Goal: Task Accomplishment & Management: Manage account settings

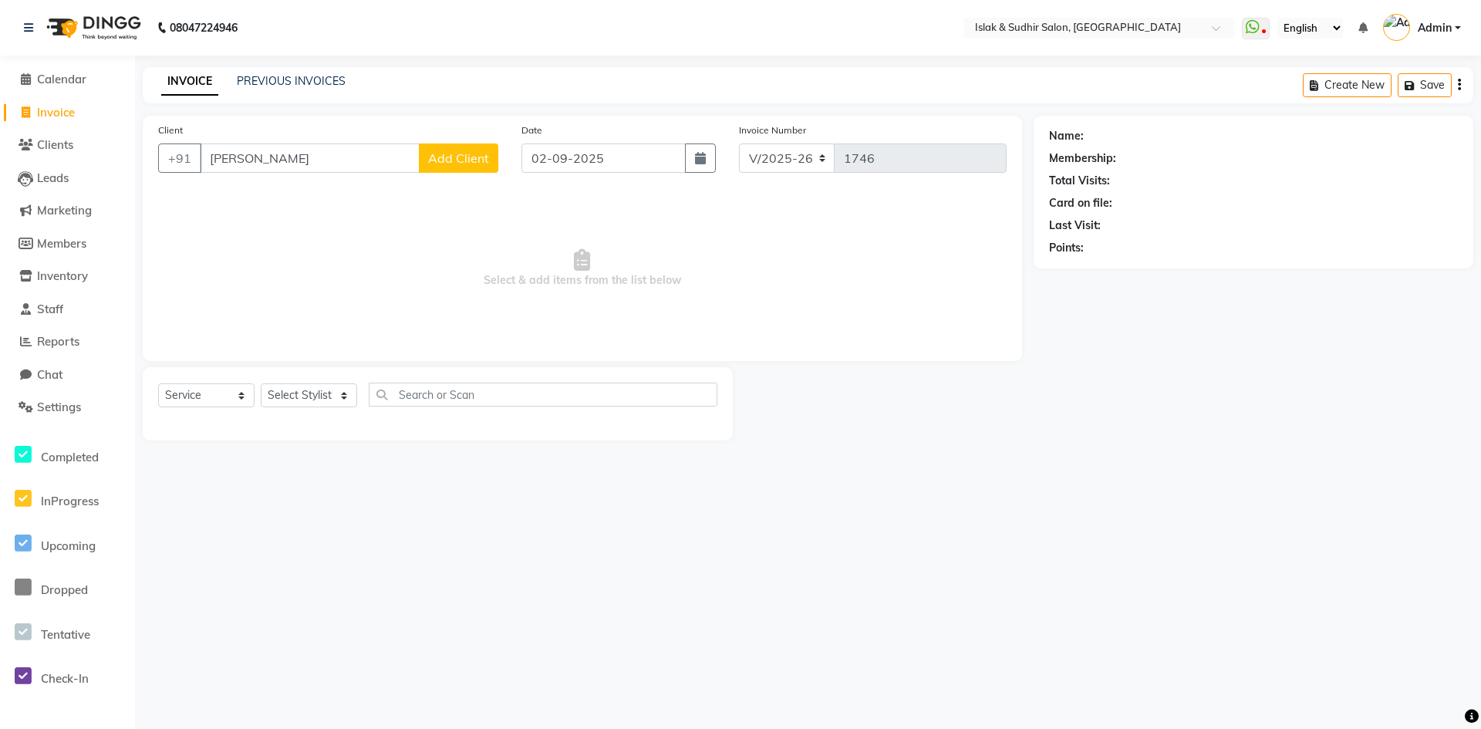
select select "7859"
select select "service"
click at [264, 160] on input "[PERSON_NAME]" at bounding box center [310, 157] width 220 height 29
type input "I"
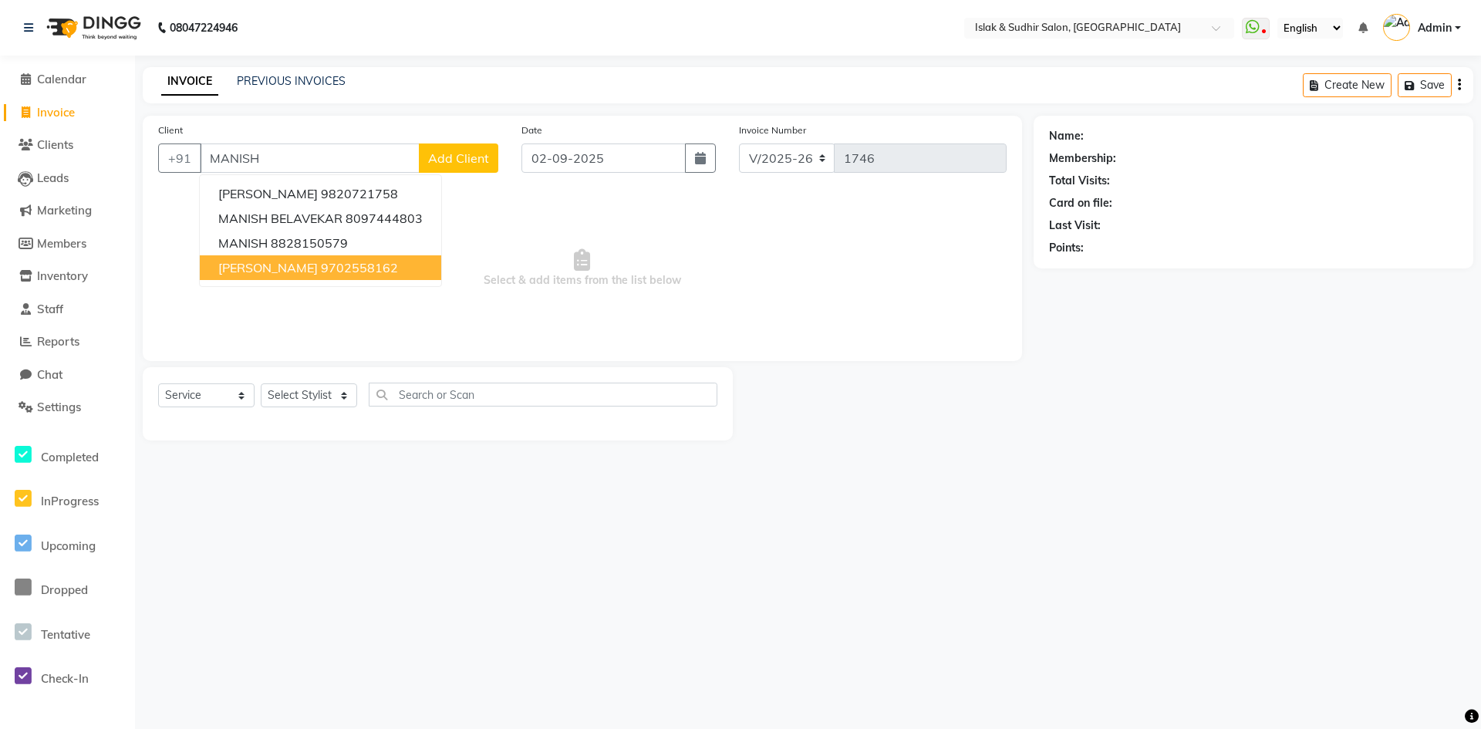
click at [277, 268] on span "[PERSON_NAME]" at bounding box center [267, 267] width 99 height 15
type input "9702558162"
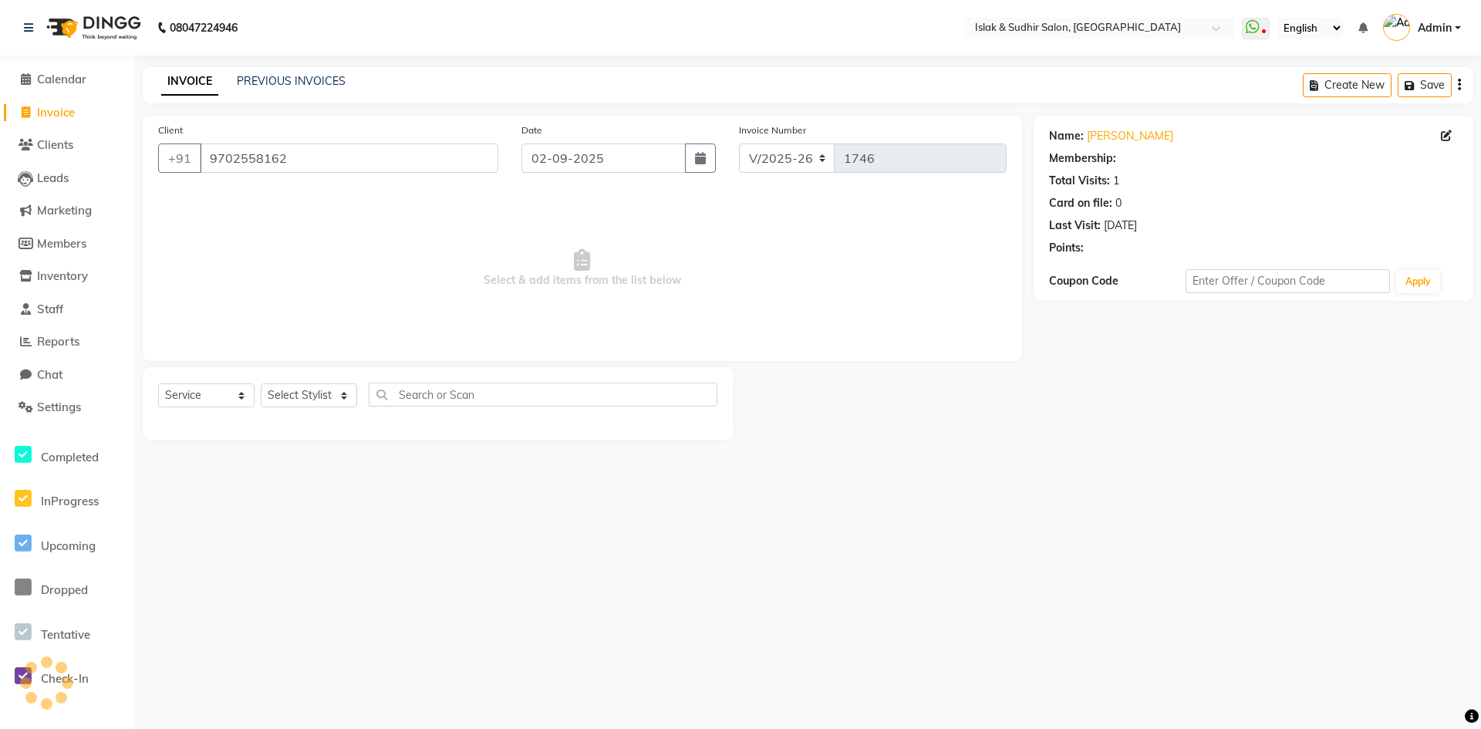
select select "1: Object"
click at [314, 393] on select "Select Stylist [PERSON_NAME] [PERSON_NAME] [PERSON_NAME] ISLAK ISLAK & SUDHIR S…" at bounding box center [309, 395] width 96 height 24
select select "70512"
click at [261, 383] on select "Select Stylist [PERSON_NAME] [PERSON_NAME] [PERSON_NAME] ISLAK ISLAK & SUDHIR S…" at bounding box center [309, 395] width 96 height 24
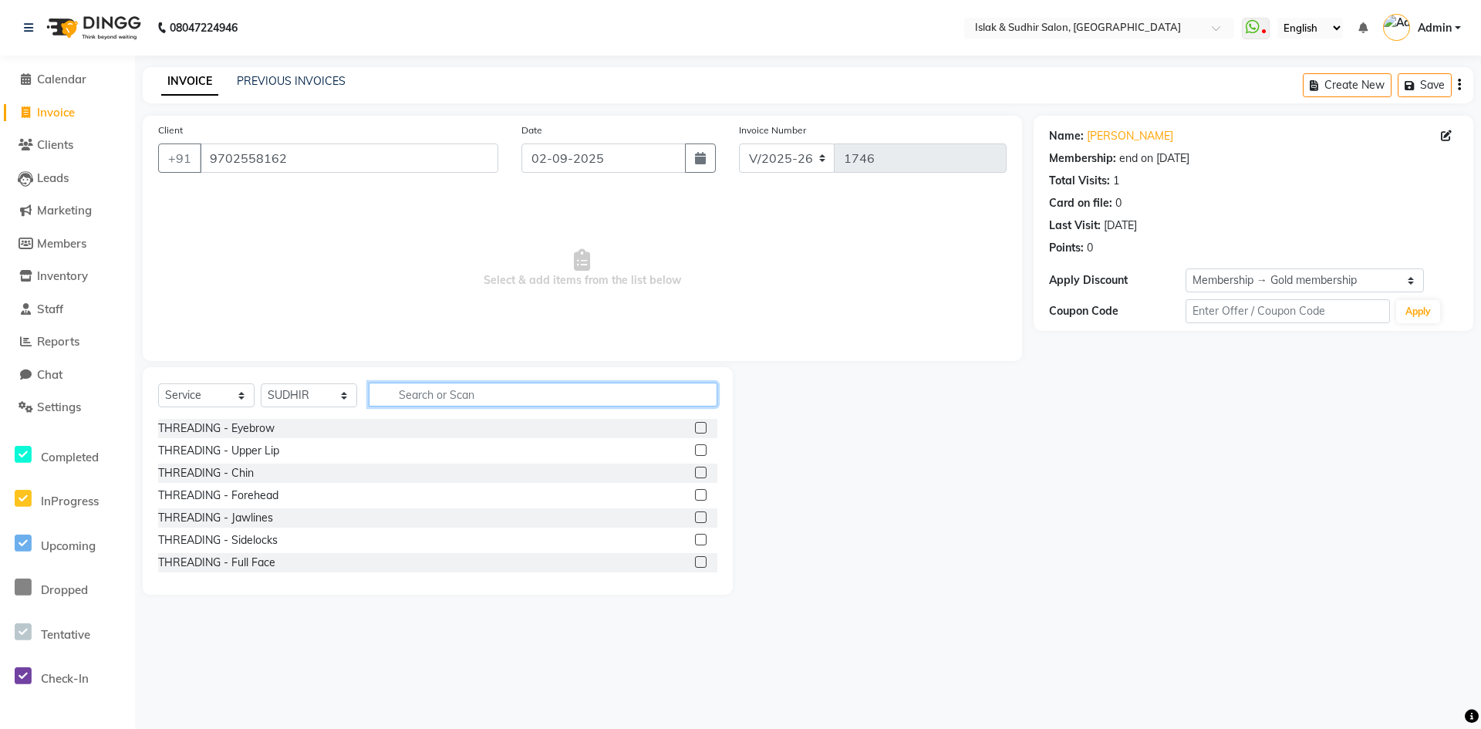
click at [426, 395] on input "text" at bounding box center [543, 394] width 349 height 24
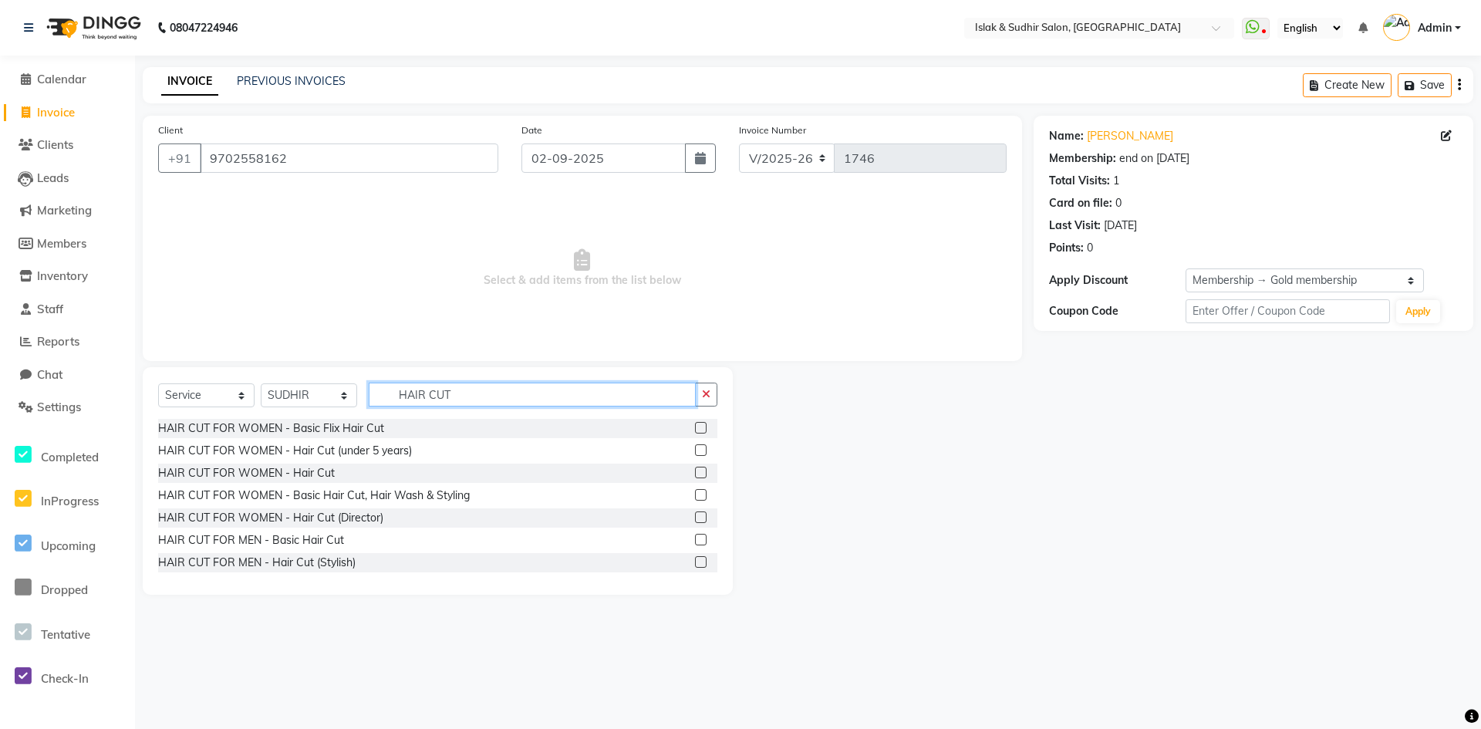
type input "HAIR CUT"
click at [695, 539] on label at bounding box center [701, 540] width 12 height 12
click at [695, 539] on input "checkbox" at bounding box center [700, 540] width 10 height 10
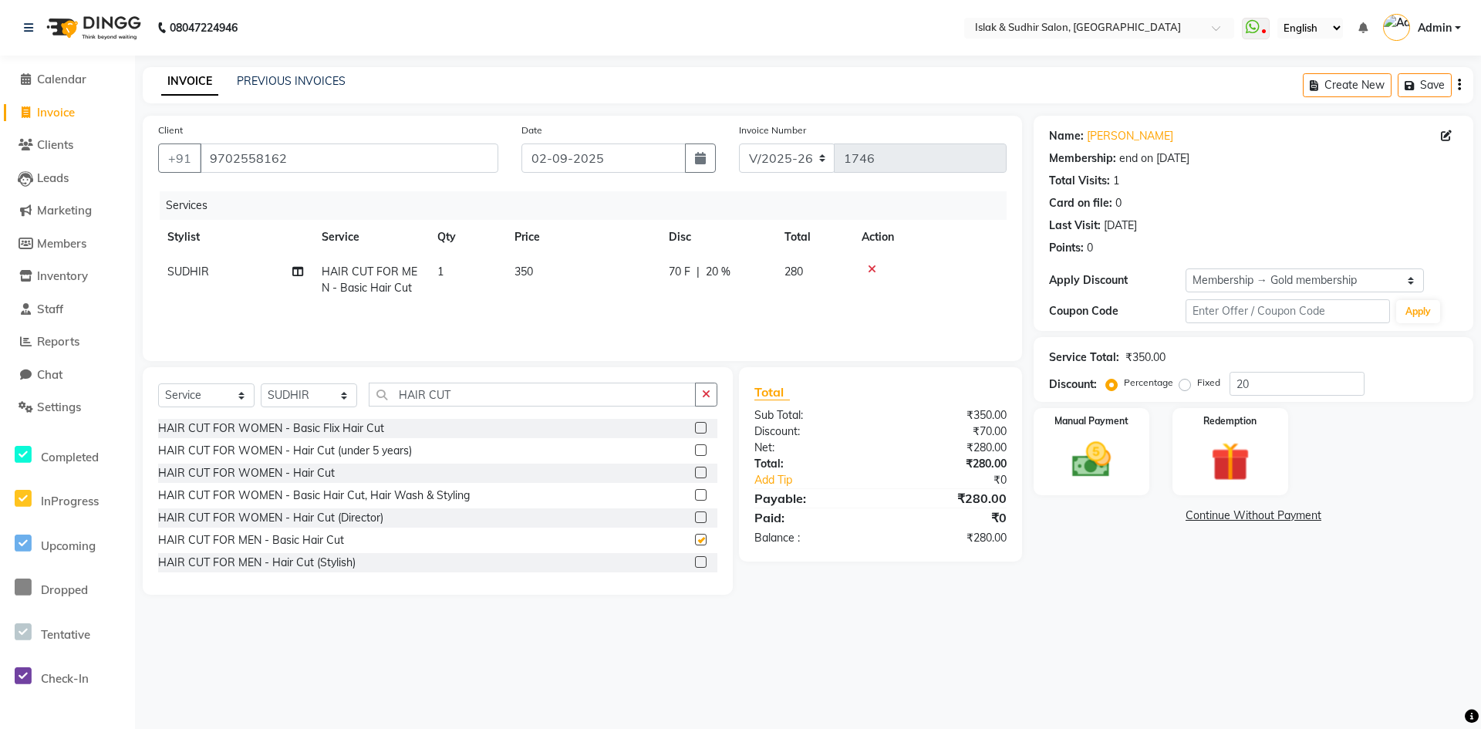
checkbox input "false"
click at [709, 275] on span "20 %" at bounding box center [718, 272] width 25 height 16
select select "70512"
click at [820, 281] on input "20" at bounding box center [832, 276] width 46 height 24
type input "50"
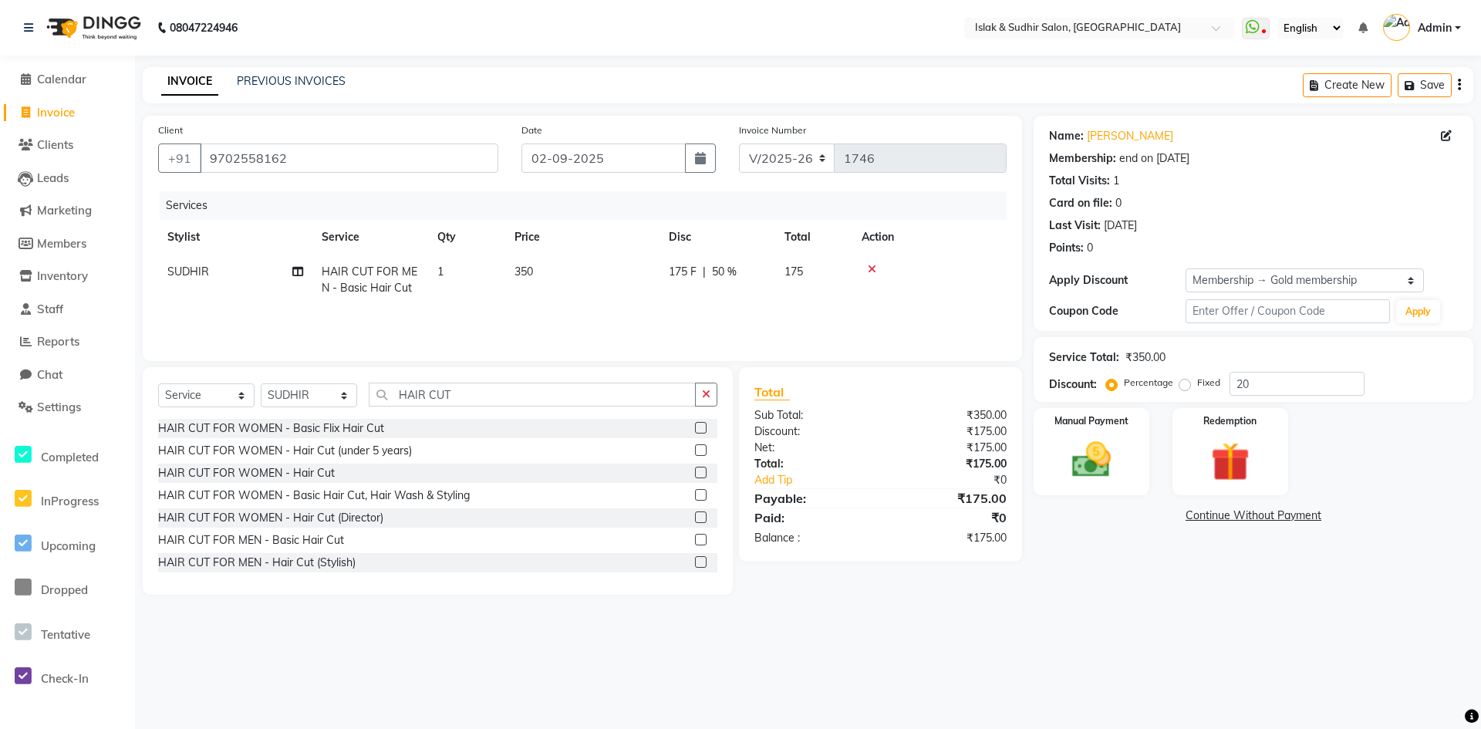
click at [598, 690] on div "08047224946 Select Location × Islak & Sudhir Salon, Vikhroli WhatsApp Status ✕ …" at bounding box center [740, 364] width 1481 height 729
click at [64, 409] on span "Settings" at bounding box center [59, 406] width 44 height 15
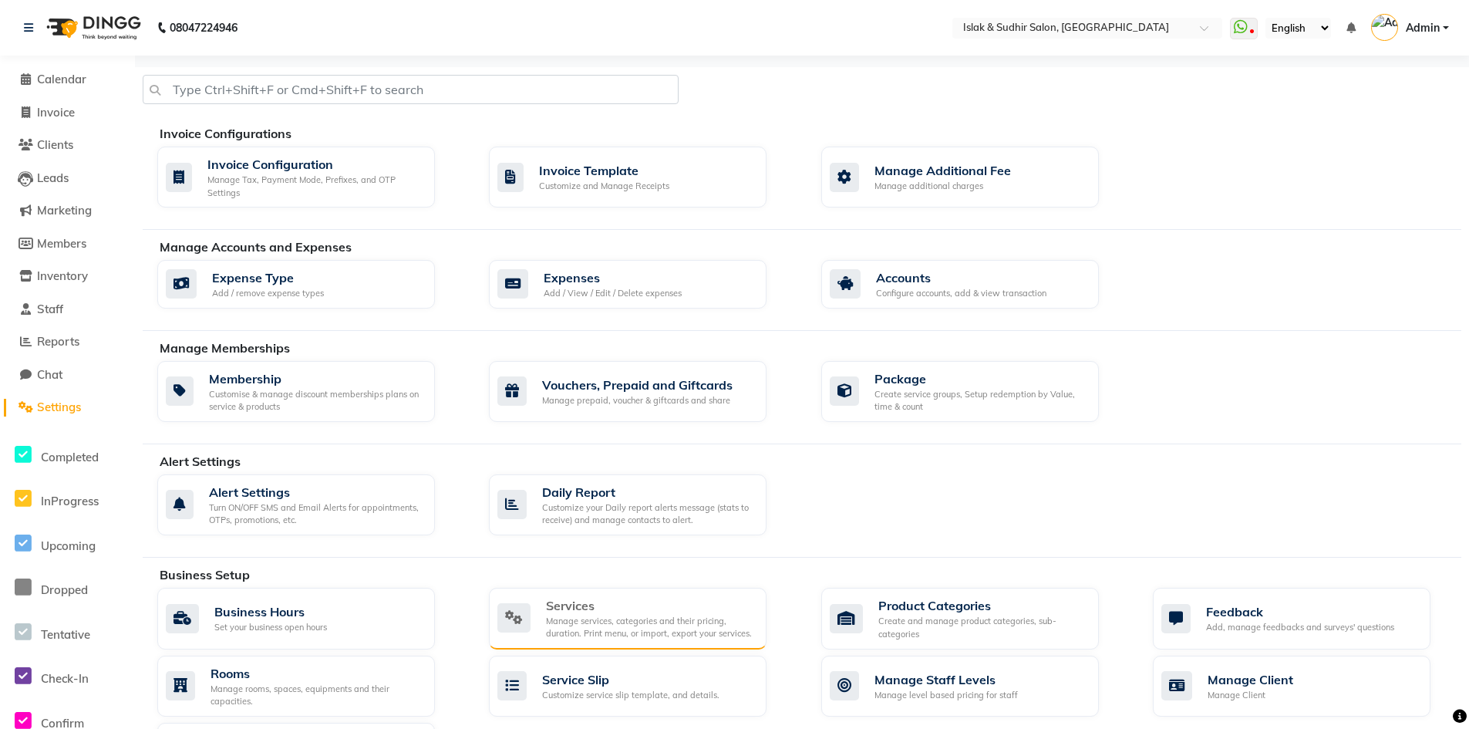
click at [566, 617] on div "Manage services, categories and their pricing, duration. Print menu, or import,…" at bounding box center [650, 627] width 208 height 25
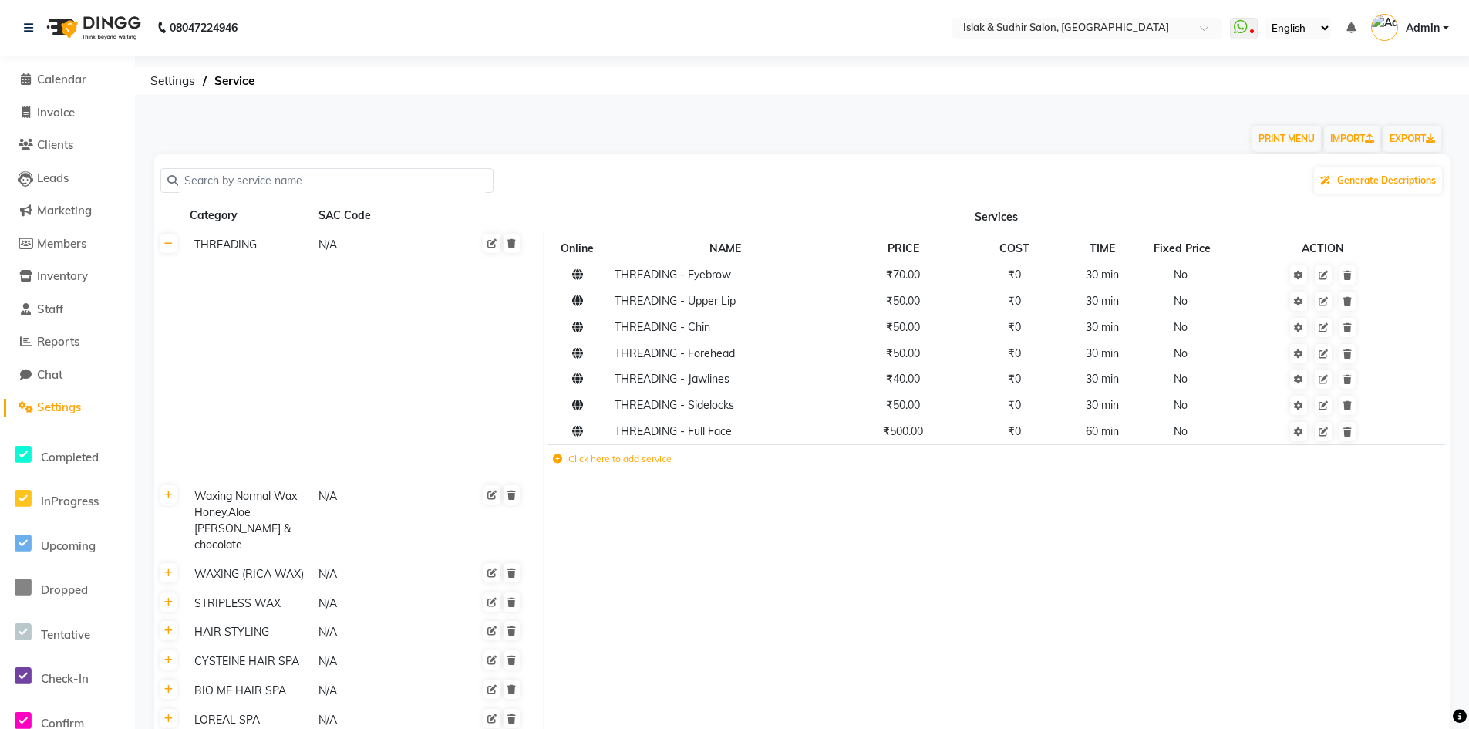
click at [558, 457] on icon at bounding box center [557, 458] width 9 height 9
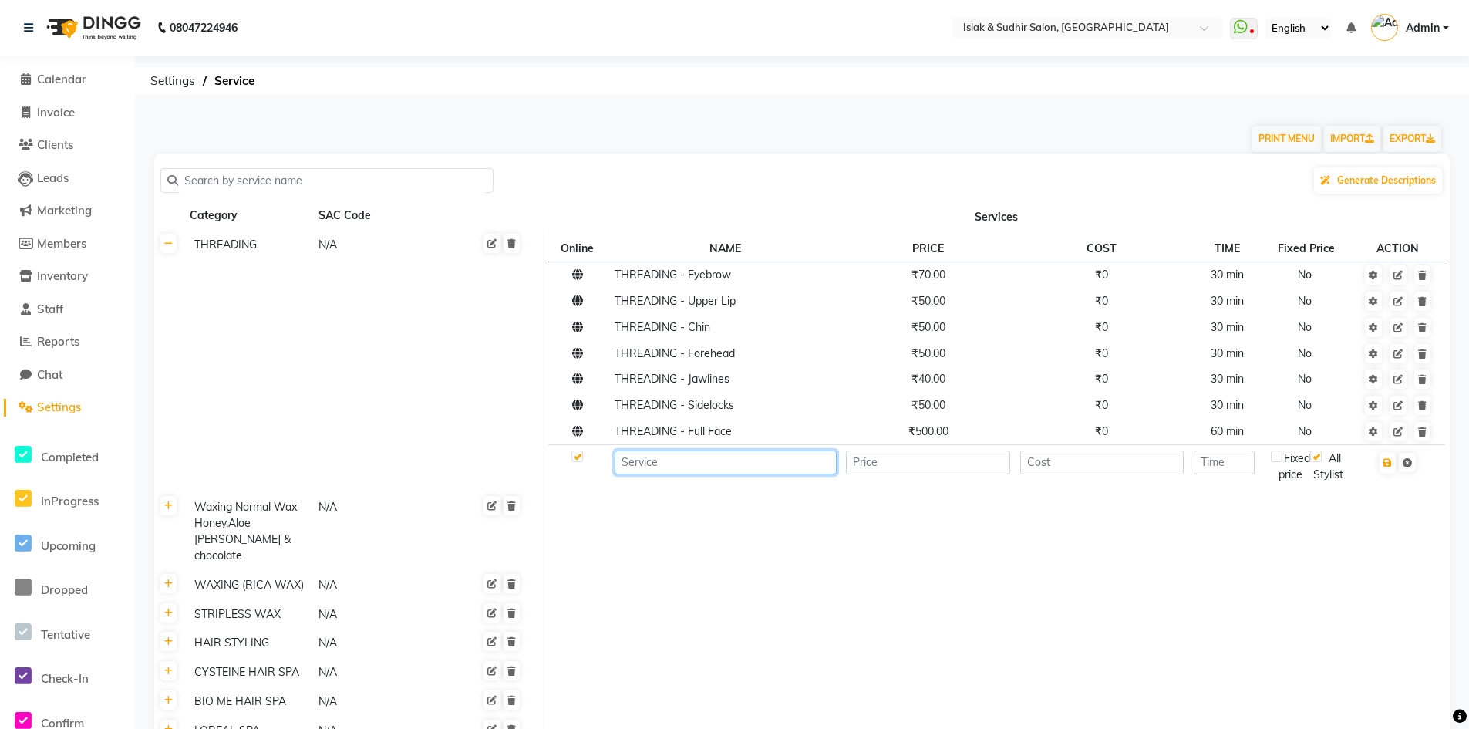
click at [672, 467] on input at bounding box center [725, 462] width 221 height 24
click at [681, 455] on input at bounding box center [725, 462] width 221 height 24
type input "THREADING - EYEBROWS FOR MEN"
type input "100"
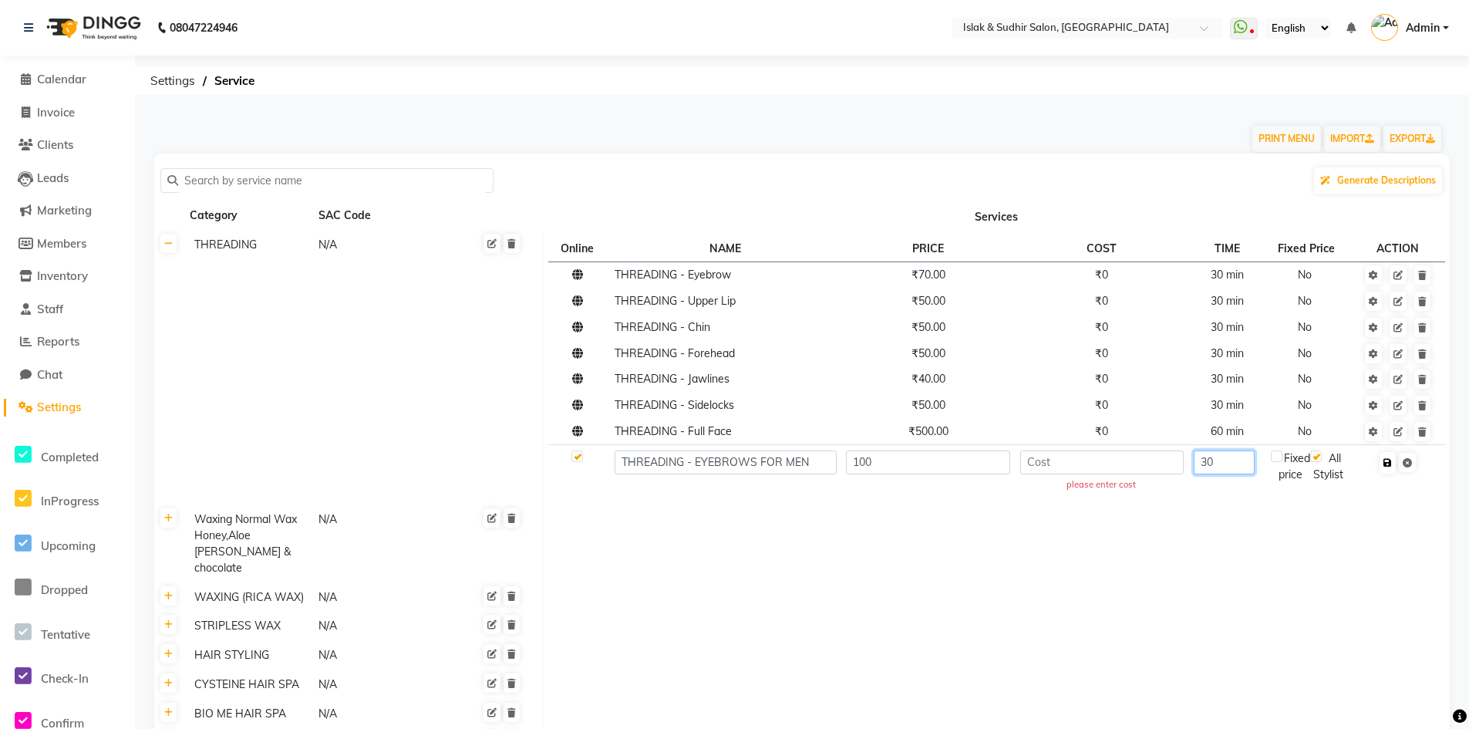
type input "30"
click at [1390, 466] on icon "button" at bounding box center [1387, 462] width 8 height 9
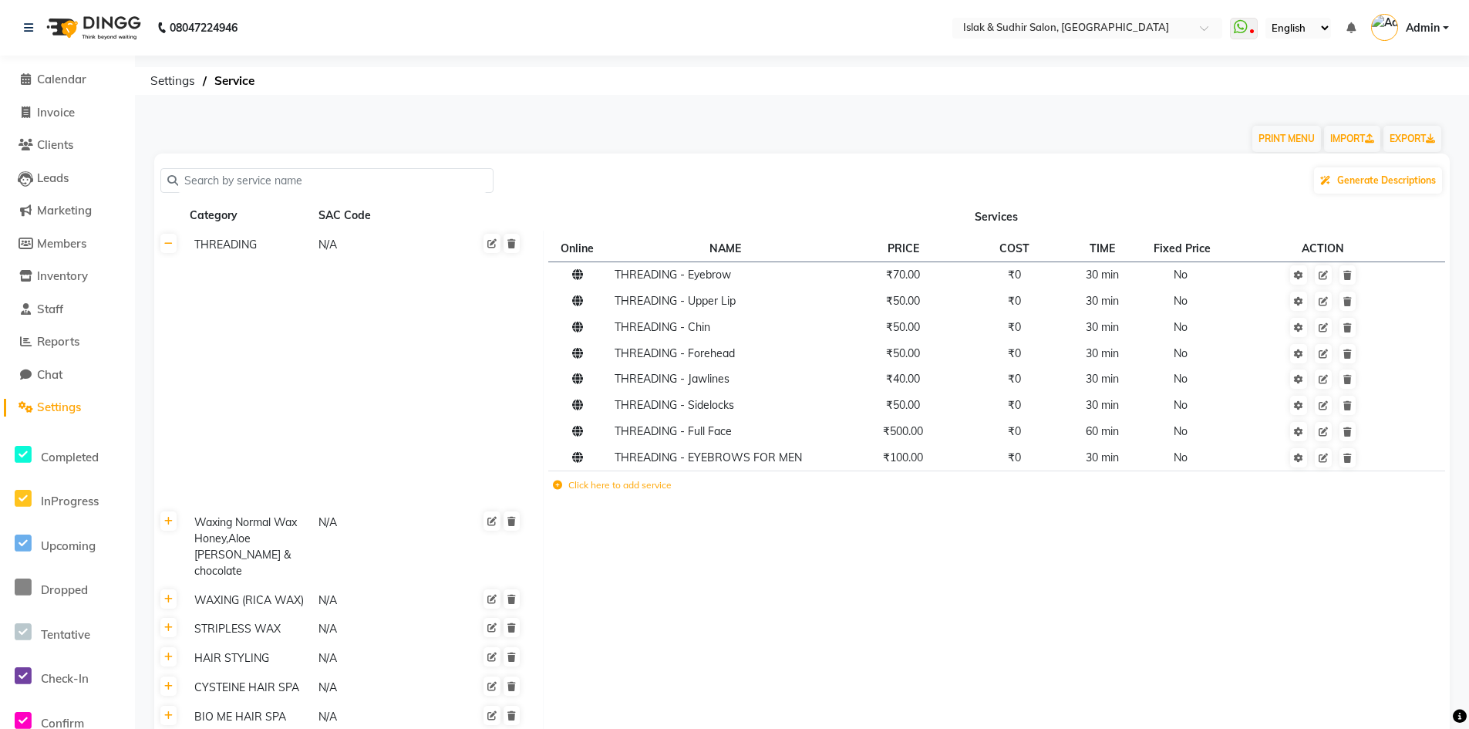
click at [556, 480] on icon at bounding box center [557, 484] width 9 height 9
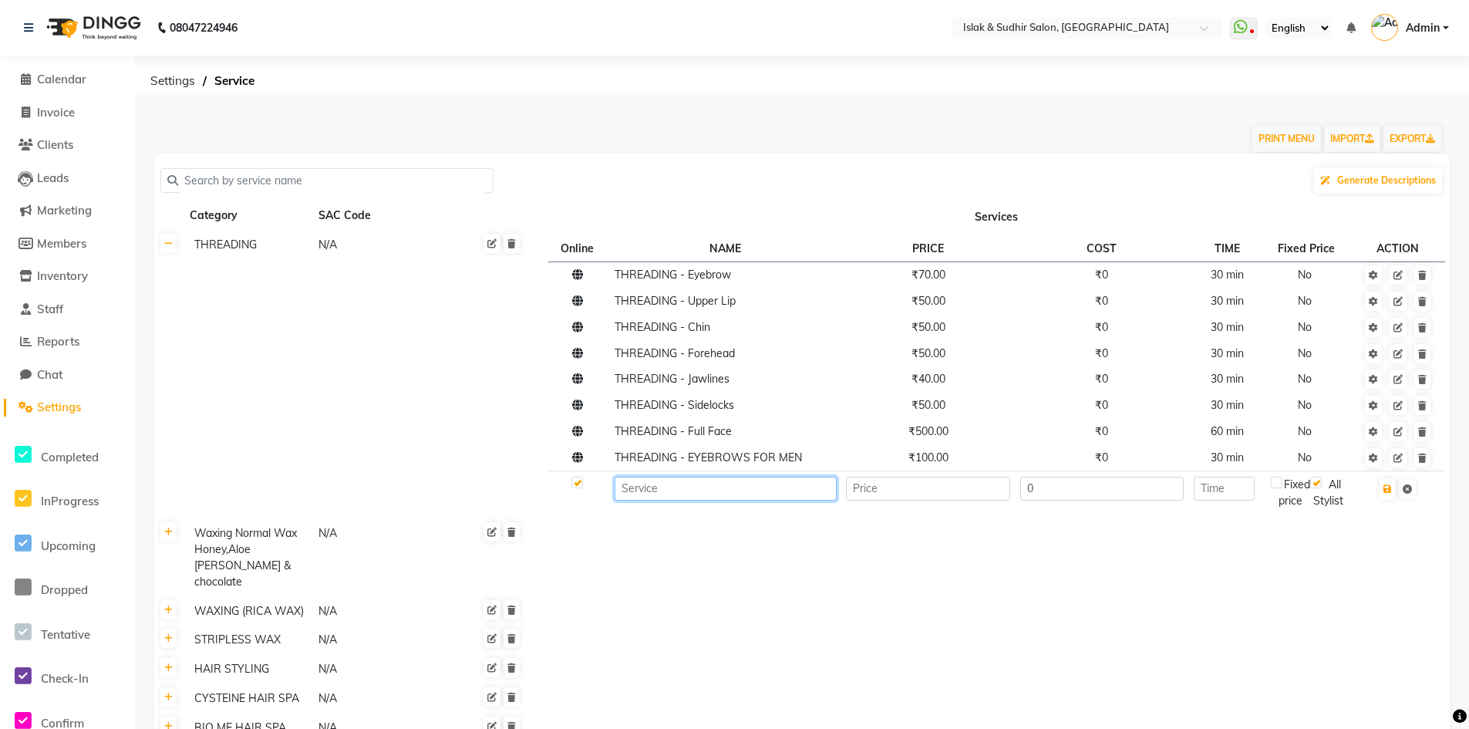
click at [675, 490] on input at bounding box center [725, 489] width 221 height 24
type input "C"
type input "THREADING - CHIN FOR MEN"
type input "100"
type input "30"
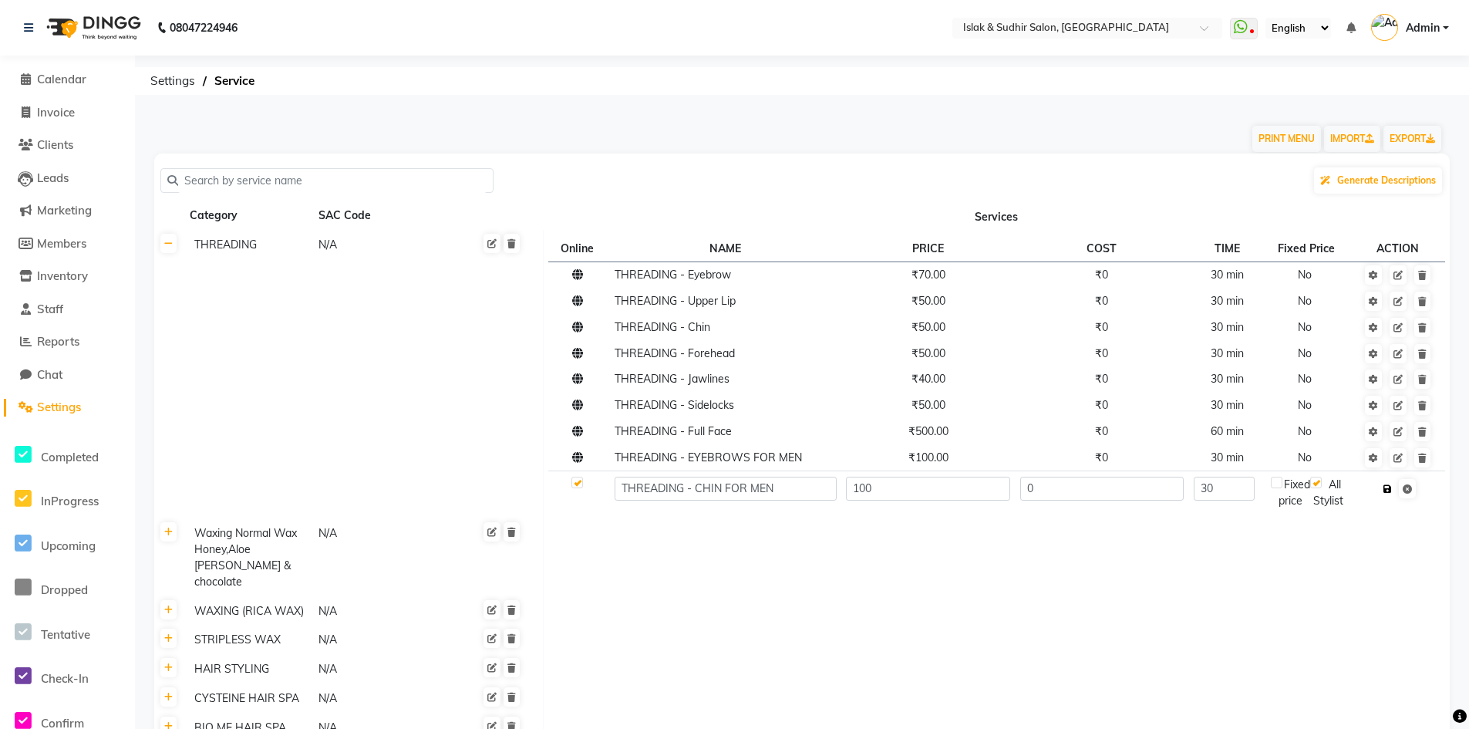
click at [1391, 494] on button "button" at bounding box center [1388, 489] width 16 height 22
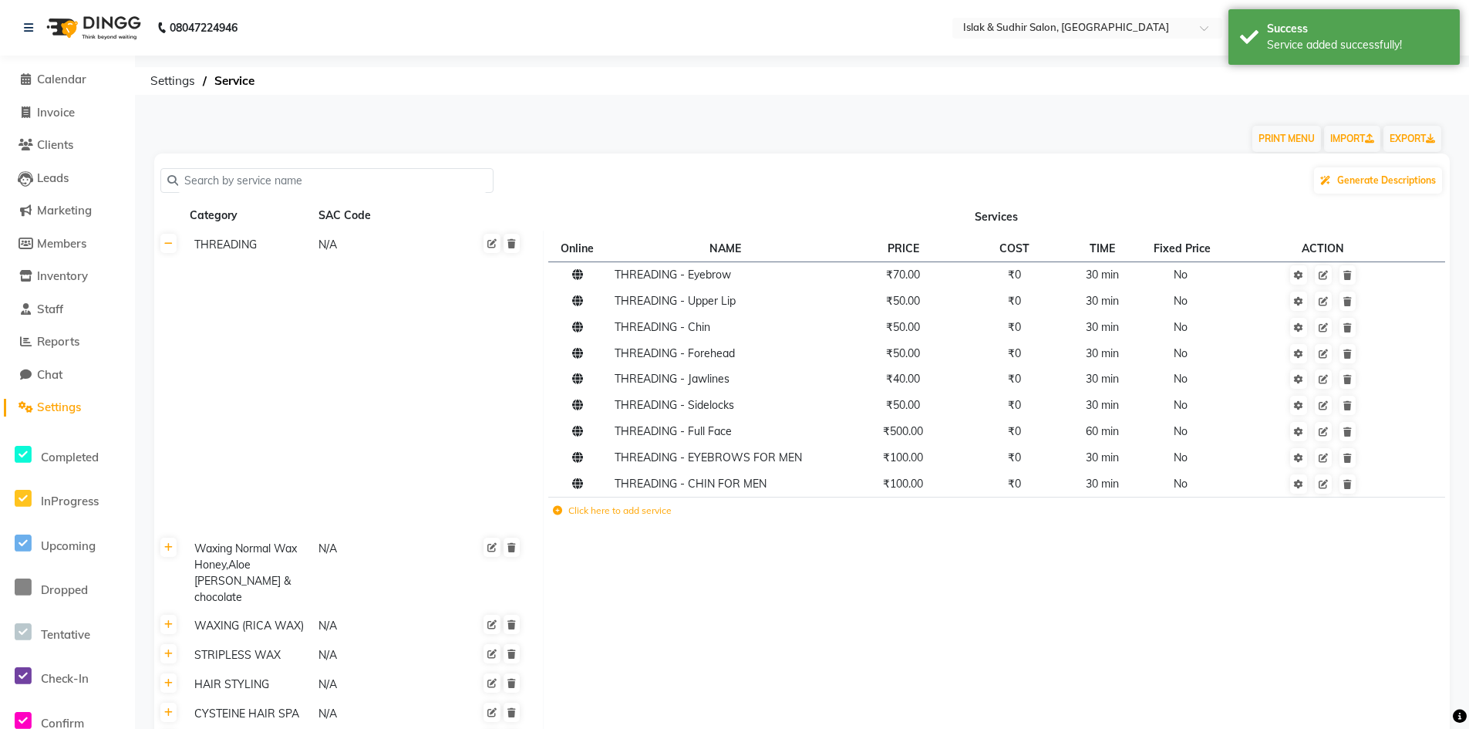
click at [558, 516] on label "Click here to add service" at bounding box center [612, 511] width 119 height 14
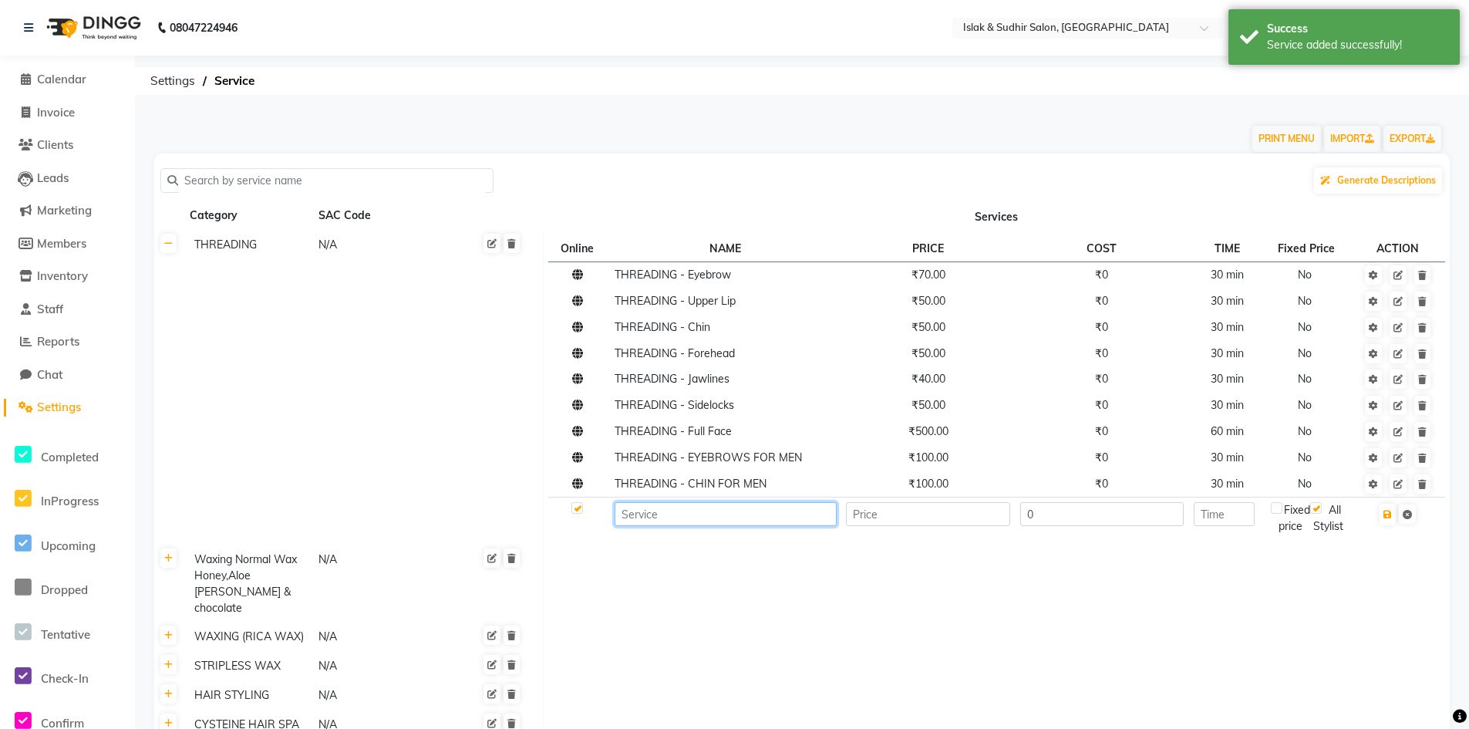
click at [635, 519] on input at bounding box center [725, 514] width 221 height 24
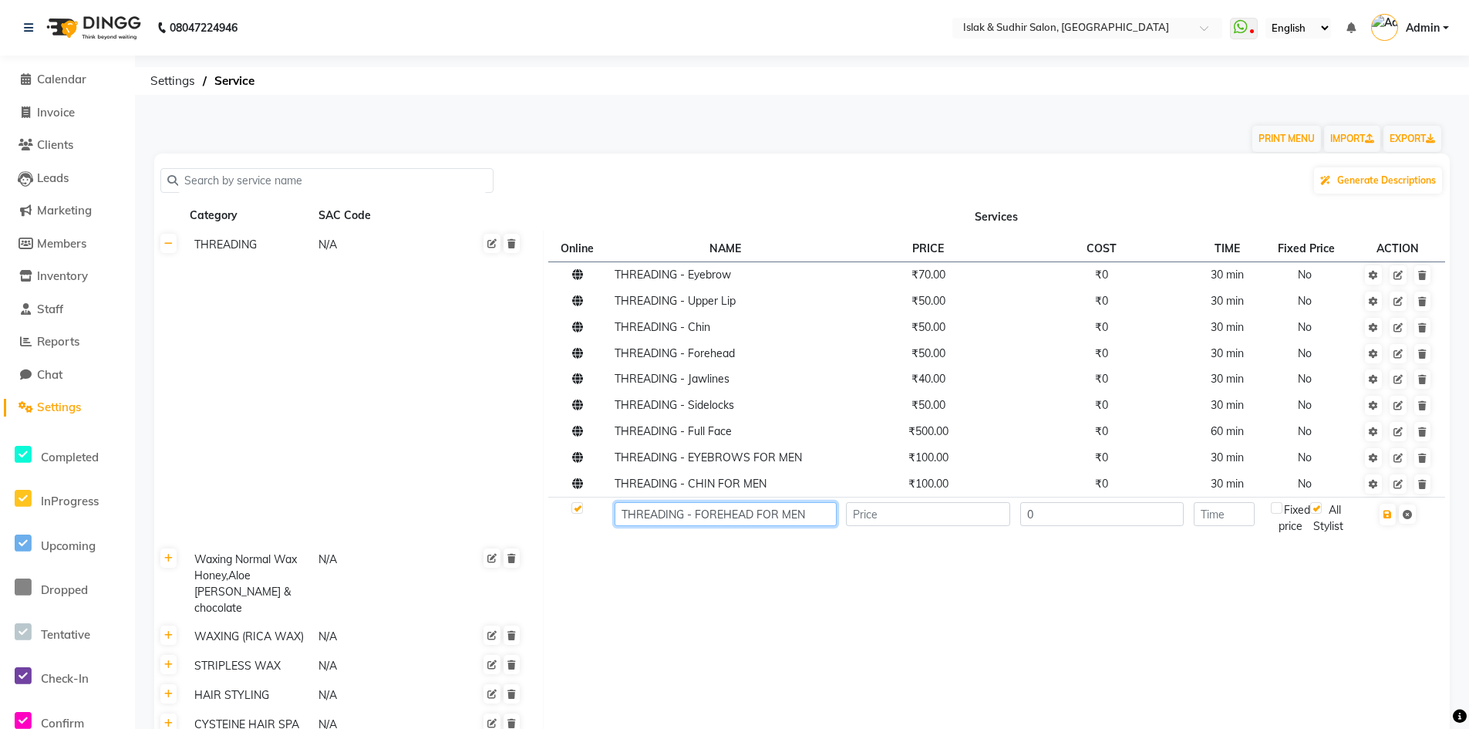
type input "THREADING - FOREHEAD FOR MEN"
type input "100"
type input "30"
click at [1390, 514] on icon "button" at bounding box center [1387, 514] width 8 height 9
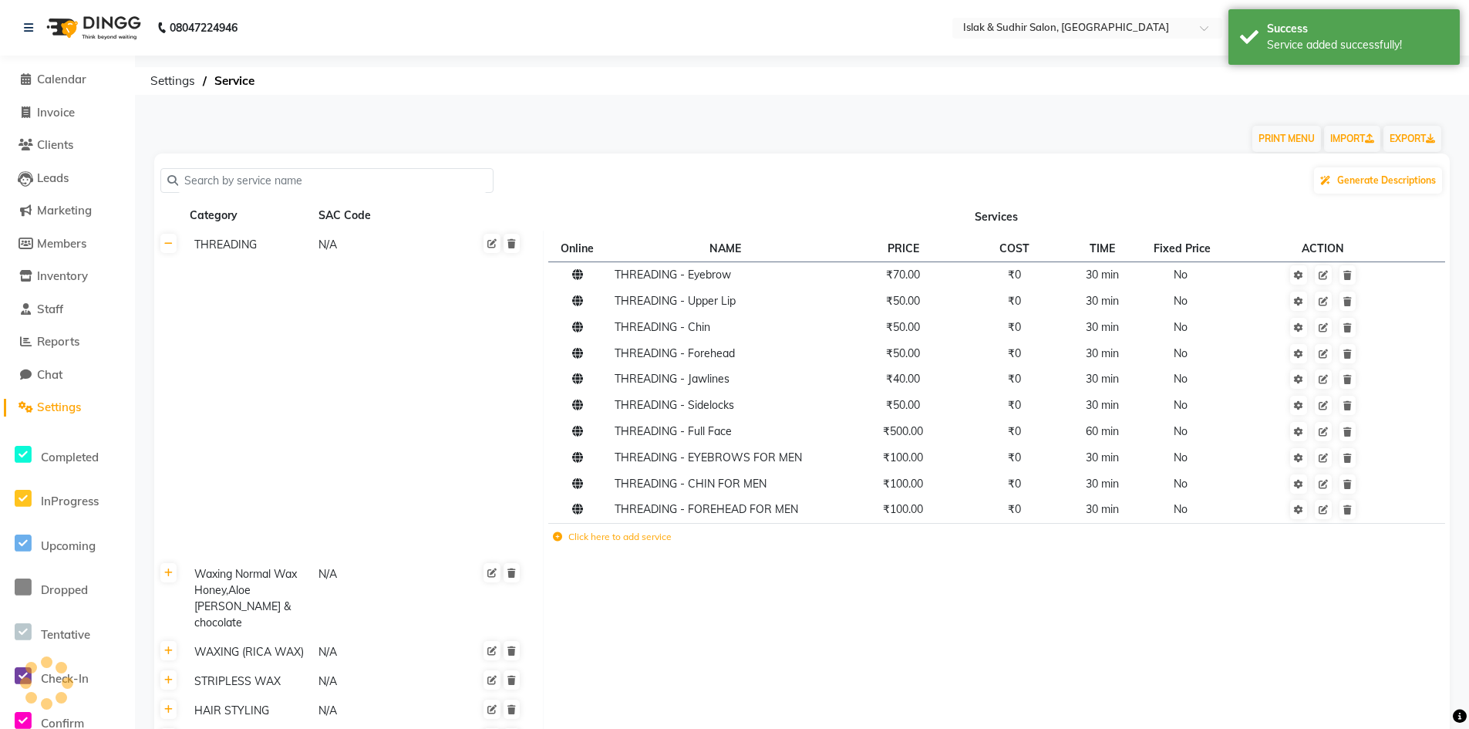
click at [560, 537] on icon at bounding box center [557, 536] width 9 height 9
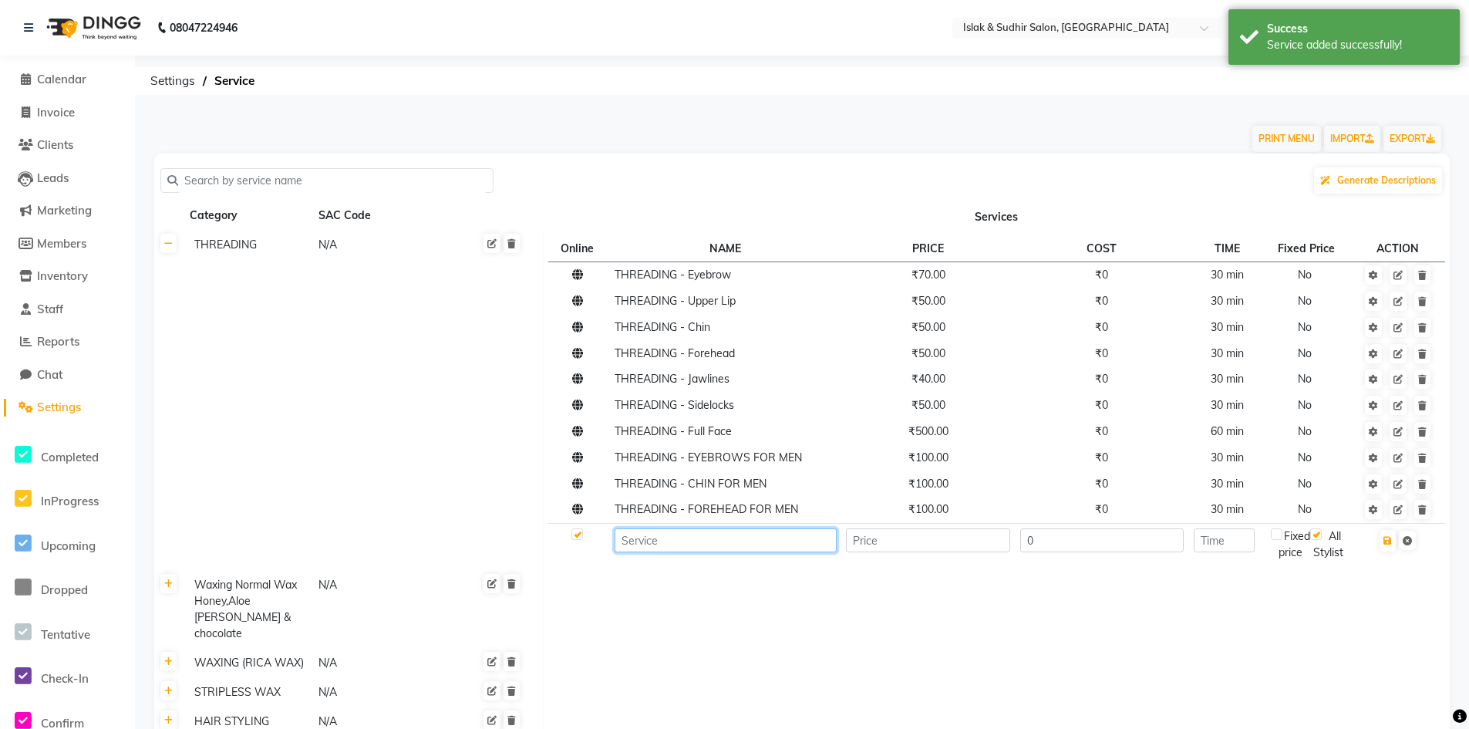
click at [699, 544] on input at bounding box center [725, 540] width 221 height 24
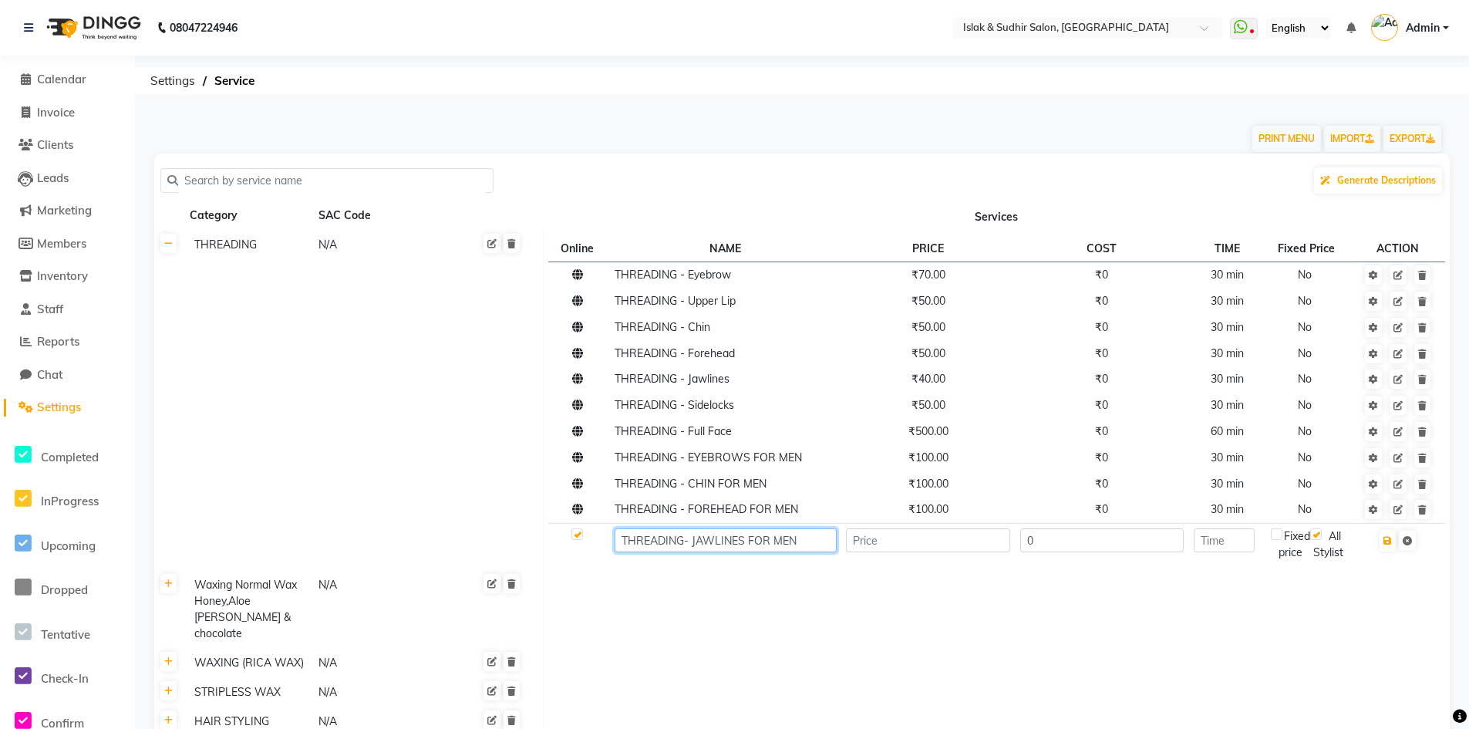
type input "THREADING- JAWLINES FOR MEN"
type input "80"
type input "30"
click at [1385, 537] on icon "button" at bounding box center [1387, 540] width 8 height 9
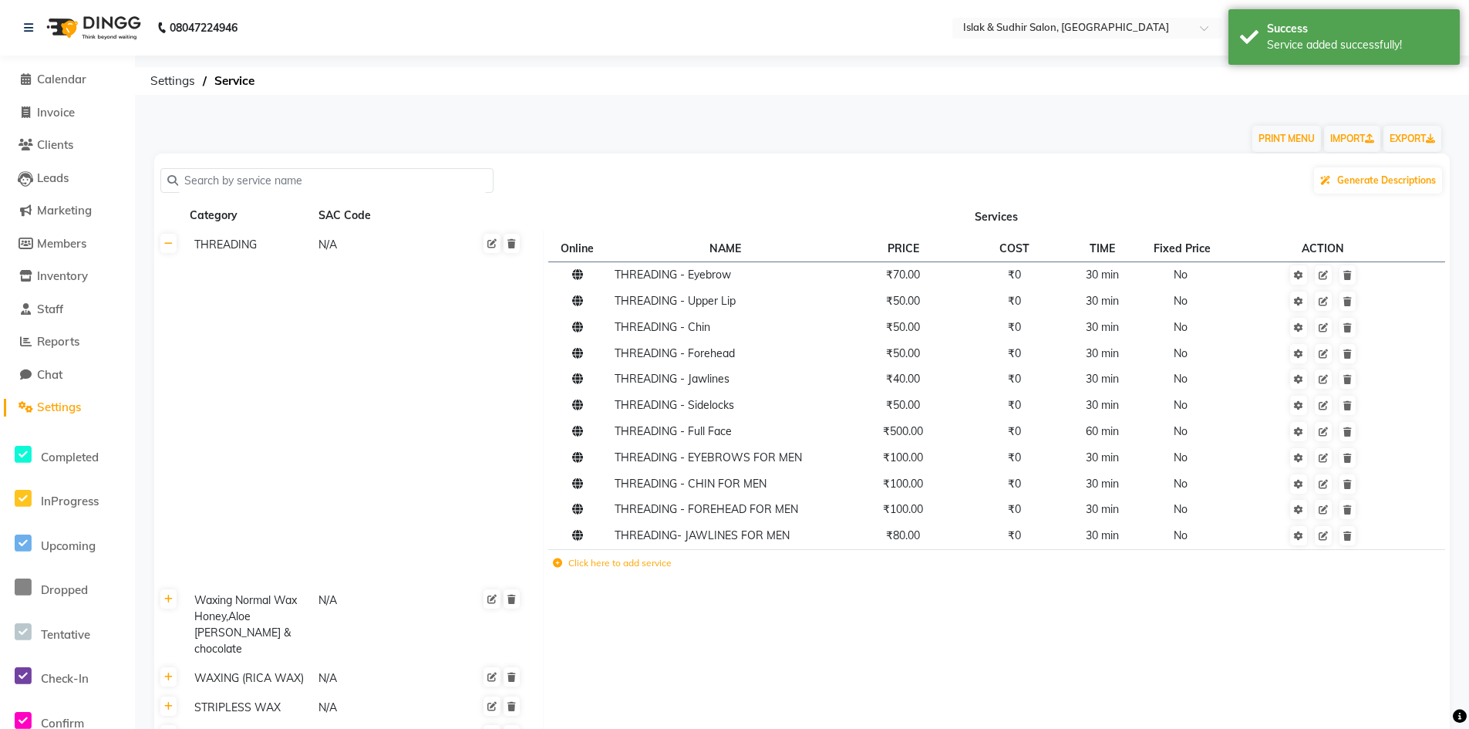
click at [559, 563] on icon at bounding box center [557, 562] width 9 height 9
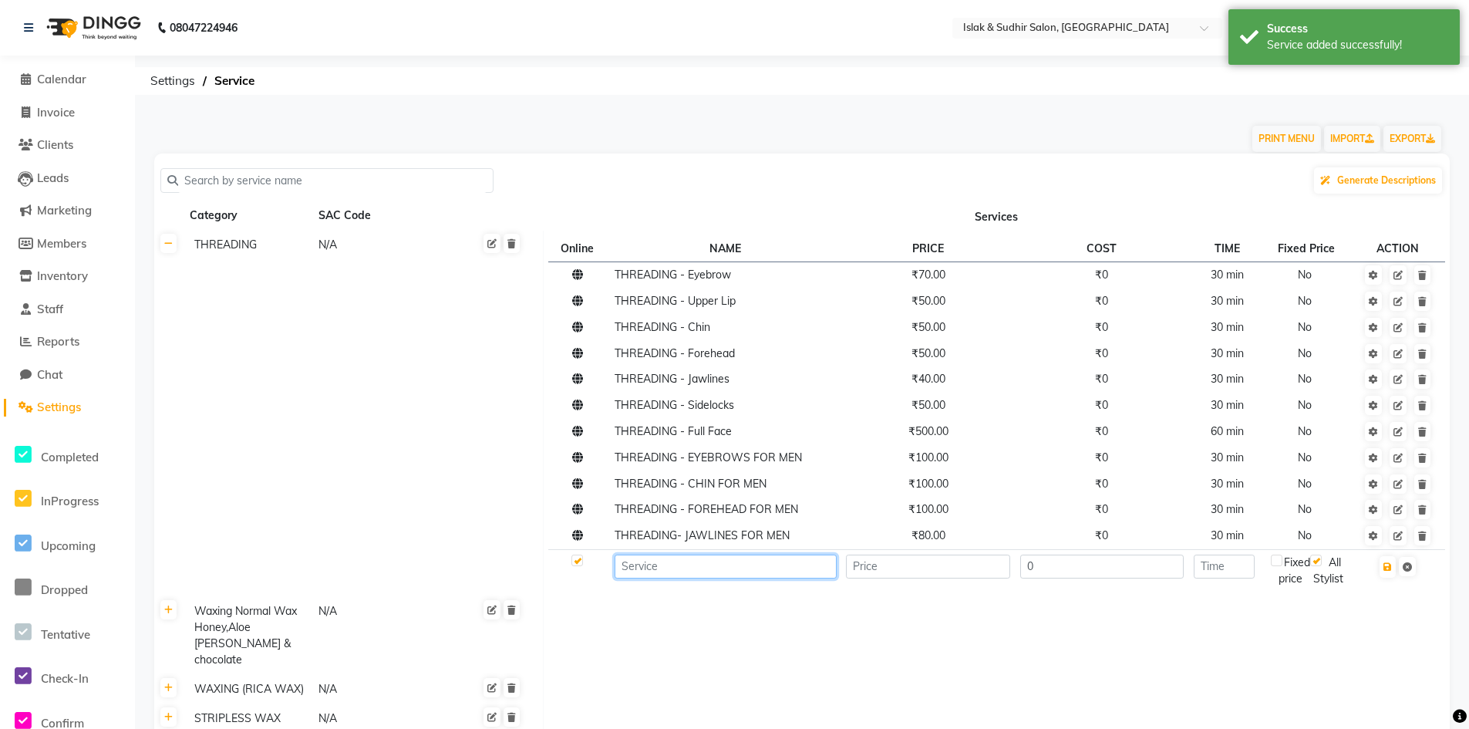
click at [655, 563] on input at bounding box center [725, 566] width 221 height 24
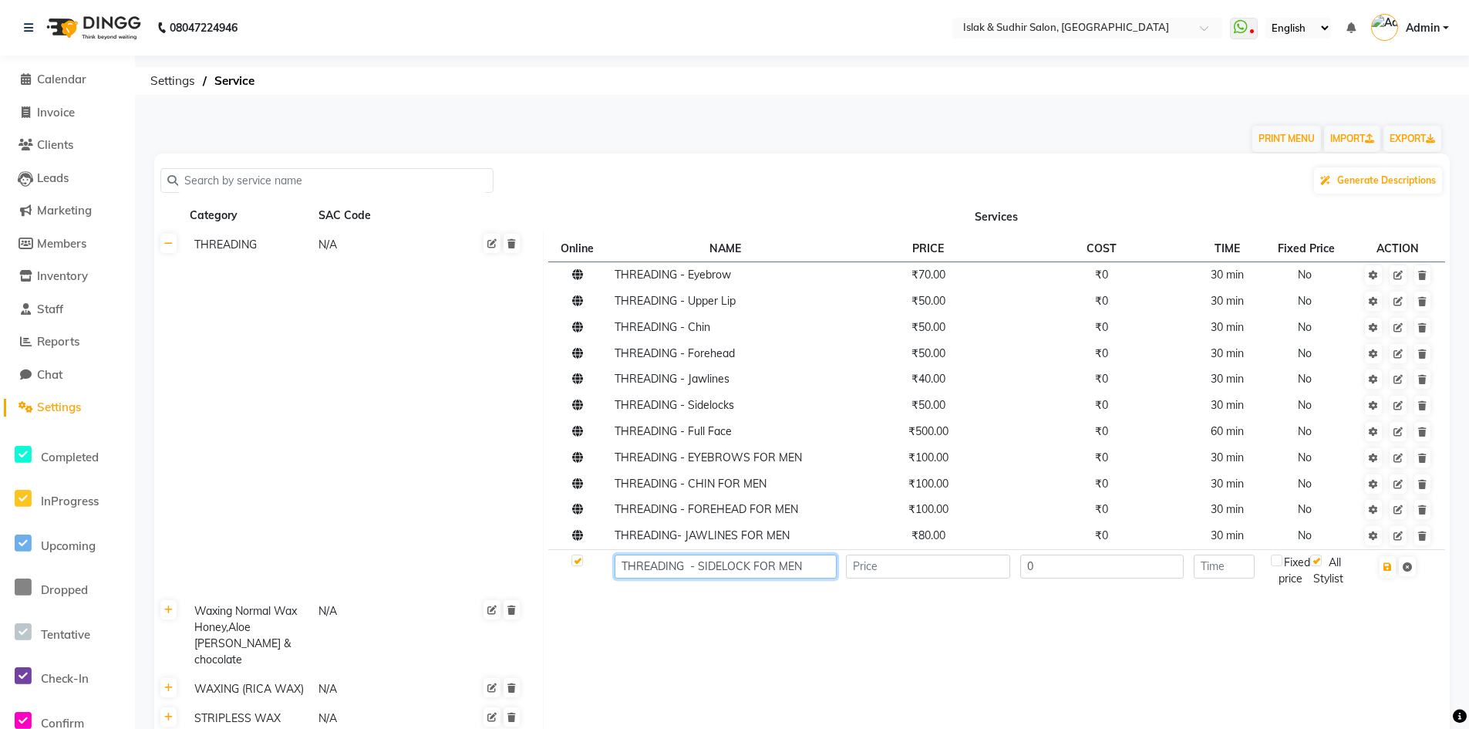
type input "THREADING - SIDELOCK FOR MEN"
type input "100"
click at [1205, 571] on input "number" at bounding box center [1224, 566] width 61 height 24
type input "30"
click at [1390, 564] on icon "button" at bounding box center [1387, 566] width 8 height 9
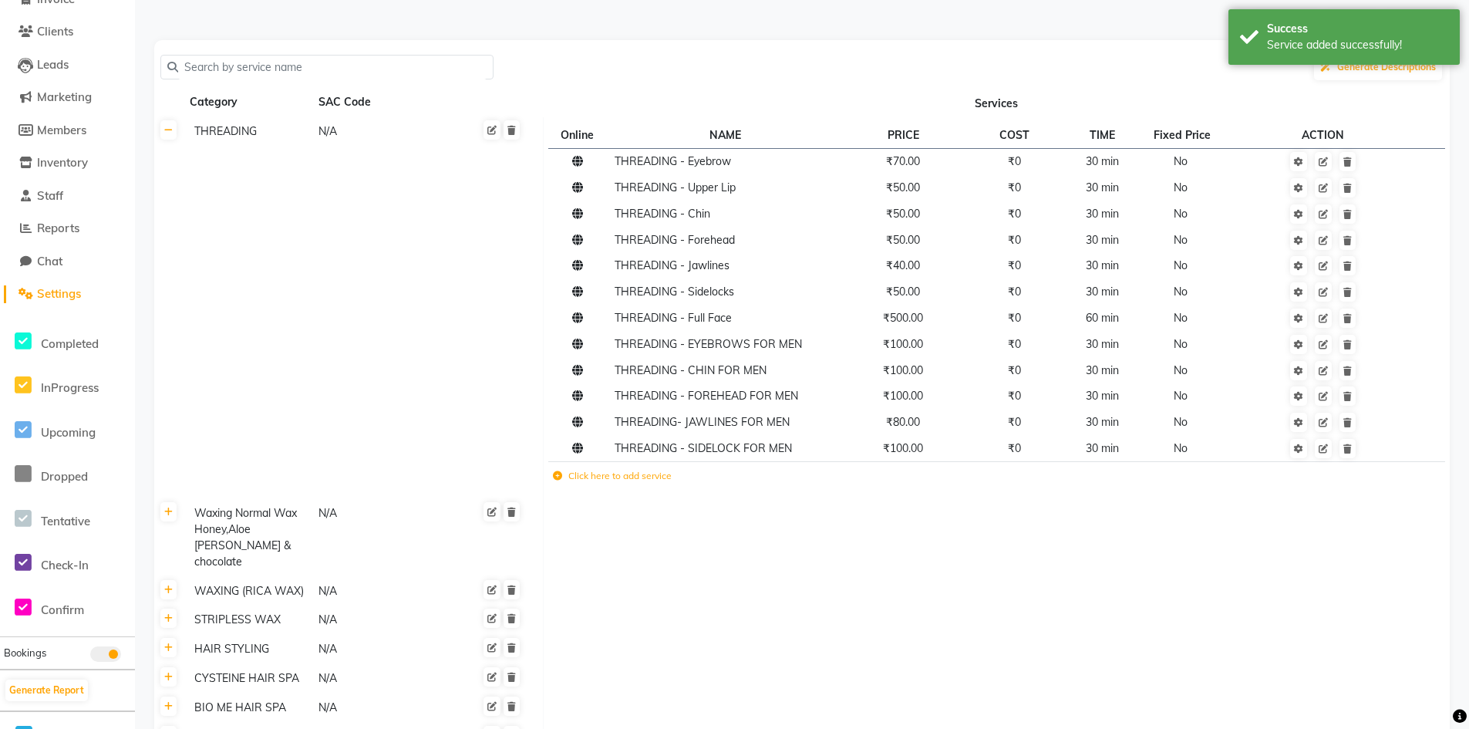
scroll to position [231, 0]
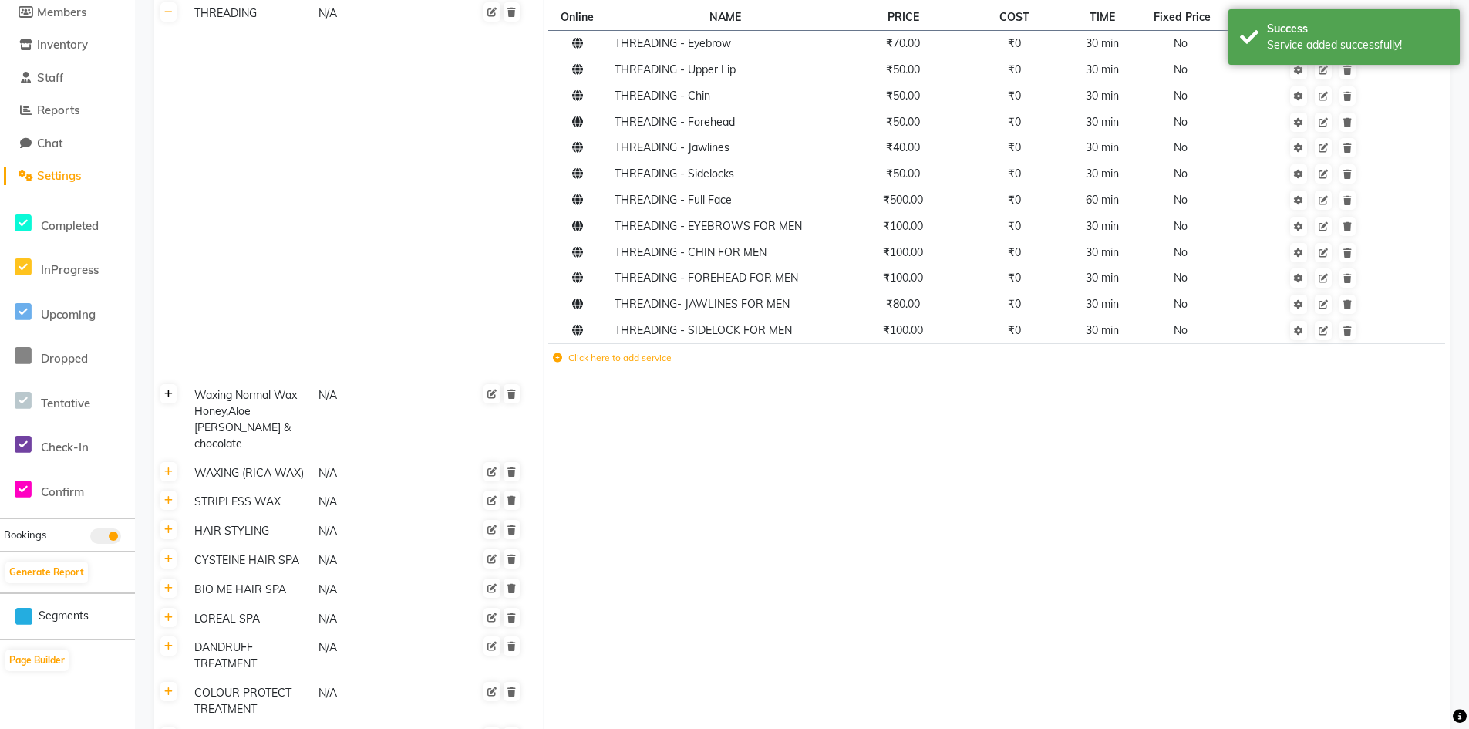
click at [166, 389] on icon at bounding box center [168, 393] width 8 height 9
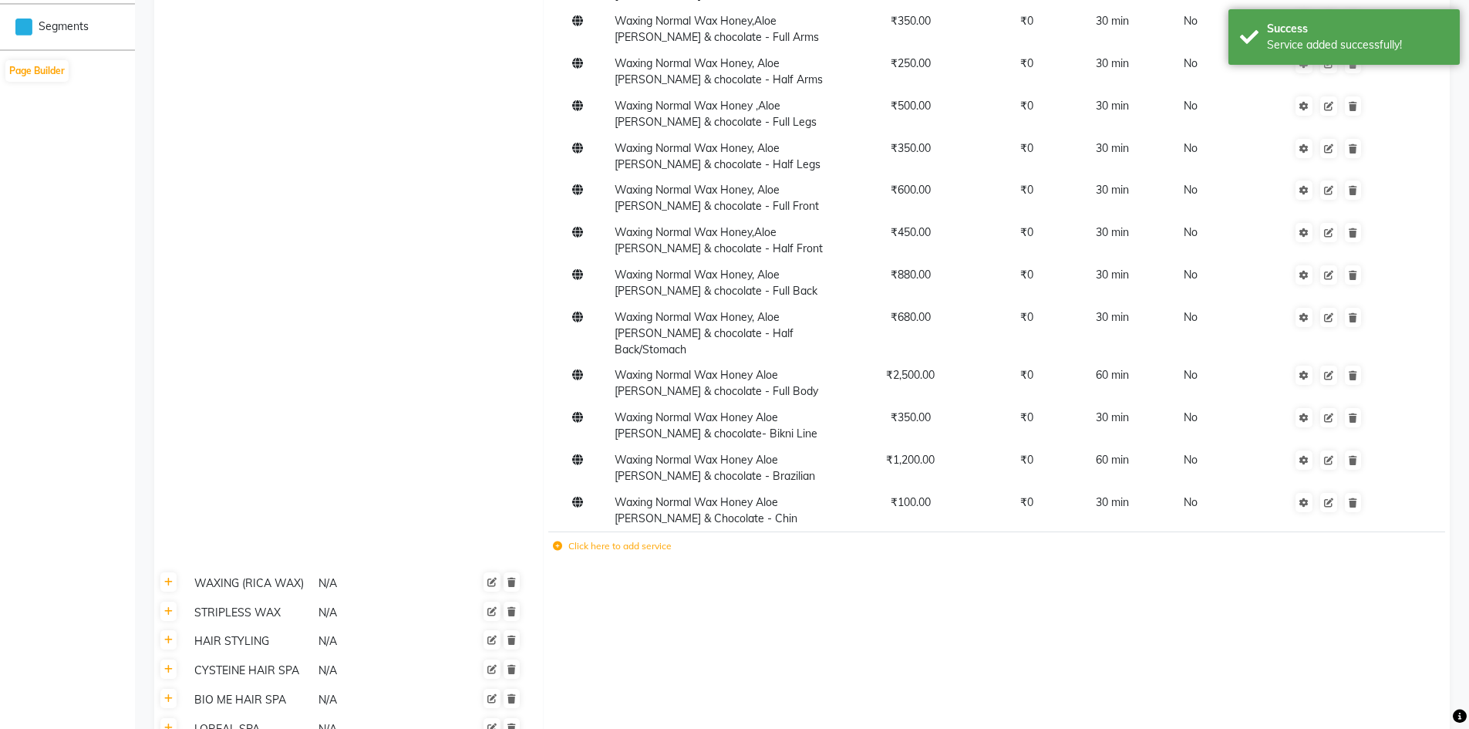
scroll to position [848, 0]
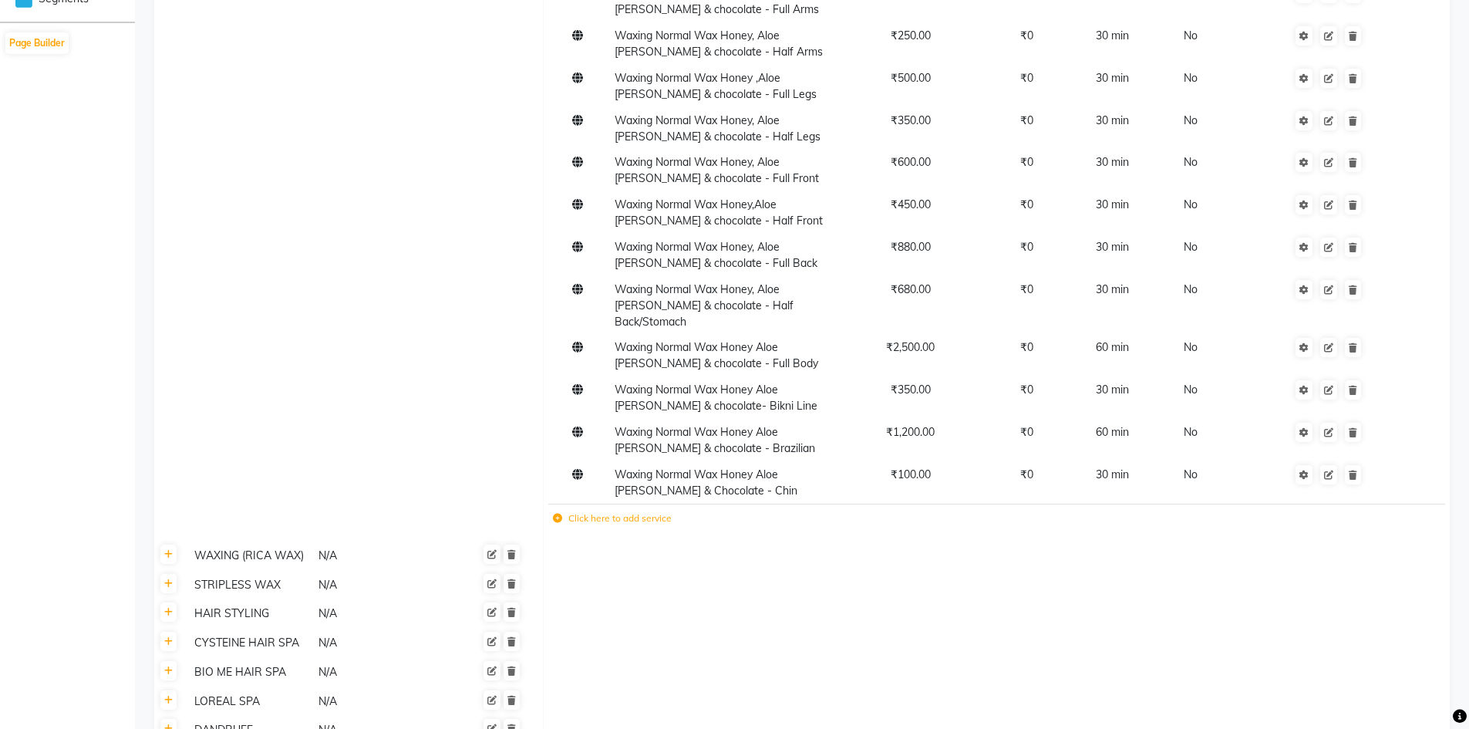
click at [556, 514] on icon at bounding box center [557, 518] width 9 height 9
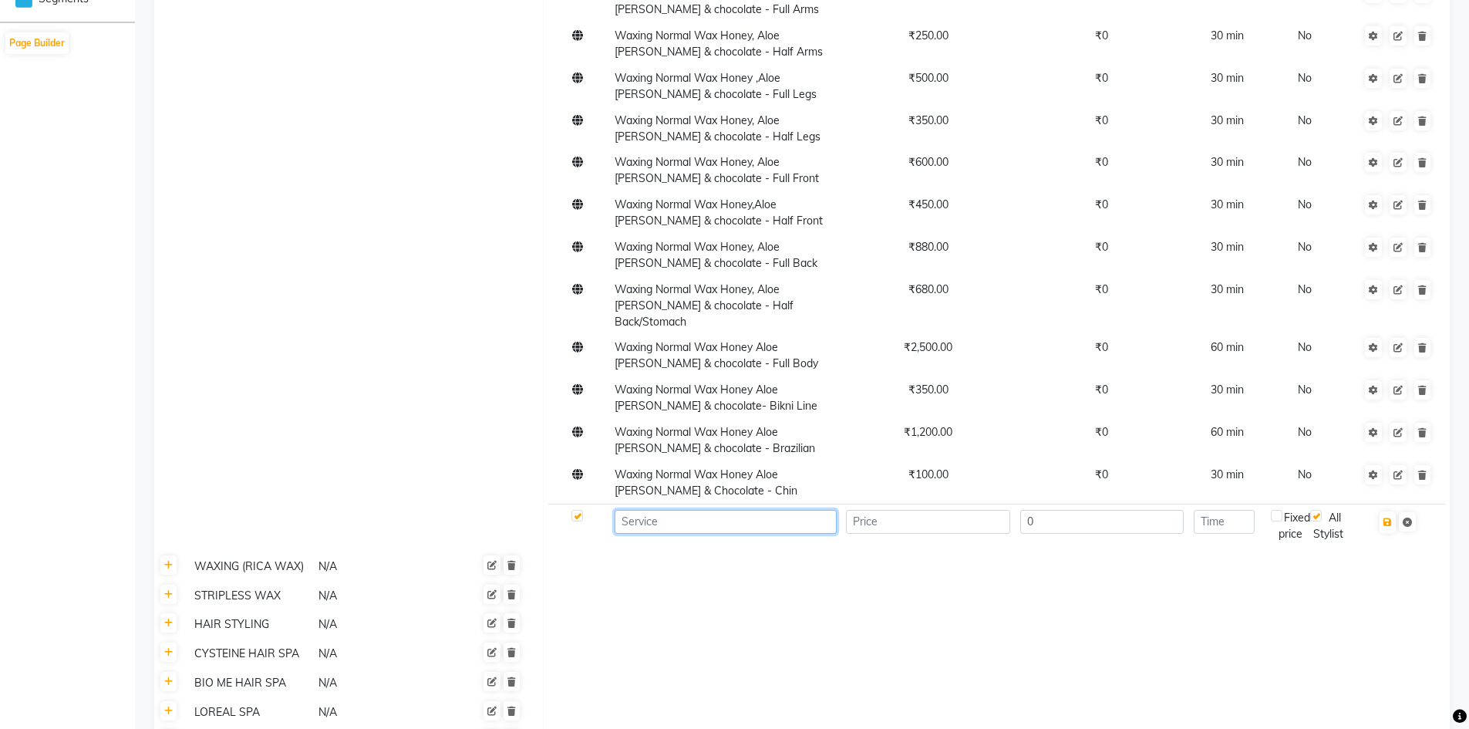
click at [632, 510] on input at bounding box center [725, 522] width 221 height 24
type input "WAXING NORMAL WAX - UNDERARMS FOR MEN"
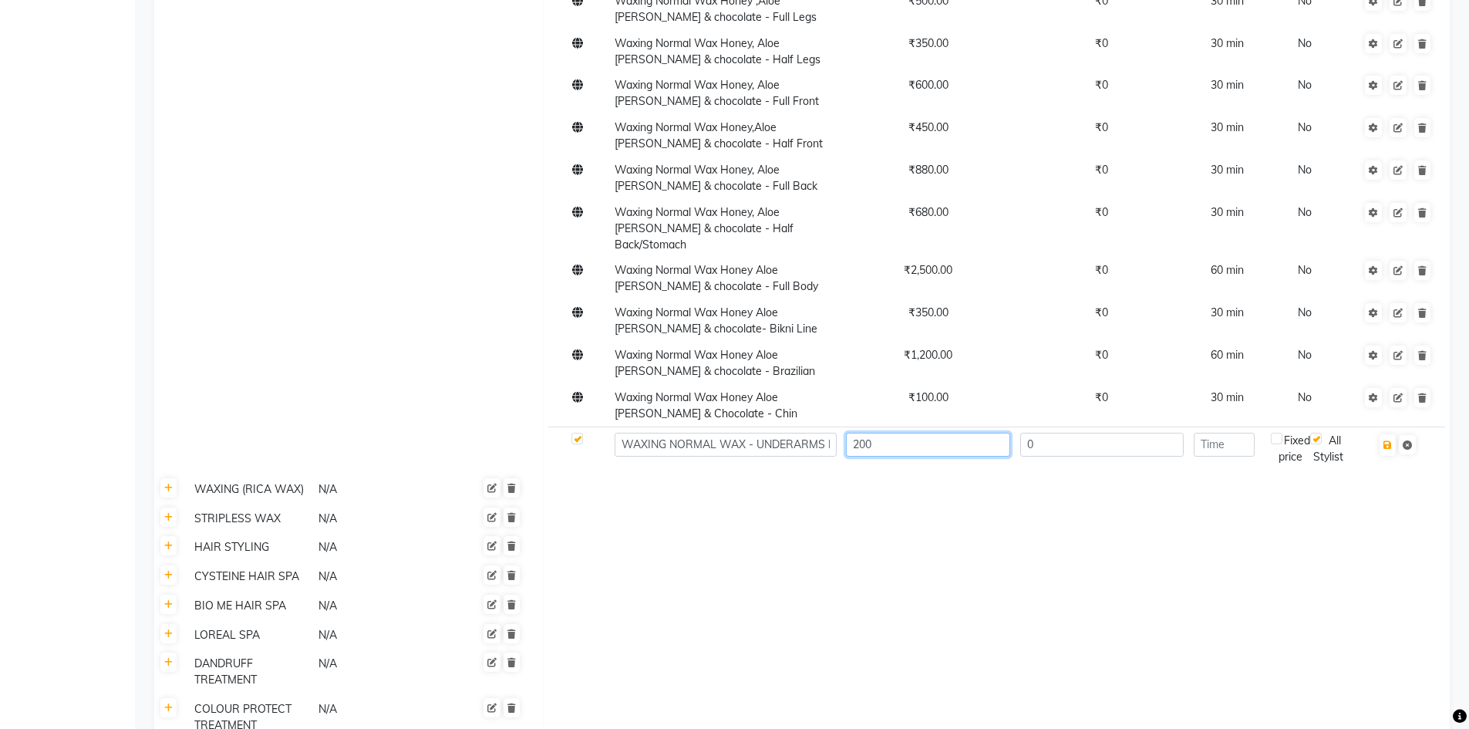
type input "200"
click at [1245, 433] on input "number" at bounding box center [1224, 445] width 61 height 24
type input "30"
click at [1390, 440] on icon "button" at bounding box center [1387, 444] width 8 height 9
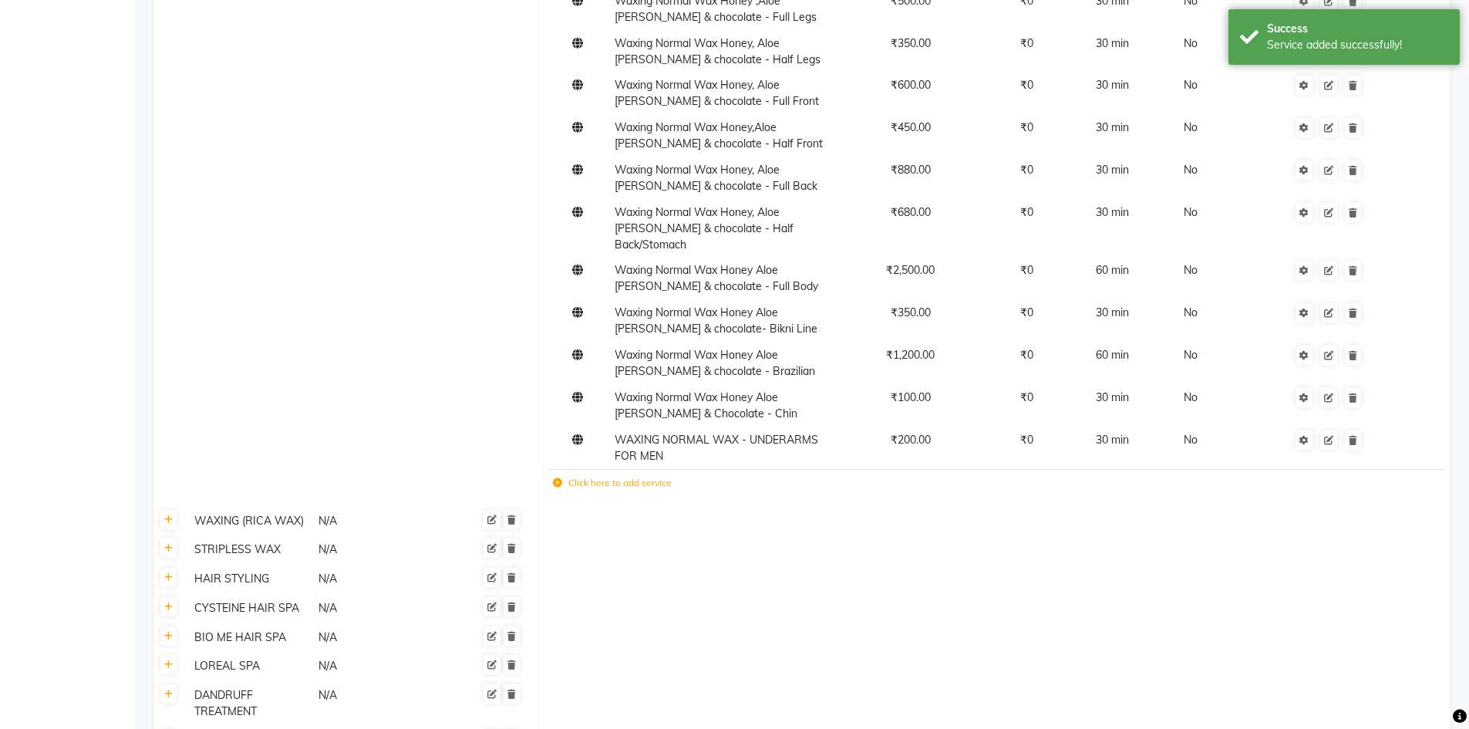
click at [554, 478] on icon at bounding box center [557, 482] width 9 height 9
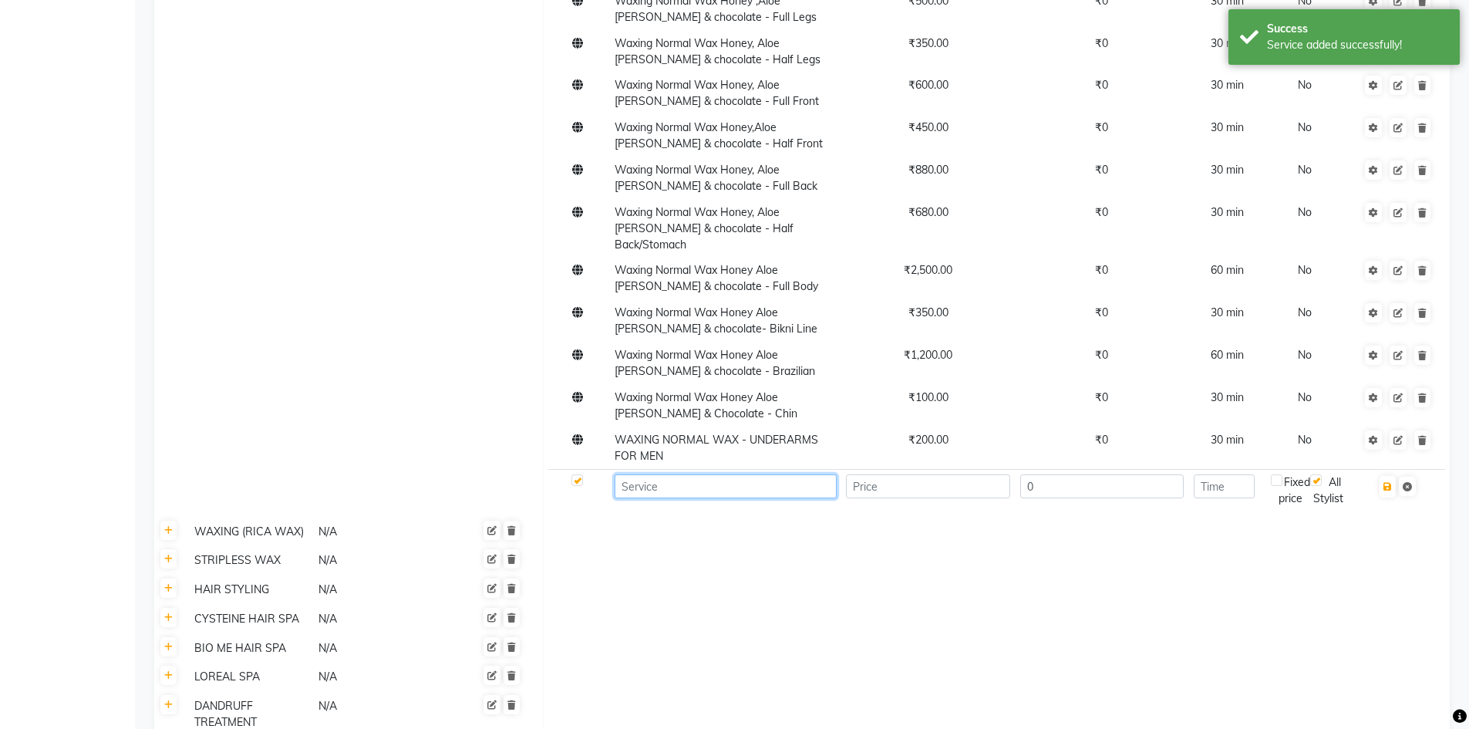
click at [634, 474] on input at bounding box center [725, 486] width 221 height 24
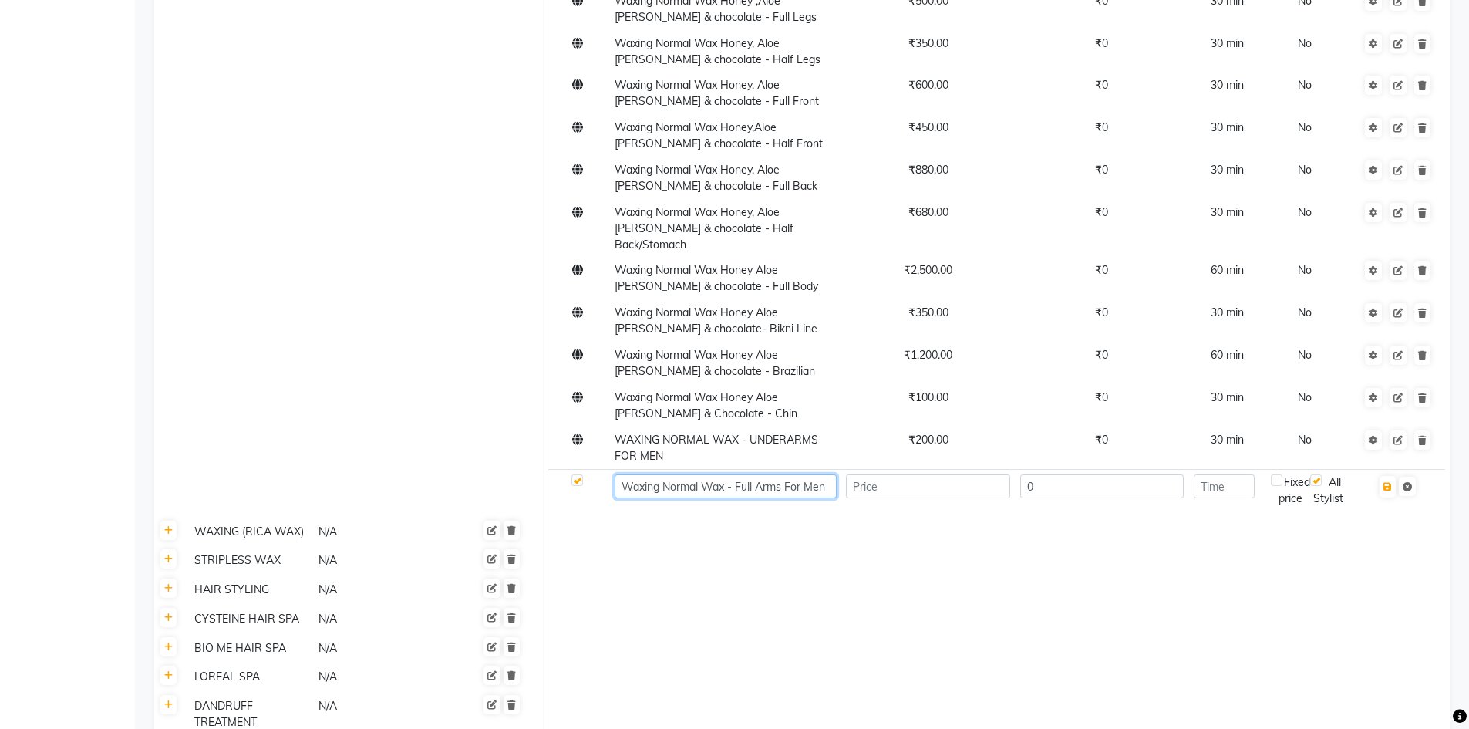
type input "Waxing Normal Wax - Full Arms For Men"
type input "600"
click at [1218, 474] on input "number" at bounding box center [1224, 486] width 61 height 24
type input "30"
click at [1385, 482] on icon "button" at bounding box center [1387, 486] width 8 height 9
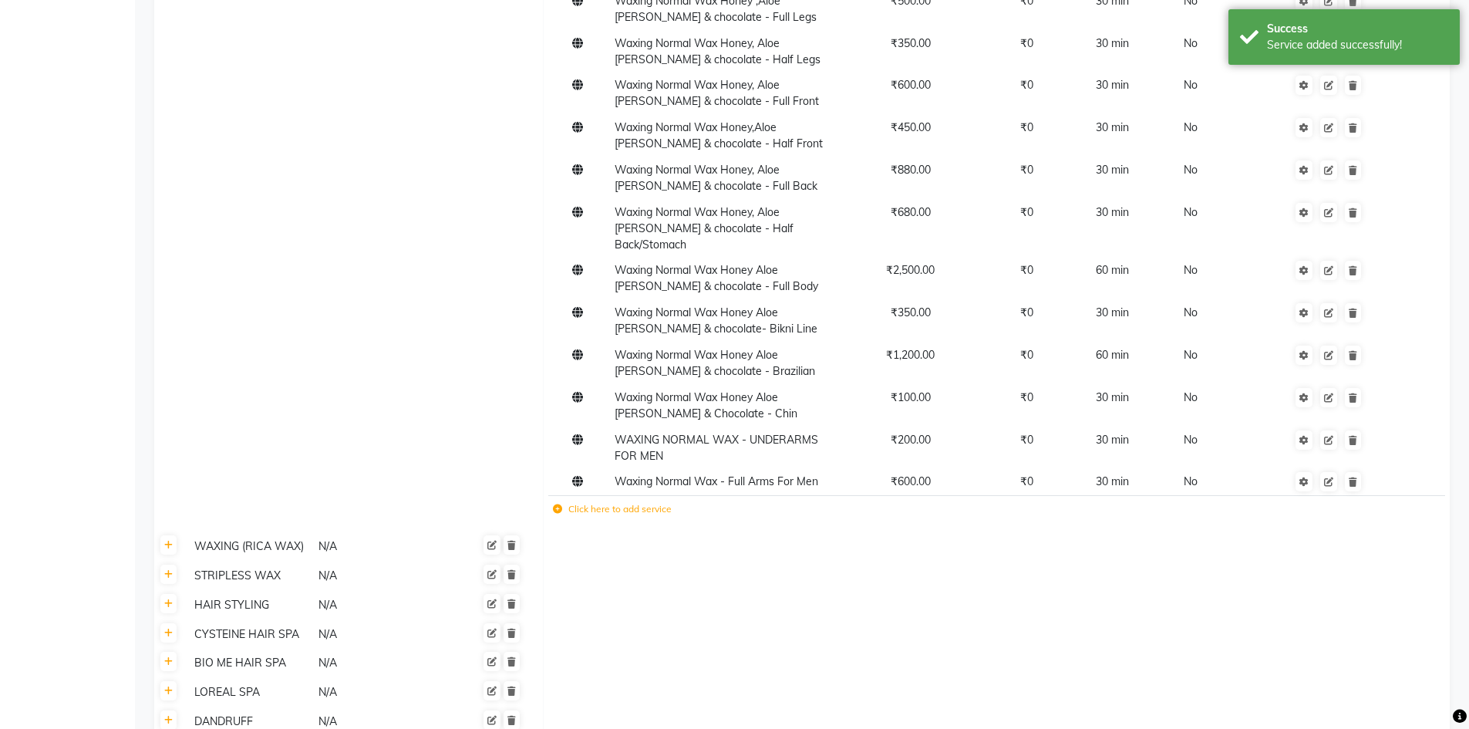
click at [559, 504] on icon at bounding box center [557, 508] width 9 height 9
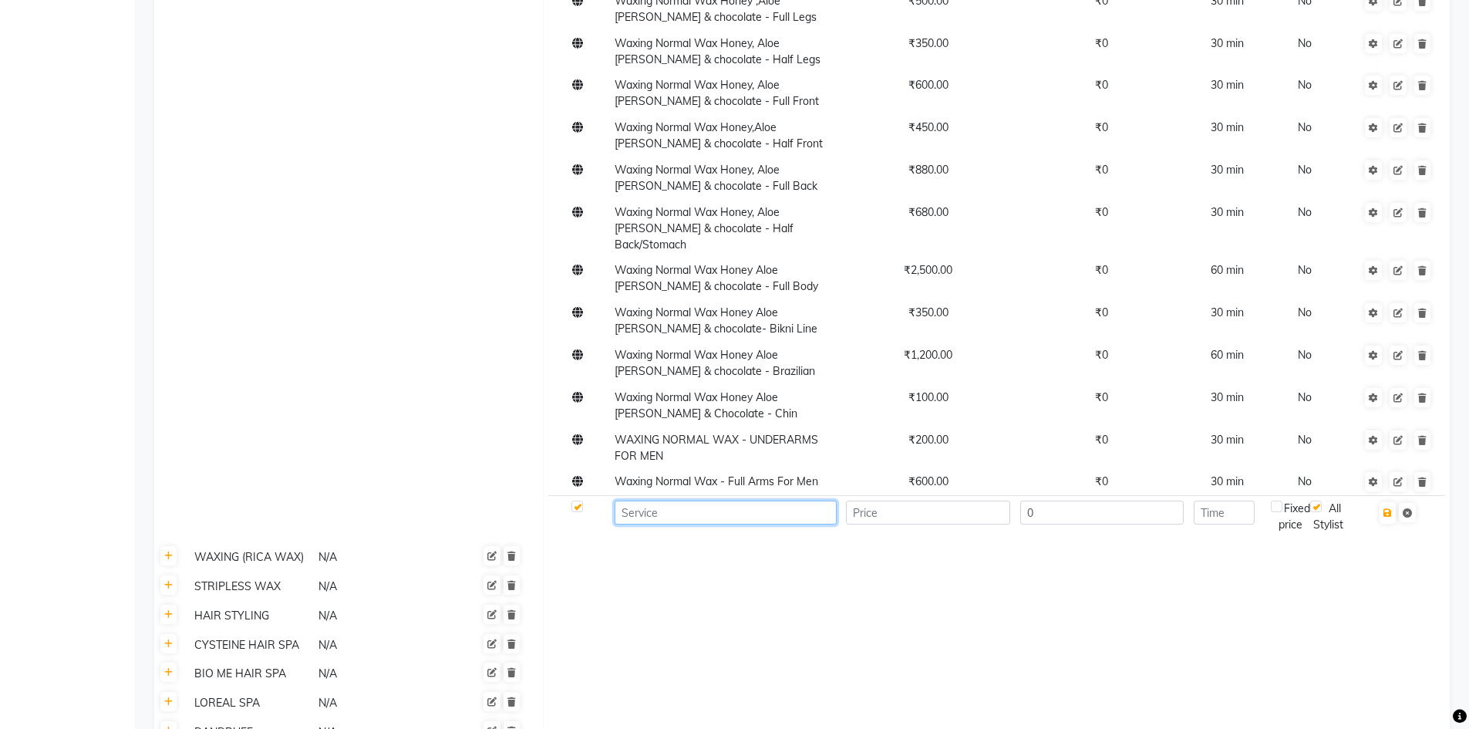
click at [680, 500] on input at bounding box center [725, 512] width 221 height 24
type input "Waxing Normal Wax - Half Arms For Men"
type input "5"
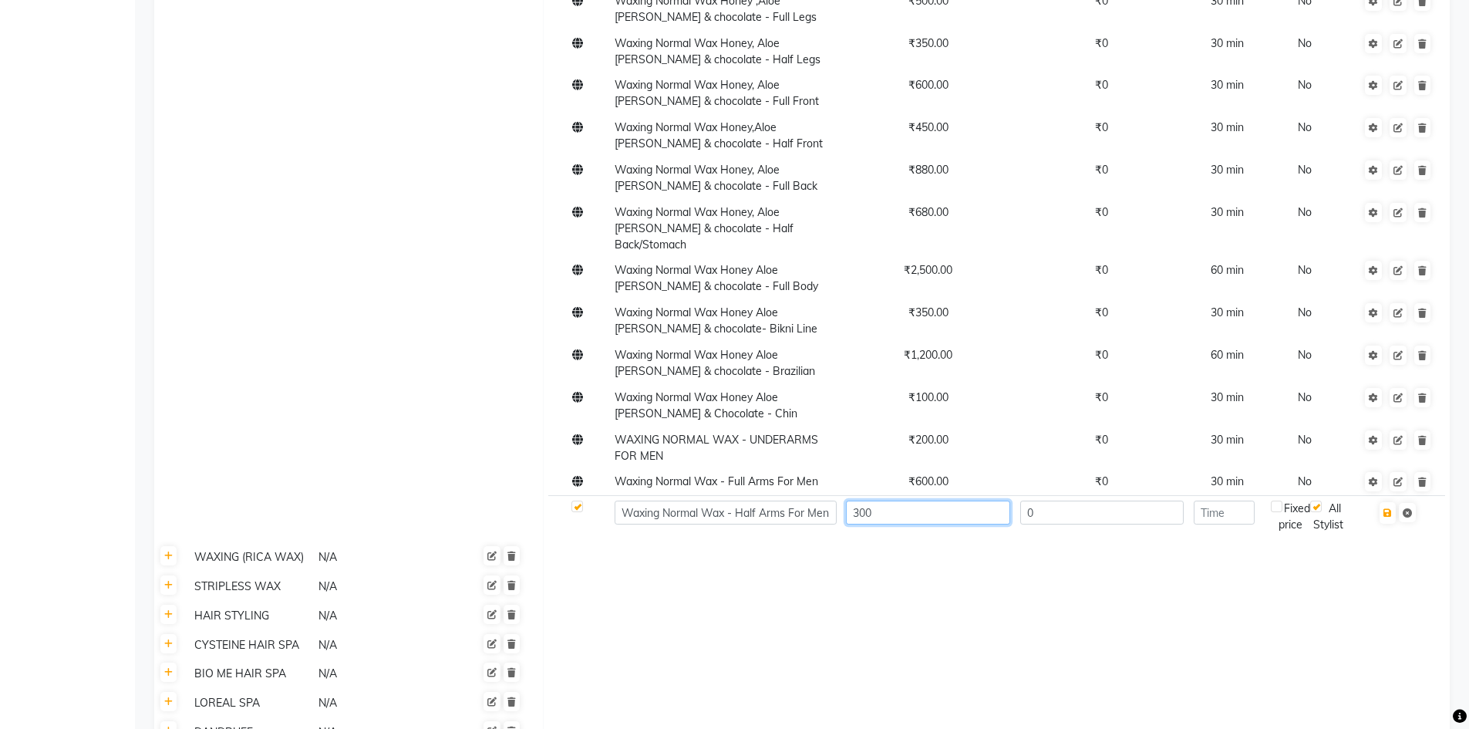
type input "300"
click at [1242, 500] on input "number" at bounding box center [1224, 512] width 61 height 24
type input "30"
click at [1388, 508] on icon "button" at bounding box center [1387, 512] width 8 height 9
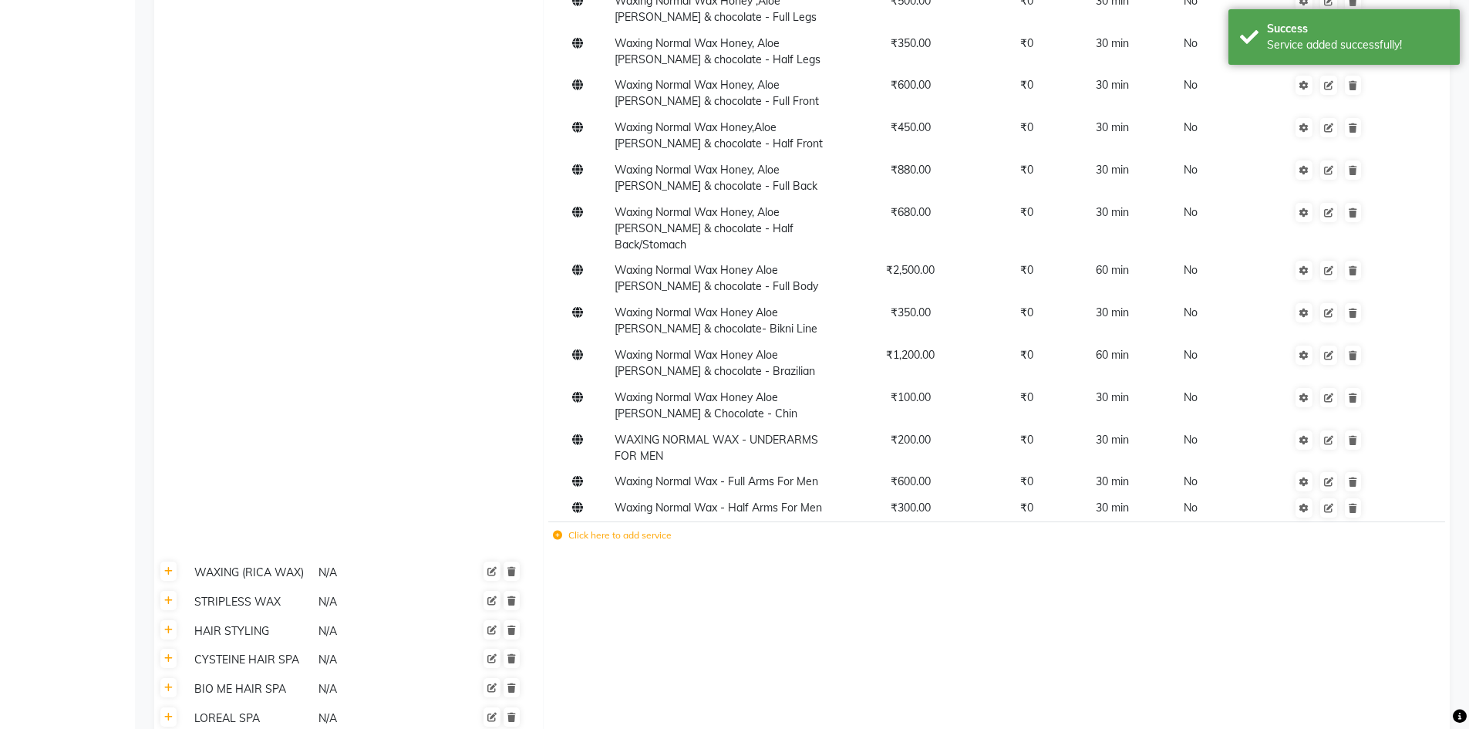
click at [561, 531] on icon at bounding box center [557, 535] width 9 height 9
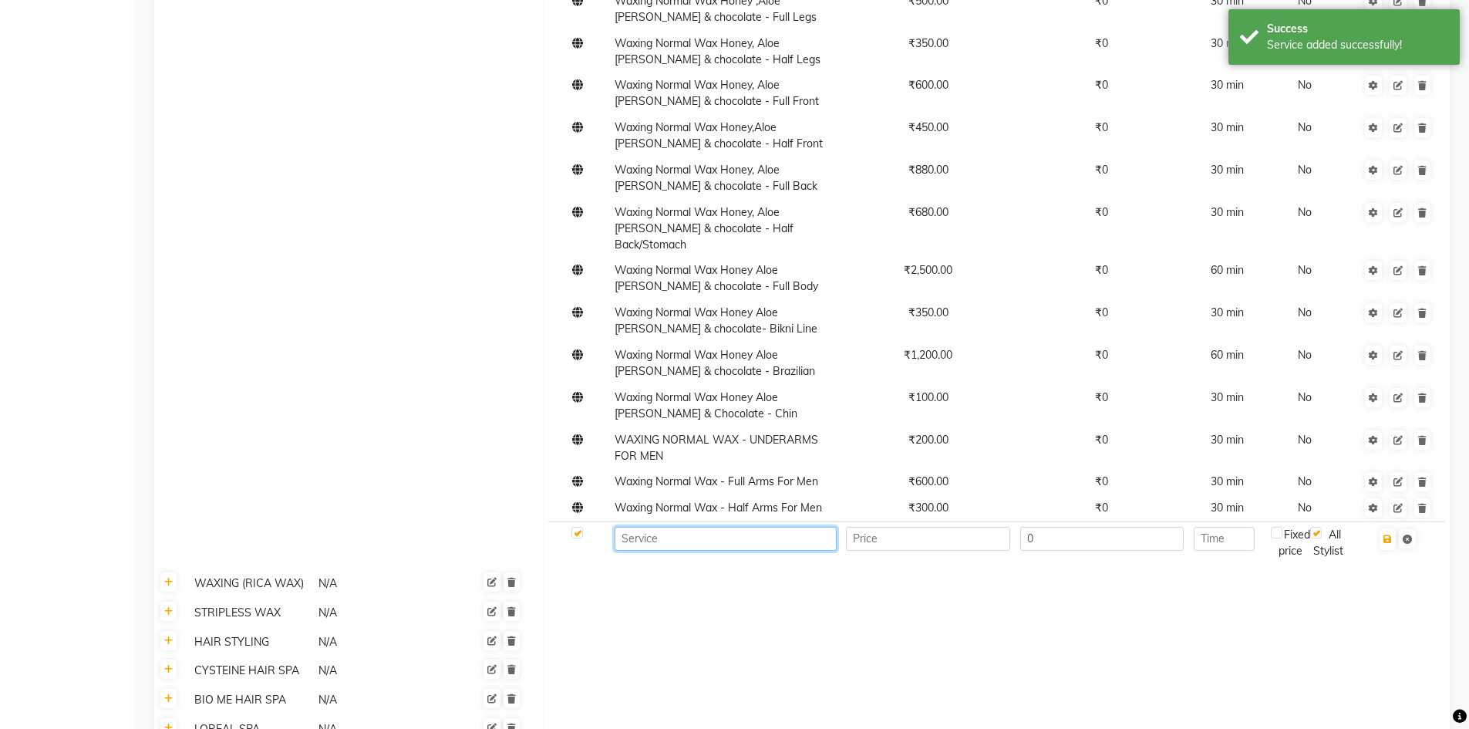
click at [666, 527] on input at bounding box center [725, 539] width 221 height 24
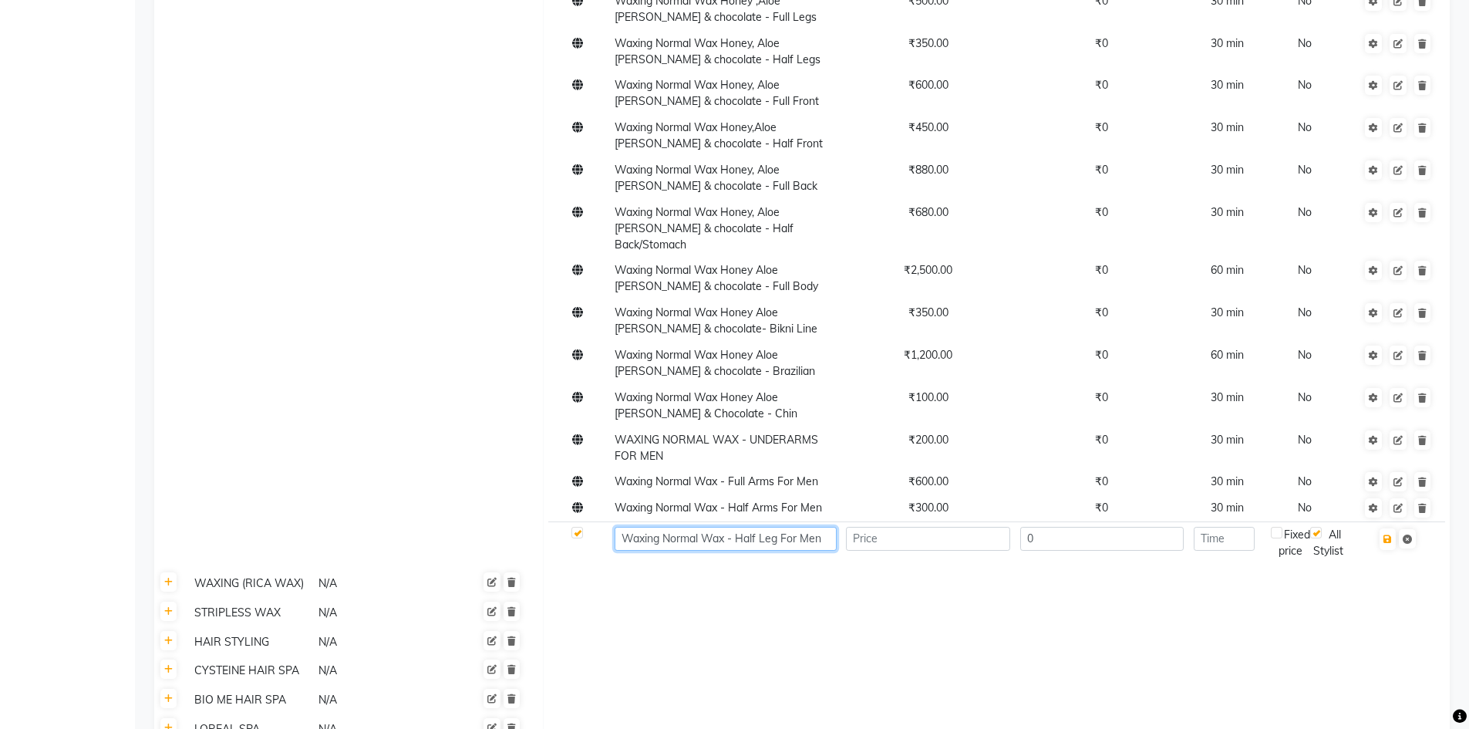
type input "Waxing Normal Wax - Half Leg For Men"
type input "600"
click at [1239, 521] on td at bounding box center [1226, 542] width 77 height 42
click at [1234, 527] on input "number" at bounding box center [1224, 539] width 61 height 24
type input "30"
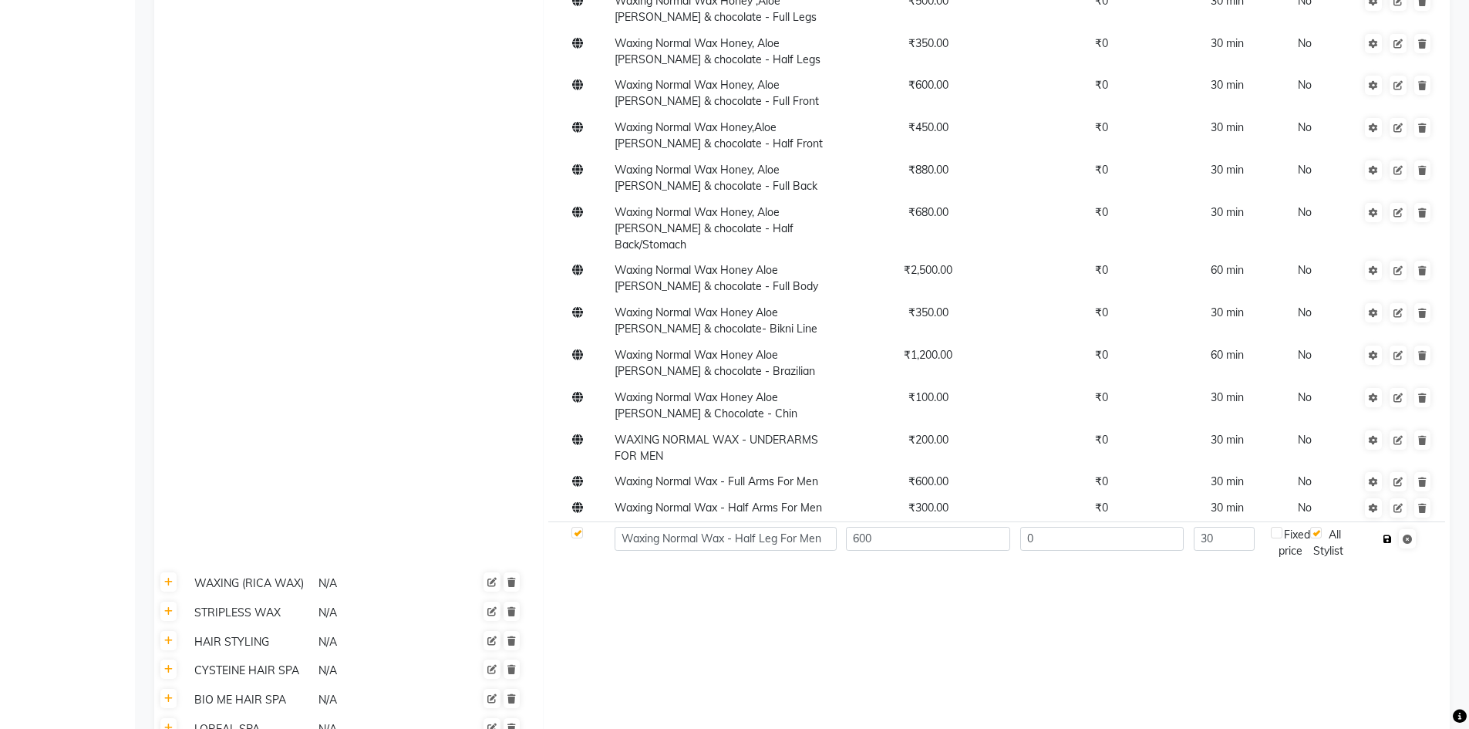
click at [1387, 534] on icon "button" at bounding box center [1387, 538] width 8 height 9
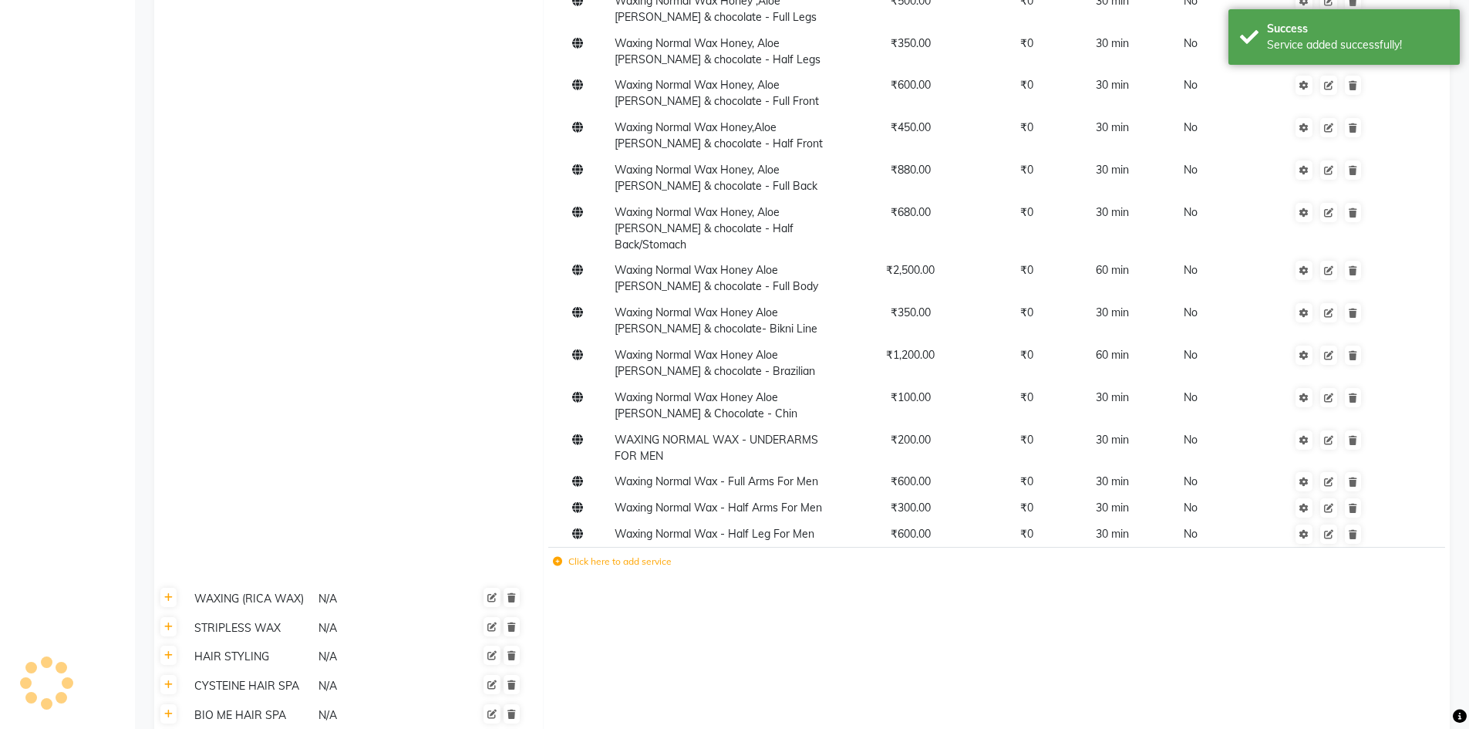
click at [554, 557] on icon at bounding box center [557, 561] width 9 height 9
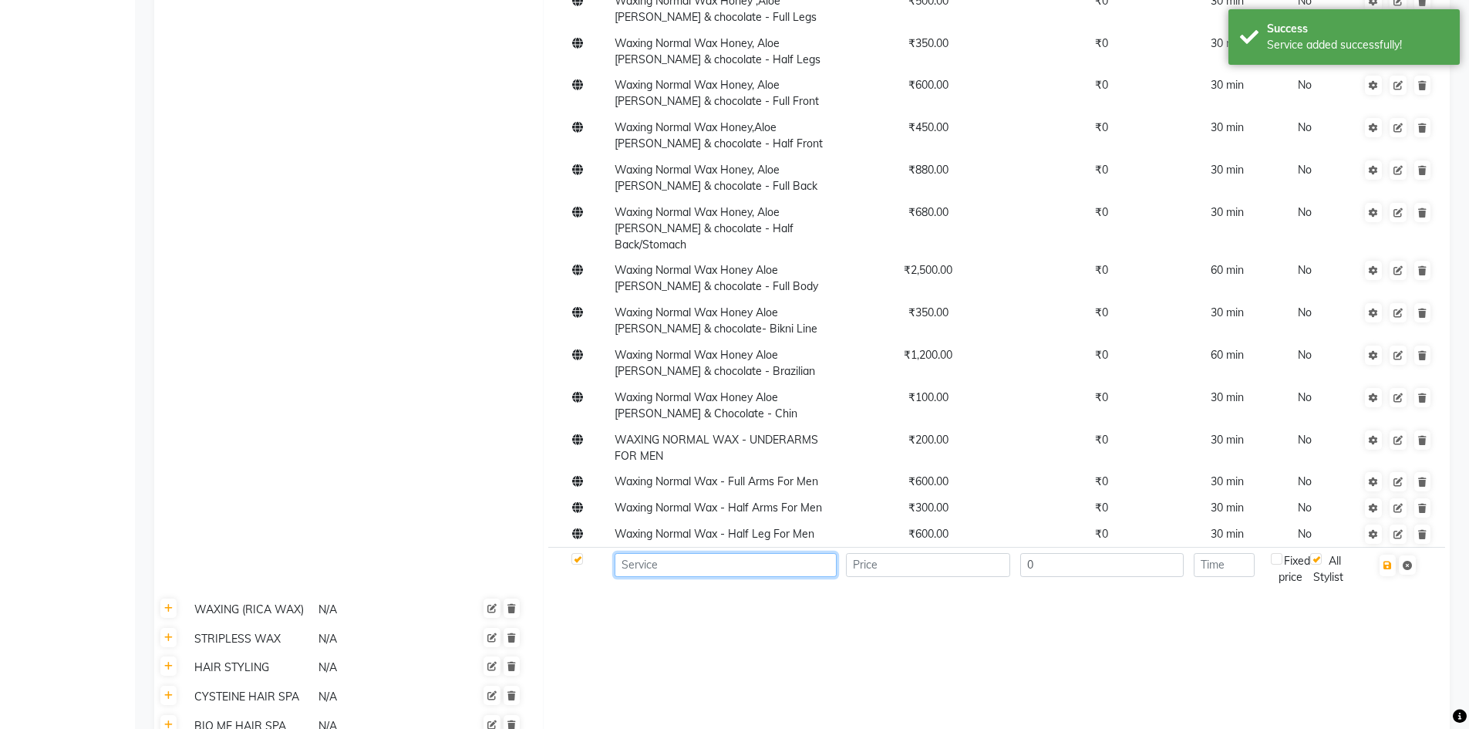
click at [644, 553] on input at bounding box center [725, 565] width 221 height 24
type input "w"
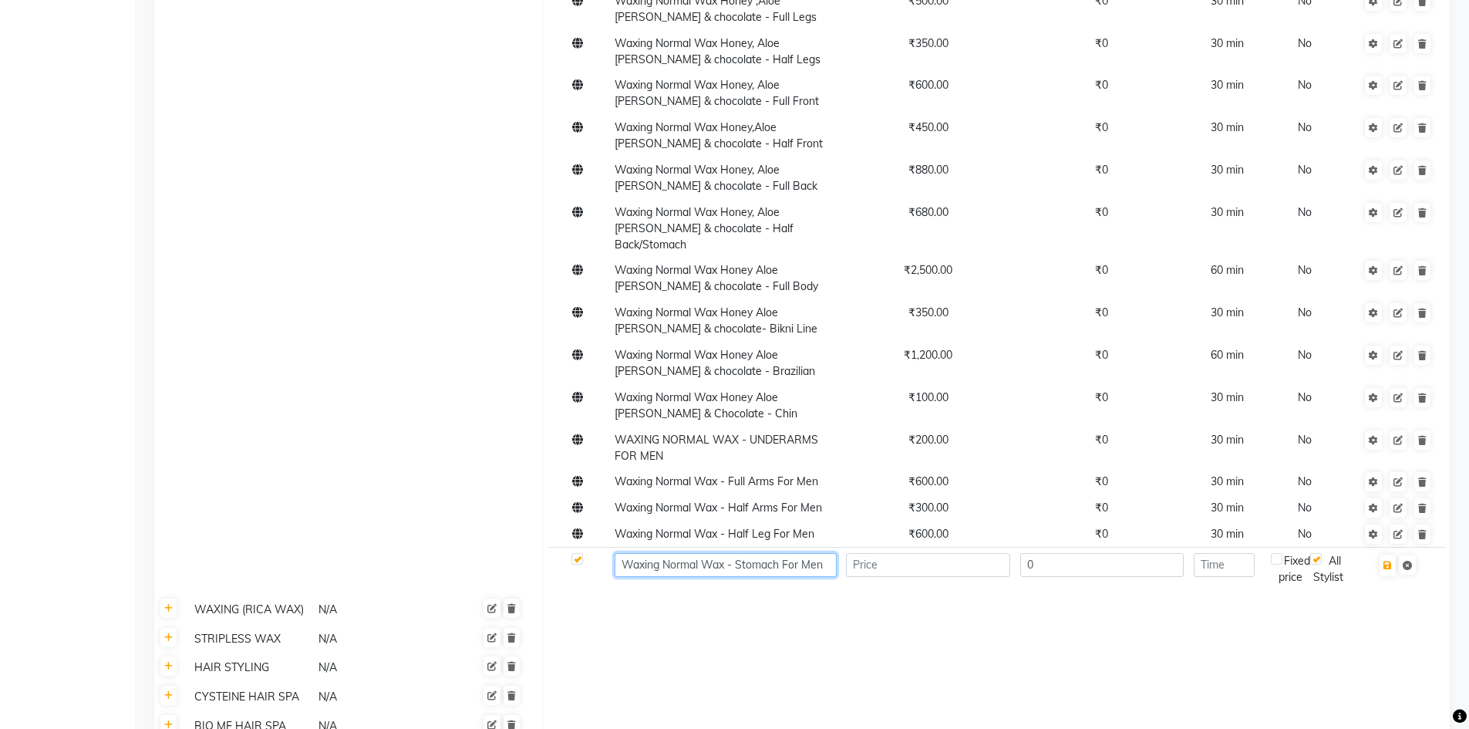
type input "Waxing Normal Wax - Stomach For Men"
type input "1200"
click at [1209, 553] on input "number" at bounding box center [1224, 565] width 61 height 24
type input "60"
click at [1390, 561] on icon "button" at bounding box center [1387, 565] width 8 height 9
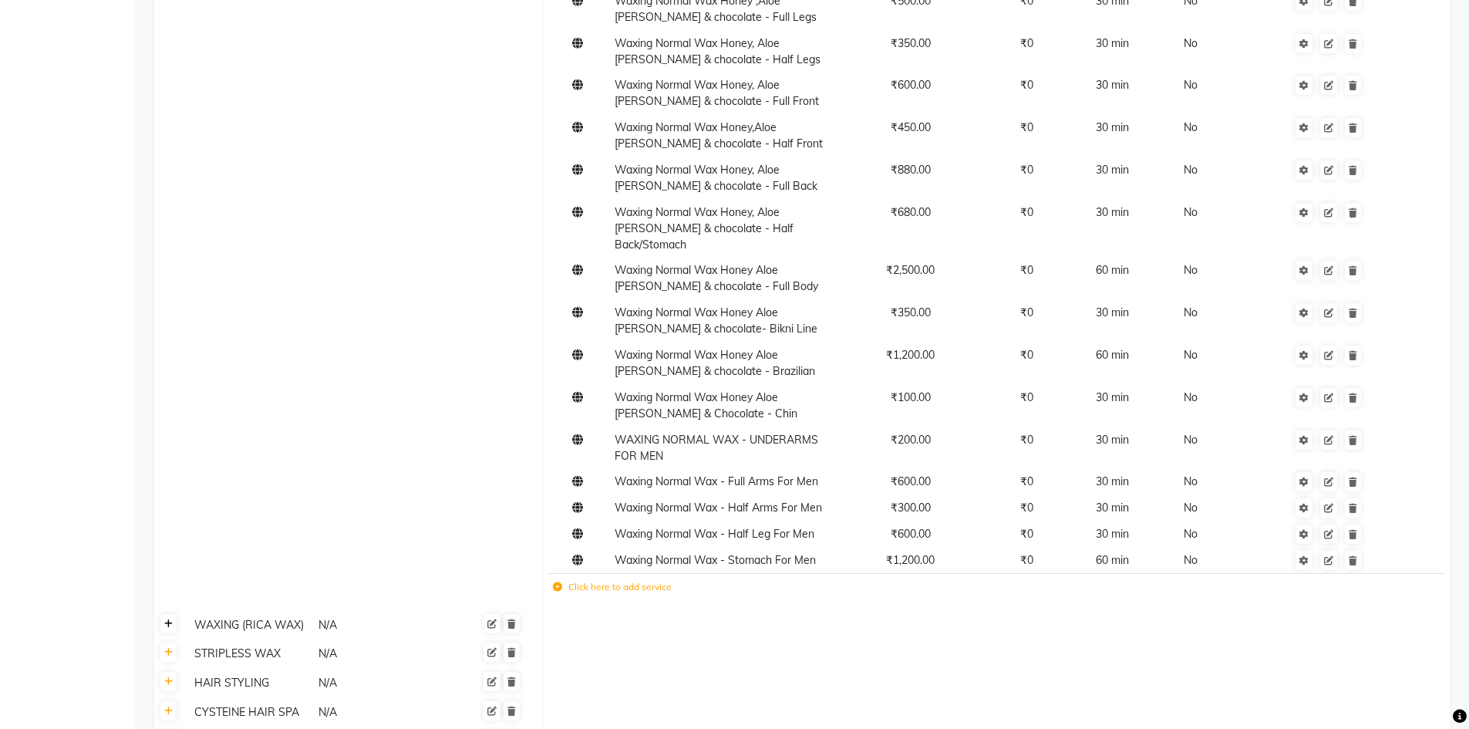
click at [172, 619] on icon at bounding box center [168, 623] width 8 height 9
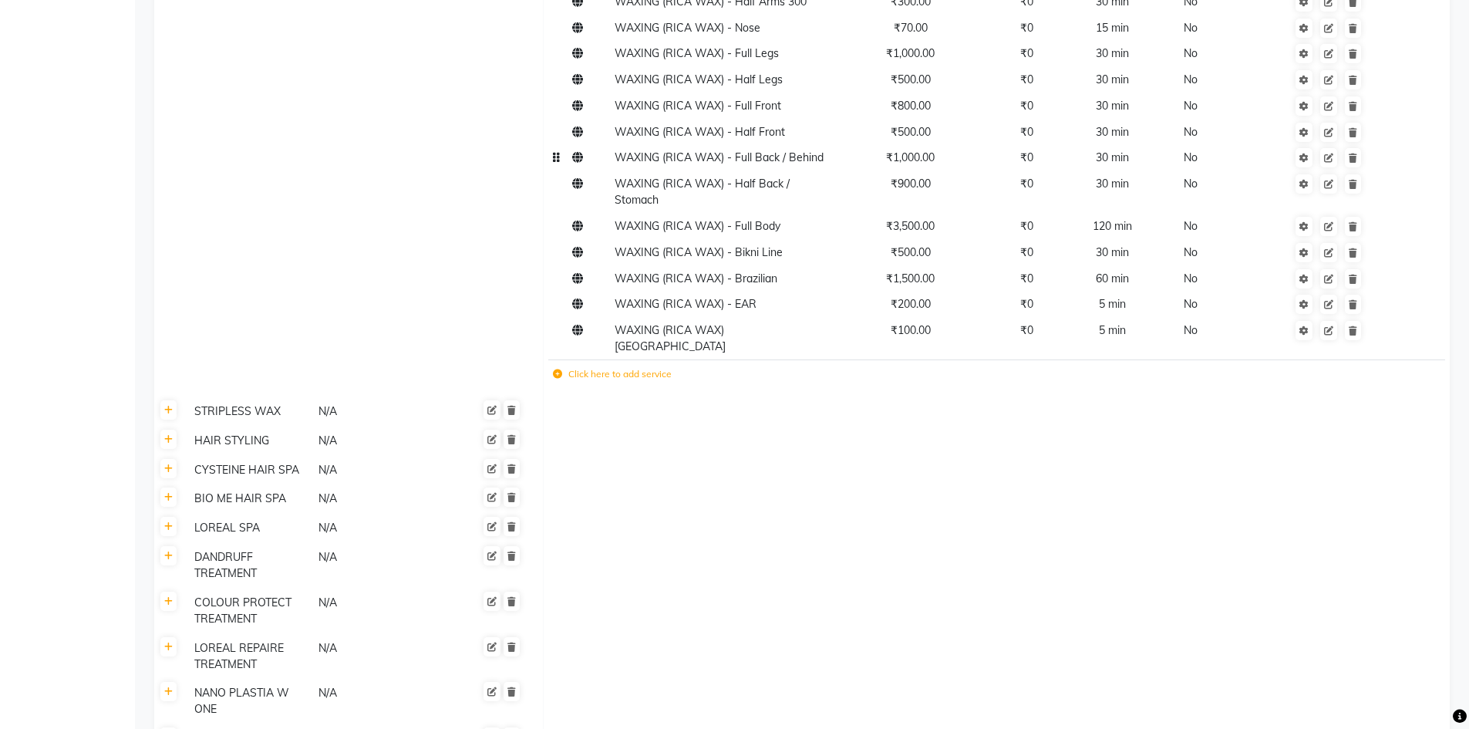
scroll to position [1774, 0]
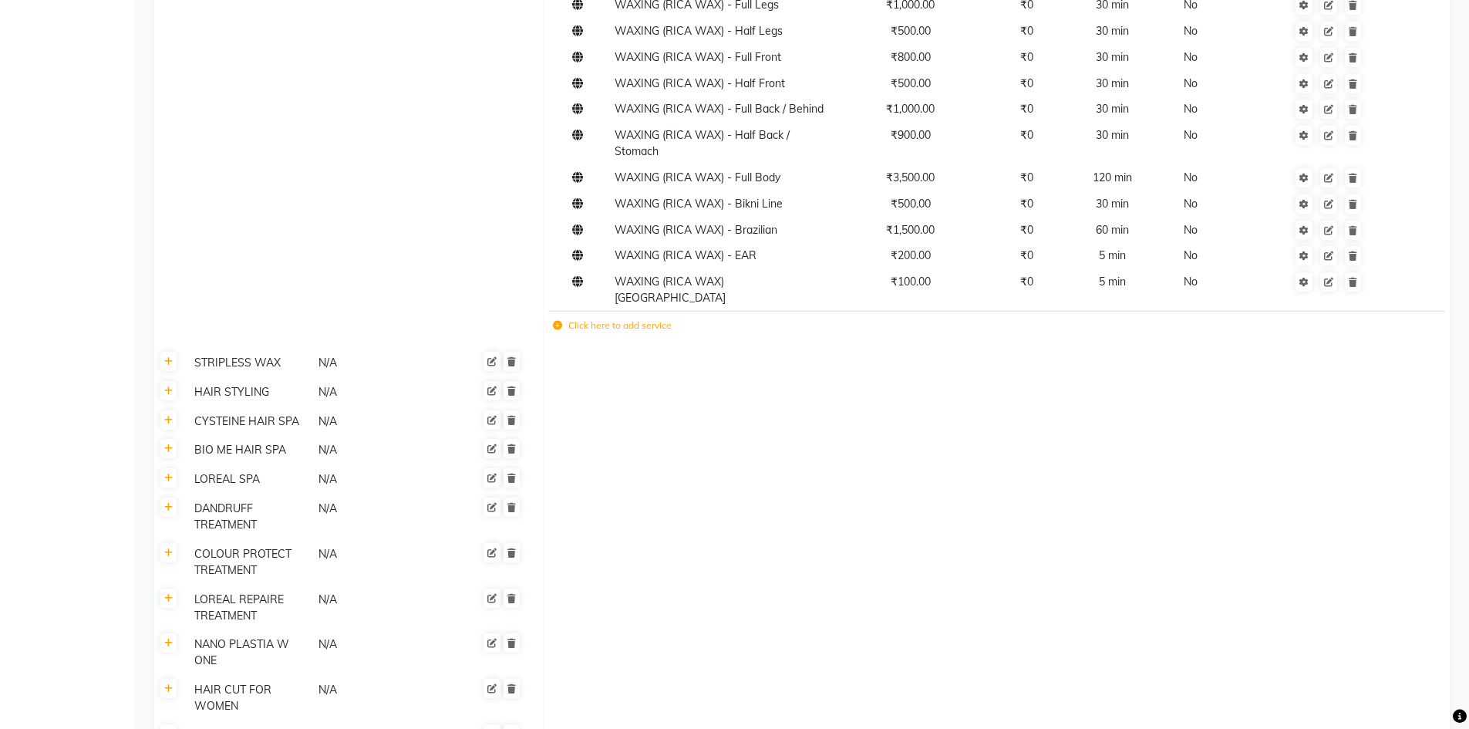
click at [561, 321] on icon at bounding box center [557, 325] width 9 height 9
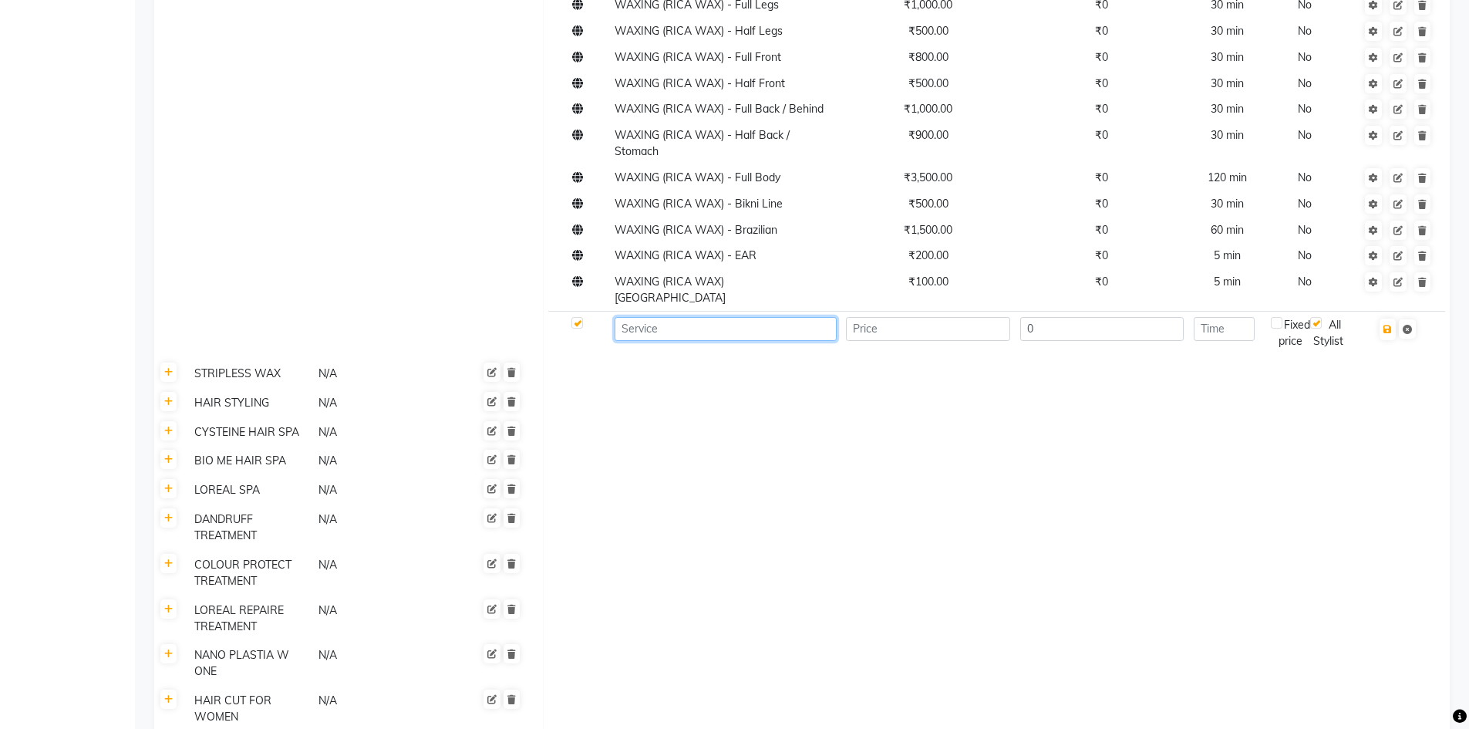
click at [627, 317] on input at bounding box center [725, 329] width 221 height 24
type input "WAXING RICA WAX NOSE FOR MEN"
type input "100"
click at [1231, 317] on input "number" at bounding box center [1224, 329] width 61 height 24
type input "30"
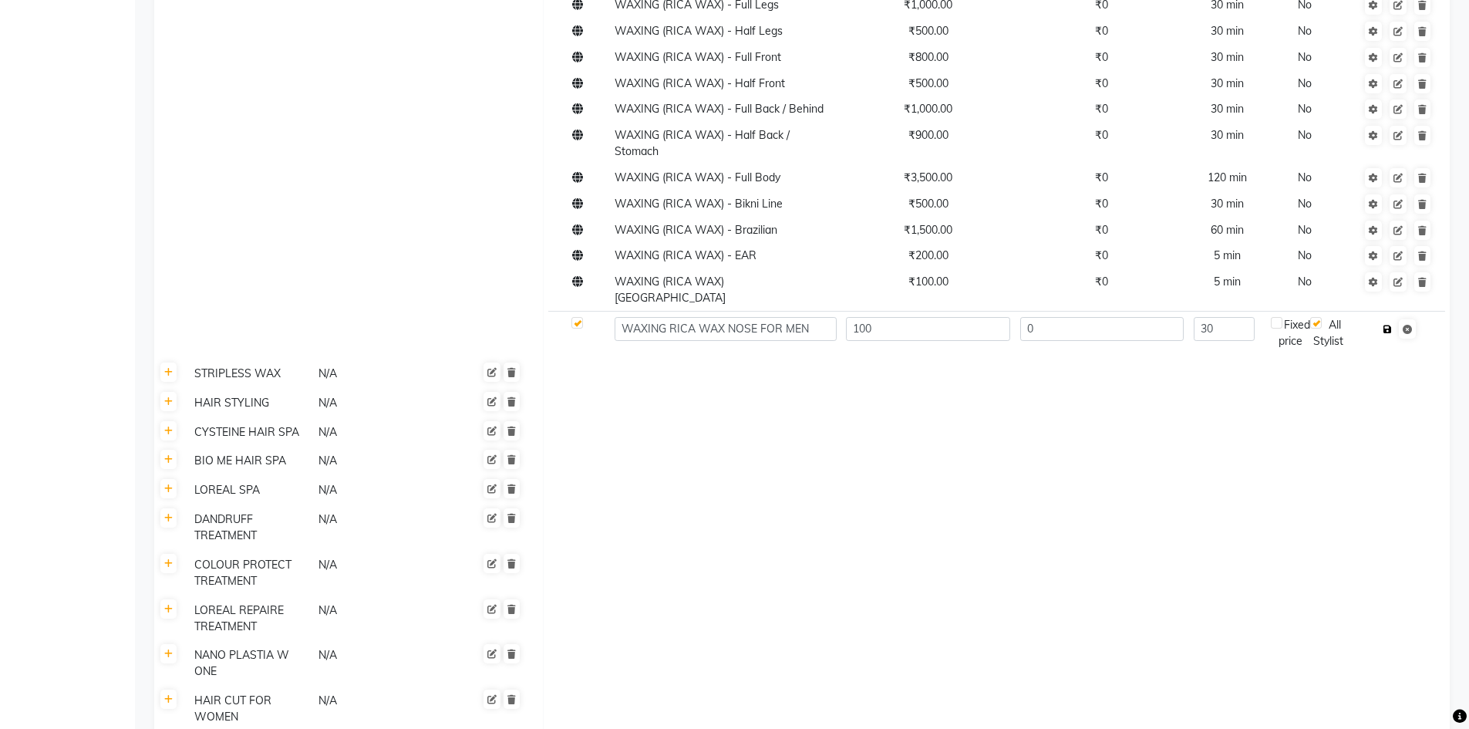
click at [1392, 325] on icon "button" at bounding box center [1387, 329] width 8 height 9
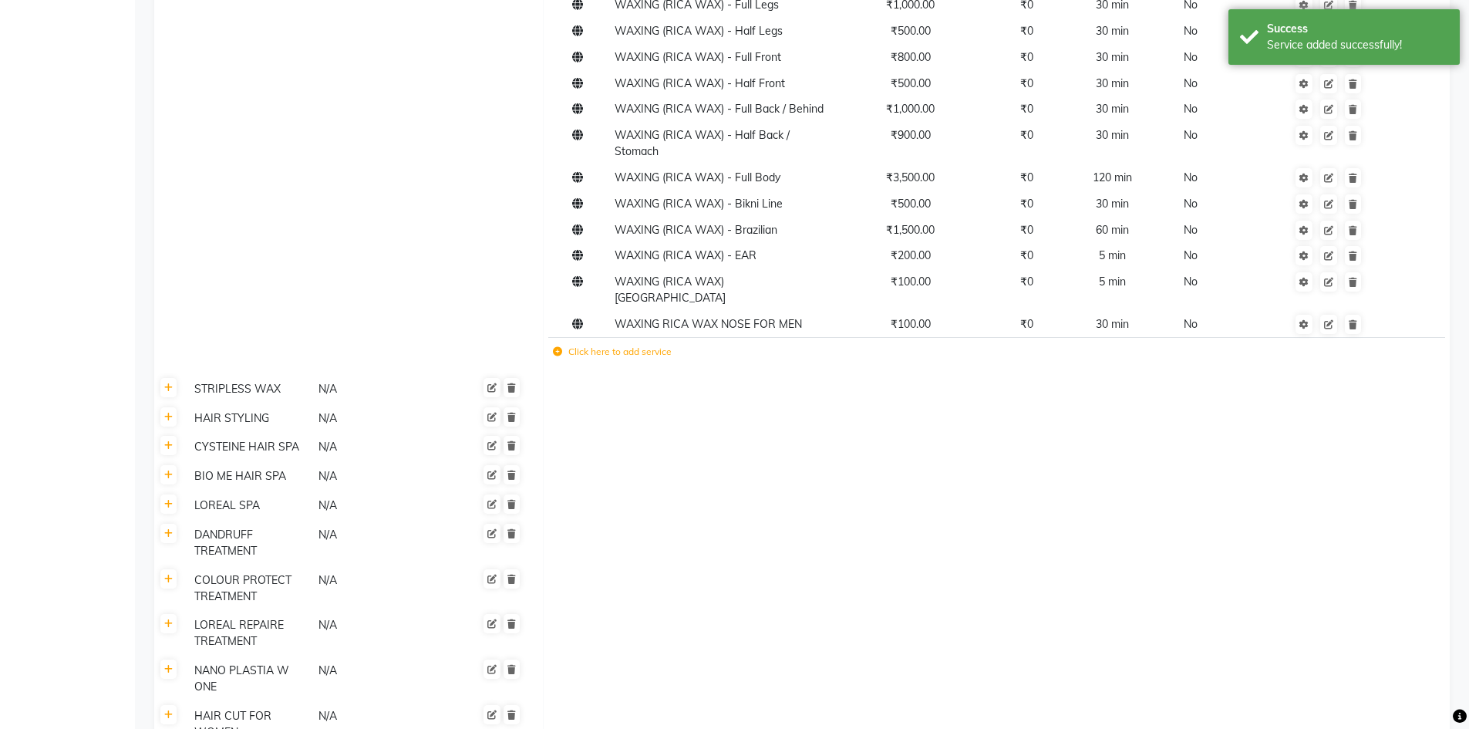
click at [559, 347] on icon at bounding box center [557, 351] width 9 height 9
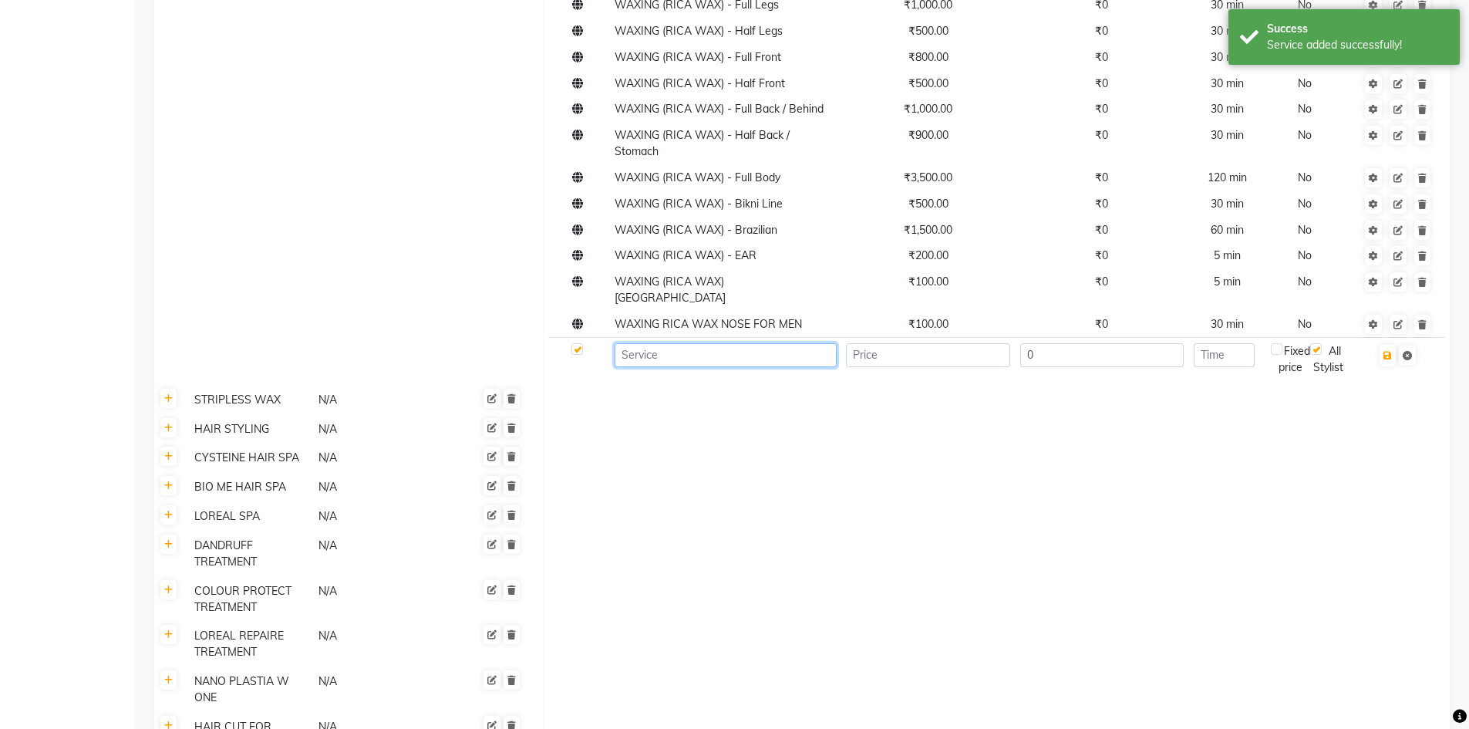
click at [633, 343] on input at bounding box center [725, 355] width 221 height 24
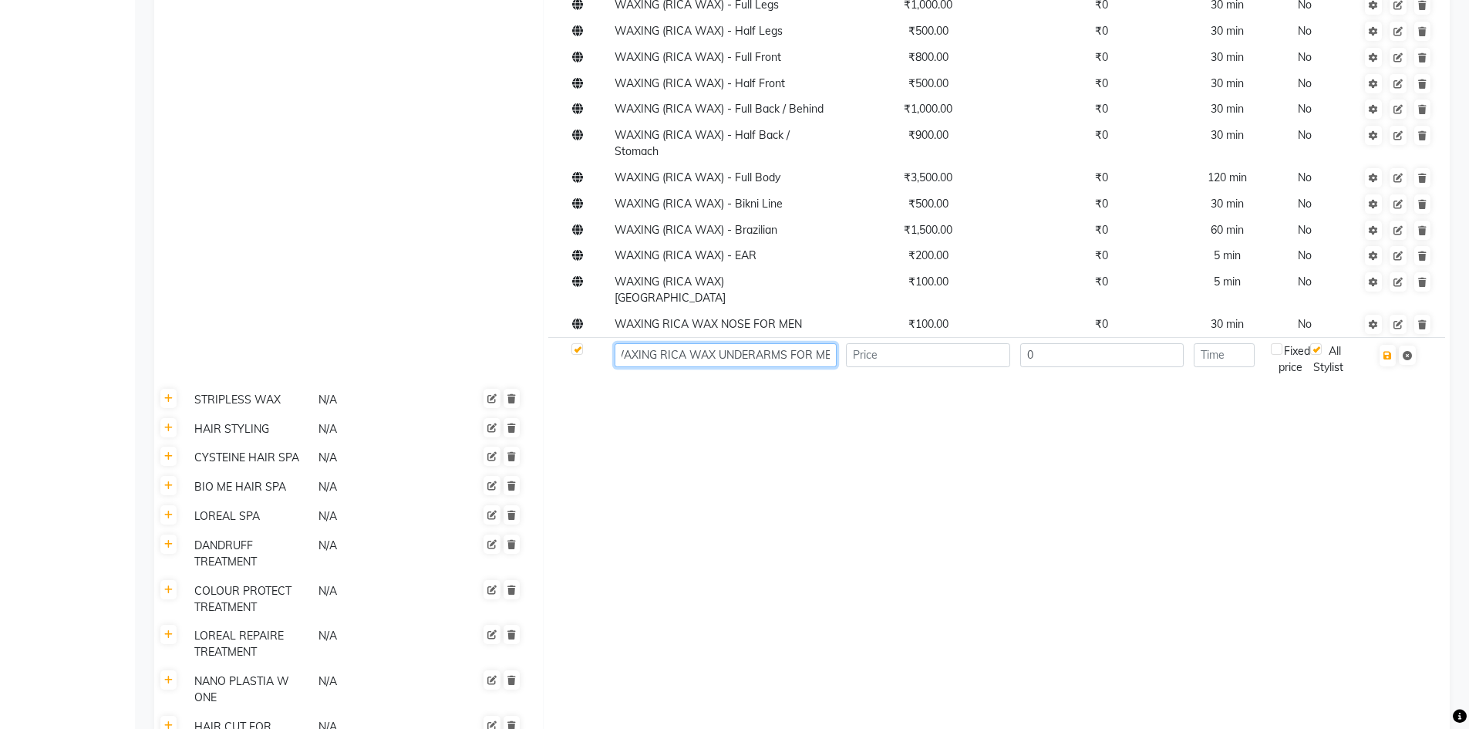
scroll to position [0, 18]
type input "WAXING RICA WAX UNDERARMS FOR MEN"
type input "300"
click at [1232, 343] on input "number" at bounding box center [1224, 355] width 61 height 24
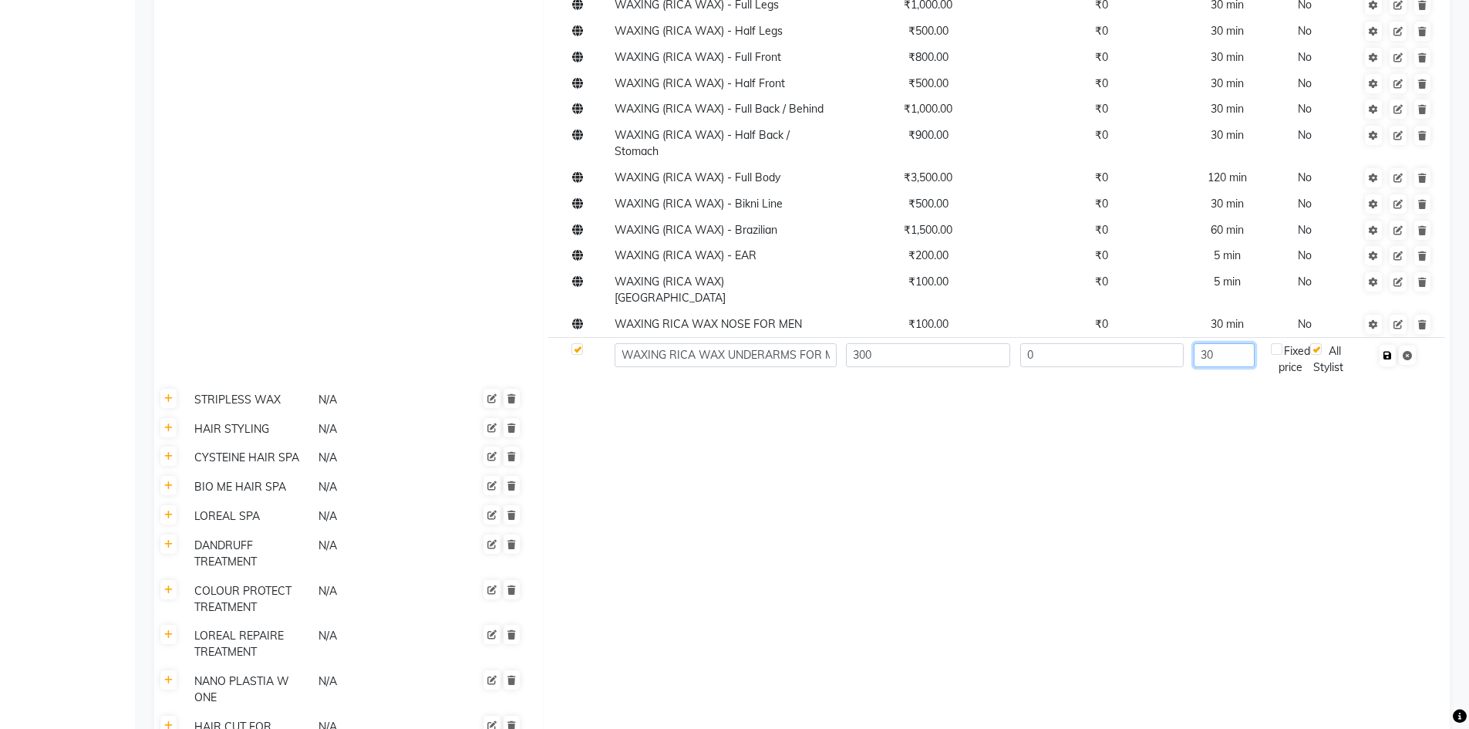
type input "30"
click at [1387, 351] on icon "button" at bounding box center [1387, 355] width 8 height 9
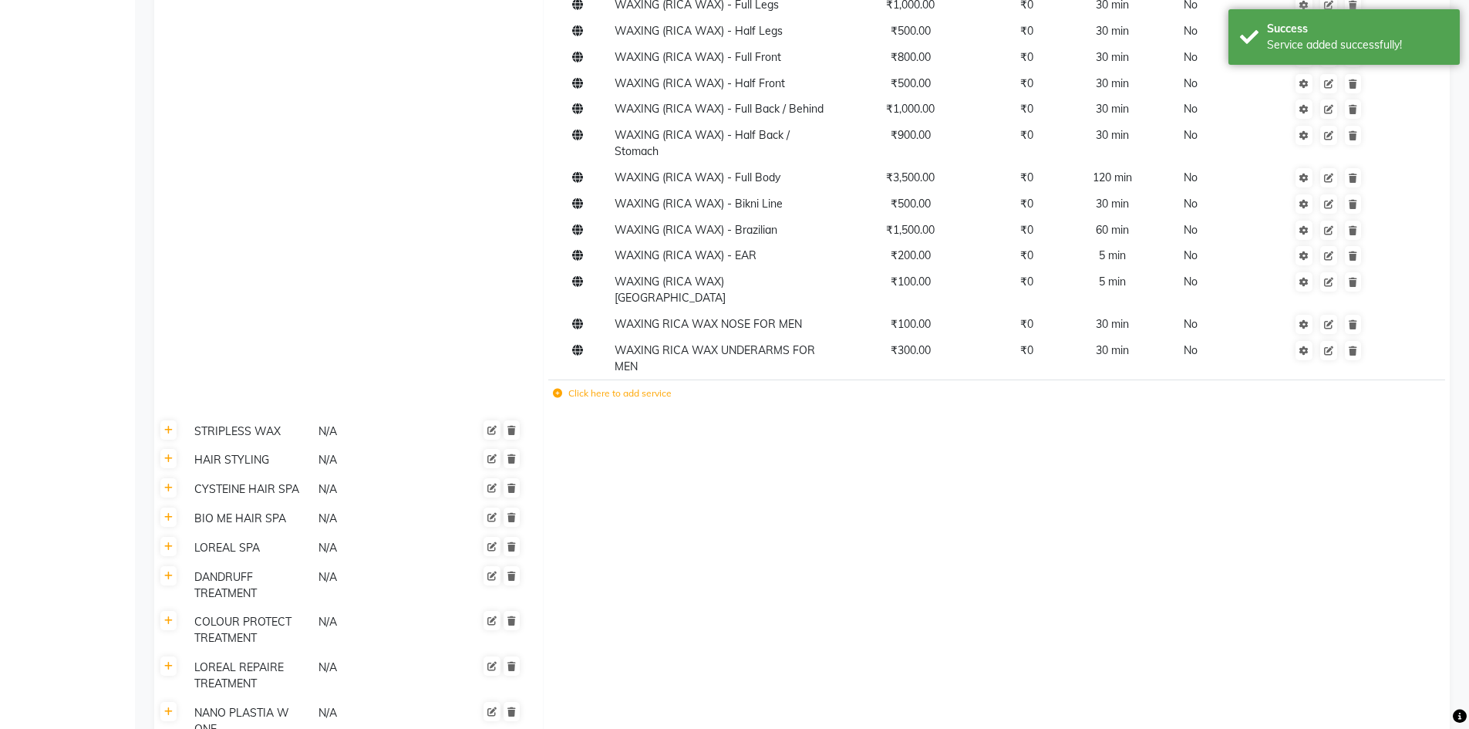
click at [560, 389] on icon at bounding box center [557, 393] width 9 height 9
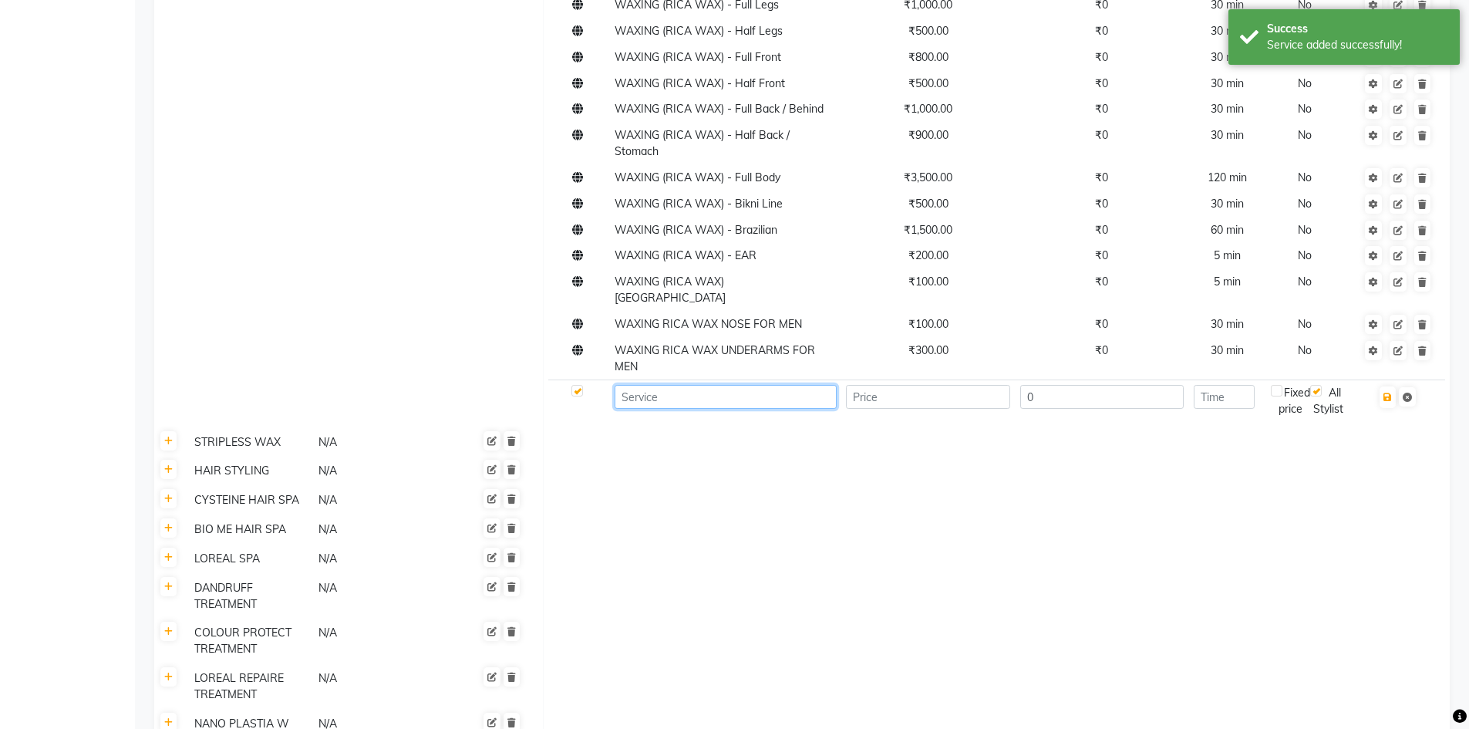
click at [628, 385] on input at bounding box center [725, 397] width 221 height 24
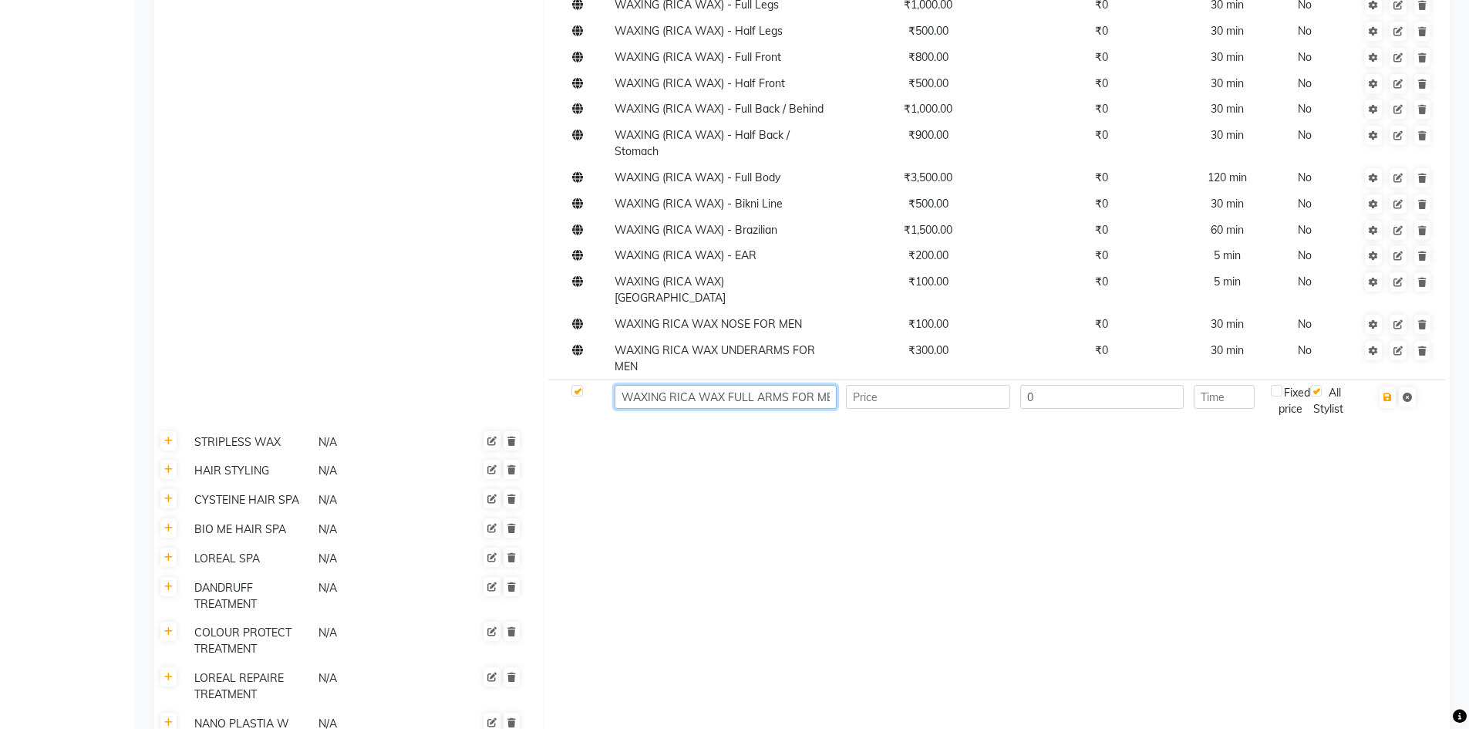
scroll to position [0, 8]
type input "WAXING RICA WAX FULL ARMS FOR MEN"
type input "800"
click at [1237, 385] on input "number" at bounding box center [1224, 397] width 61 height 24
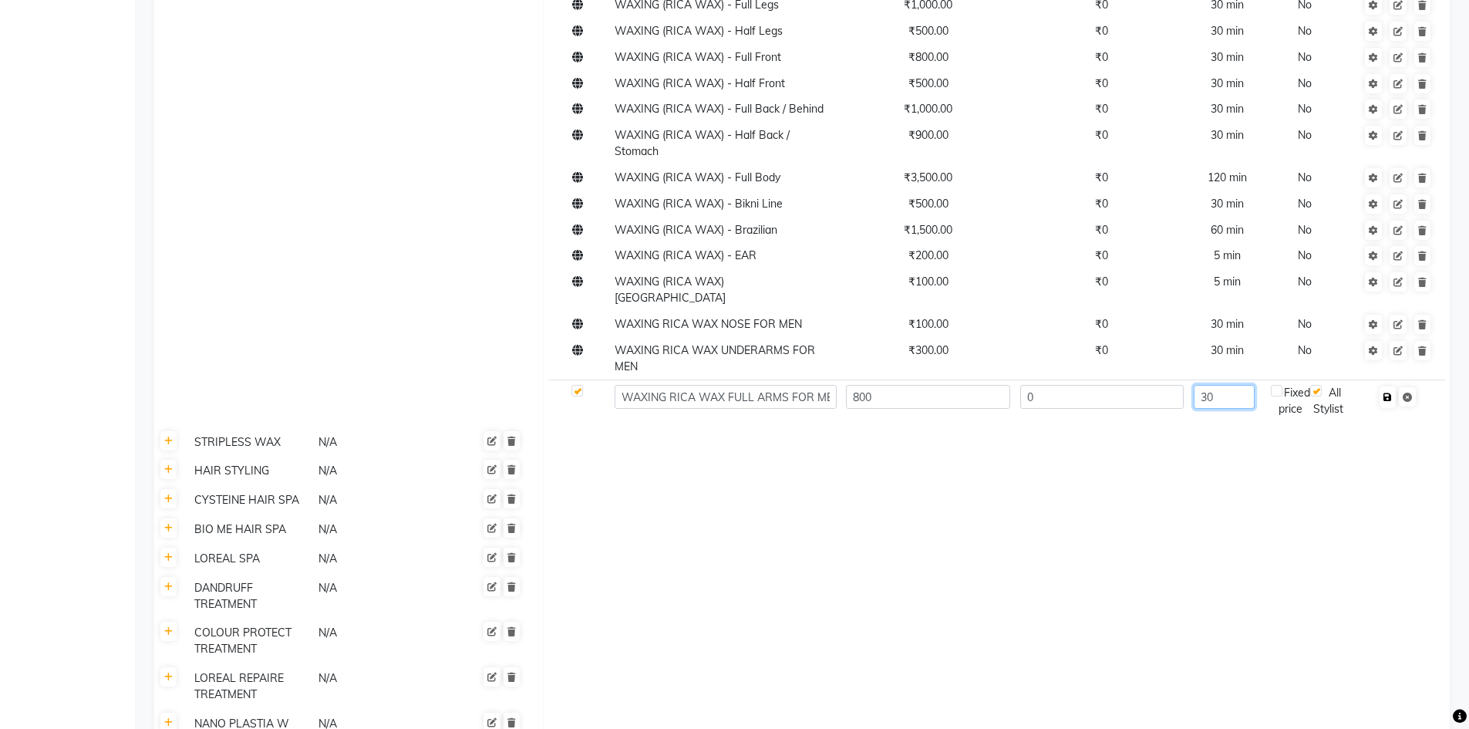
type input "30"
click at [1382, 386] on button "button" at bounding box center [1388, 397] width 16 height 22
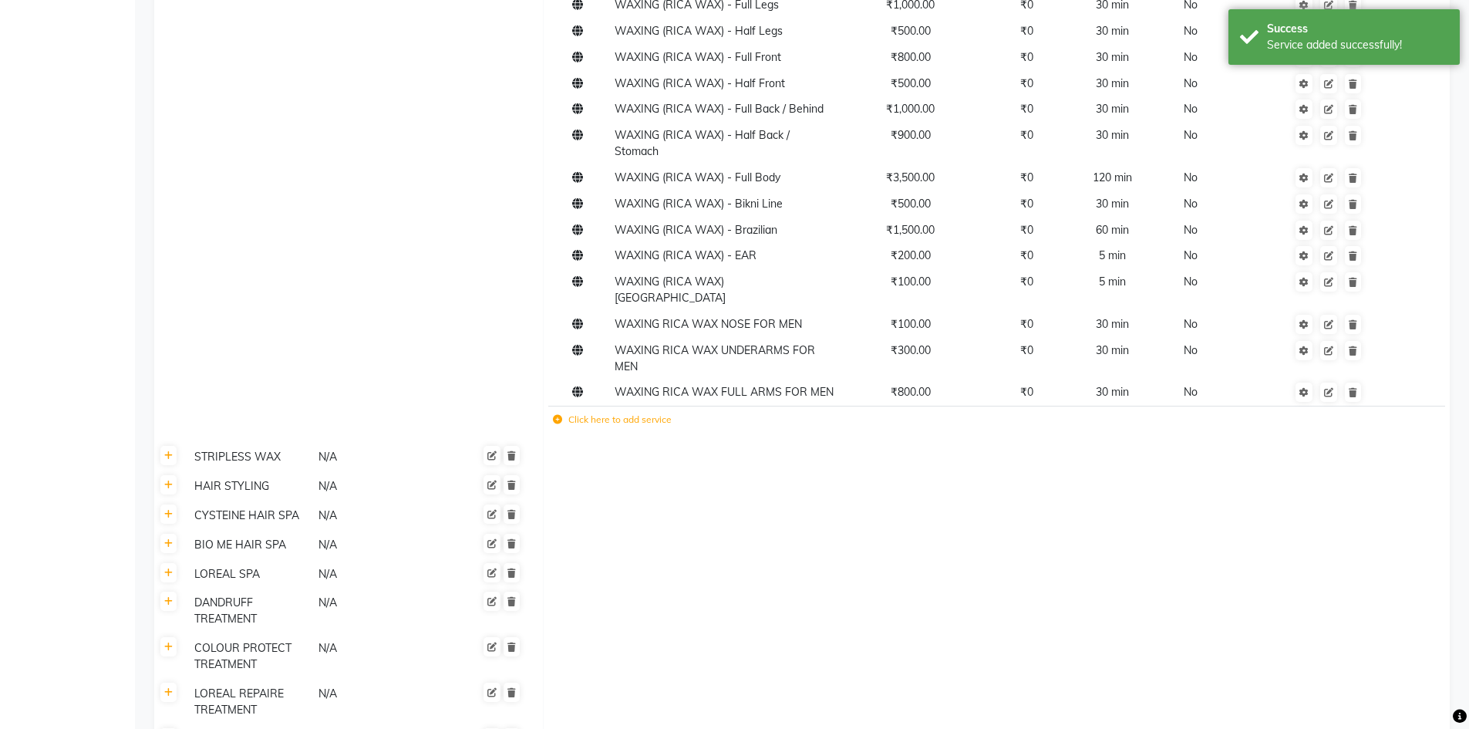
click at [558, 415] on icon at bounding box center [557, 419] width 9 height 9
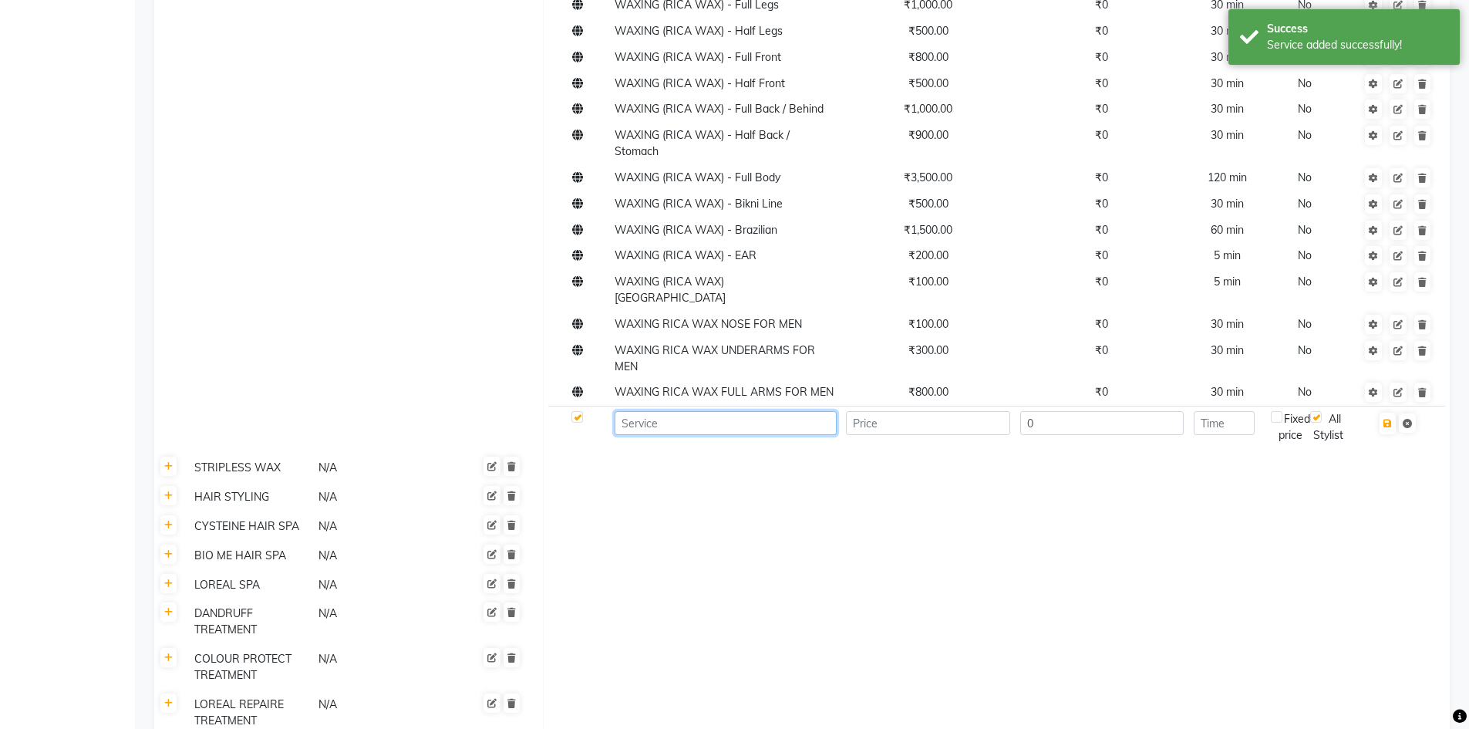
click at [647, 411] on input at bounding box center [725, 423] width 221 height 24
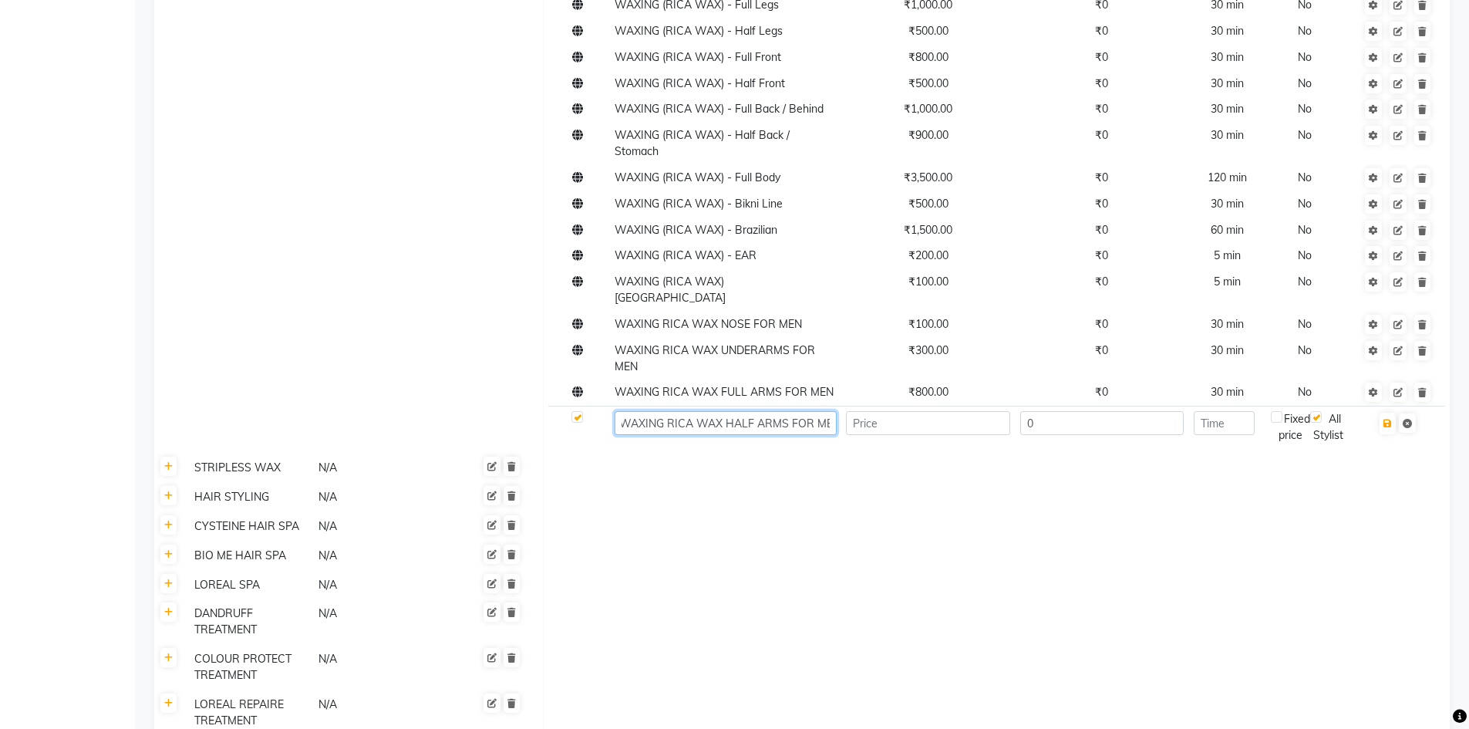
scroll to position [0, 11]
type input "WAXING RICA WAX HALF ARMS FOR MEN"
type input "400"
click at [1231, 411] on input "number" at bounding box center [1224, 423] width 61 height 24
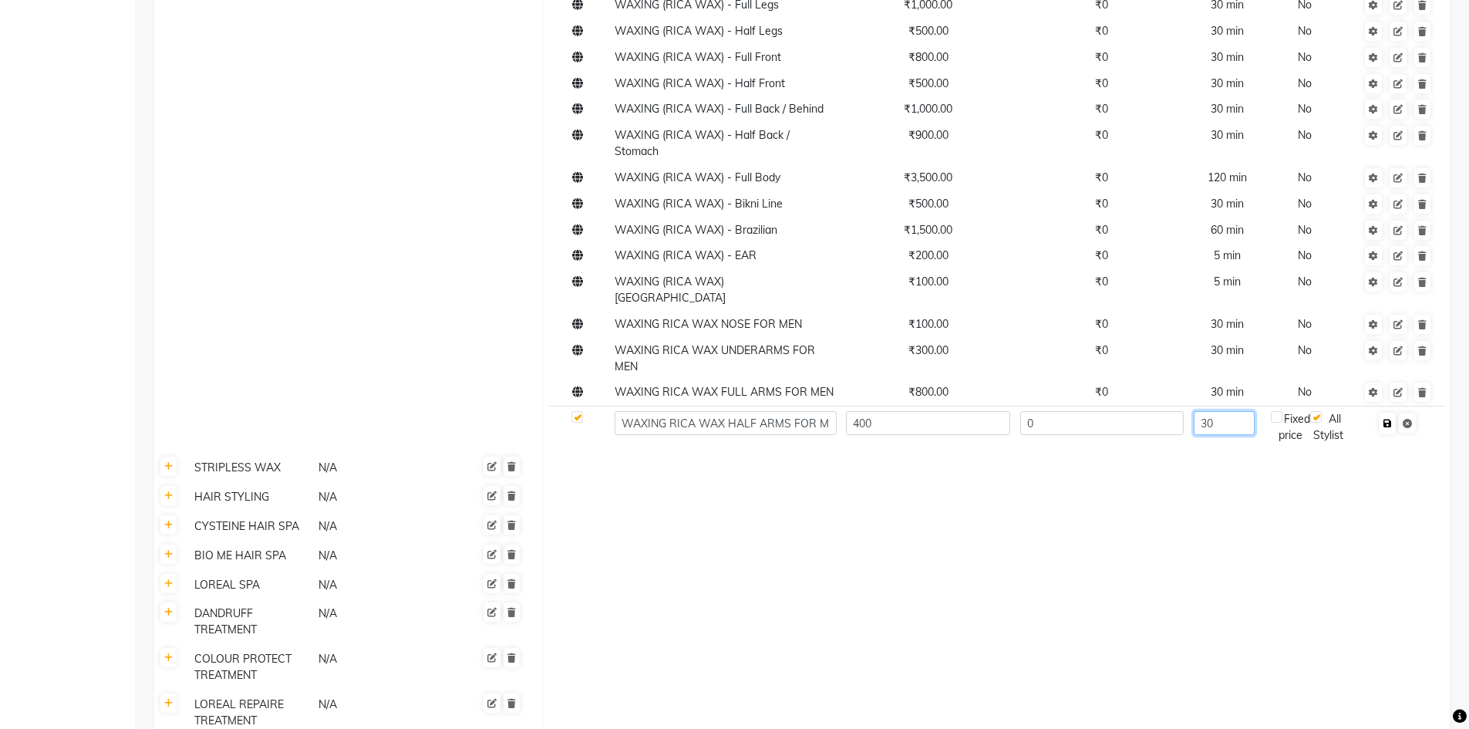
type input "30"
click at [1390, 419] on icon "button" at bounding box center [1387, 423] width 8 height 9
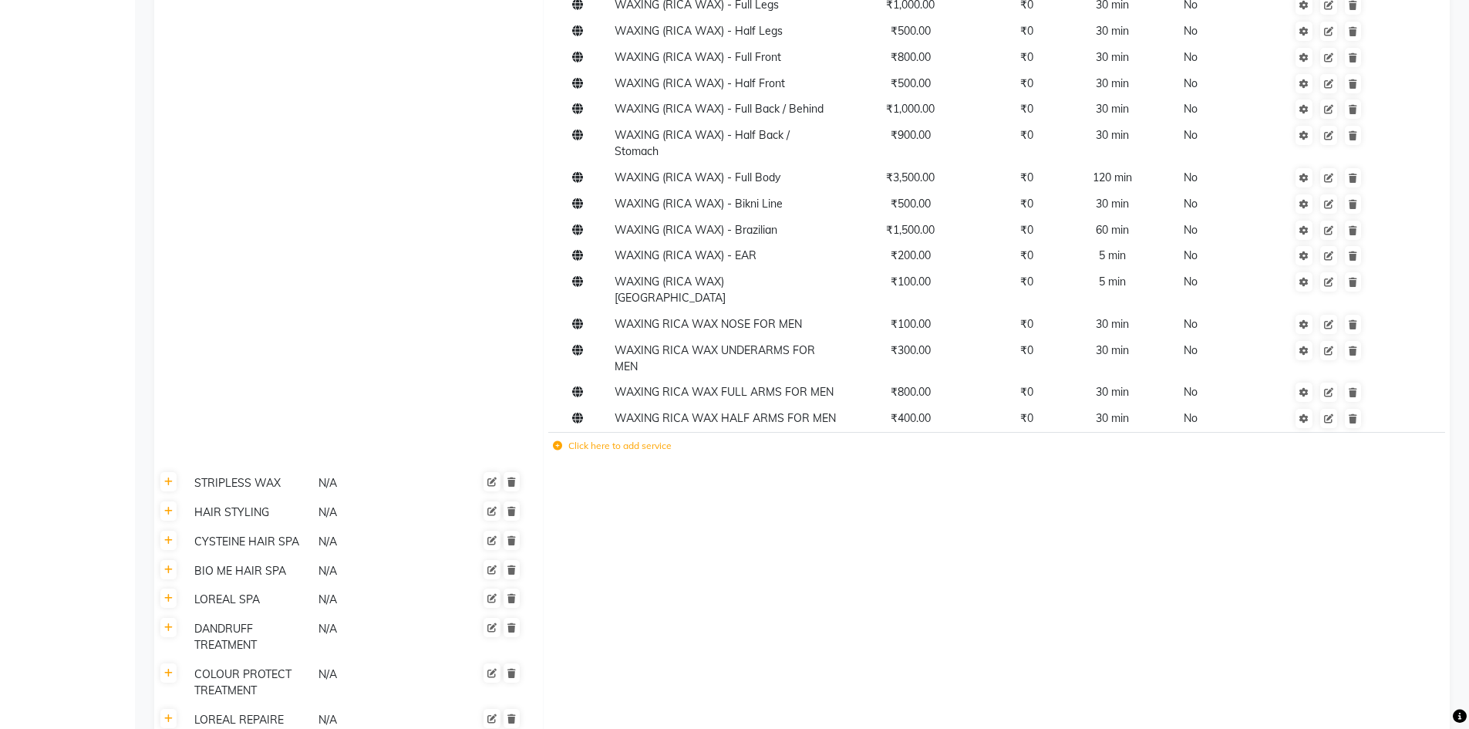
click at [554, 441] on icon at bounding box center [557, 445] width 9 height 9
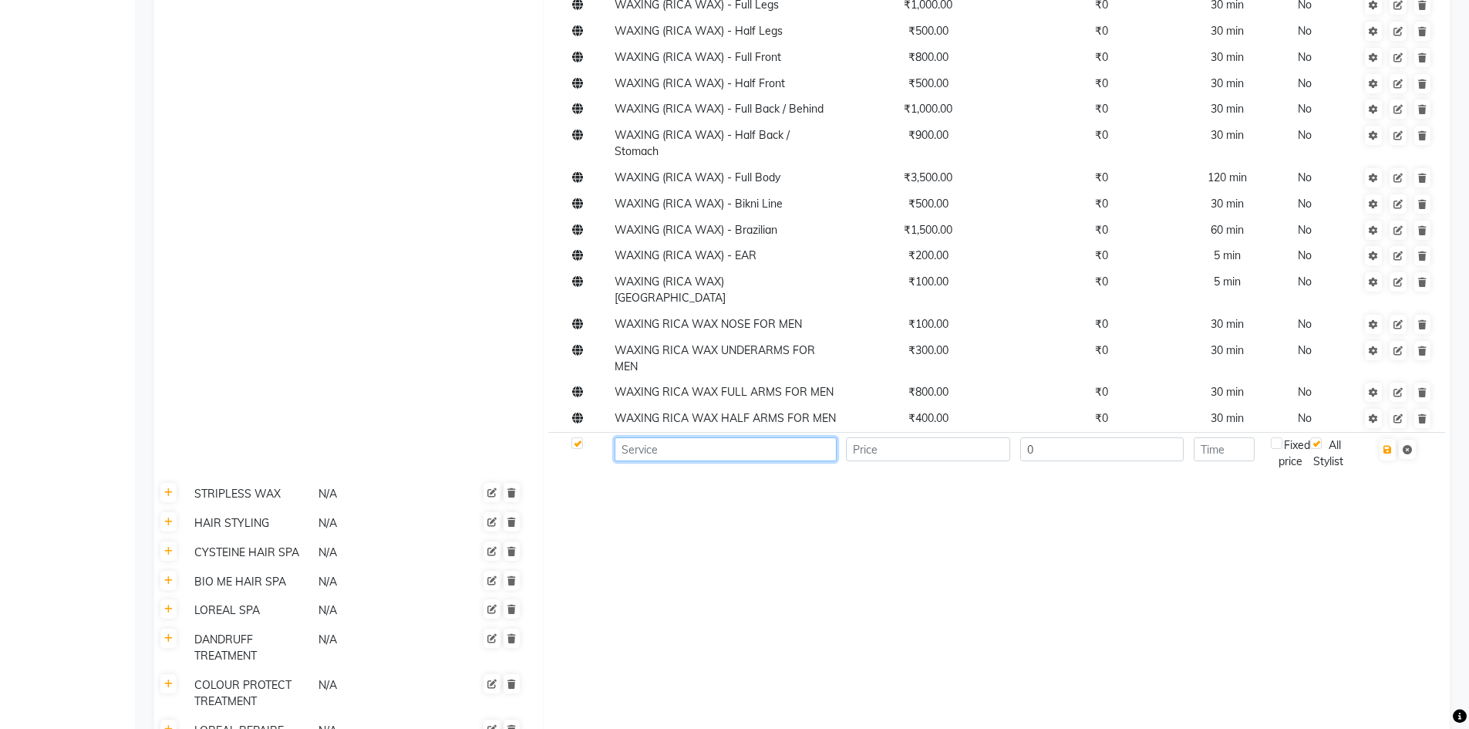
click at [713, 437] on input at bounding box center [725, 449] width 221 height 24
type input "WAXING RICA WAX HALF LEGS FOR MEN"
type input "1000"
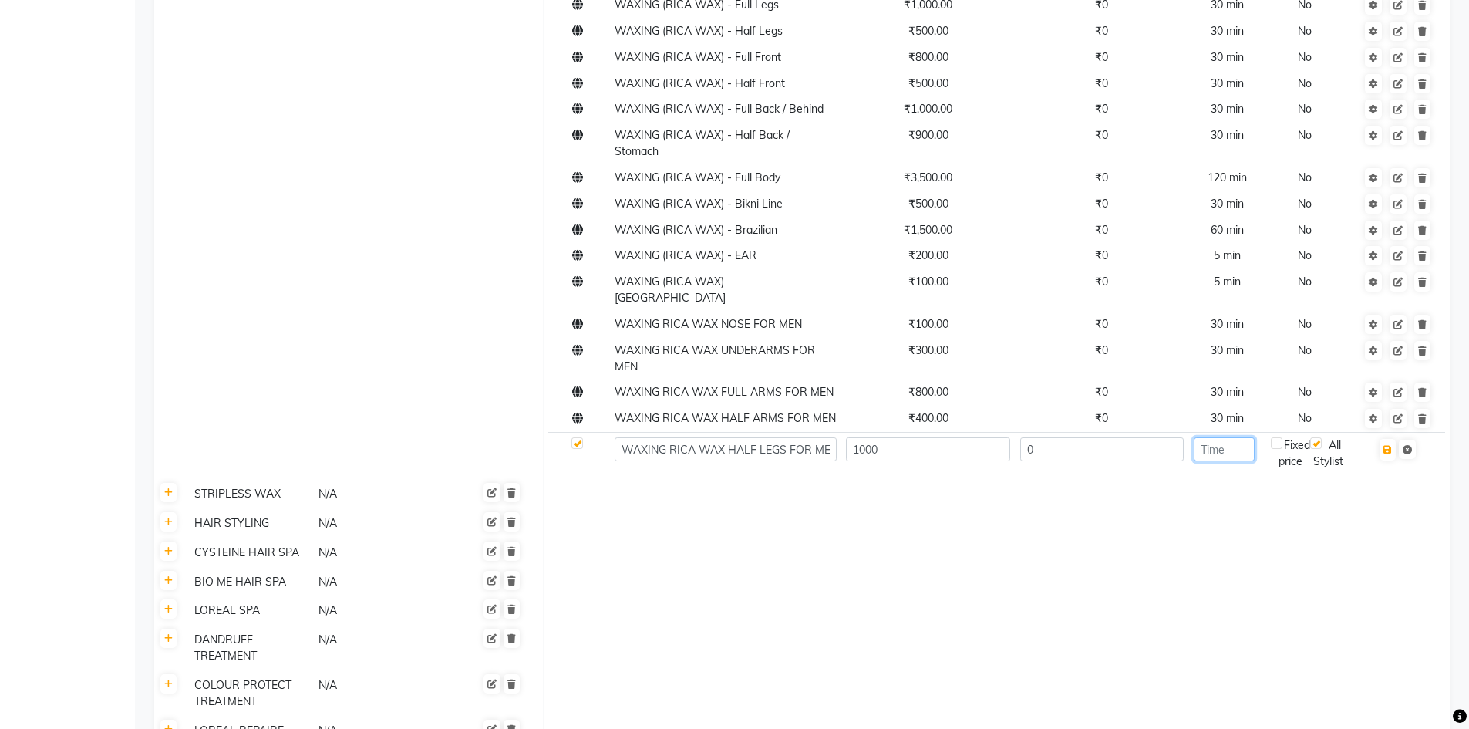
click at [1212, 437] on input "number" at bounding box center [1224, 449] width 61 height 24
type input "30"
click at [1389, 445] on icon "button" at bounding box center [1387, 449] width 8 height 9
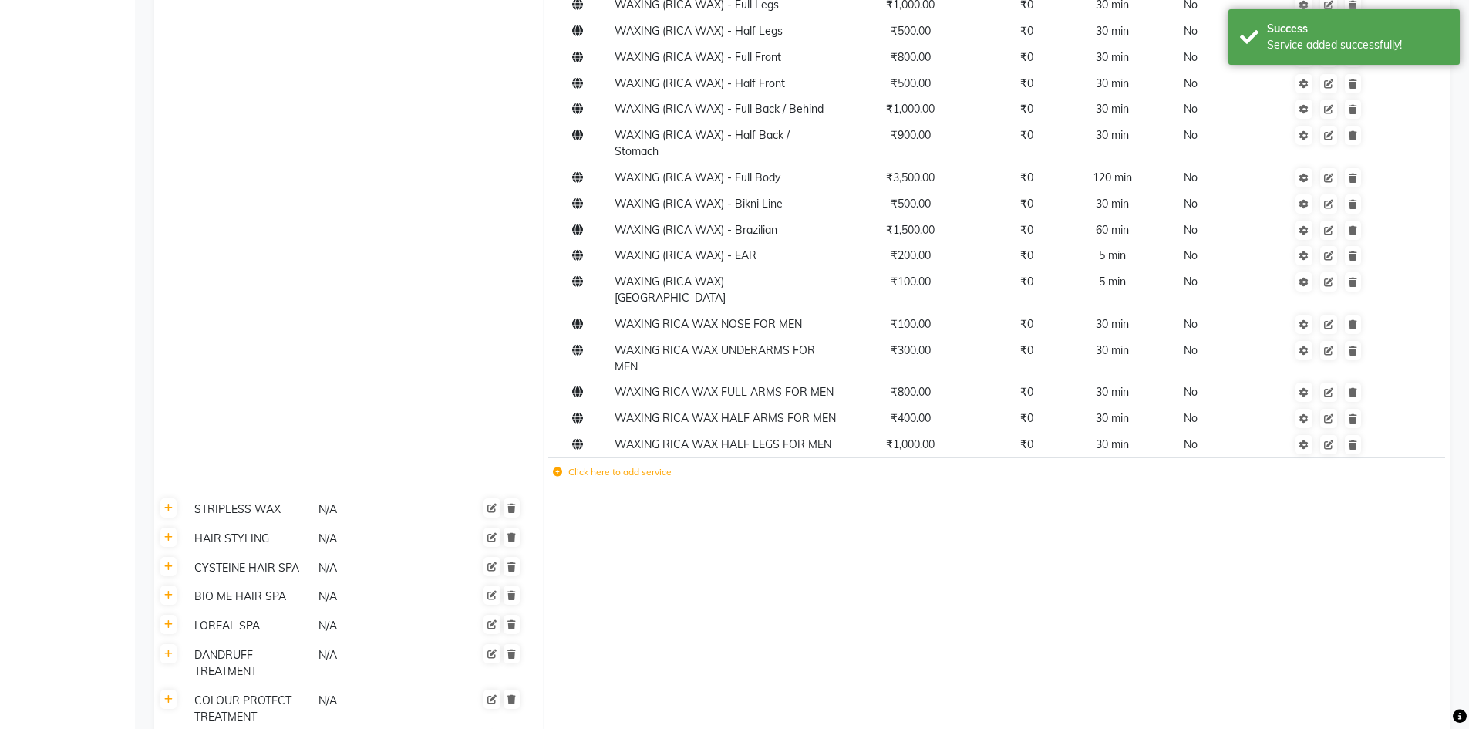
click at [557, 467] on icon at bounding box center [557, 471] width 9 height 9
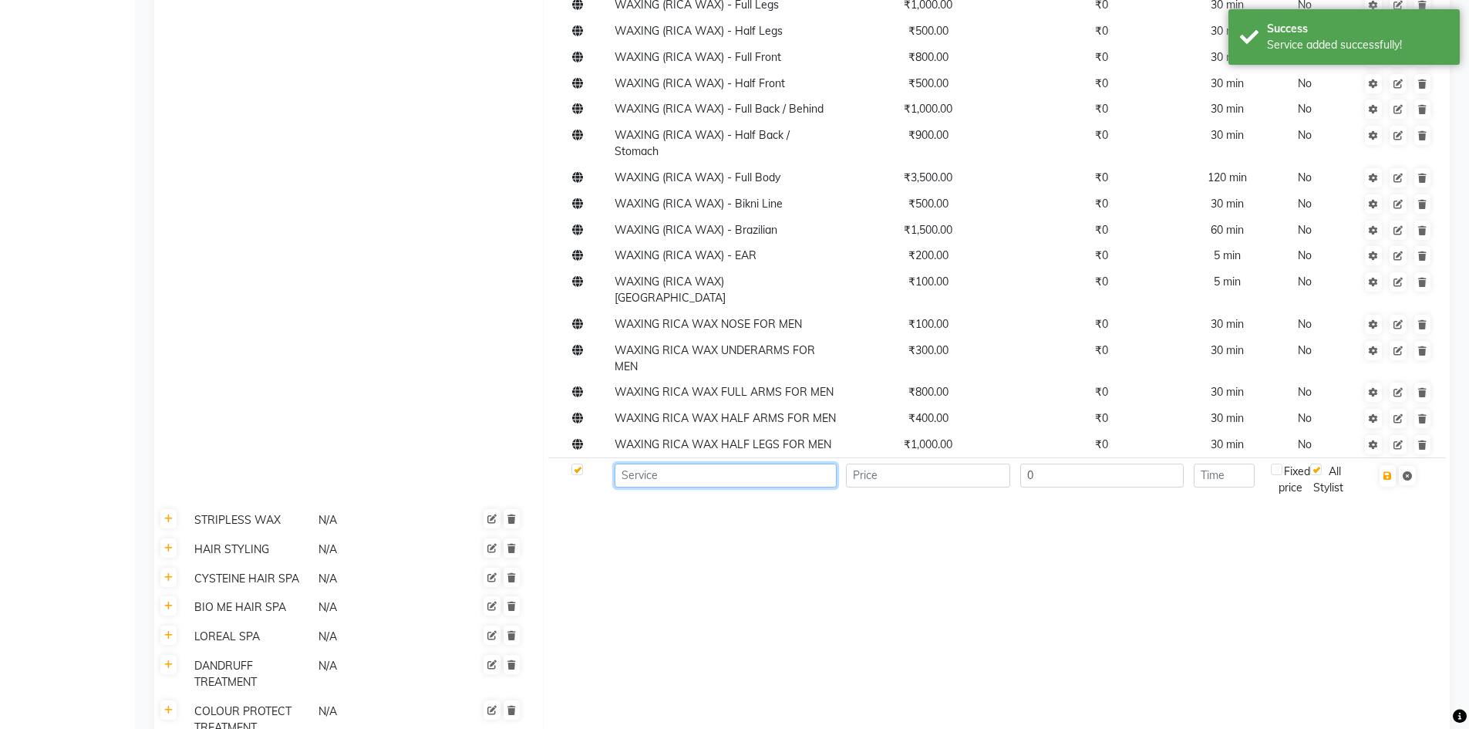
click at [623, 463] on input at bounding box center [725, 475] width 221 height 24
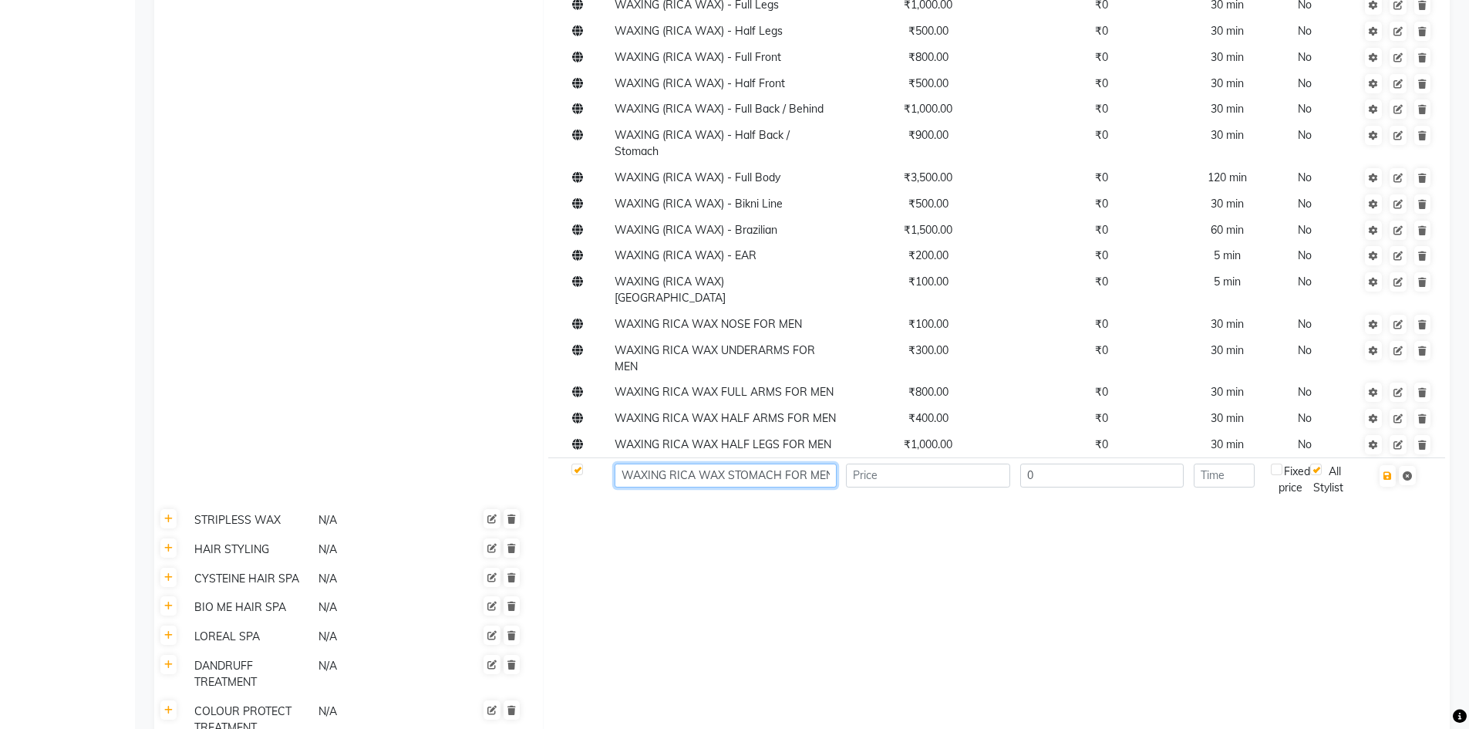
scroll to position [0, 2]
type input "WAXING RICA WAX STOMACH FOR MEN"
type input "1500"
click at [1220, 463] on input "number" at bounding box center [1224, 475] width 61 height 24
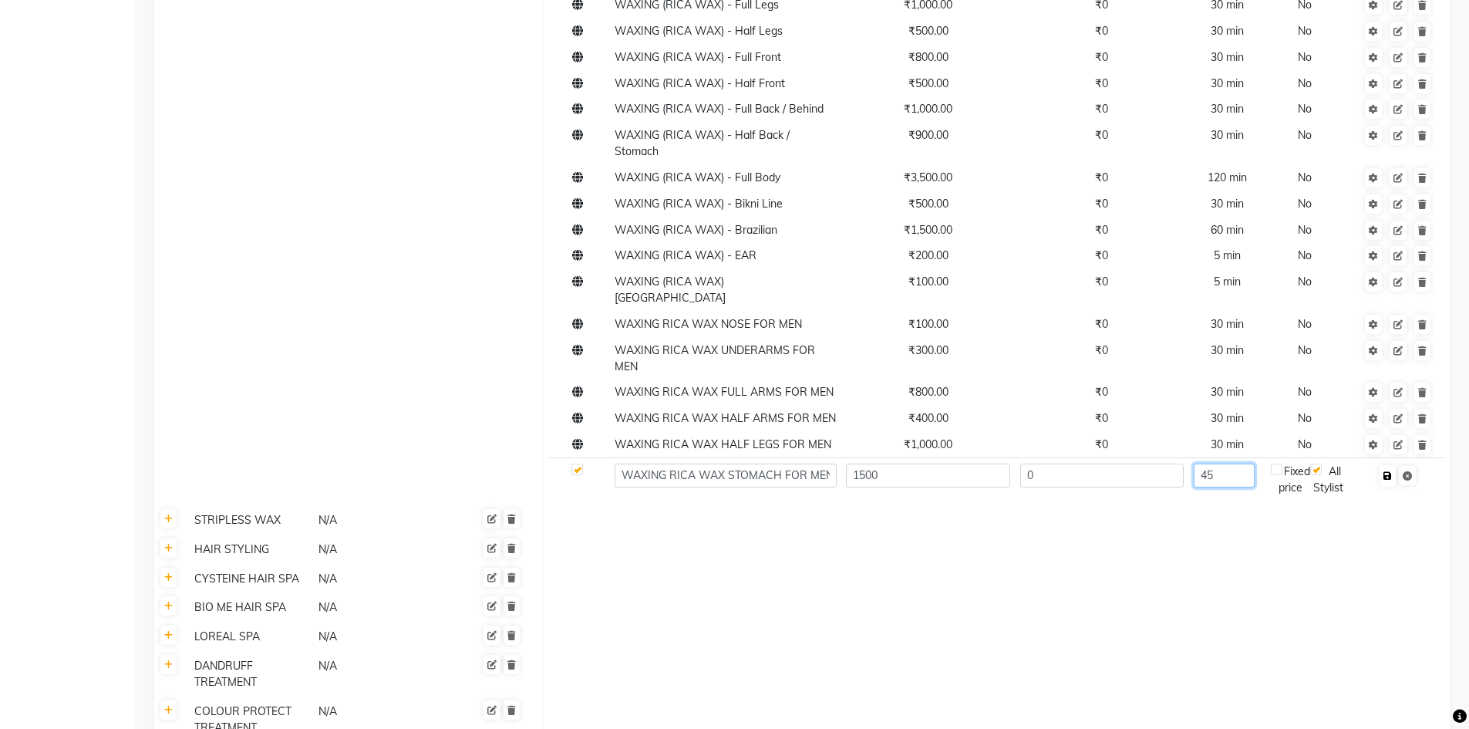
type input "45"
click at [1390, 471] on icon "button" at bounding box center [1387, 475] width 8 height 9
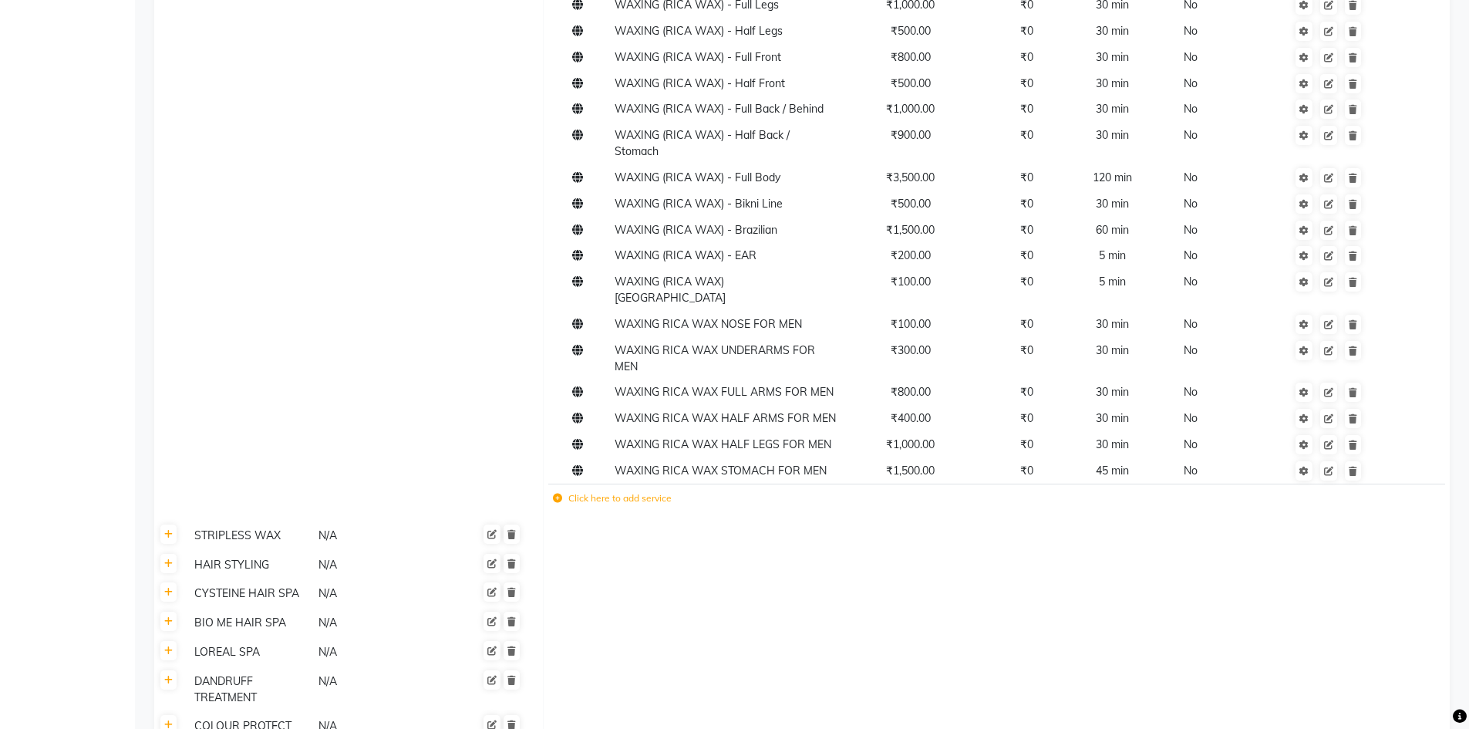
click at [561, 494] on icon at bounding box center [557, 498] width 9 height 9
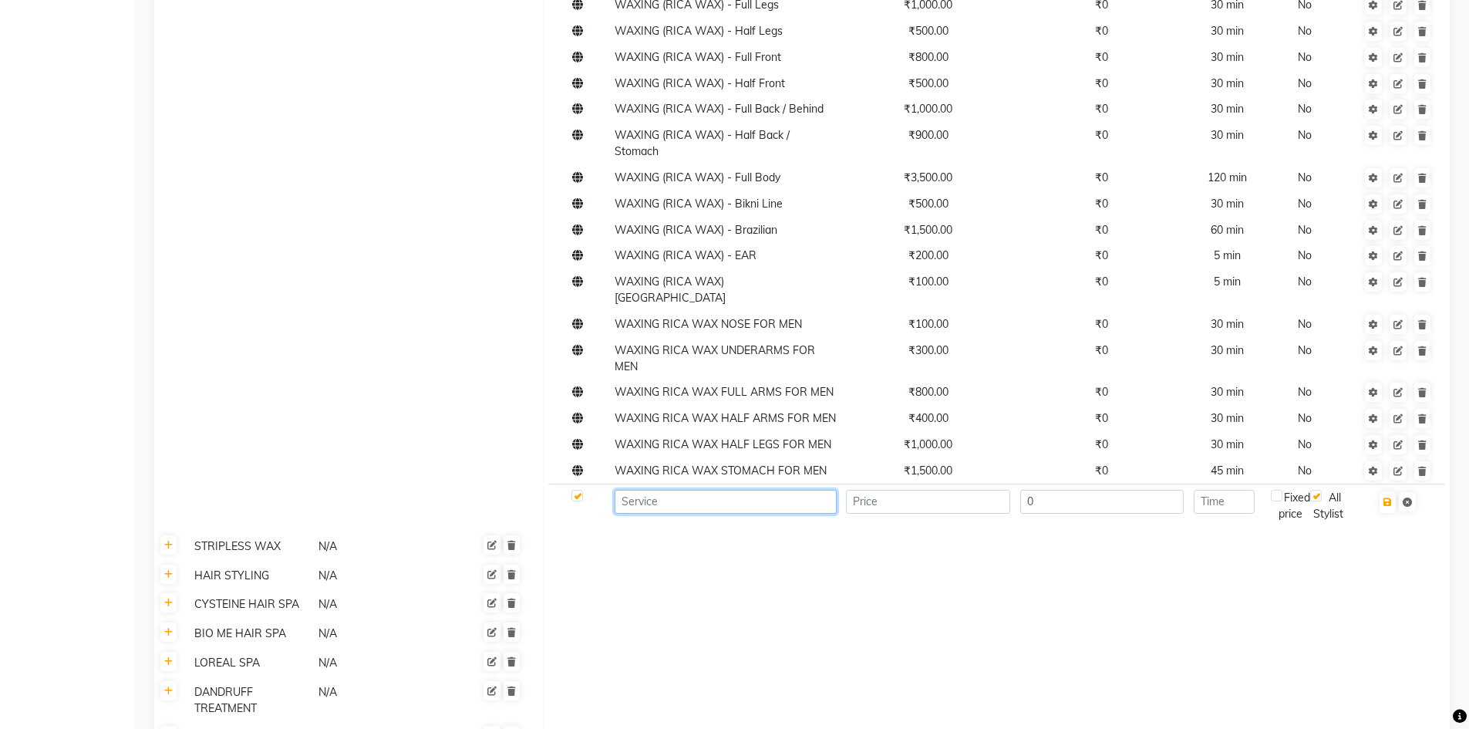
click at [669, 490] on input at bounding box center [725, 502] width 221 height 24
type input "WAXING RICA WAX EARSIDE FOR MEN"
click at [881, 490] on input "number" at bounding box center [928, 502] width 164 height 24
type input "100"
click at [1243, 490] on input "number" at bounding box center [1224, 502] width 61 height 24
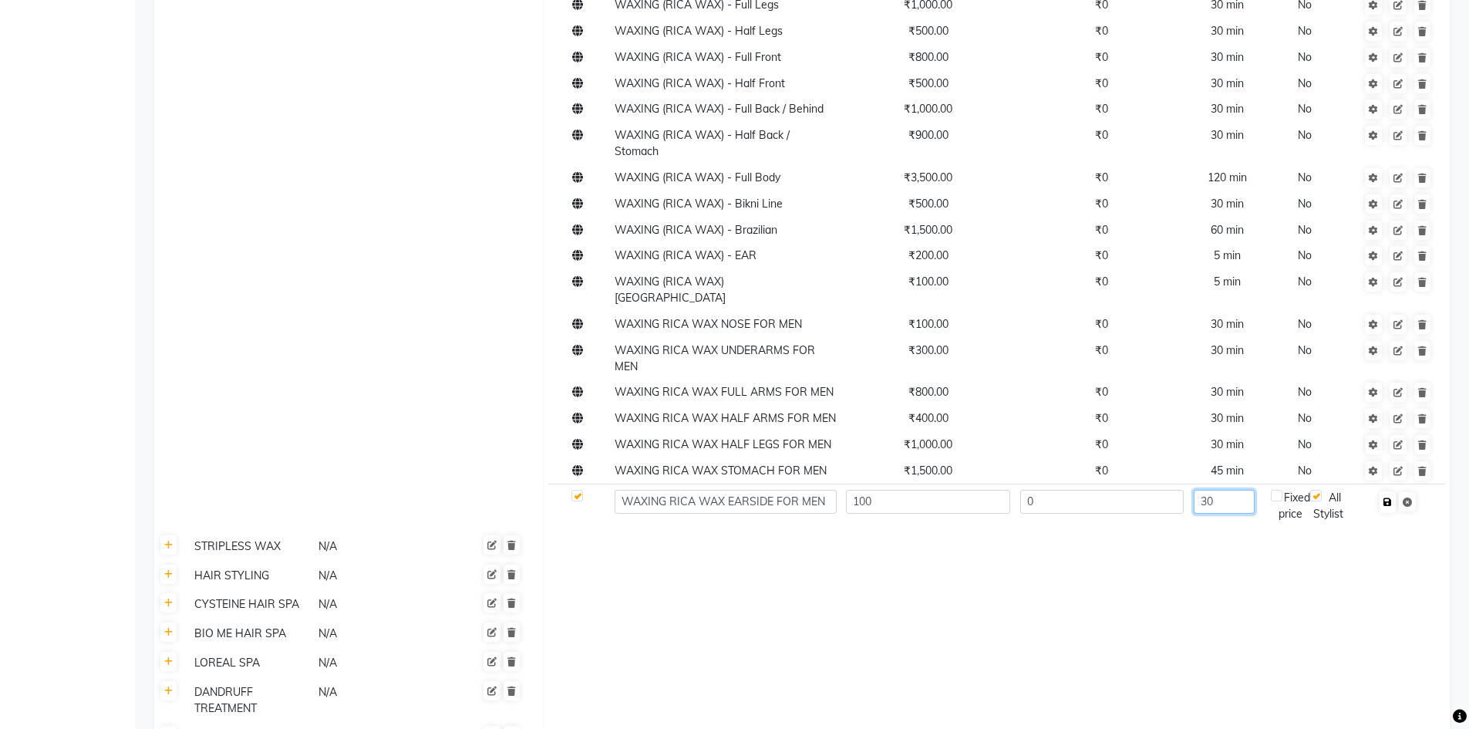
type input "30"
click at [1387, 497] on icon "button" at bounding box center [1387, 501] width 8 height 9
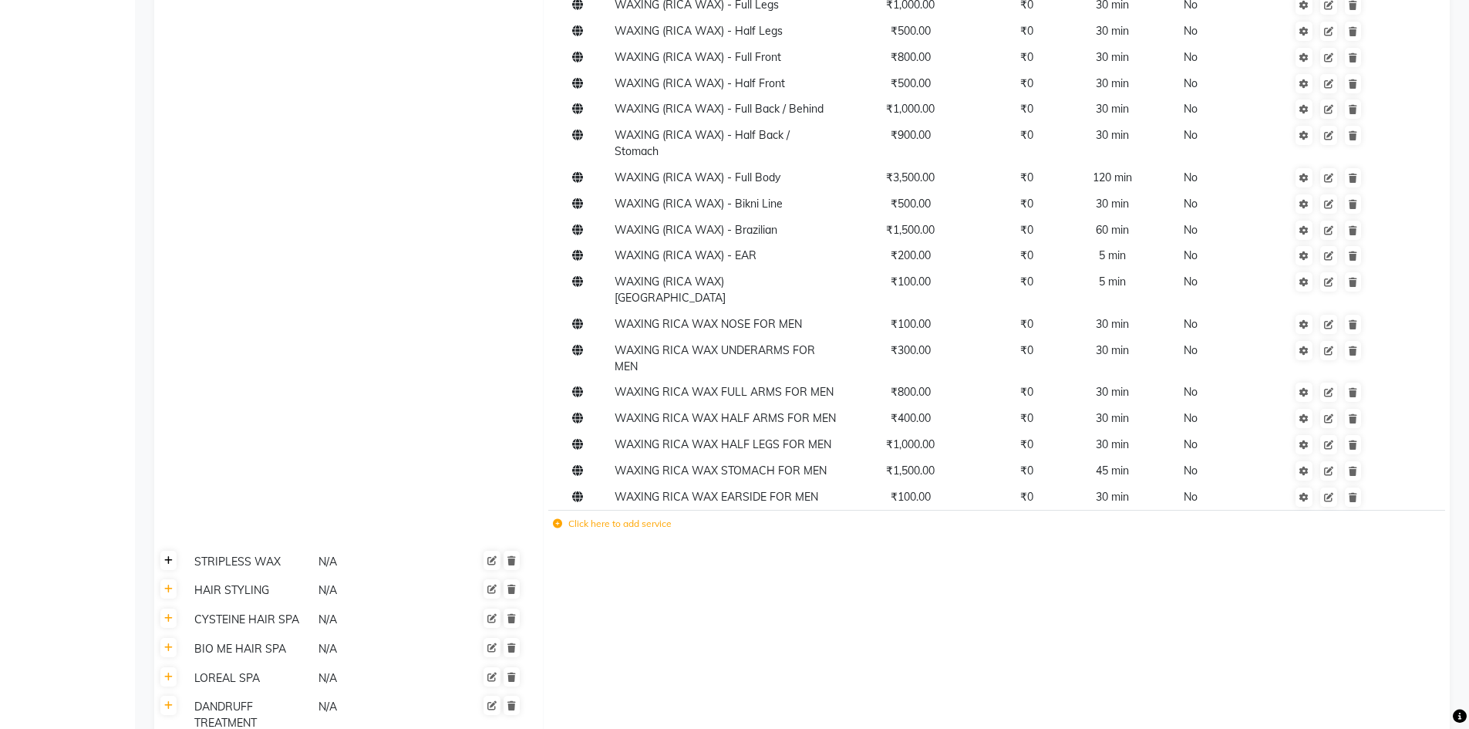
click at [167, 556] on icon at bounding box center [168, 560] width 8 height 9
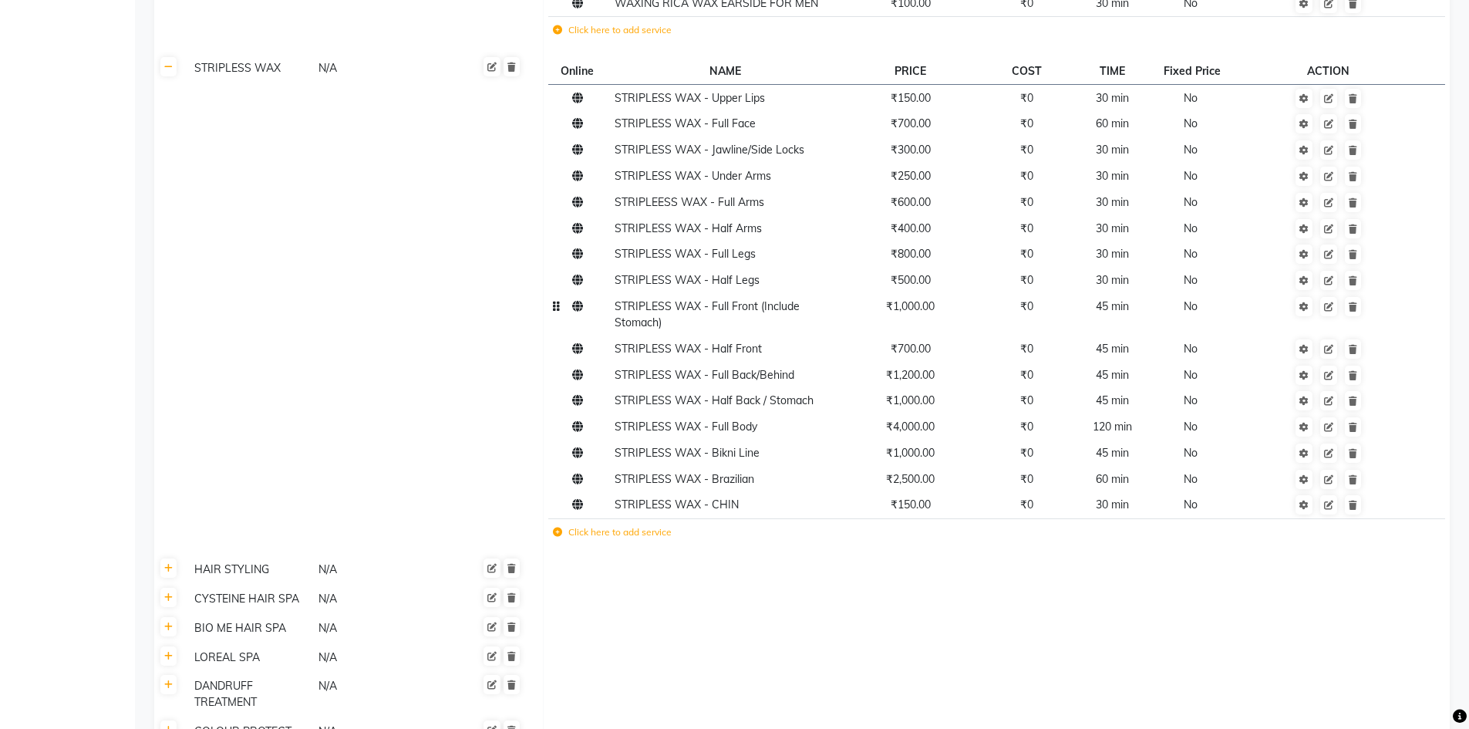
scroll to position [2313, 0]
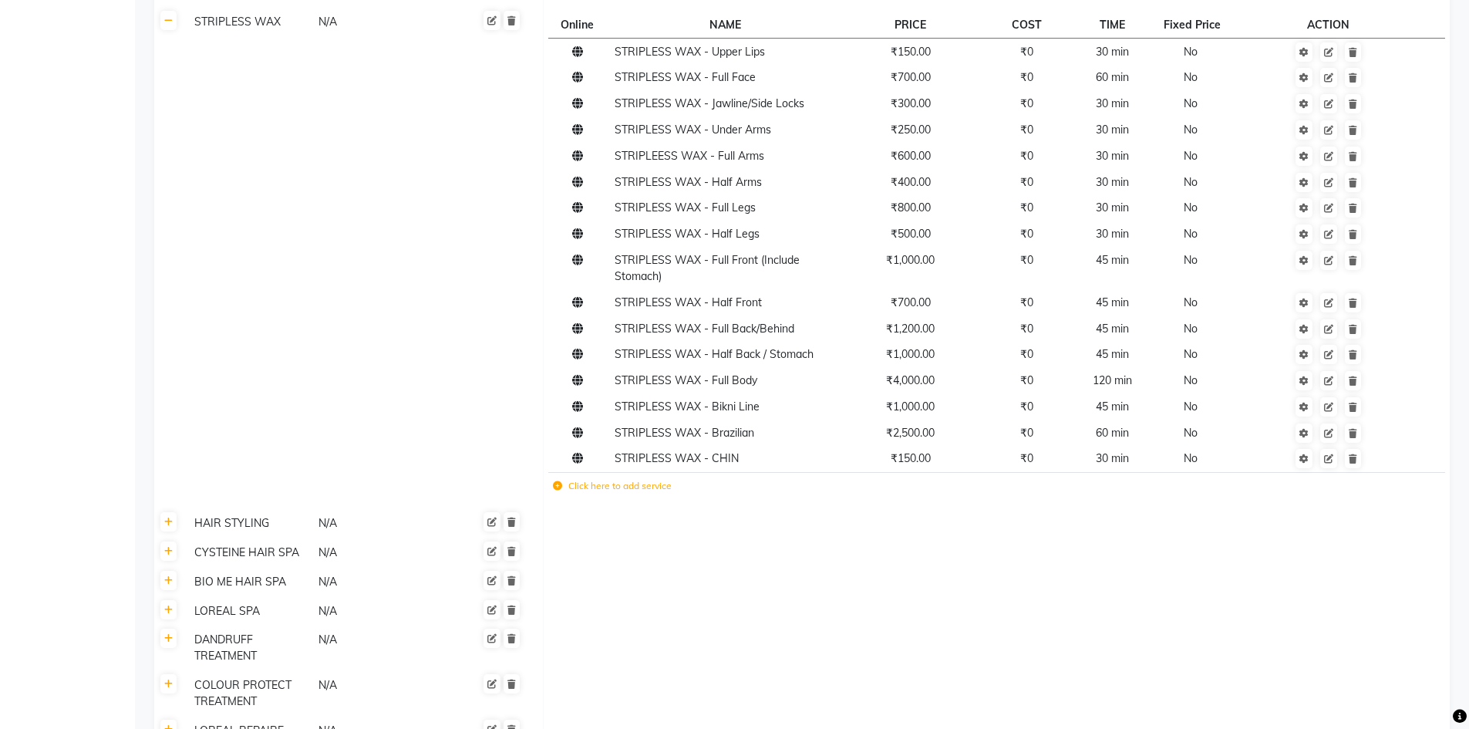
click at [555, 481] on icon at bounding box center [557, 485] width 9 height 9
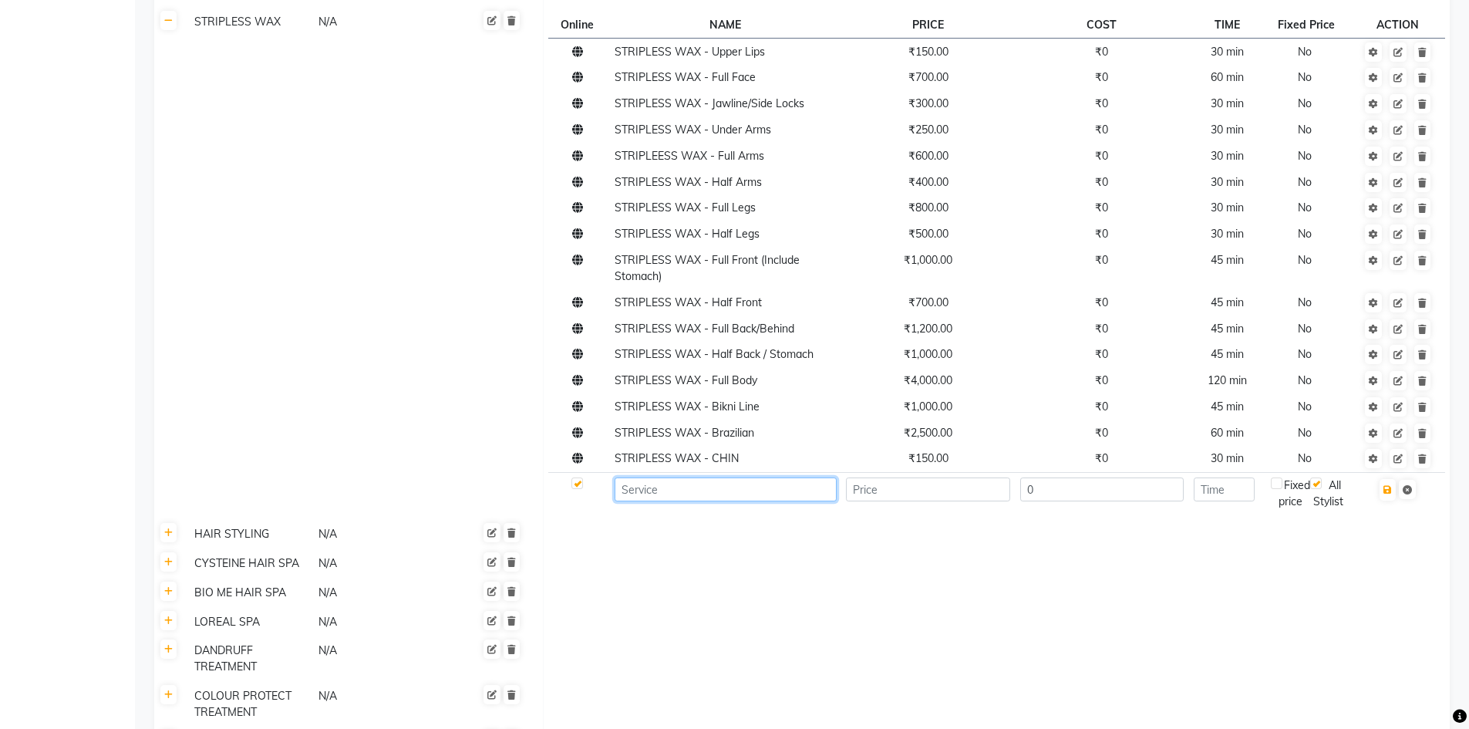
click at [749, 477] on input at bounding box center [725, 489] width 221 height 24
type input "STRIPLESS WAX NOSE FOR MEN"
type input "80"
click at [1215, 477] on input "number" at bounding box center [1224, 489] width 61 height 24
type input "30"
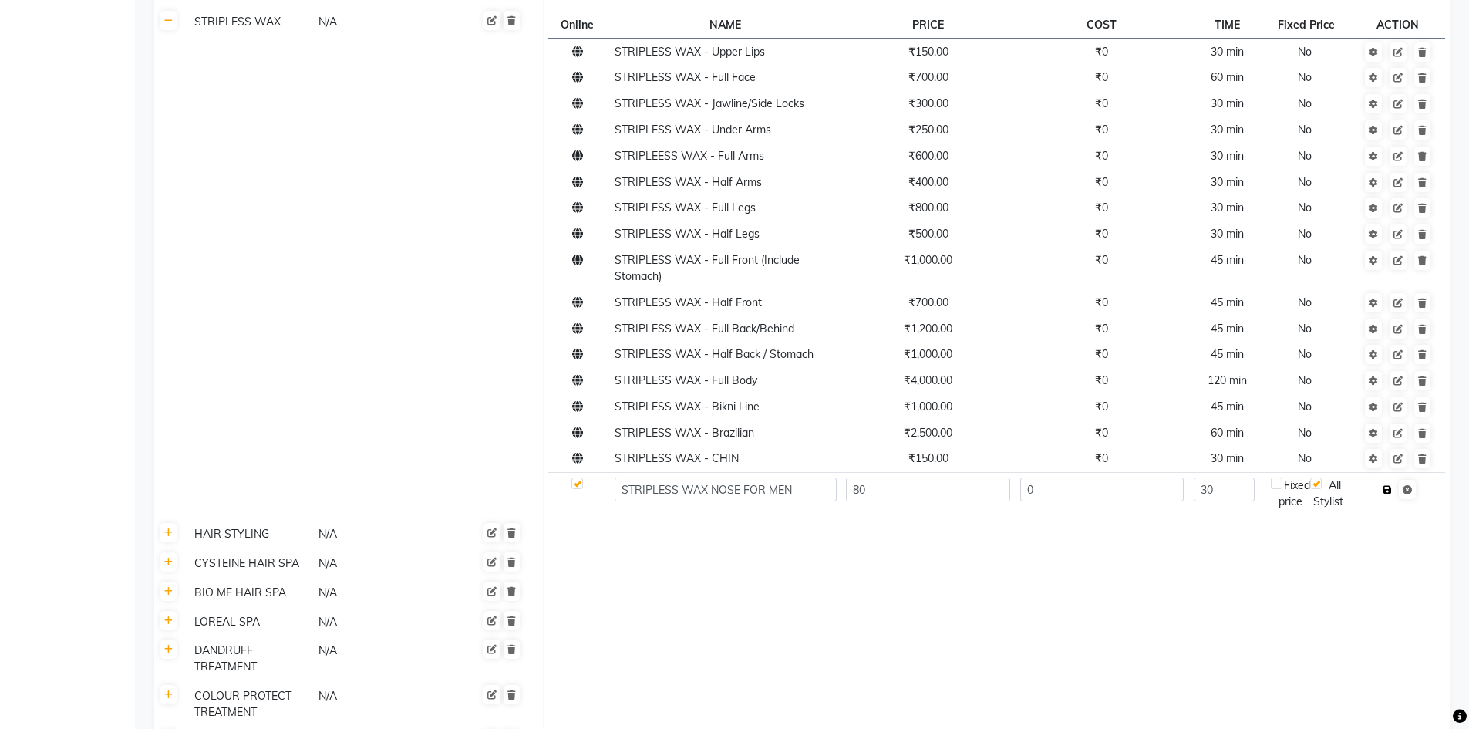
click at [1391, 485] on icon "button" at bounding box center [1387, 489] width 8 height 9
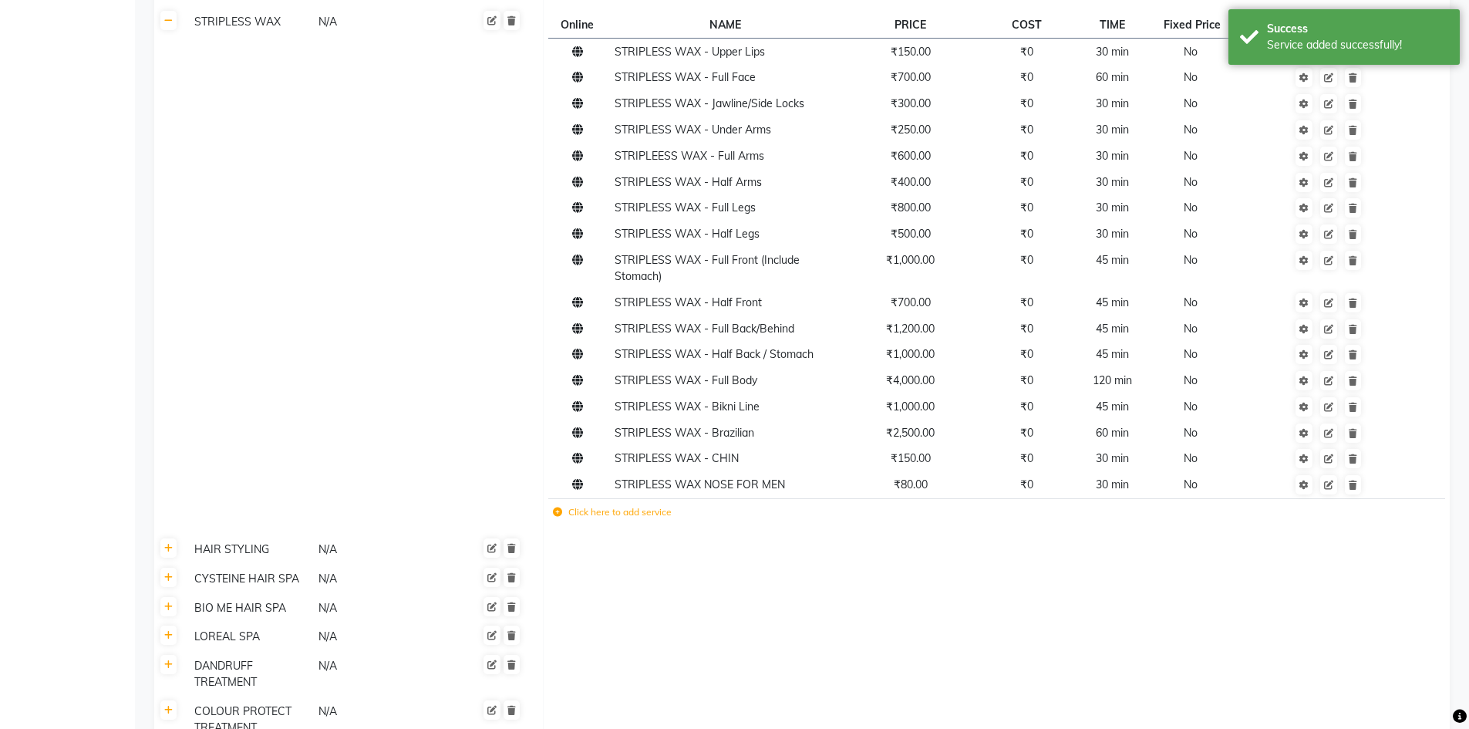
click at [558, 507] on icon at bounding box center [557, 511] width 9 height 9
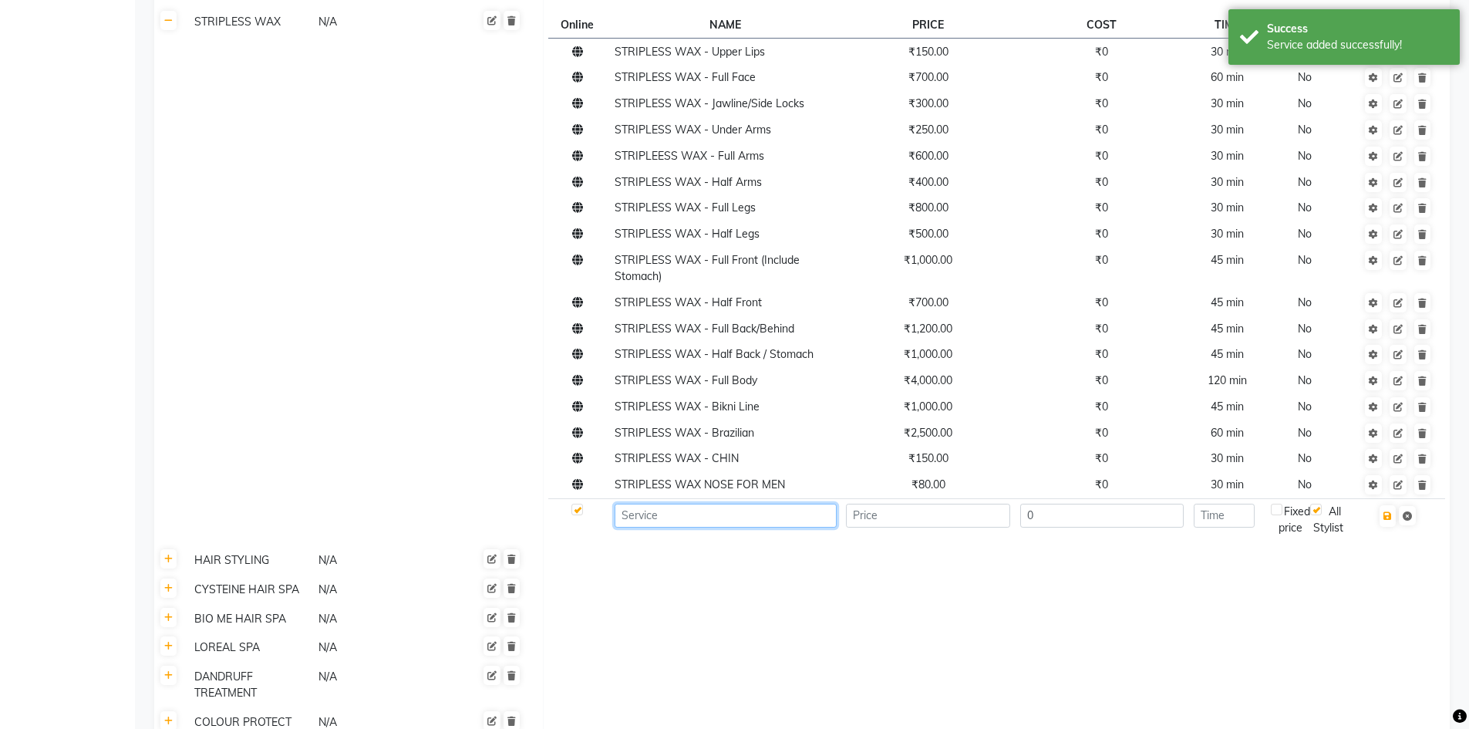
click at [645, 504] on input at bounding box center [725, 516] width 221 height 24
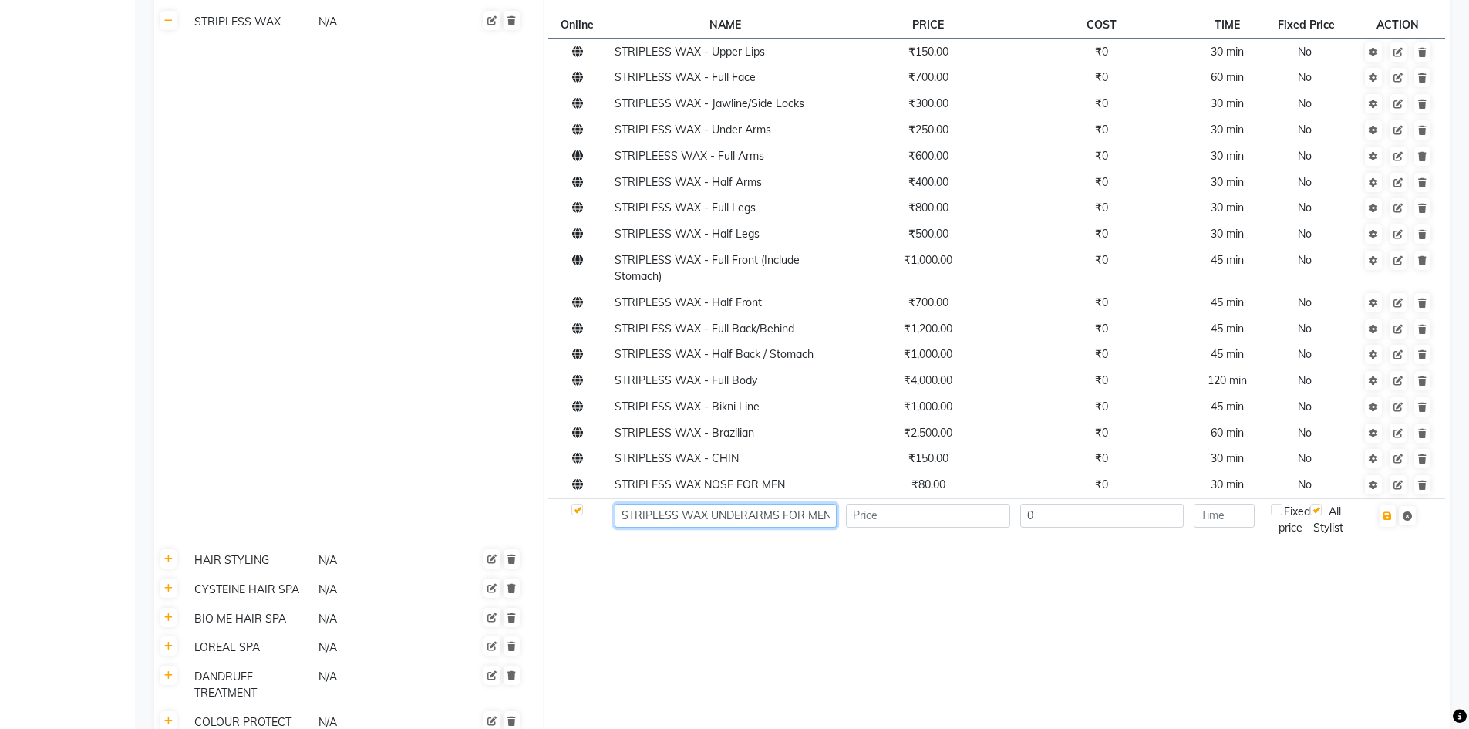
type input "STRIPLESS WAX UNDERARMS FOR MEN"
type input "350"
type input "30"
click at [1381, 505] on button "button" at bounding box center [1388, 516] width 16 height 22
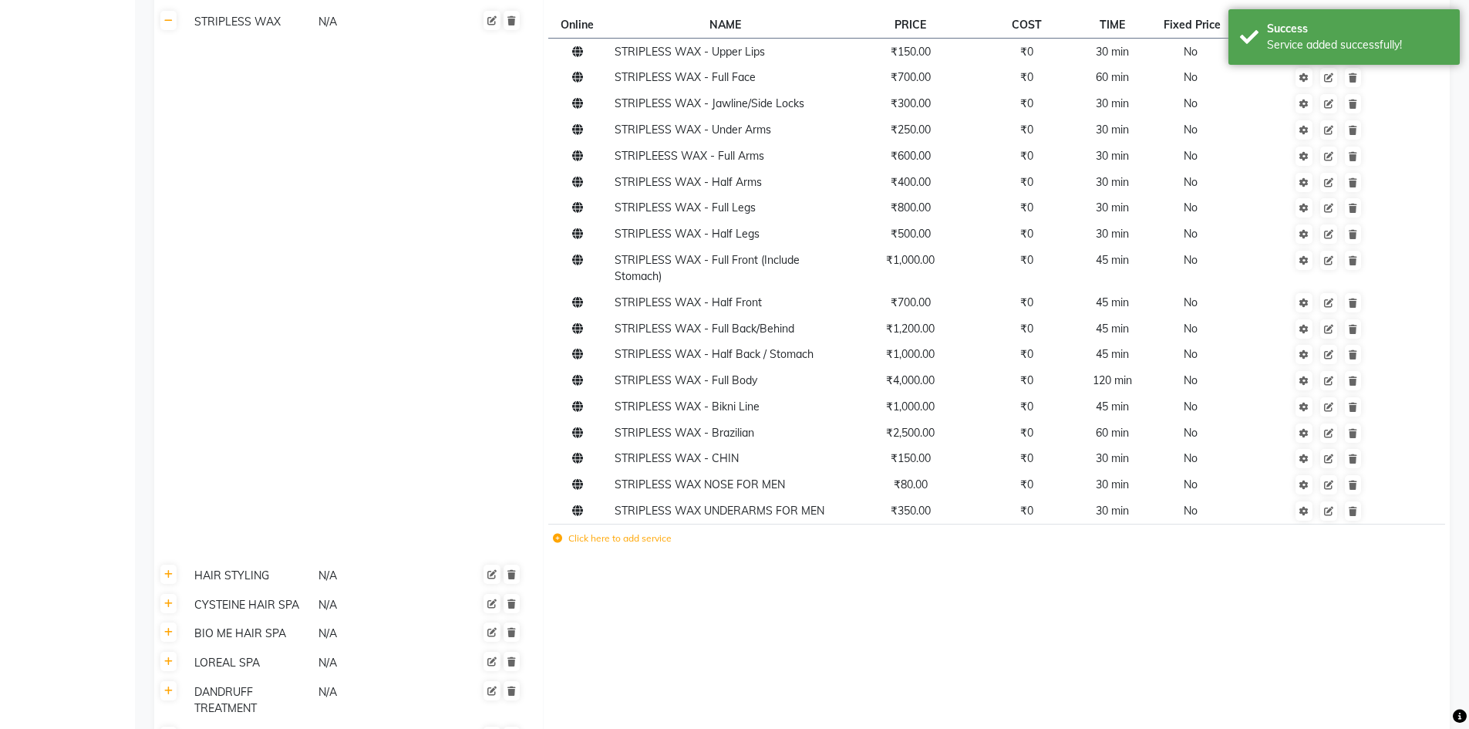
click at [556, 531] on label "Click here to add service" at bounding box center [612, 538] width 119 height 14
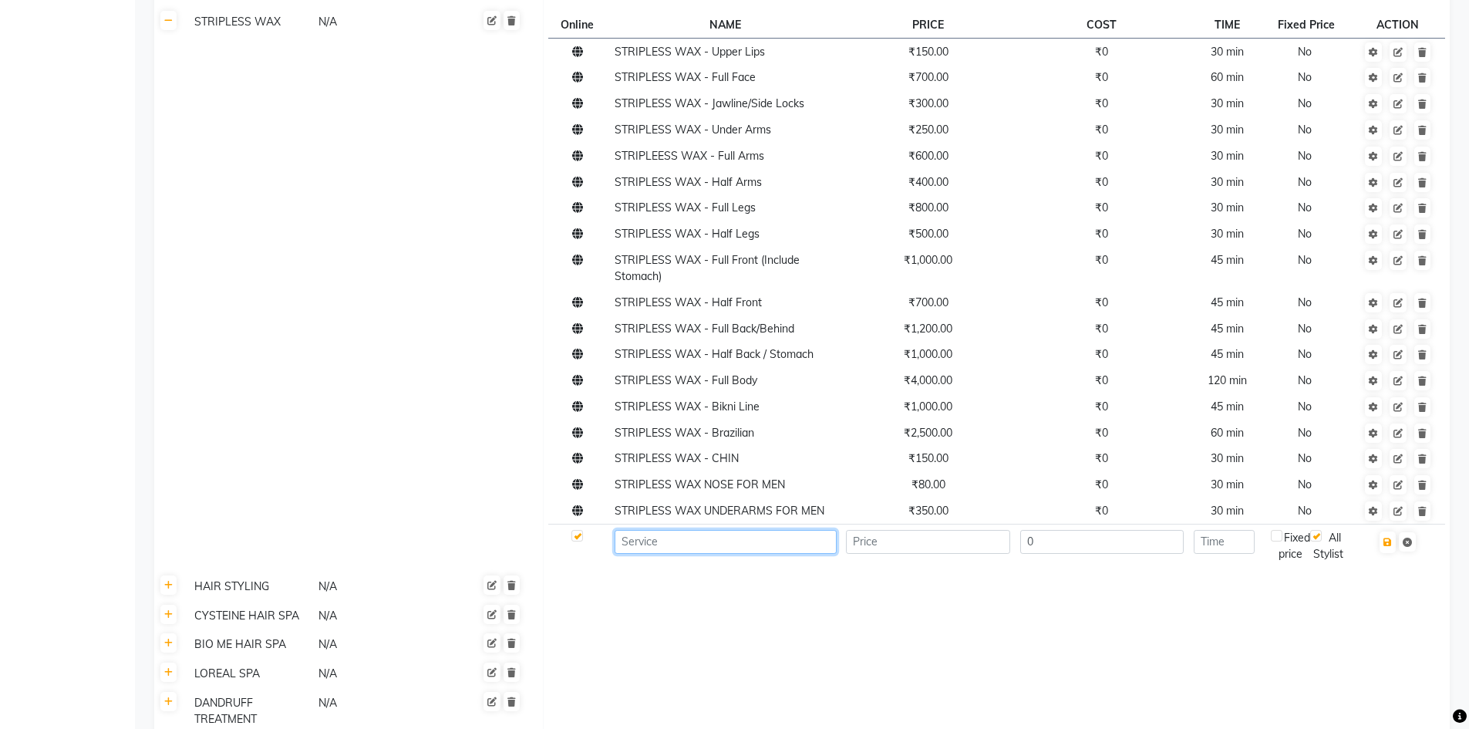
click at [661, 530] on input at bounding box center [725, 542] width 221 height 24
type input "STRIPLESS WAX FULL ARMS FOR MEN"
type input "1000"
type input "30"
click at [1391, 537] on icon "button" at bounding box center [1387, 541] width 8 height 9
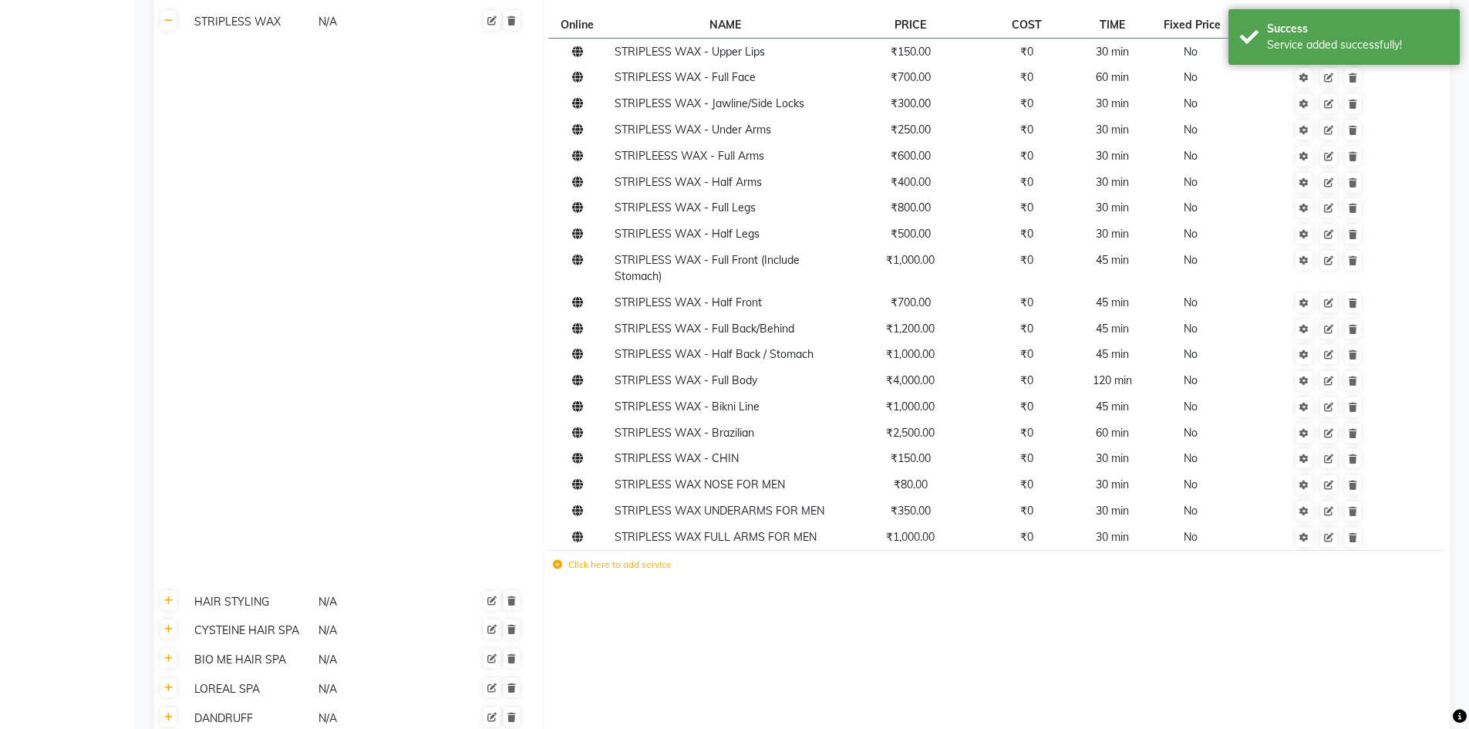
click at [559, 560] on icon at bounding box center [557, 564] width 9 height 9
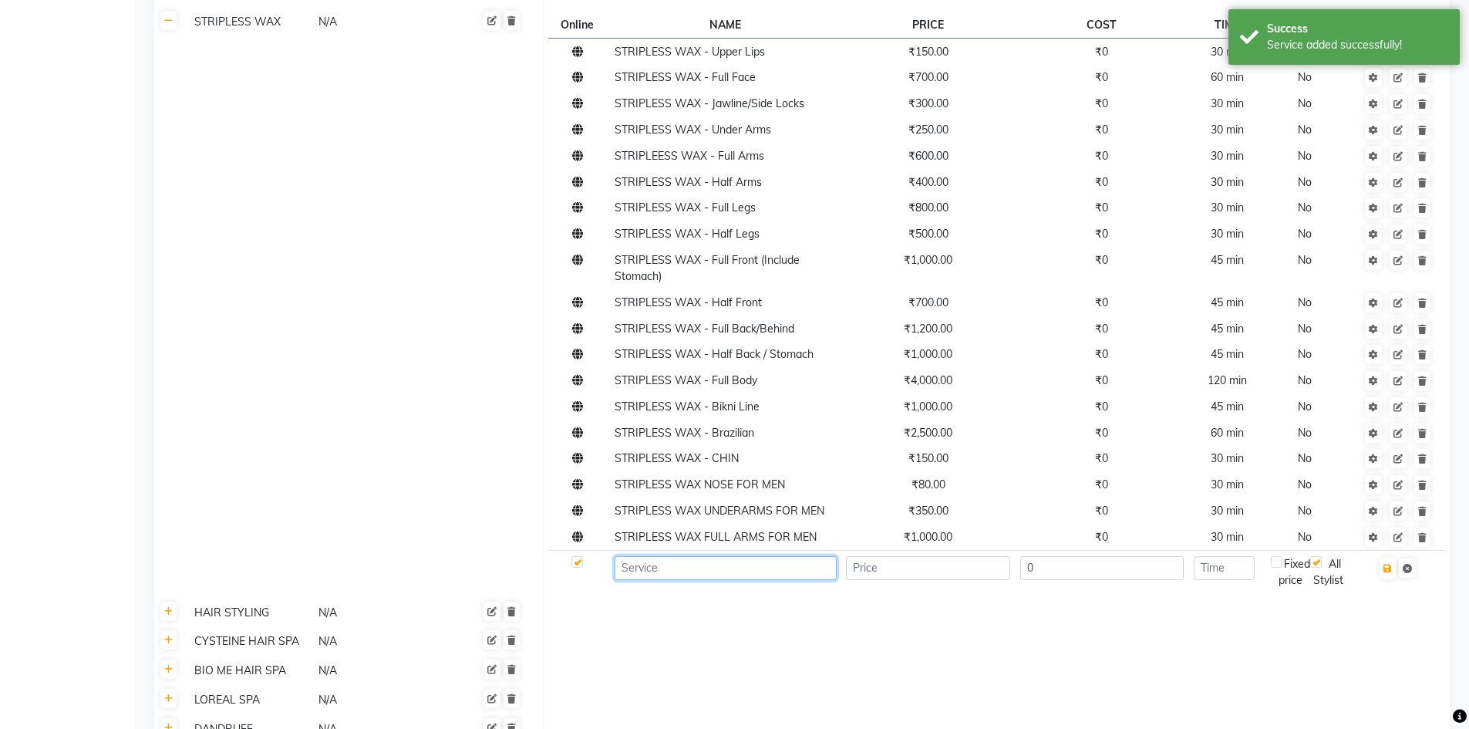
click at [628, 556] on input at bounding box center [725, 568] width 221 height 24
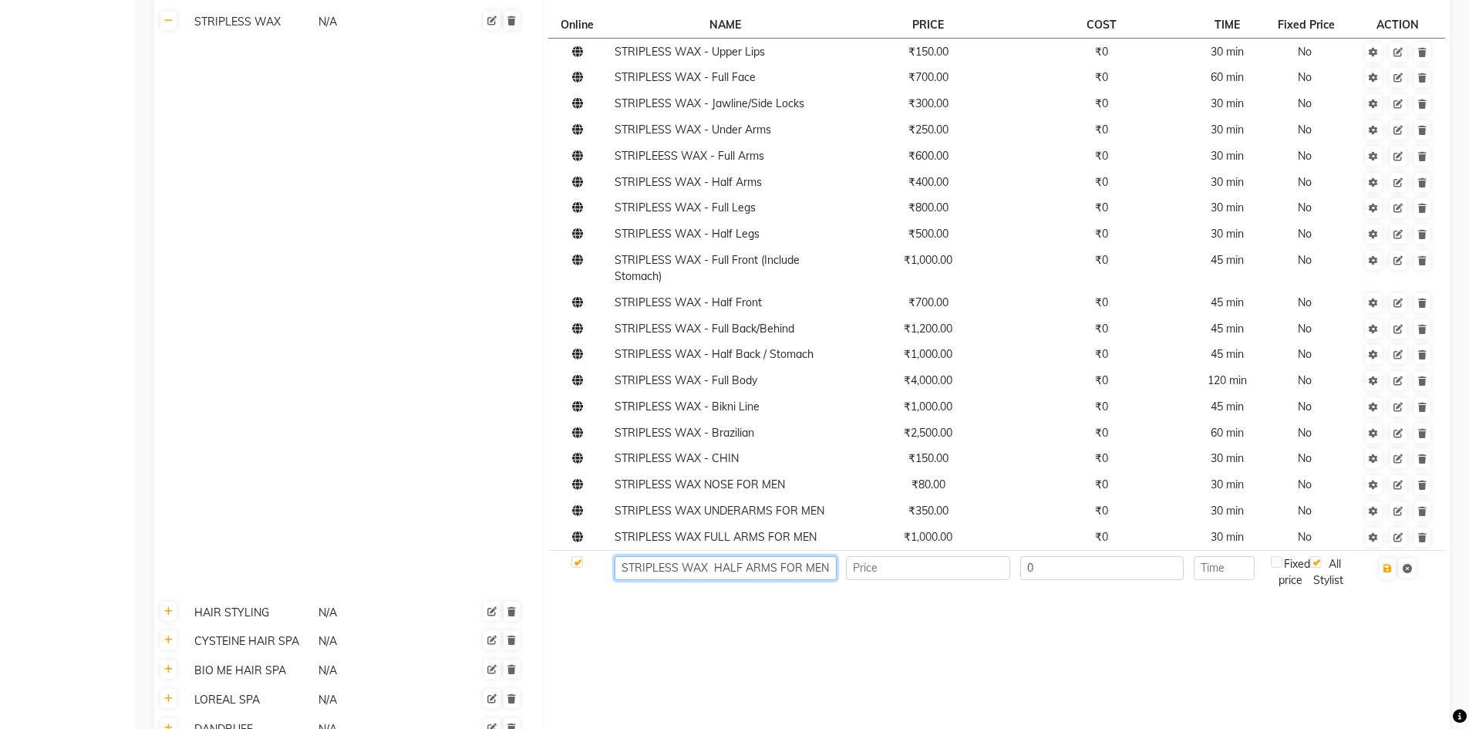
type input "STRIPLESS WAX HALF ARMS FOR MEN"
click at [881, 556] on input "number" at bounding box center [928, 568] width 164 height 24
type input "500"
type input "30"
click at [1392, 564] on icon "button" at bounding box center [1387, 568] width 8 height 9
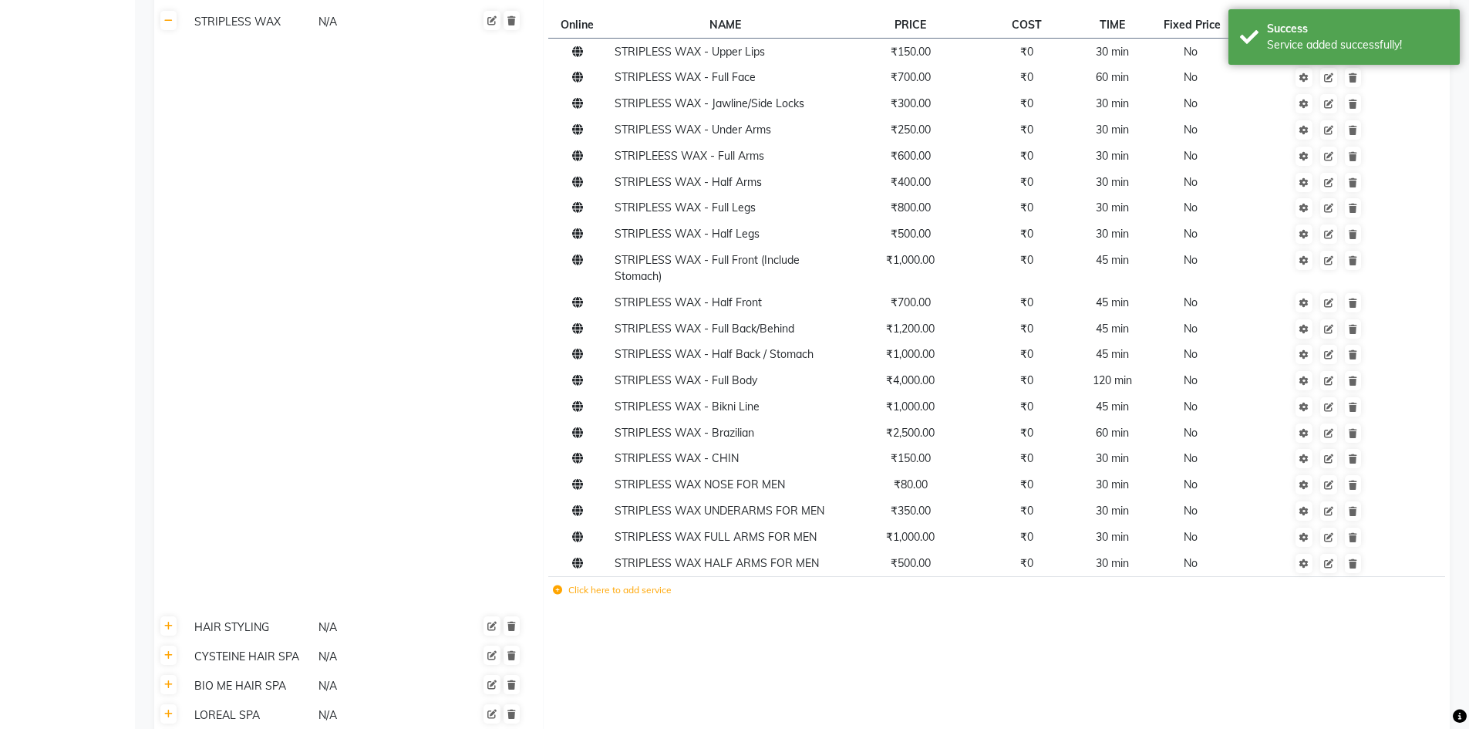
click at [560, 585] on icon at bounding box center [557, 589] width 9 height 9
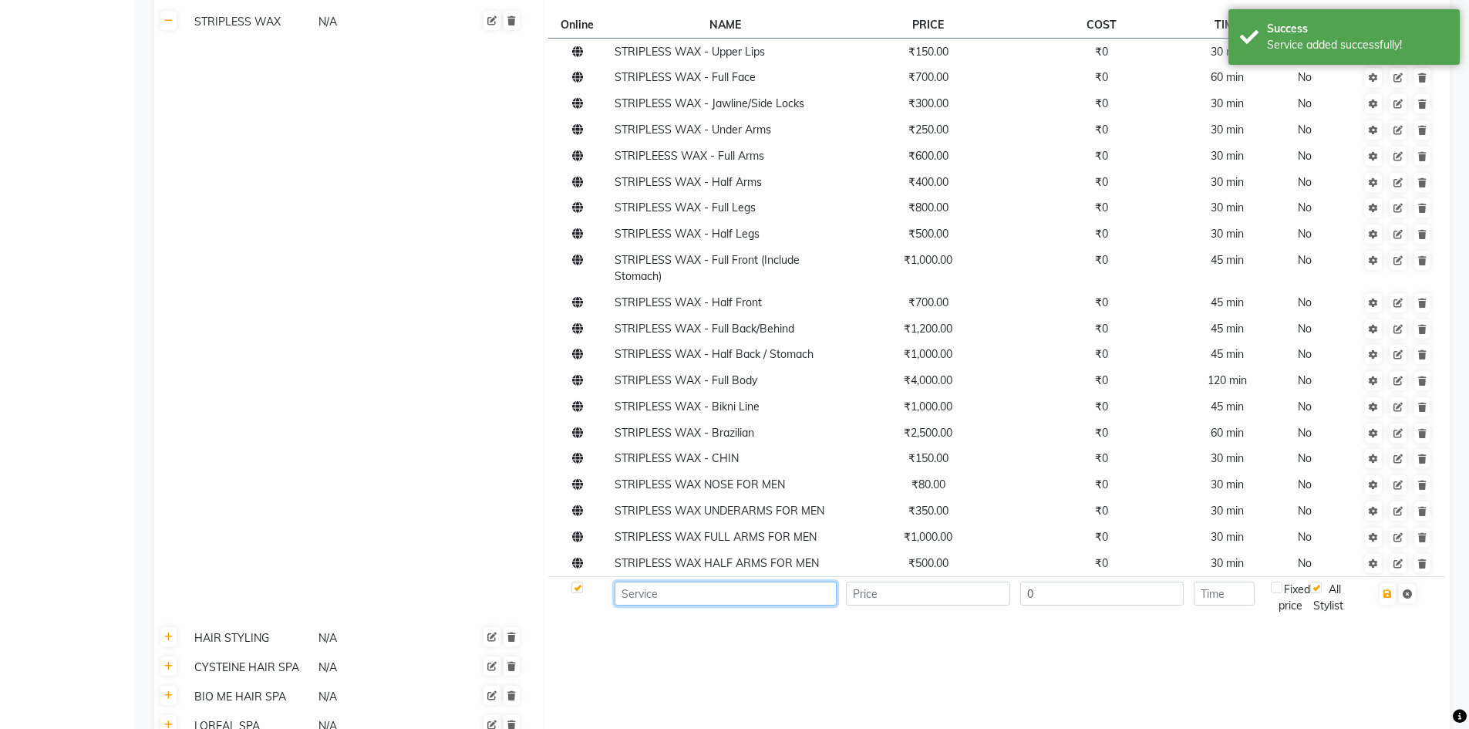
click at [655, 581] on input at bounding box center [725, 593] width 221 height 24
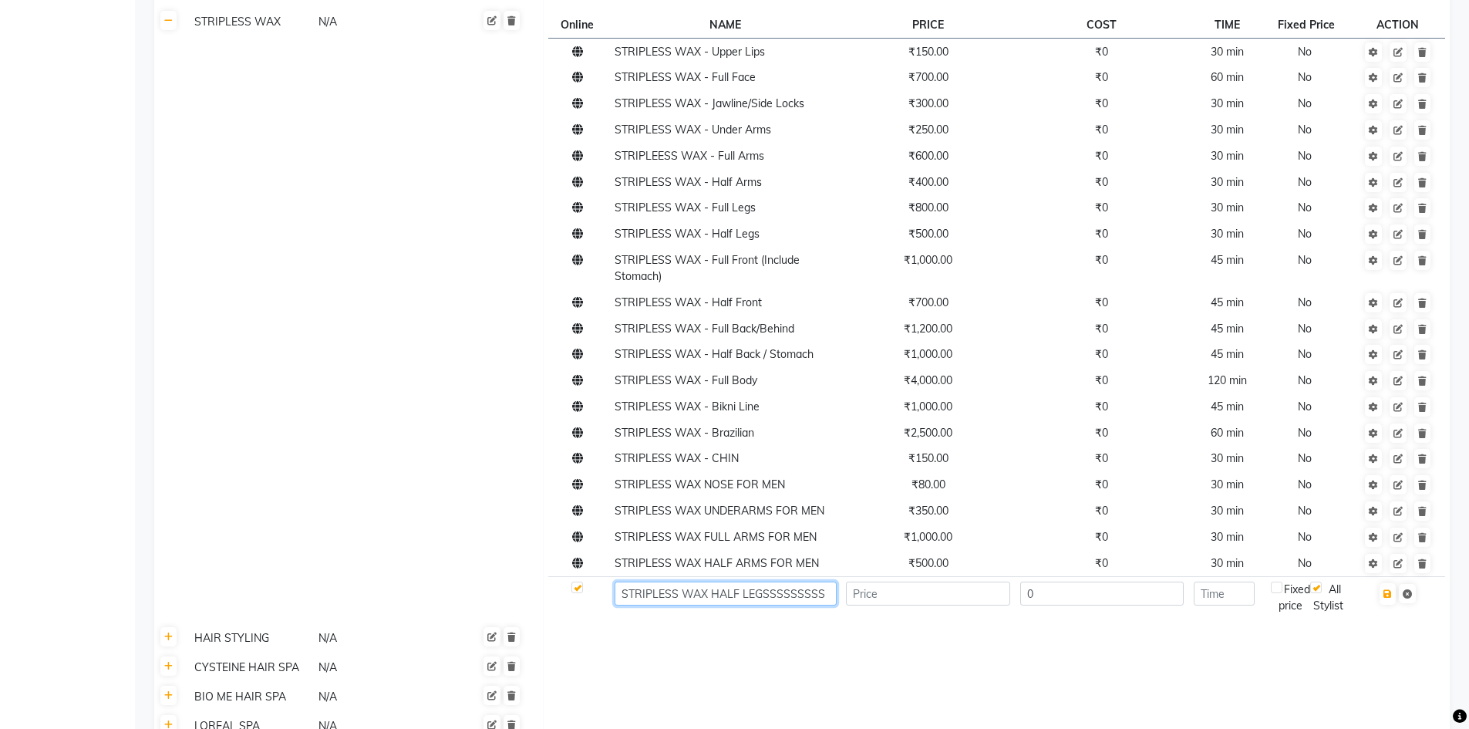
scroll to position [0, 0]
type input "STRIPLESS WAX HALF LEGS FOR MEN"
type input "1200"
type input "45"
click at [1392, 589] on icon "button" at bounding box center [1387, 593] width 8 height 9
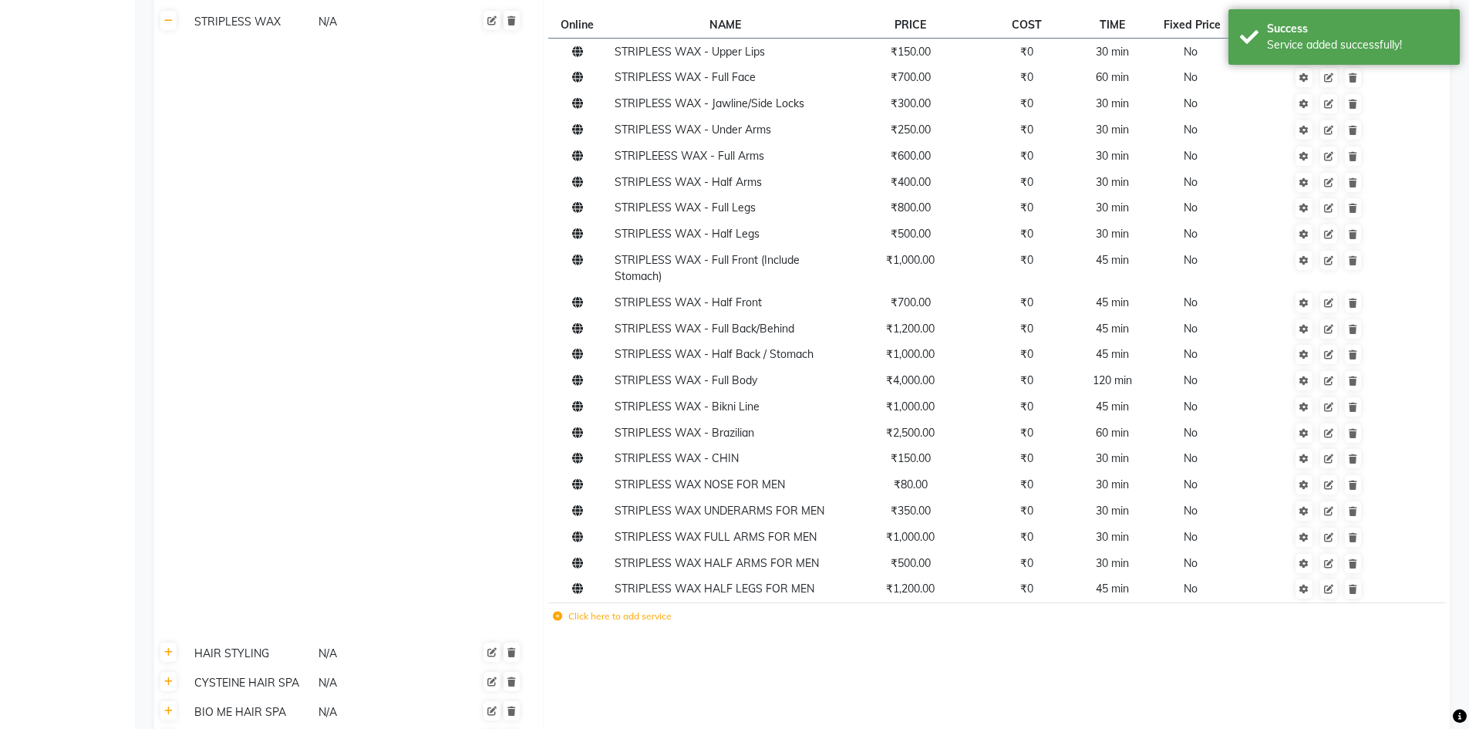
click at [561, 612] on icon at bounding box center [557, 616] width 9 height 9
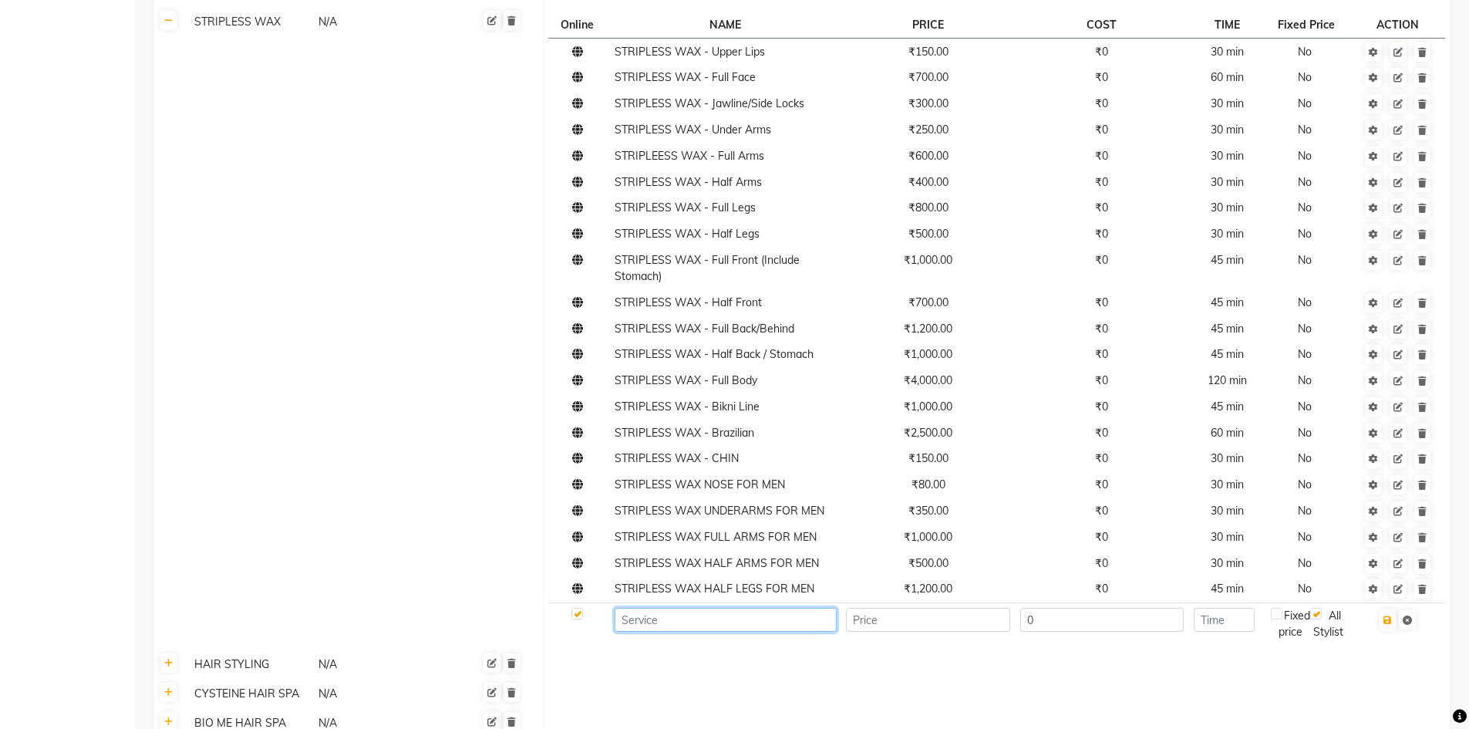
click at [659, 608] on input at bounding box center [725, 620] width 221 height 24
type input "STRIPLESS WAX STOMACH FOR MEN"
type input "2000"
click at [1212, 608] on input "number" at bounding box center [1224, 620] width 61 height 24
type input "60"
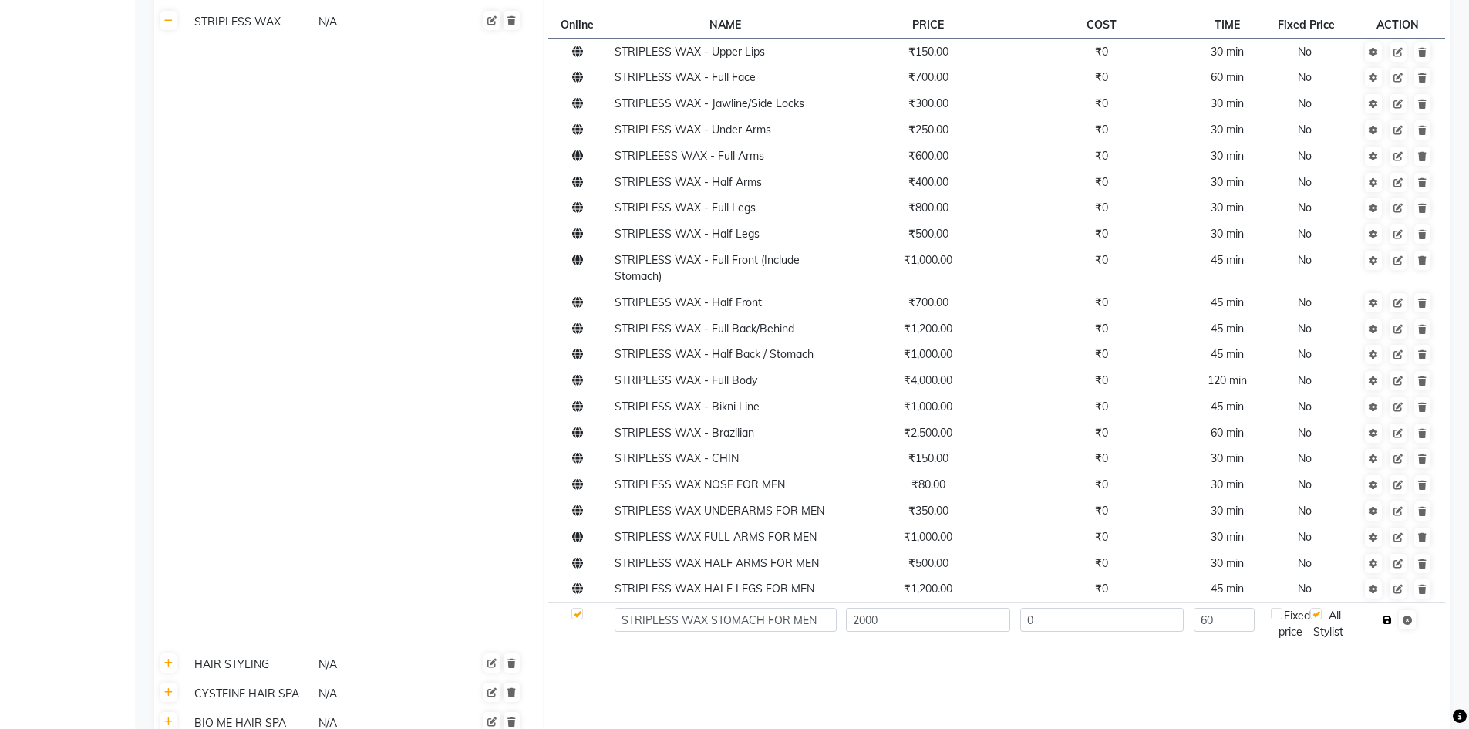
click at [1386, 615] on icon "button" at bounding box center [1387, 619] width 8 height 9
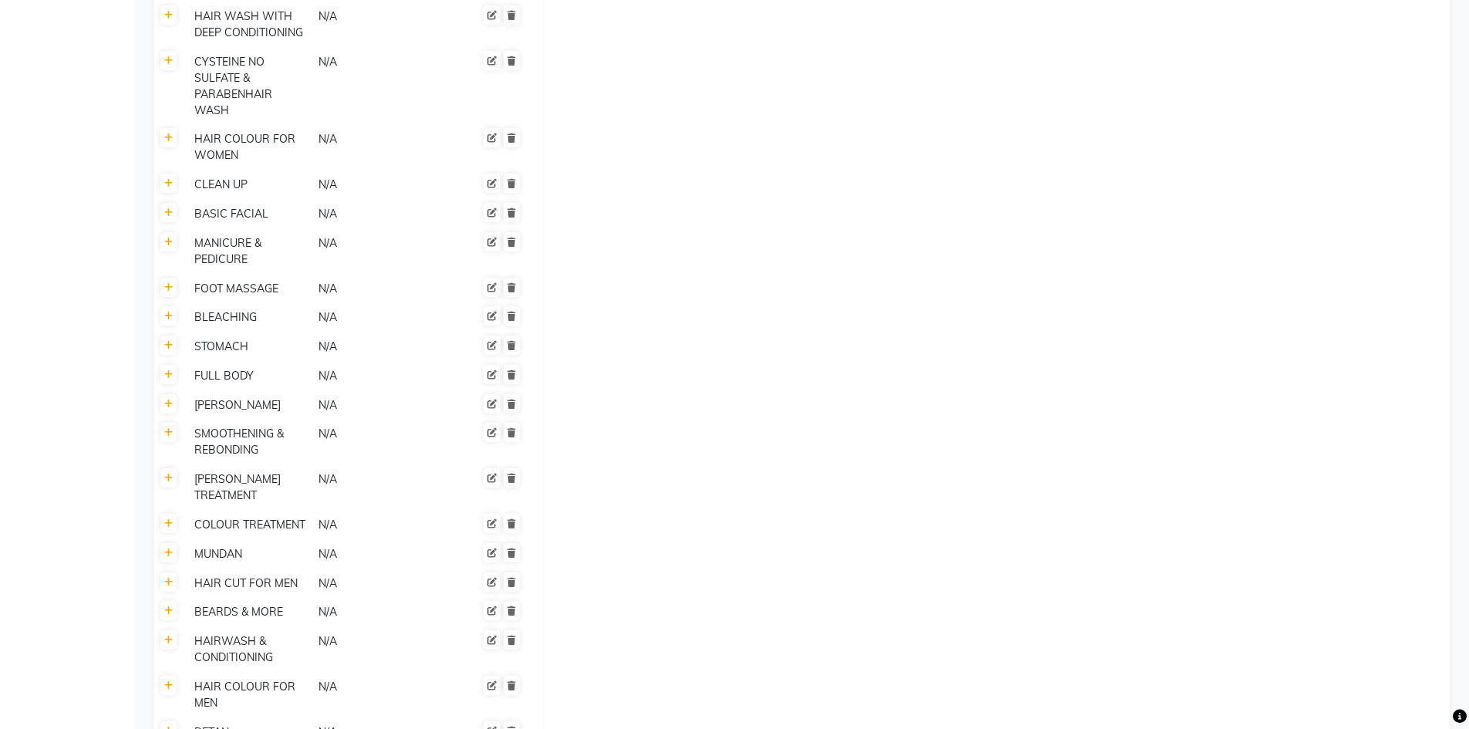
scroll to position [3435, 0]
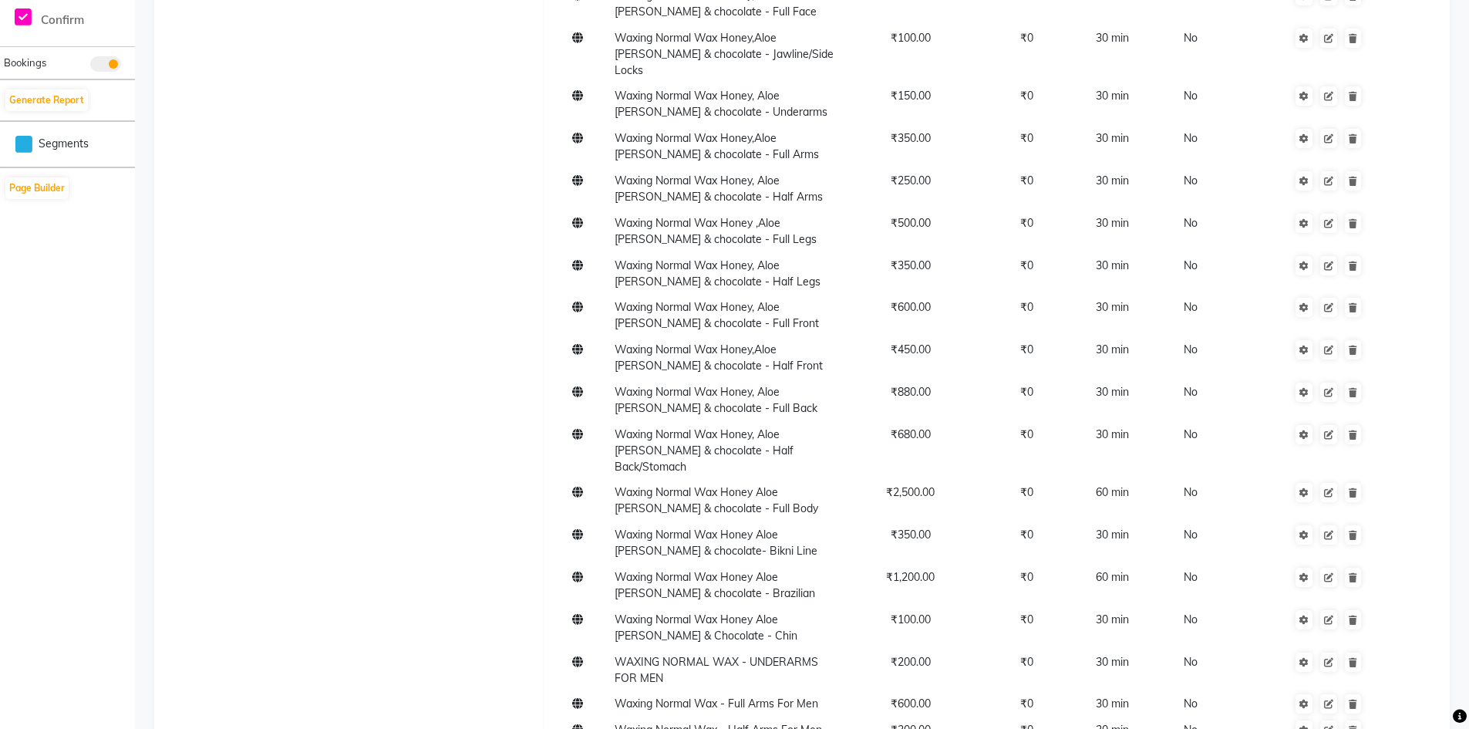
scroll to position [505, 0]
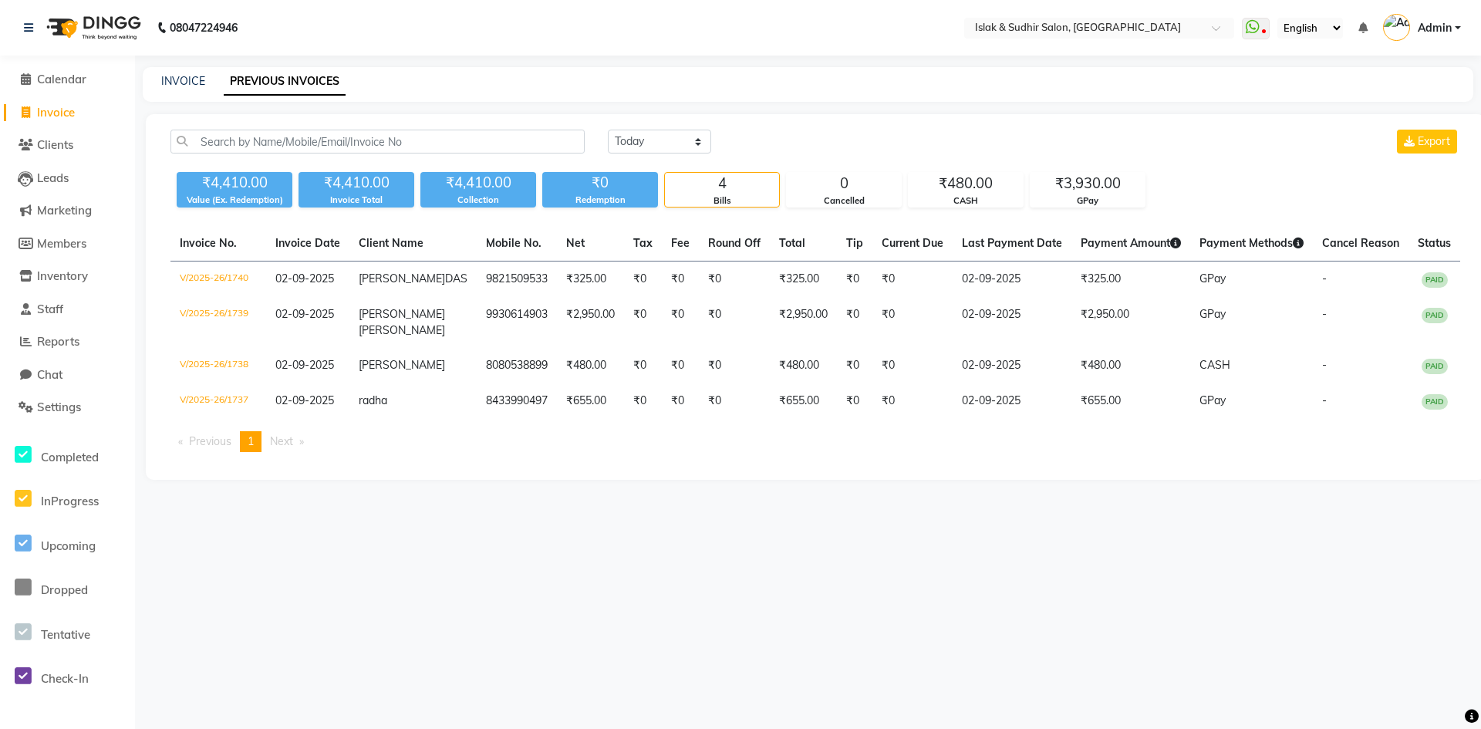
click at [63, 113] on span "Invoice" at bounding box center [56, 112] width 38 height 15
select select "7859"
select select "service"
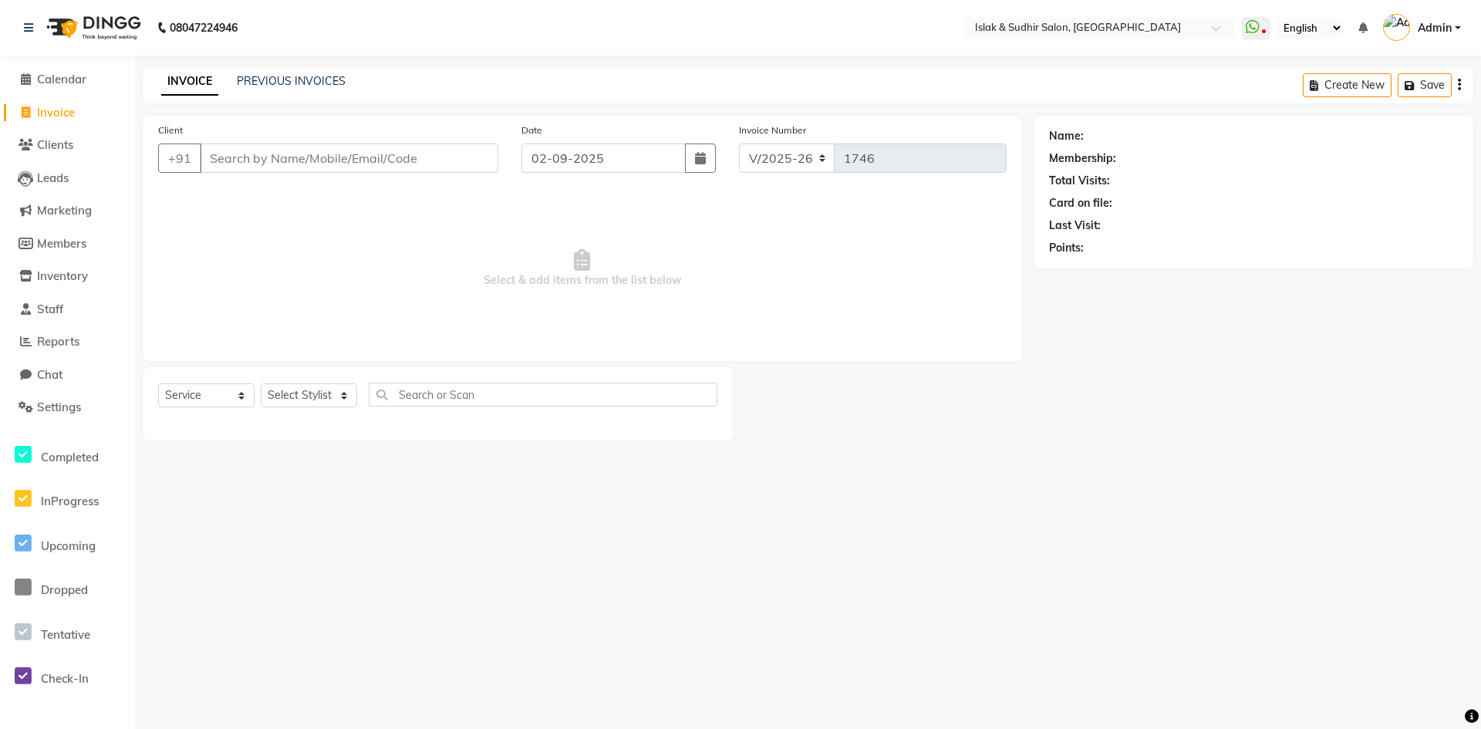
click at [218, 149] on input "Client" at bounding box center [349, 157] width 298 height 29
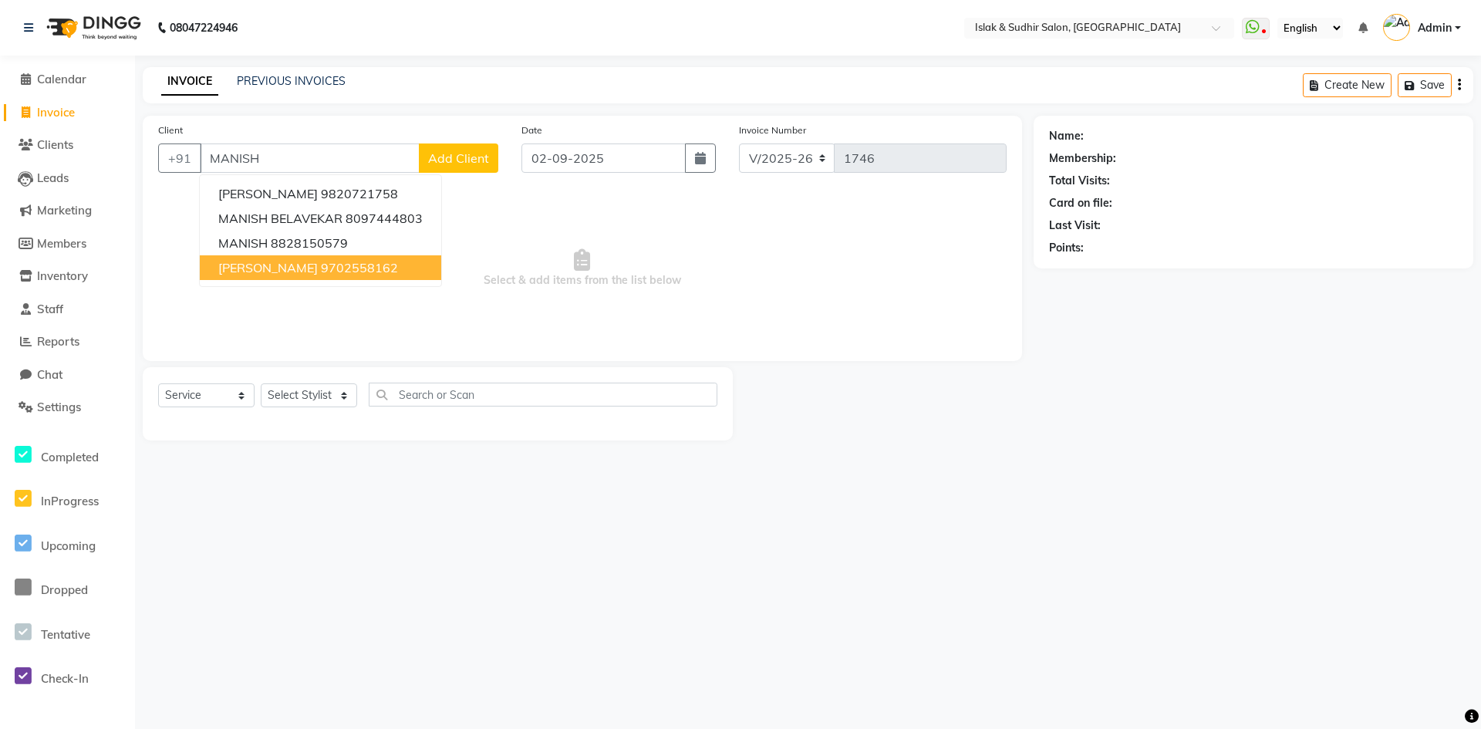
click at [288, 267] on span "[PERSON_NAME]" at bounding box center [267, 267] width 99 height 15
type input "9702558162"
select select "1: Object"
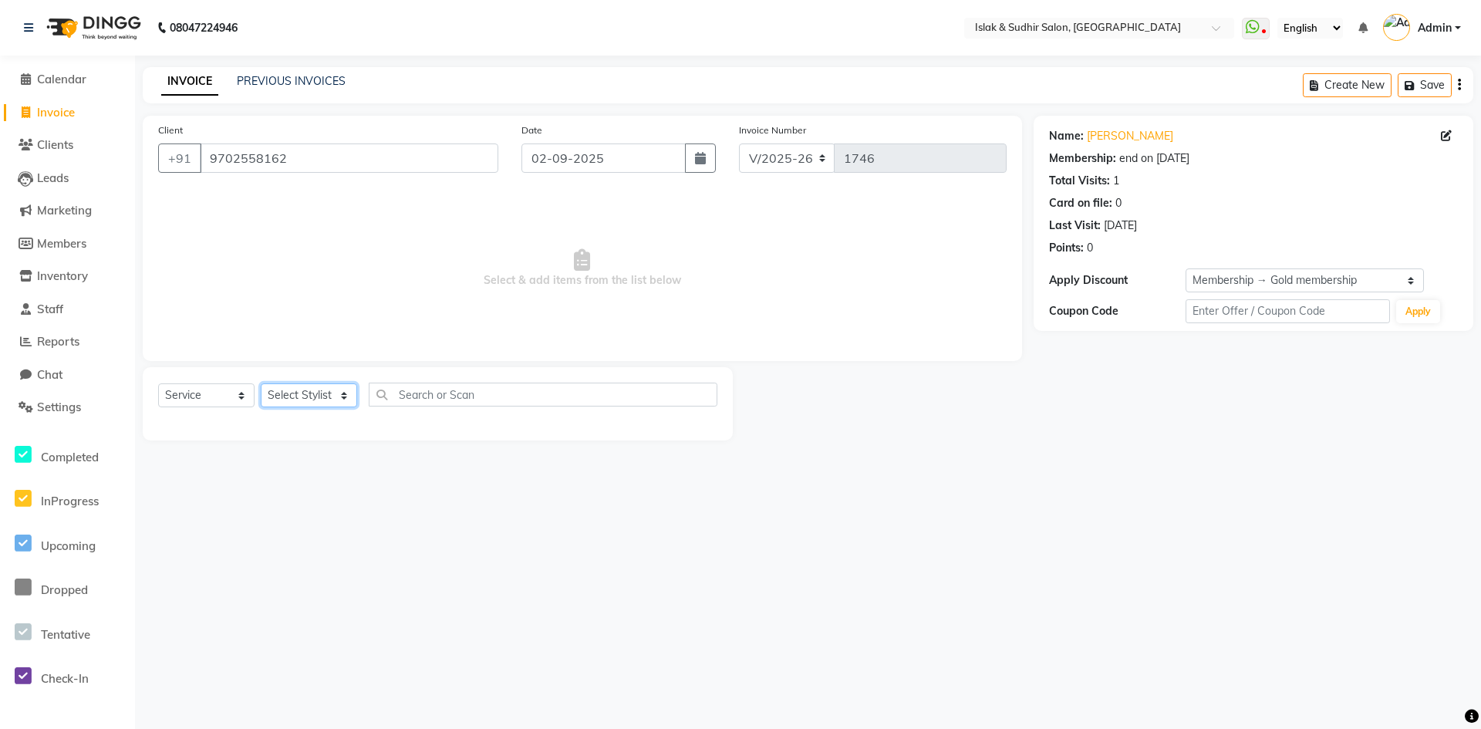
drag, startPoint x: 316, startPoint y: 389, endPoint x: 317, endPoint y: 406, distance: 17.0
click at [316, 392] on select "Select Stylist [PERSON_NAME] [PERSON_NAME] [PERSON_NAME] ISLAK ISLAK & SUDHIR S…" at bounding box center [309, 395] width 96 height 24
select select "70512"
click at [261, 383] on select "Select Stylist [PERSON_NAME] [PERSON_NAME] [PERSON_NAME] ISLAK ISLAK & SUDHIR S…" at bounding box center [309, 395] width 96 height 24
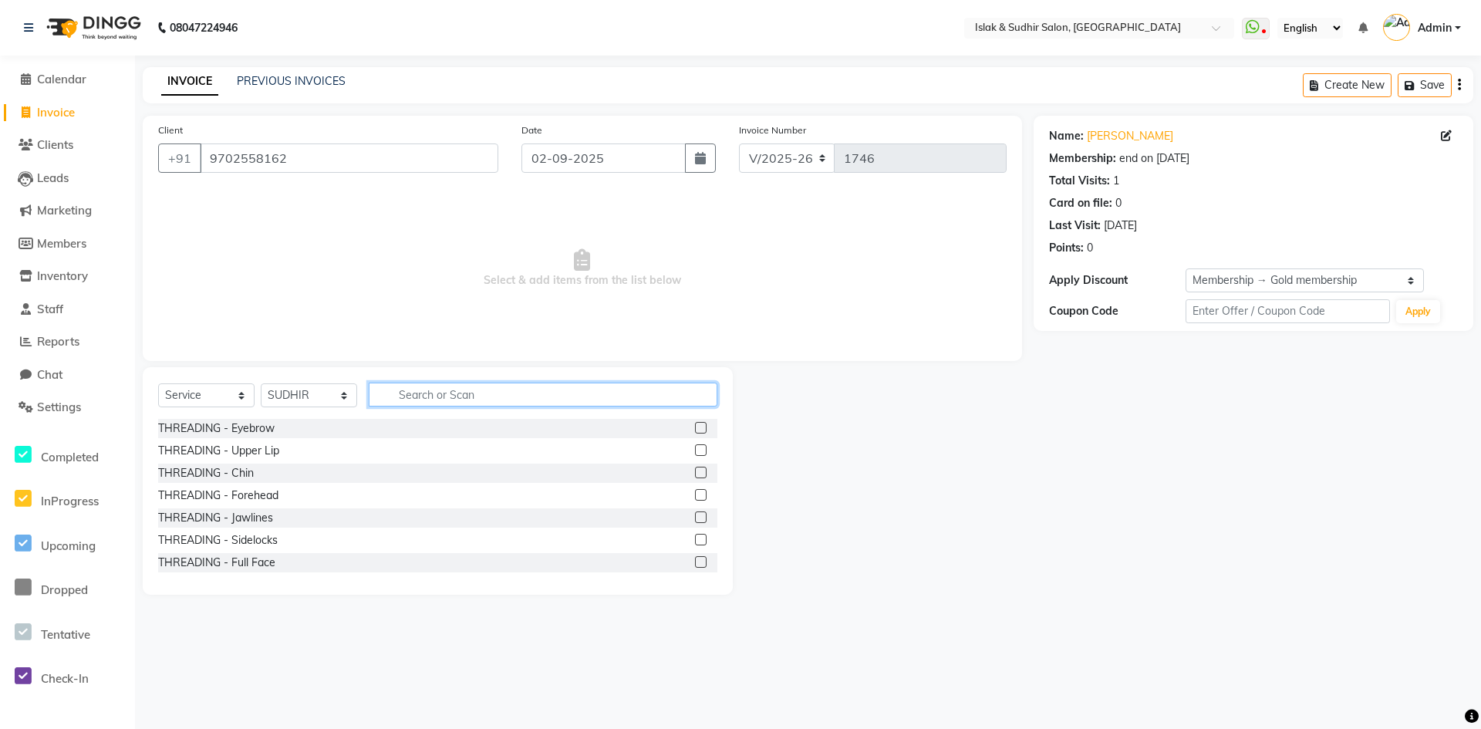
click at [421, 393] on input "text" at bounding box center [543, 394] width 349 height 24
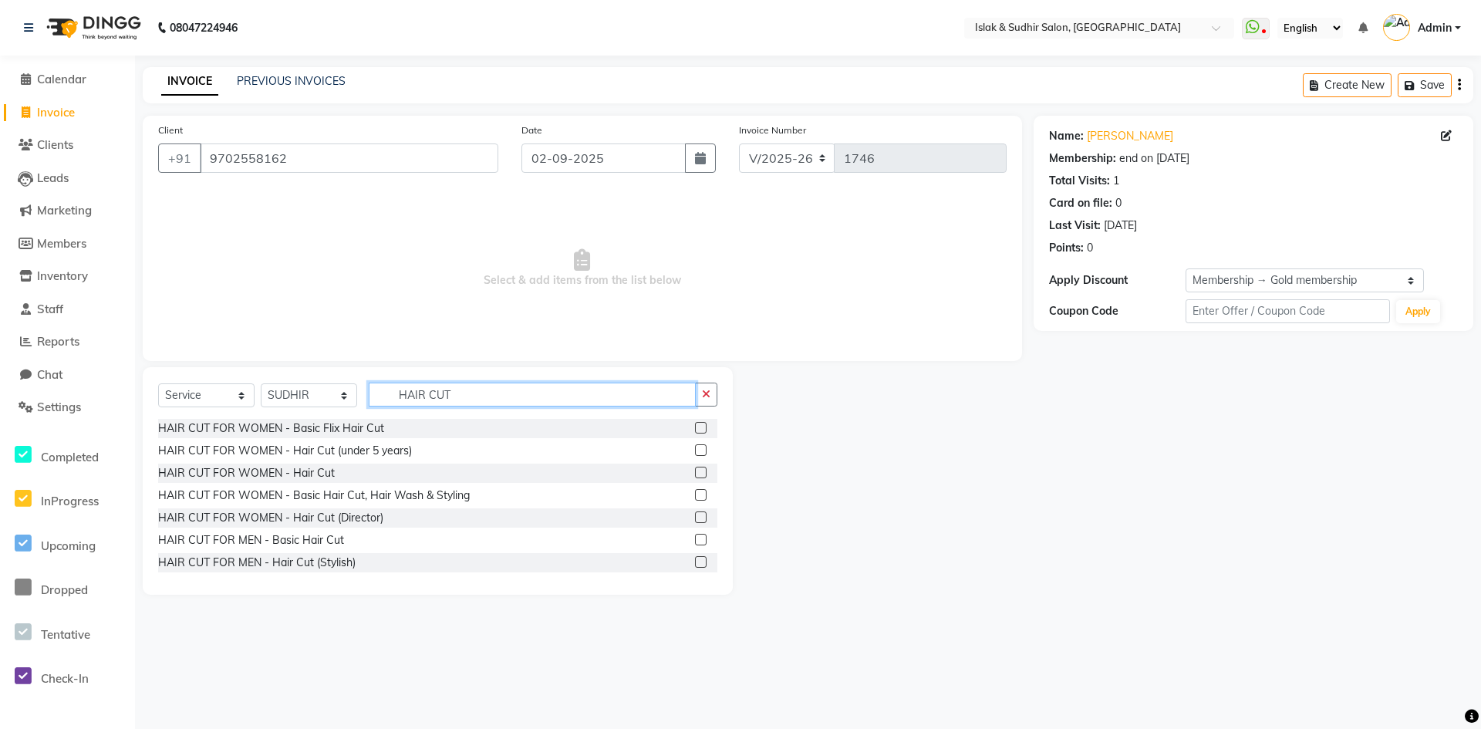
type input "HAIR CUT"
click at [695, 540] on label at bounding box center [701, 540] width 12 height 12
click at [695, 540] on input "checkbox" at bounding box center [700, 540] width 10 height 10
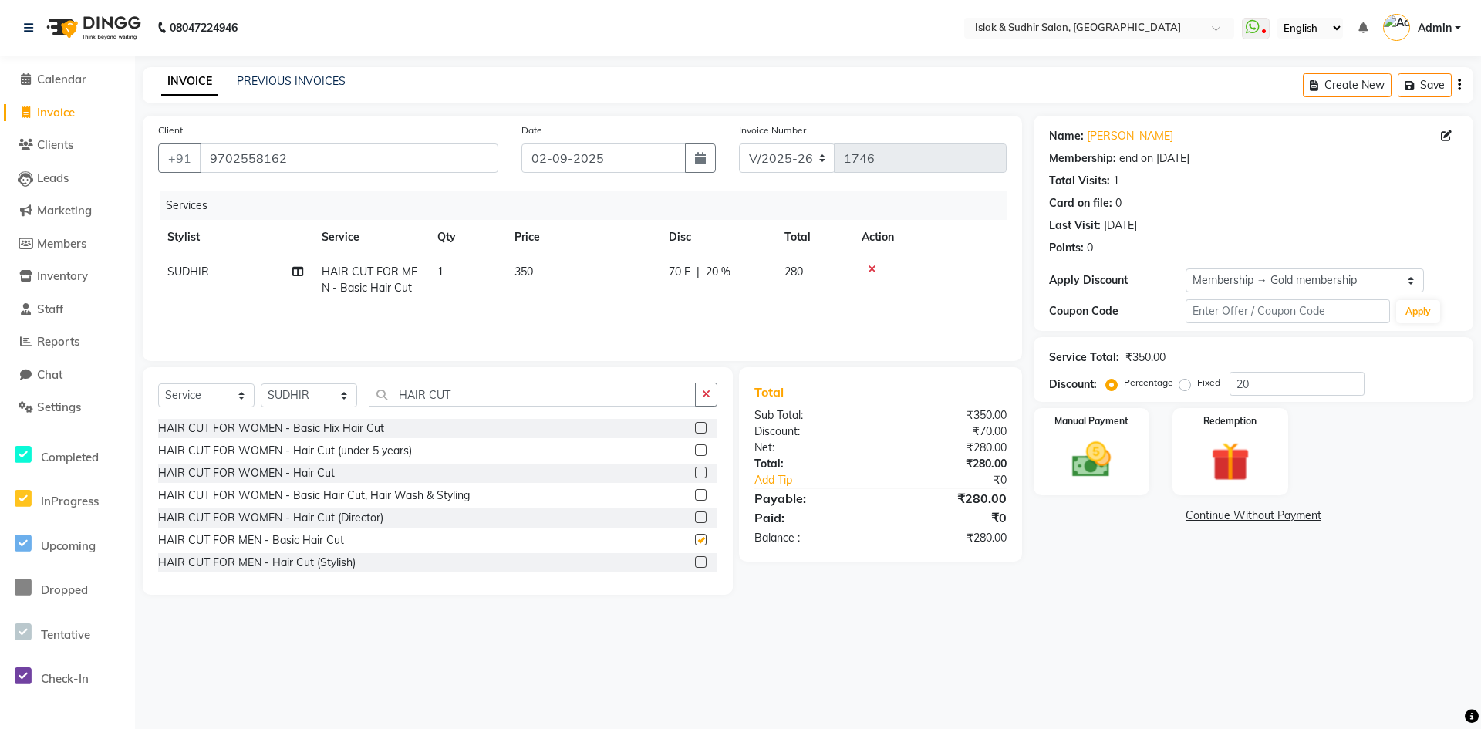
checkbox input "false"
click at [712, 271] on span "20 %" at bounding box center [718, 272] width 25 height 16
select select "70512"
click at [820, 274] on input "20" at bounding box center [832, 276] width 46 height 24
type input "50"
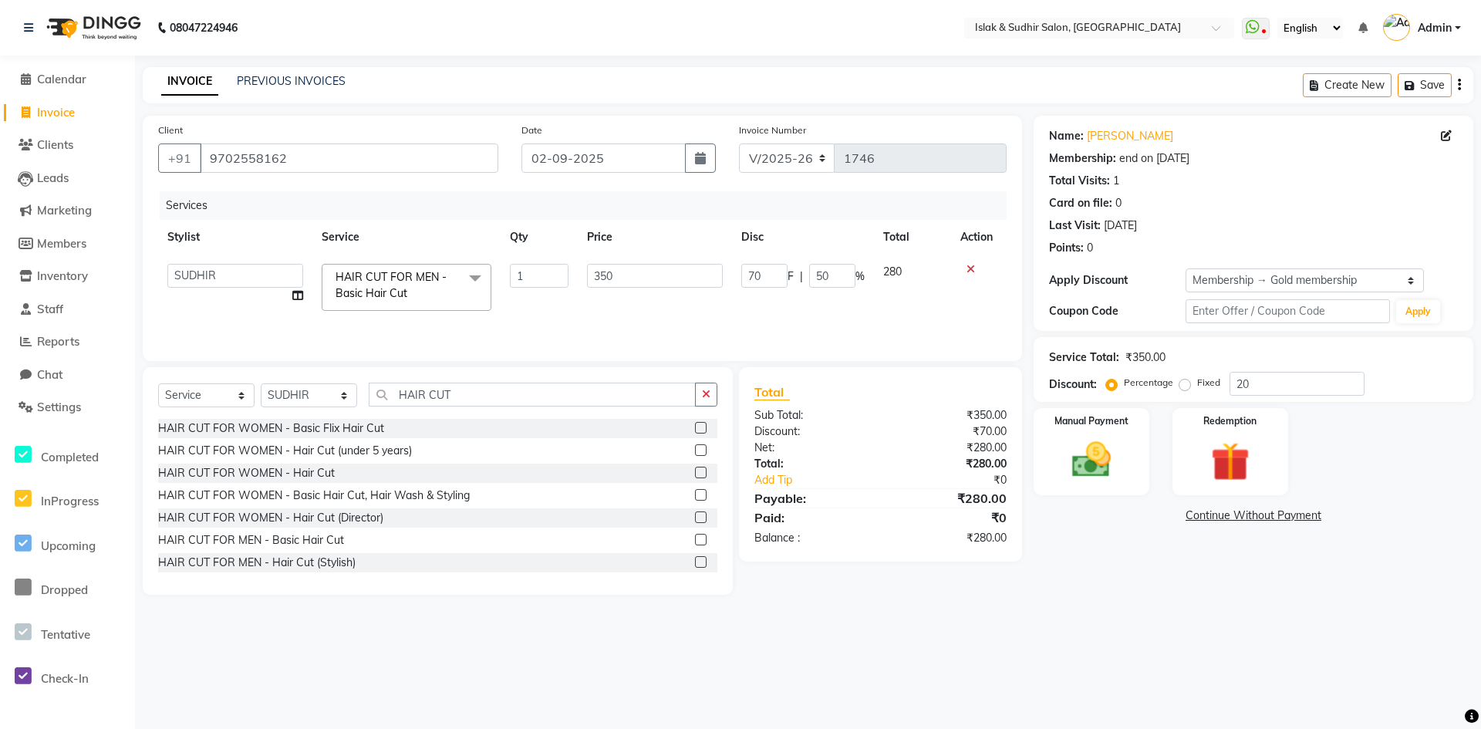
click at [668, 629] on div "08047224946 Select Location × Islak & Sudhir Salon, Vikhroli WhatsApp Status ✕ …" at bounding box center [740, 364] width 1481 height 729
click at [709, 401] on button "button" at bounding box center [706, 394] width 22 height 24
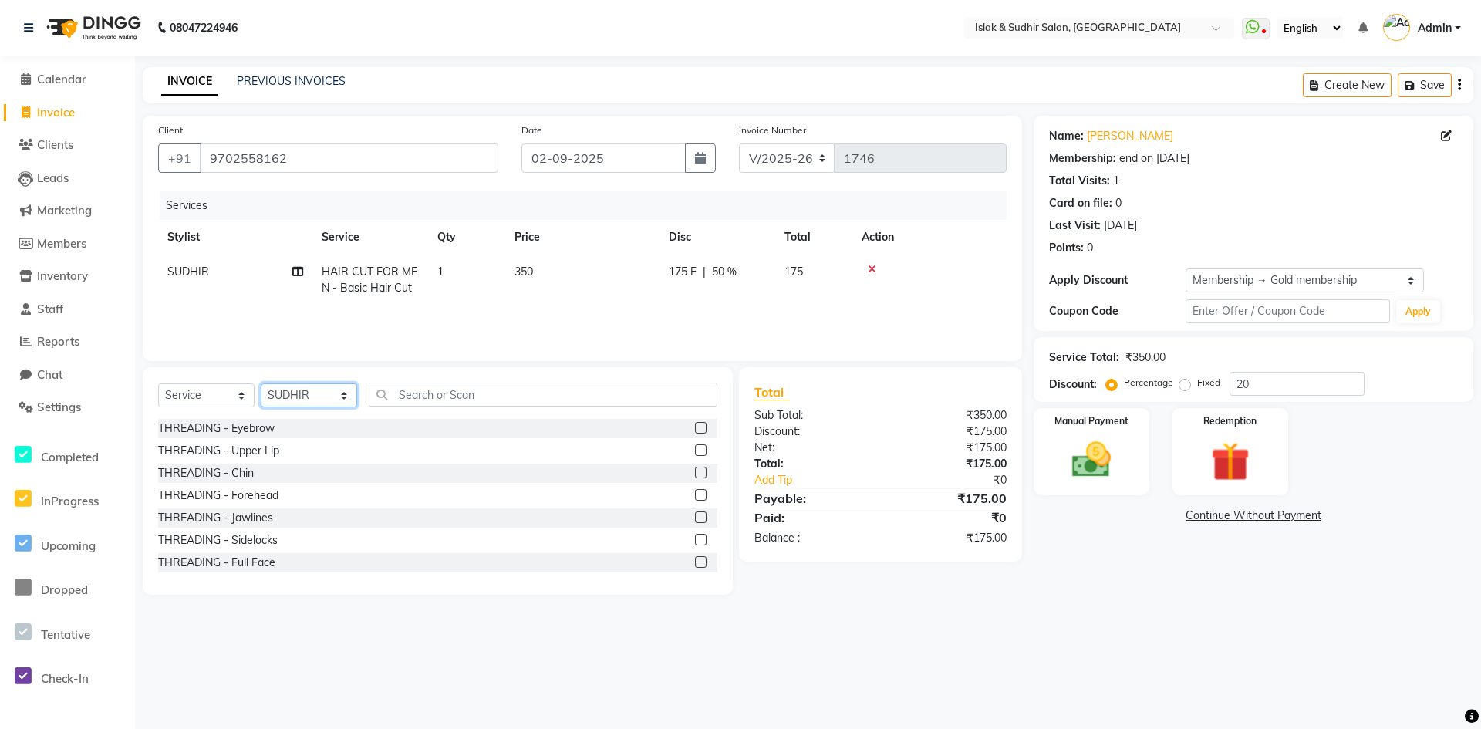
drag, startPoint x: 339, startPoint y: 397, endPoint x: 336, endPoint y: 405, distance: 8.1
click at [339, 397] on select "Select Stylist [PERSON_NAME] [PERSON_NAME] [PERSON_NAME] ISLAK ISLAK & SUDHIR S…" at bounding box center [309, 395] width 96 height 24
select select "70490"
click at [261, 383] on select "Select Stylist [PERSON_NAME] [PERSON_NAME] [PERSON_NAME] ISLAK ISLAK & SUDHIR S…" at bounding box center [309, 395] width 96 height 24
click at [438, 399] on input "text" at bounding box center [543, 394] width 349 height 24
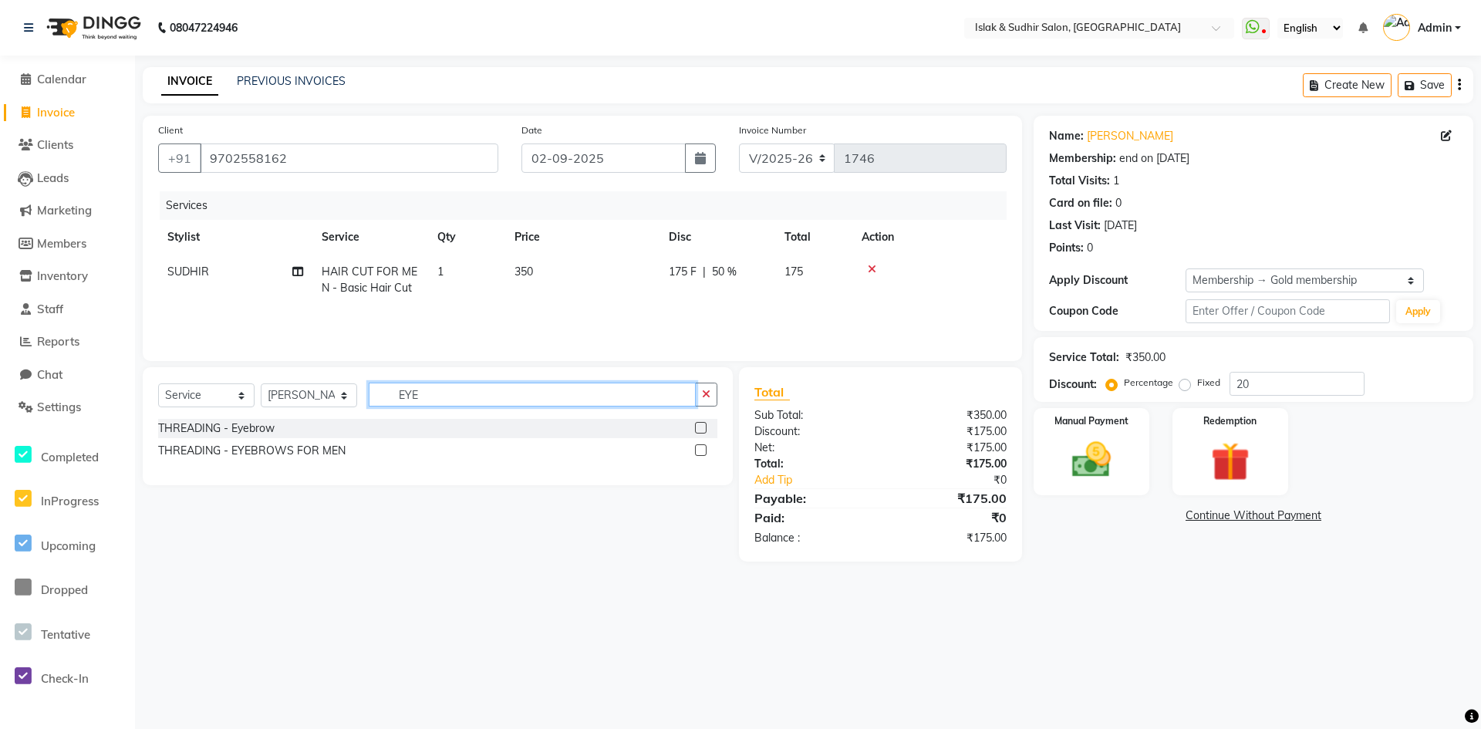
type input "EYE"
click at [699, 448] on label at bounding box center [701, 450] width 12 height 12
click at [699, 448] on input "checkbox" at bounding box center [700, 451] width 10 height 10
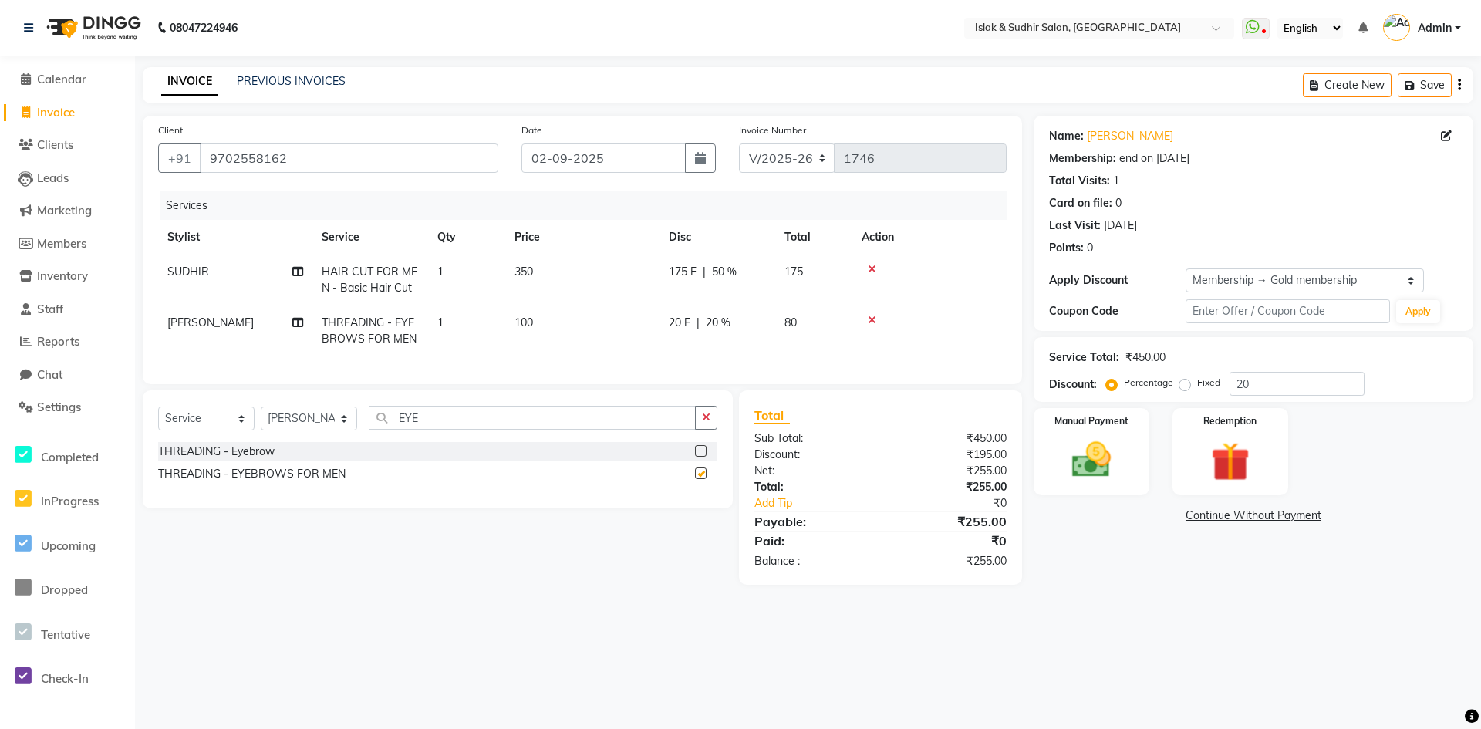
checkbox input "false"
click at [561, 430] on input "EYE" at bounding box center [532, 418] width 327 height 24
click at [701, 429] on button "button" at bounding box center [706, 418] width 22 height 24
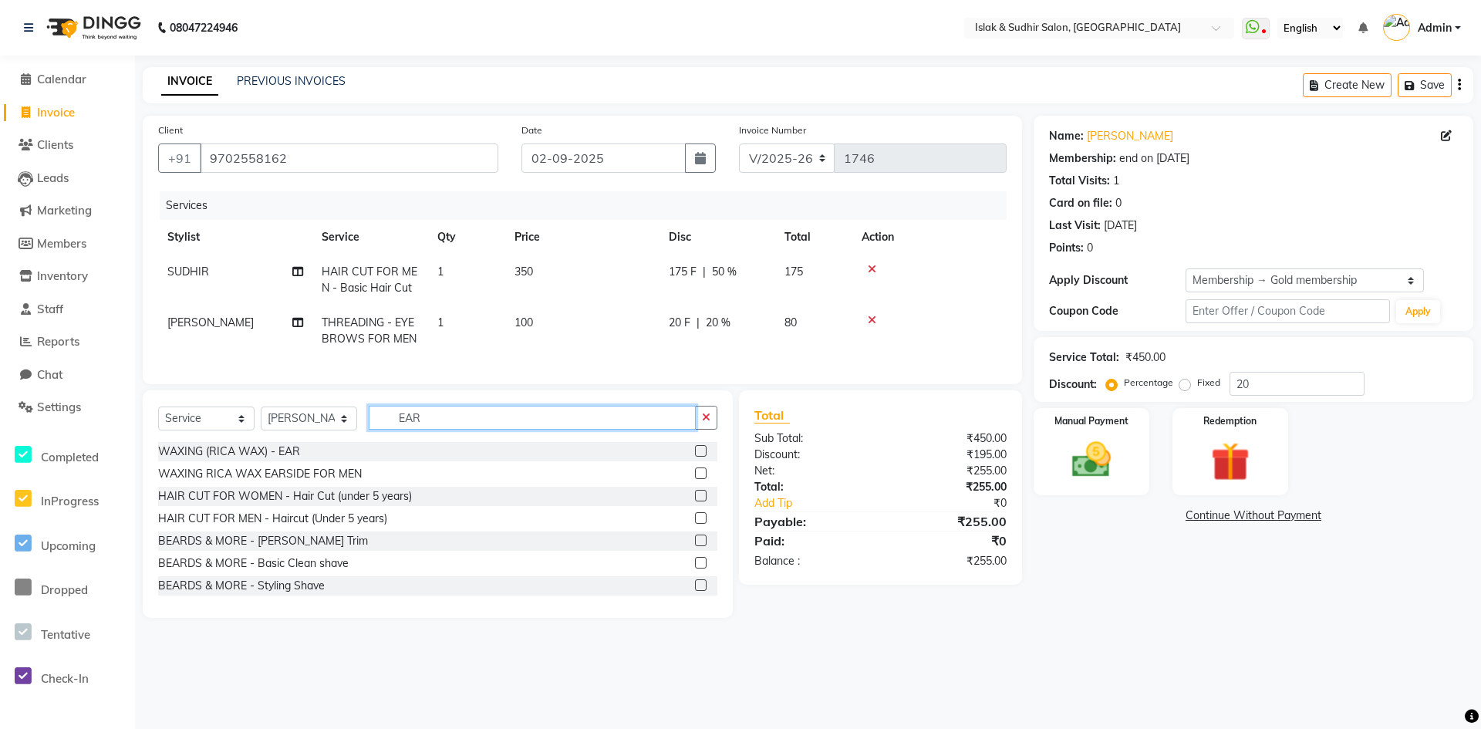
type input "EAR"
click at [695, 479] on label at bounding box center [701, 473] width 12 height 12
click at [695, 479] on input "checkbox" at bounding box center [700, 474] width 10 height 10
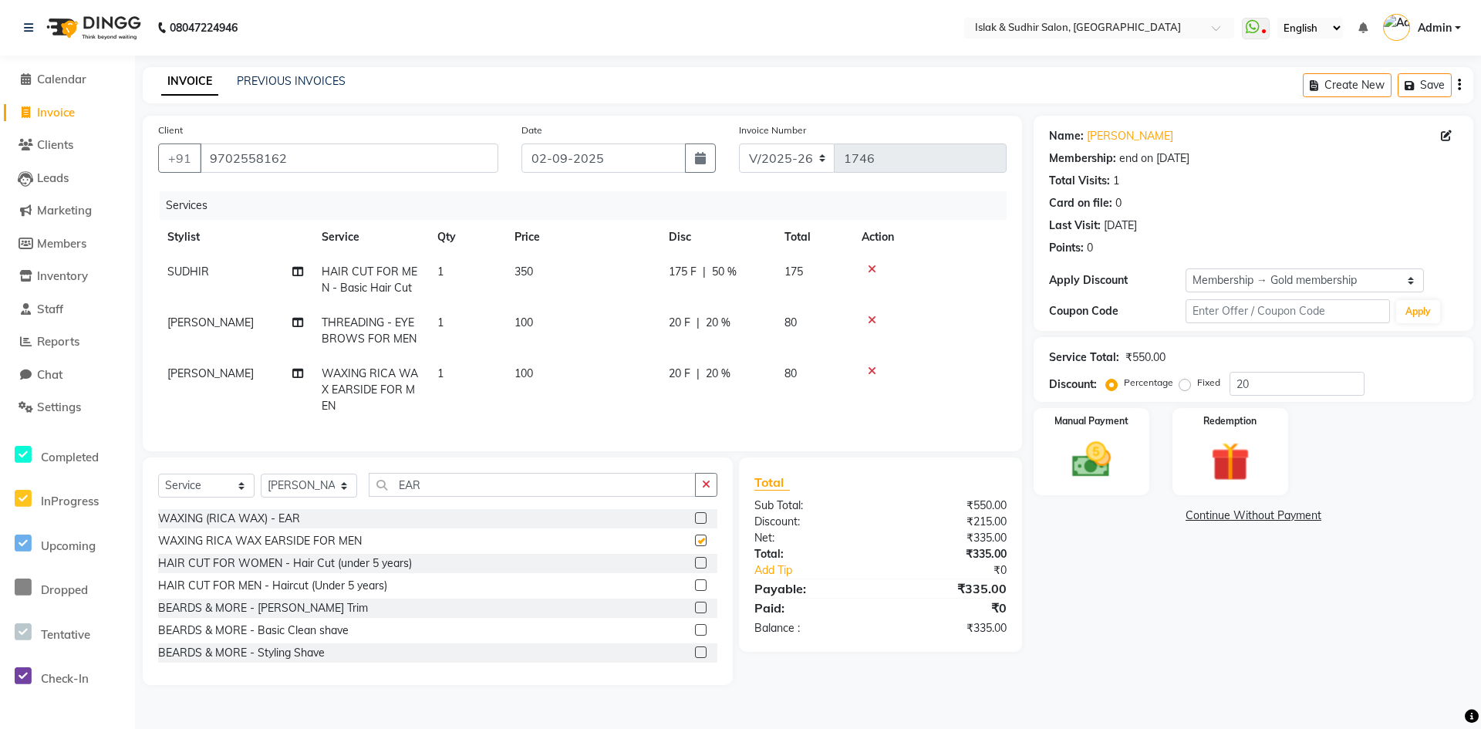
checkbox input "false"
click at [1099, 470] on img at bounding box center [1091, 459] width 66 height 47
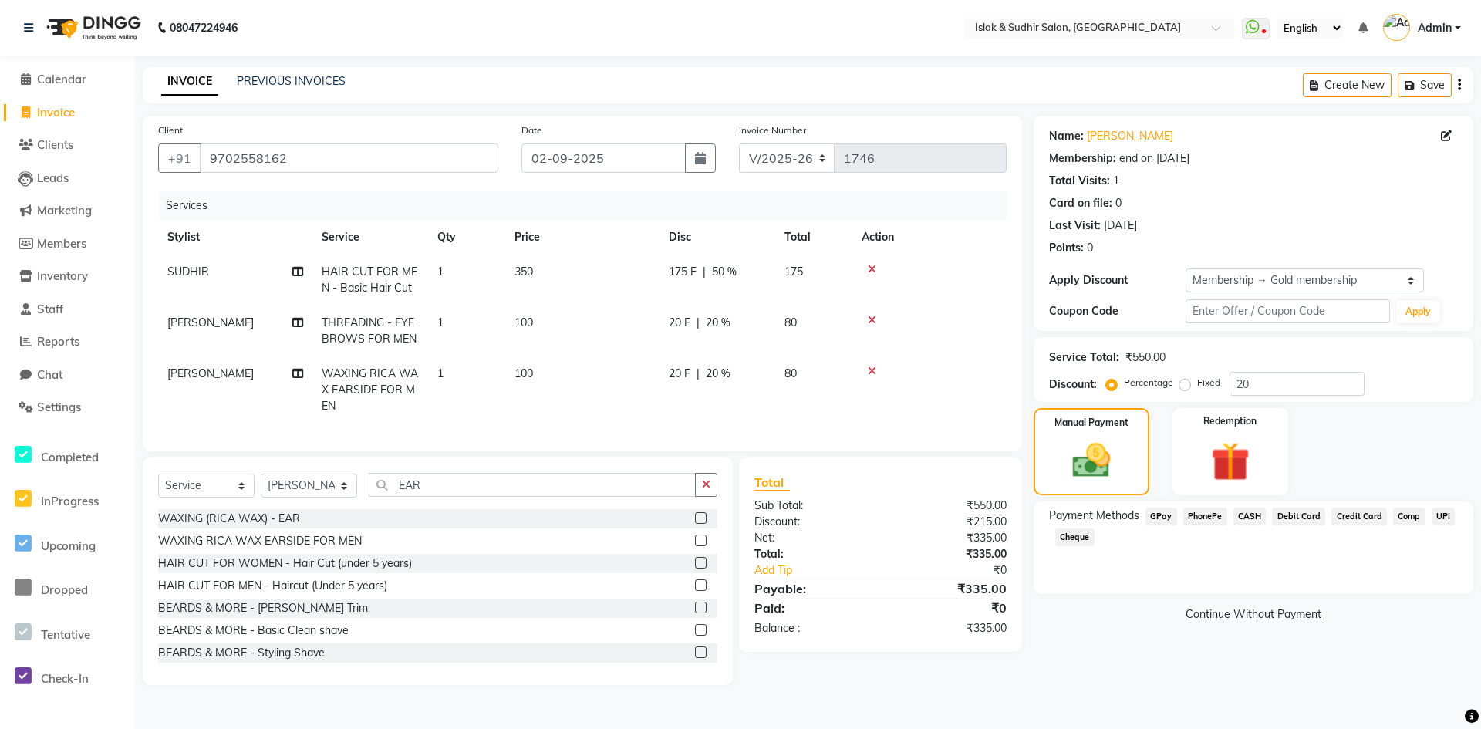
click at [1244, 514] on span "CASH" at bounding box center [1249, 516] width 33 height 18
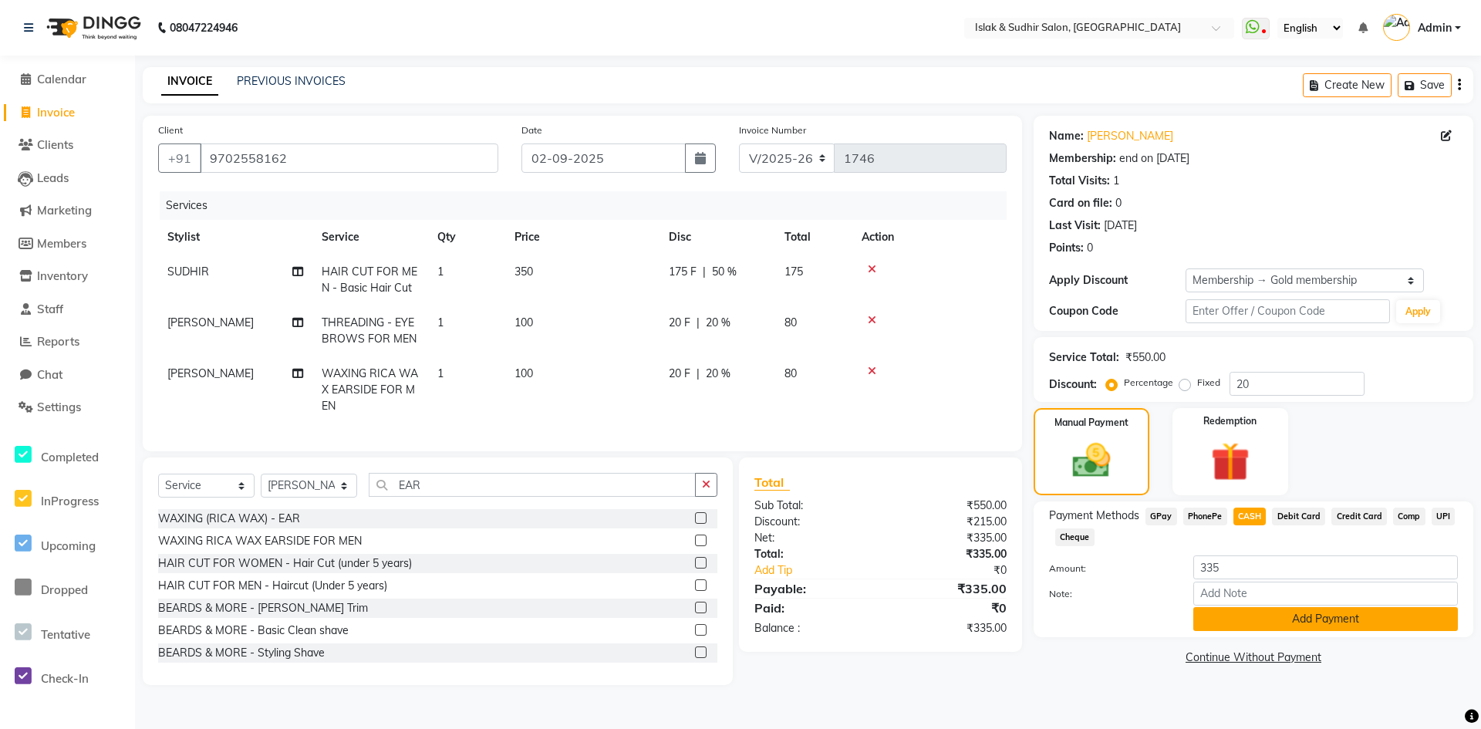
click at [1245, 619] on button "Add Payment" at bounding box center [1325, 619] width 264 height 24
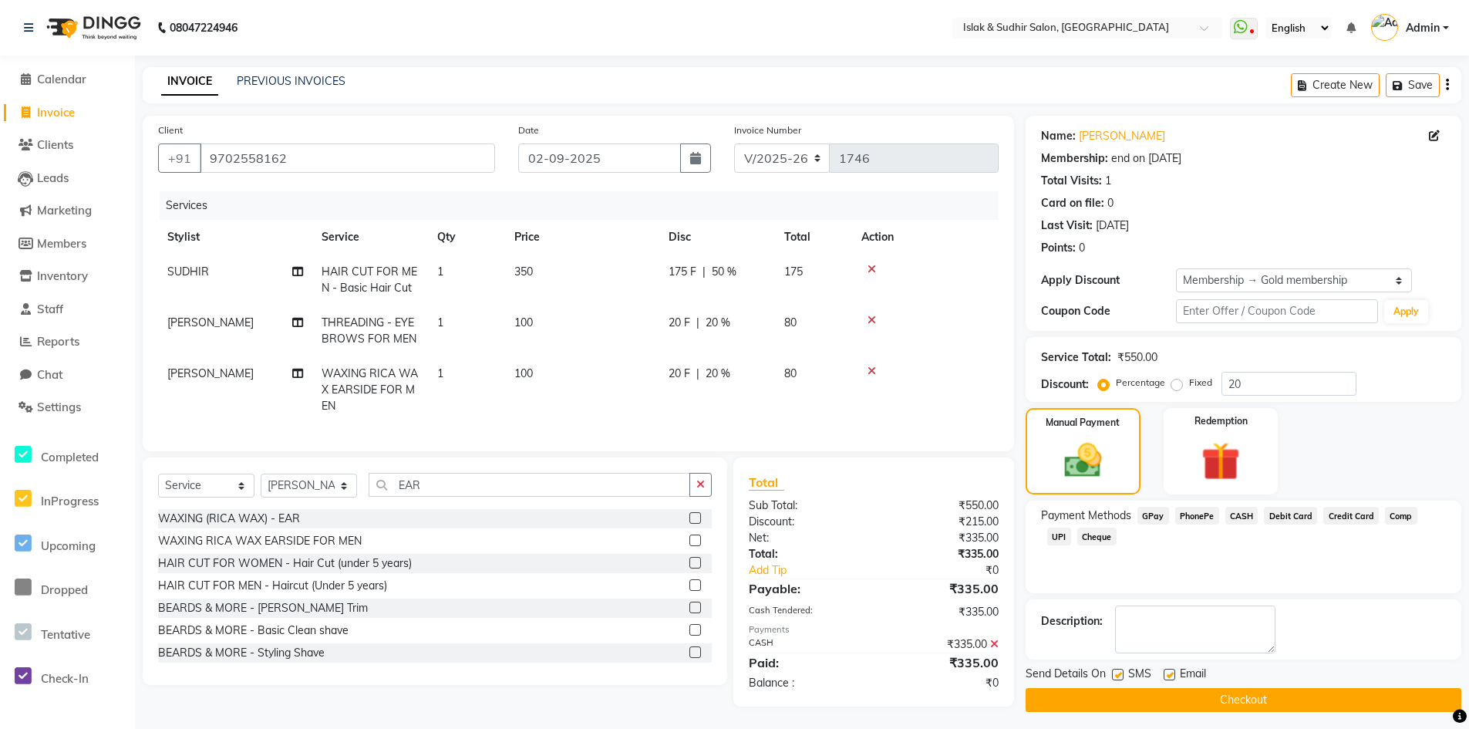
click at [1225, 696] on button "Checkout" at bounding box center [1244, 700] width 436 height 24
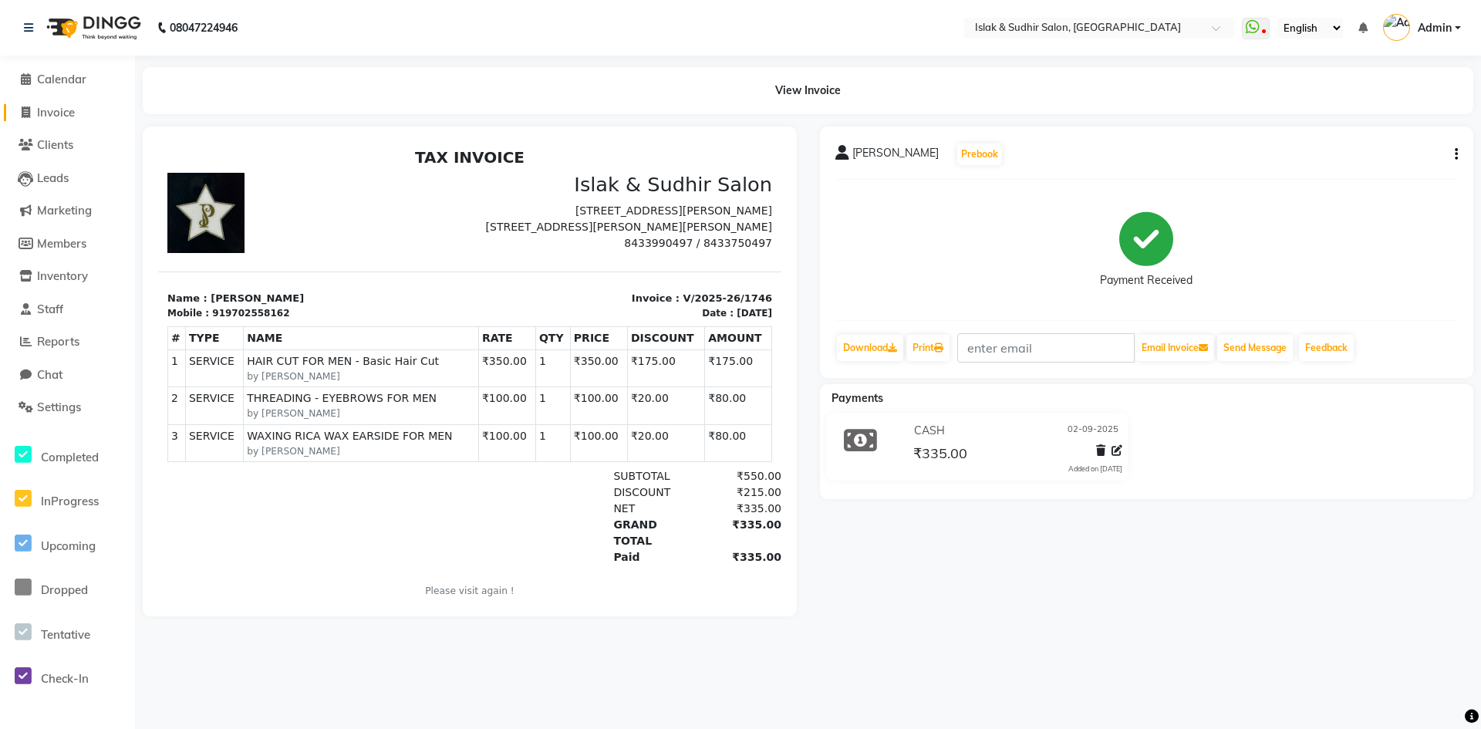
click at [62, 115] on span "Invoice" at bounding box center [56, 112] width 38 height 15
select select "7859"
select select "service"
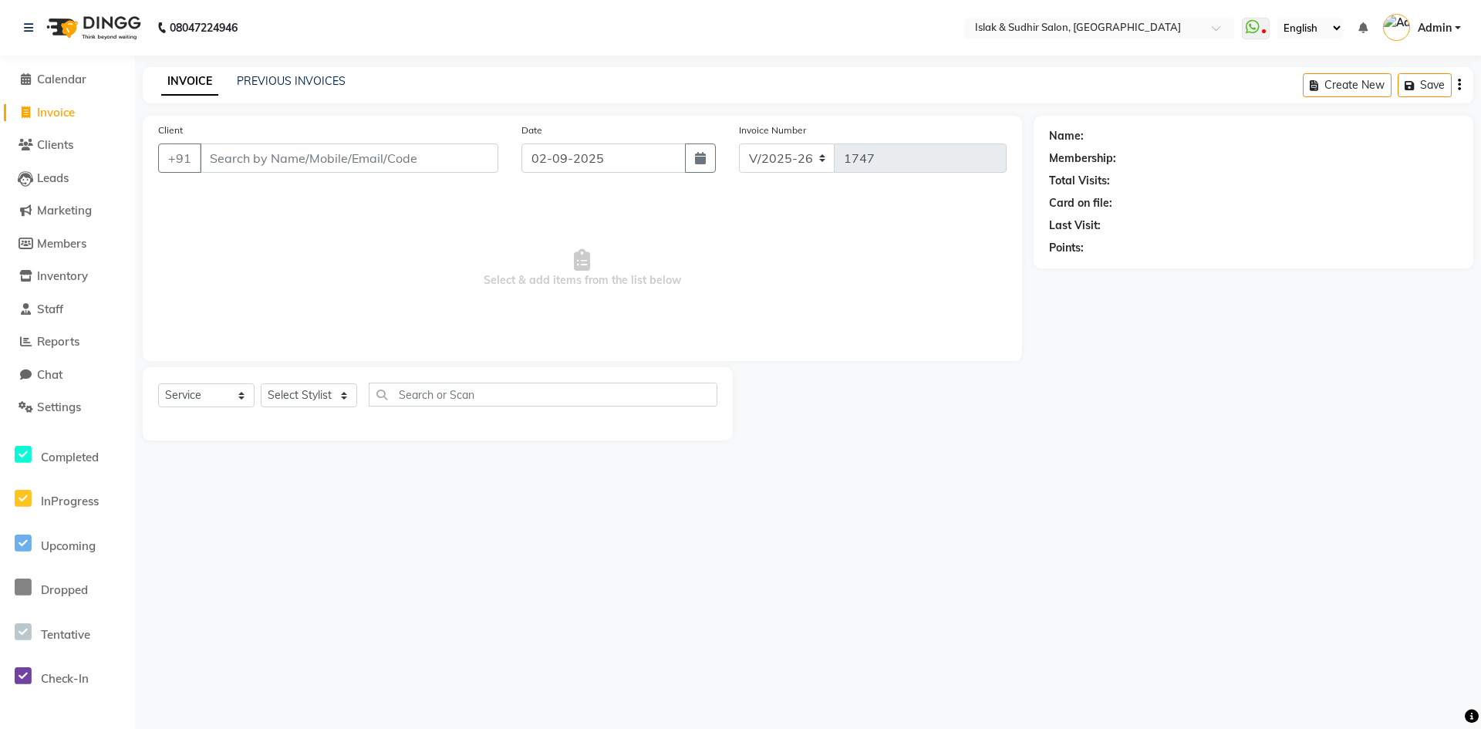
click at [266, 149] on input "Client" at bounding box center [349, 157] width 298 height 29
type input "9867155902"
click at [452, 162] on span "Add Client" at bounding box center [458, 157] width 61 height 15
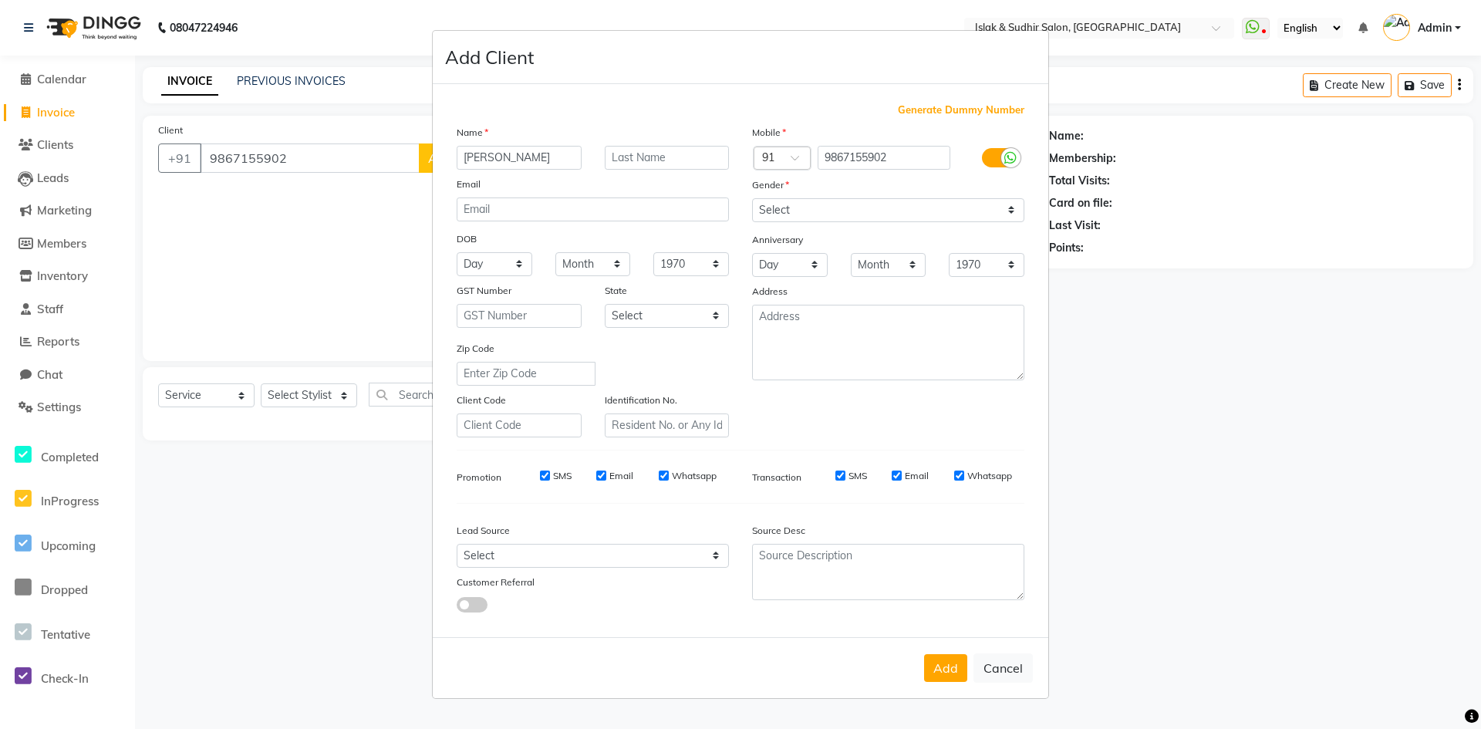
type input "[PERSON_NAME]"
type input "SHINDE"
click at [797, 195] on div "Gender" at bounding box center [887, 188] width 295 height 22
click at [797, 209] on select "Select Male Female Other Prefer Not To Say" at bounding box center [888, 210] width 272 height 24
select select "female"
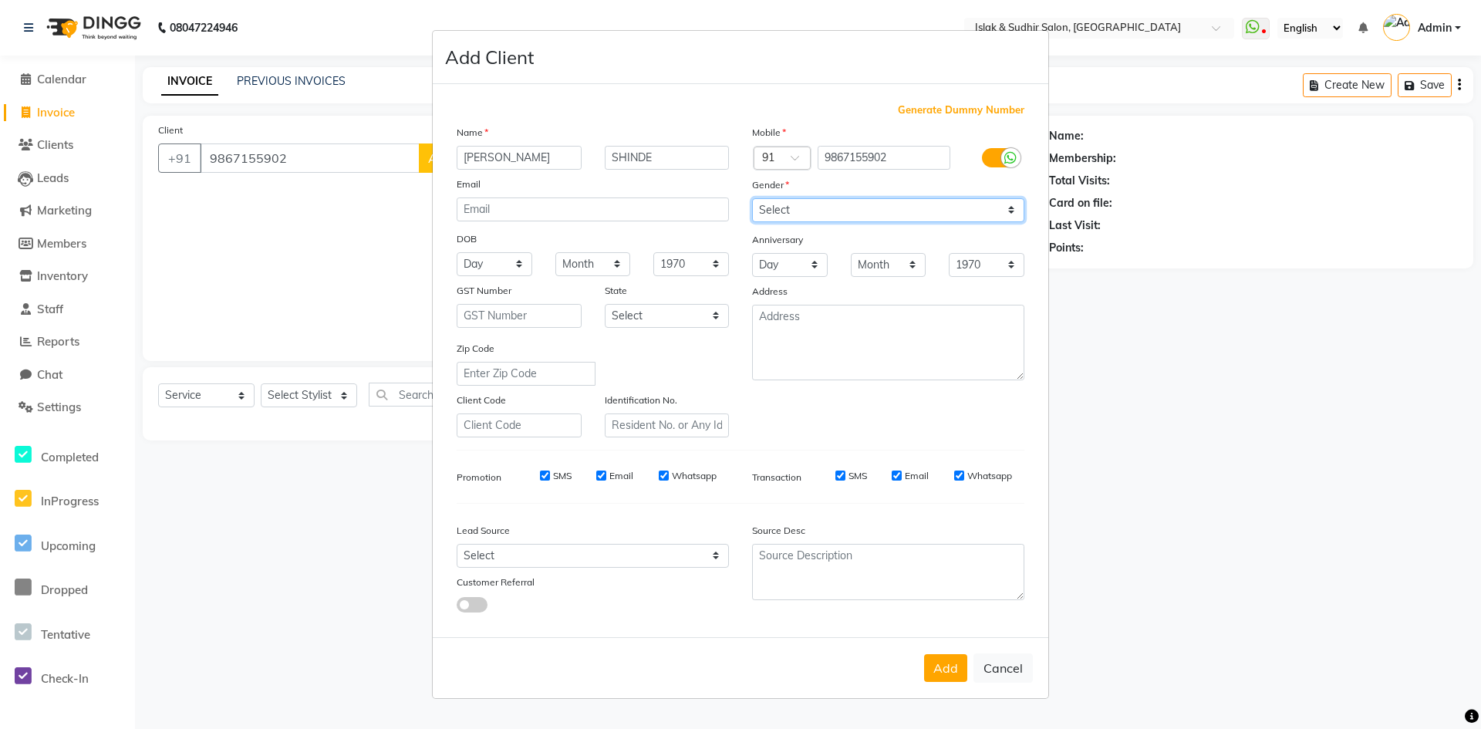
click at [752, 198] on select "Select Male Female Other Prefer Not To Say" at bounding box center [888, 210] width 272 height 24
click at [950, 659] on button "Add" at bounding box center [945, 668] width 43 height 28
select select
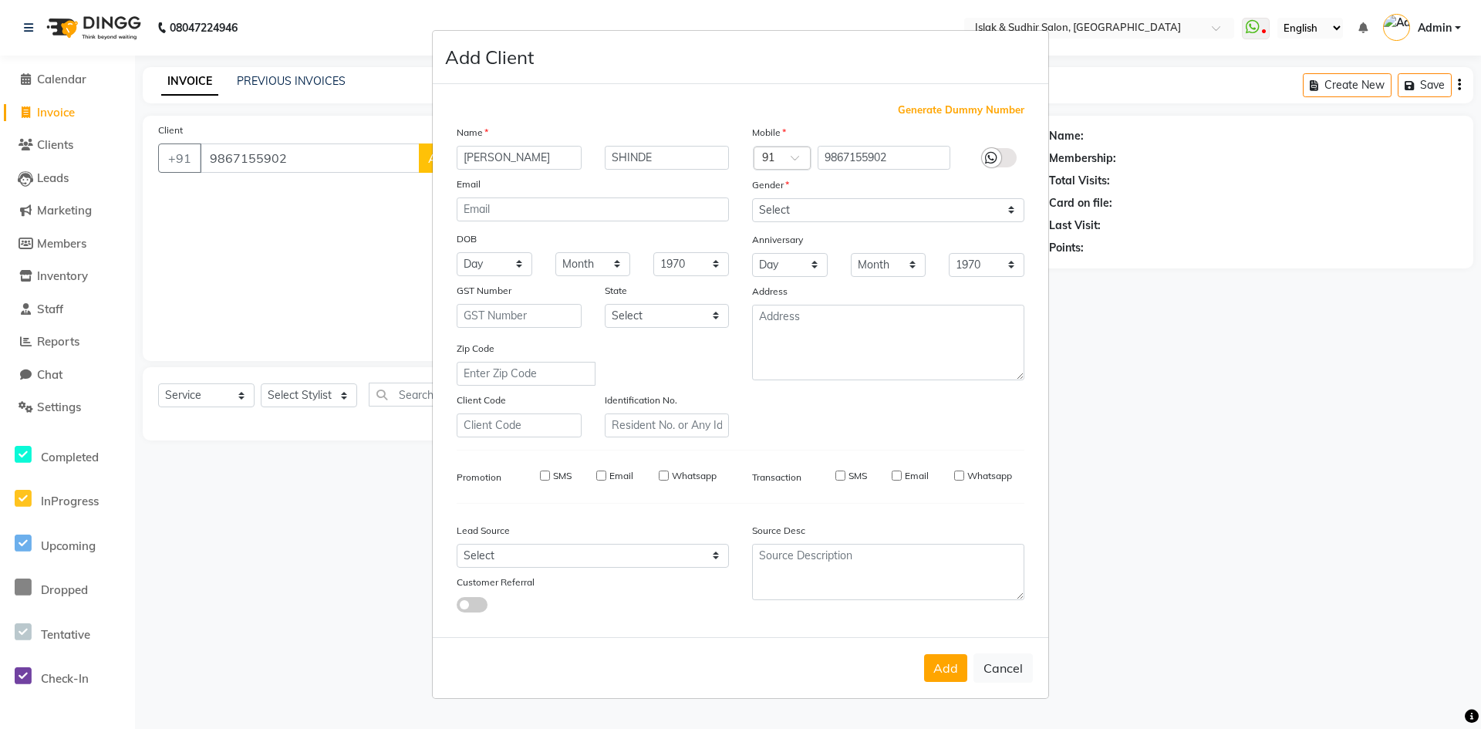
select select
checkbox input "false"
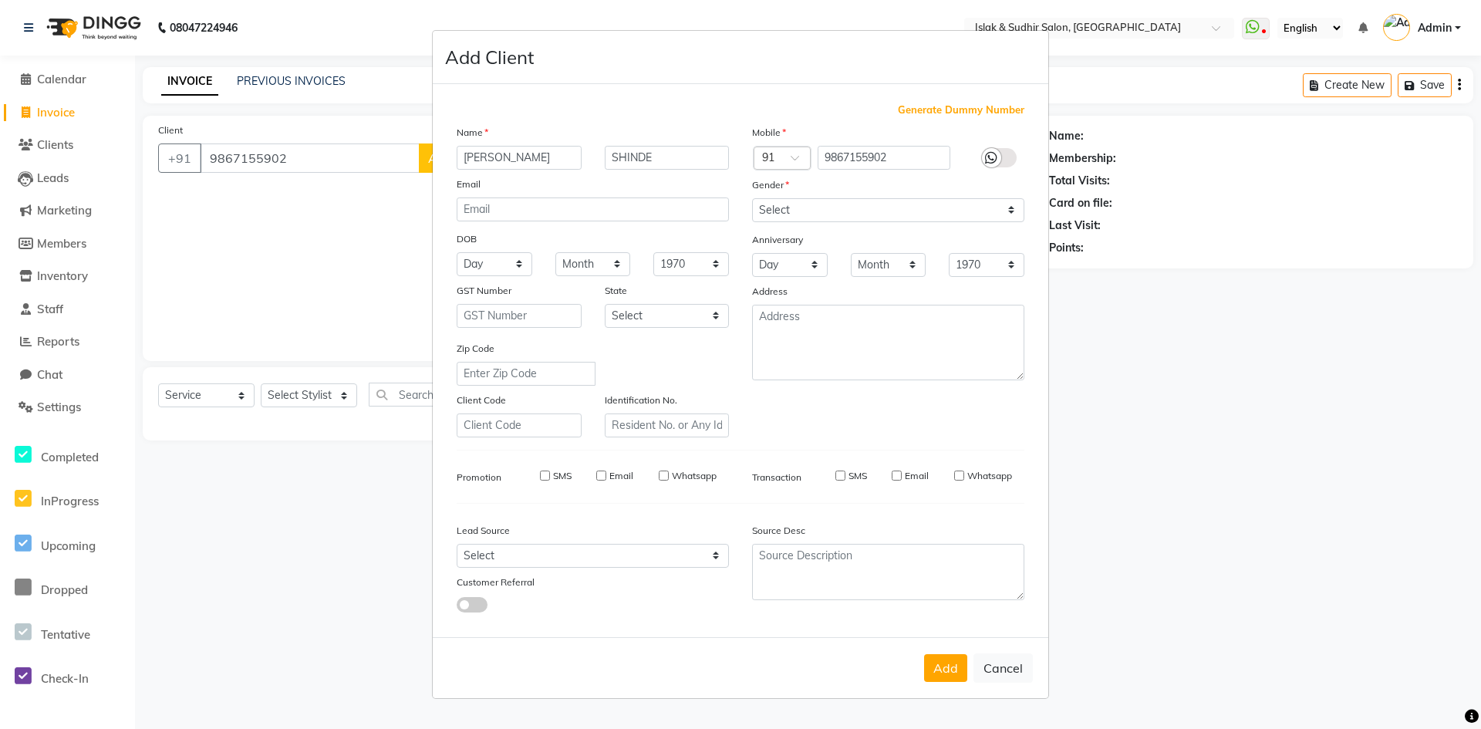
checkbox input "false"
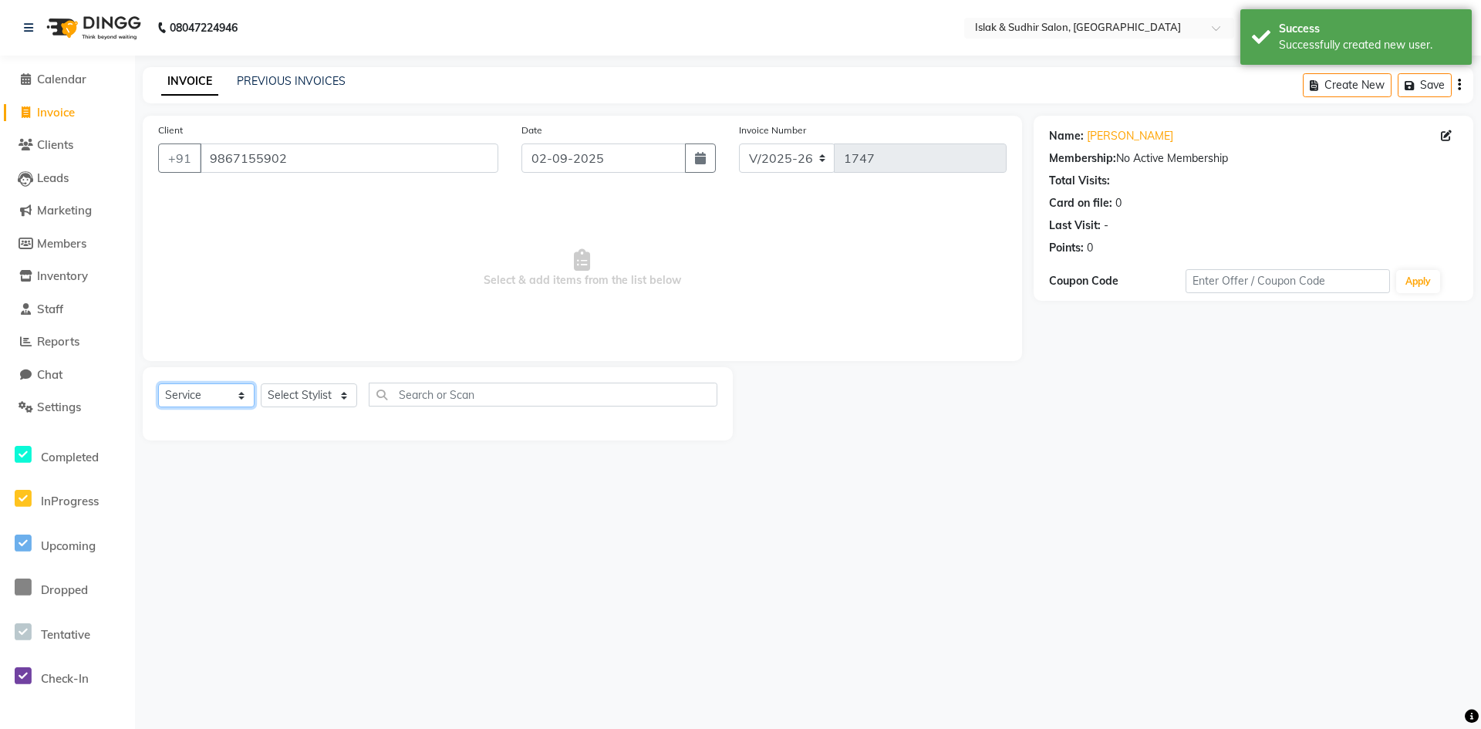
drag, startPoint x: 231, startPoint y: 394, endPoint x: 230, endPoint y: 406, distance: 11.7
click at [231, 394] on select "Select Service Product Membership Package Voucher Prepaid Gift Card" at bounding box center [206, 395] width 96 height 24
select select "membership"
click at [158, 383] on select "Select Service Product Membership Package Voucher Prepaid Gift Card" at bounding box center [206, 395] width 96 height 24
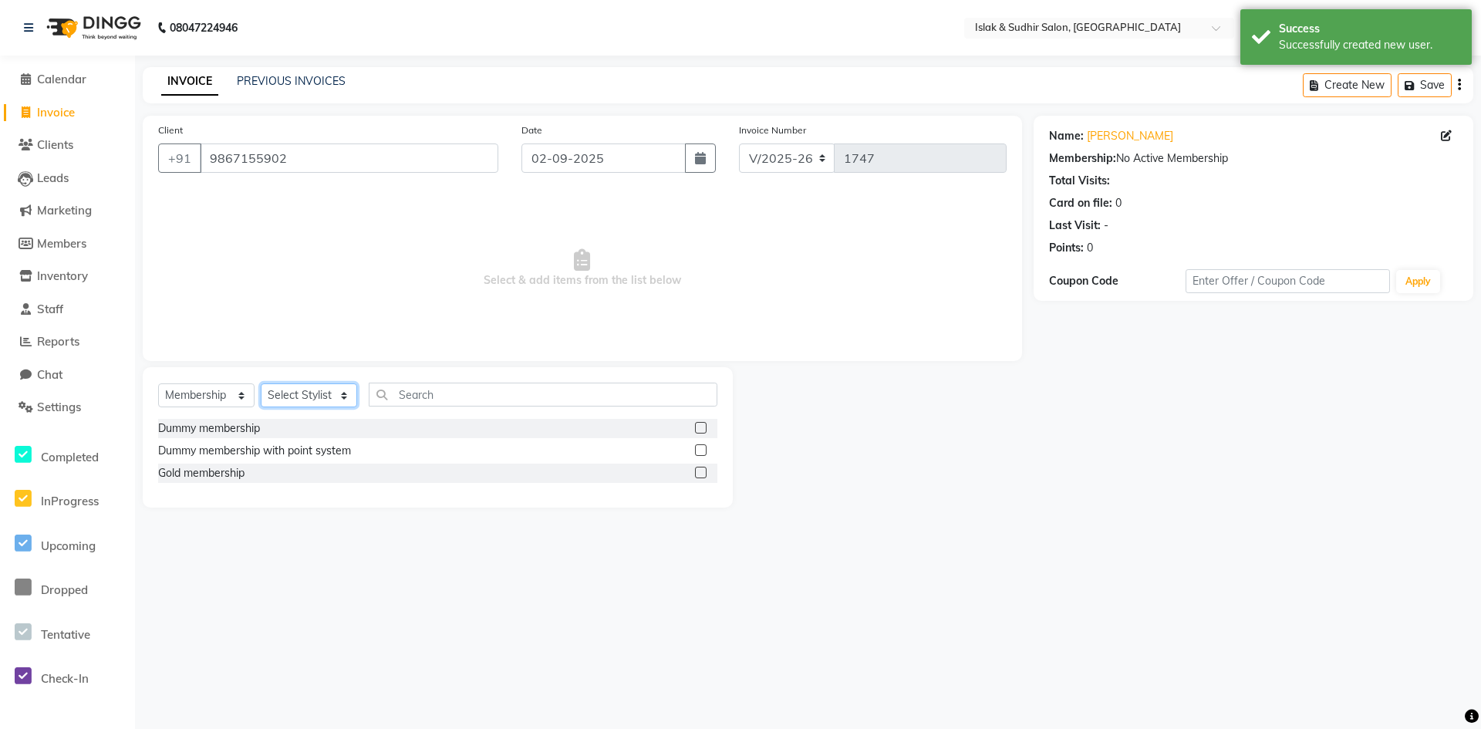
click at [295, 400] on select "Select Stylist [PERSON_NAME] [PERSON_NAME] [PERSON_NAME] ISLAK ISLAK & SUDHIR S…" at bounding box center [309, 395] width 96 height 24
select select "70514"
click at [261, 383] on select "Select Stylist [PERSON_NAME] [PERSON_NAME] [PERSON_NAME] ISLAK ISLAK & SUDHIR S…" at bounding box center [309, 395] width 96 height 24
click at [695, 468] on label at bounding box center [701, 473] width 12 height 12
click at [695, 468] on input "checkbox" at bounding box center [700, 473] width 10 height 10
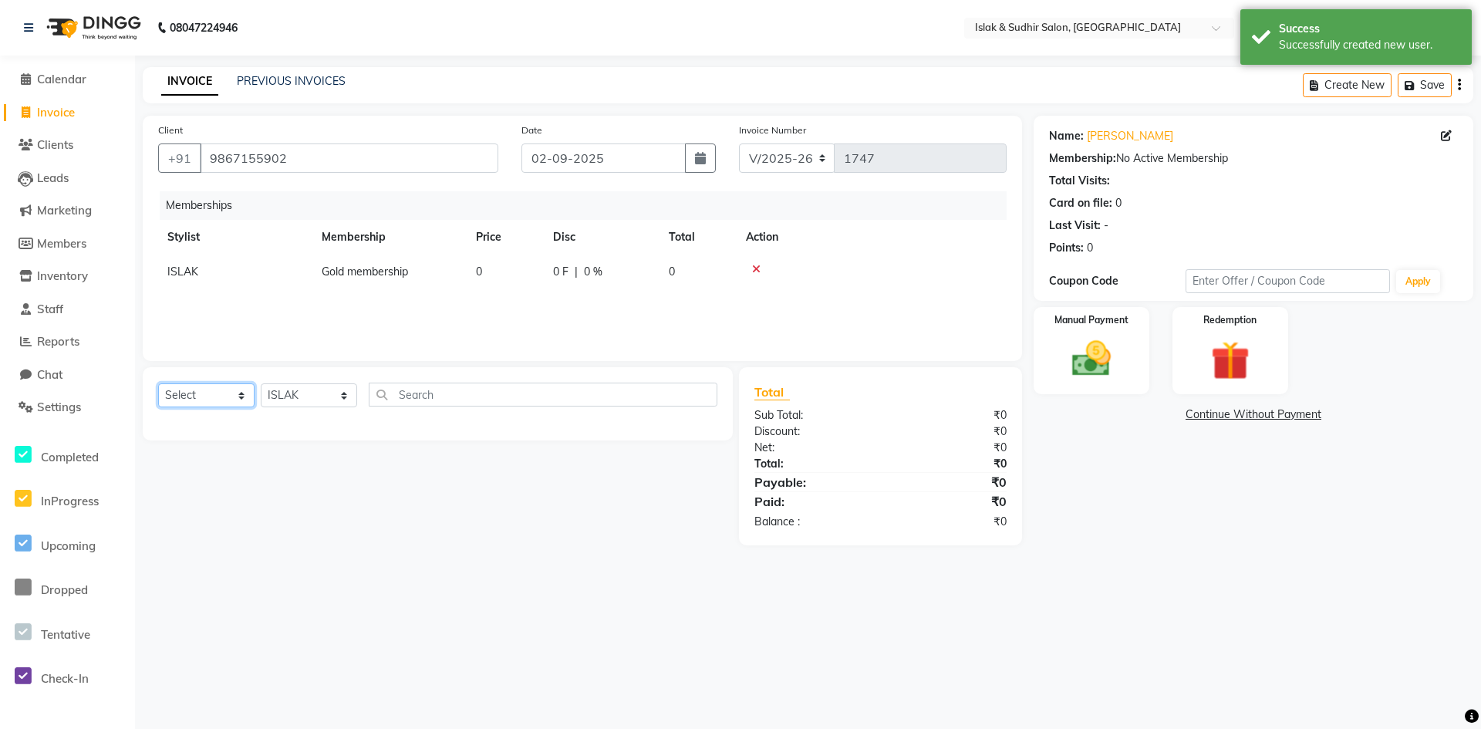
click at [210, 395] on select "Select Service Product Package Voucher Prepaid Gift Card" at bounding box center [206, 395] width 96 height 24
select select "service"
click at [158, 383] on select "Select Service Product Package Voucher Prepaid Gift Card" at bounding box center [206, 395] width 96 height 24
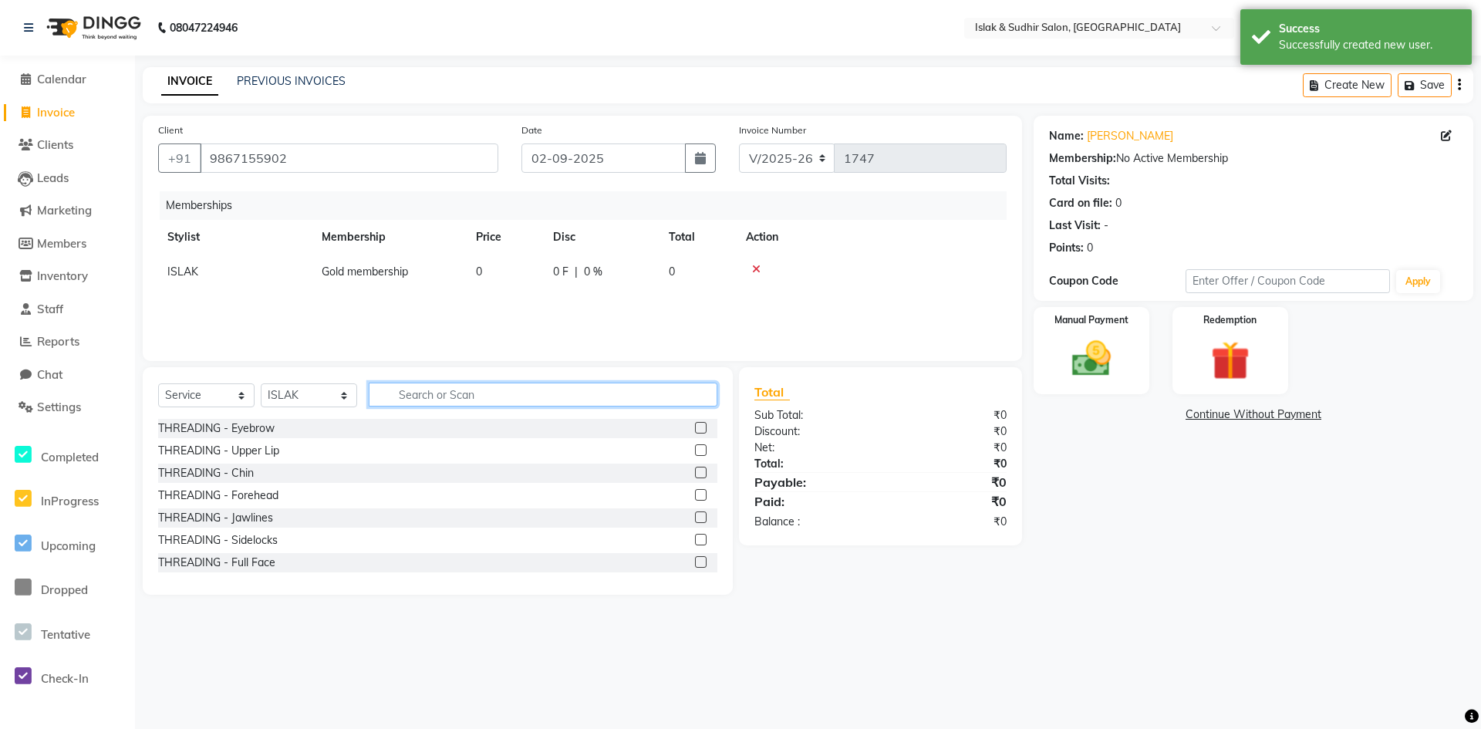
drag, startPoint x: 409, startPoint y: 393, endPoint x: 417, endPoint y: 401, distance: 11.5
click at [409, 393] on input "text" at bounding box center [543, 394] width 349 height 24
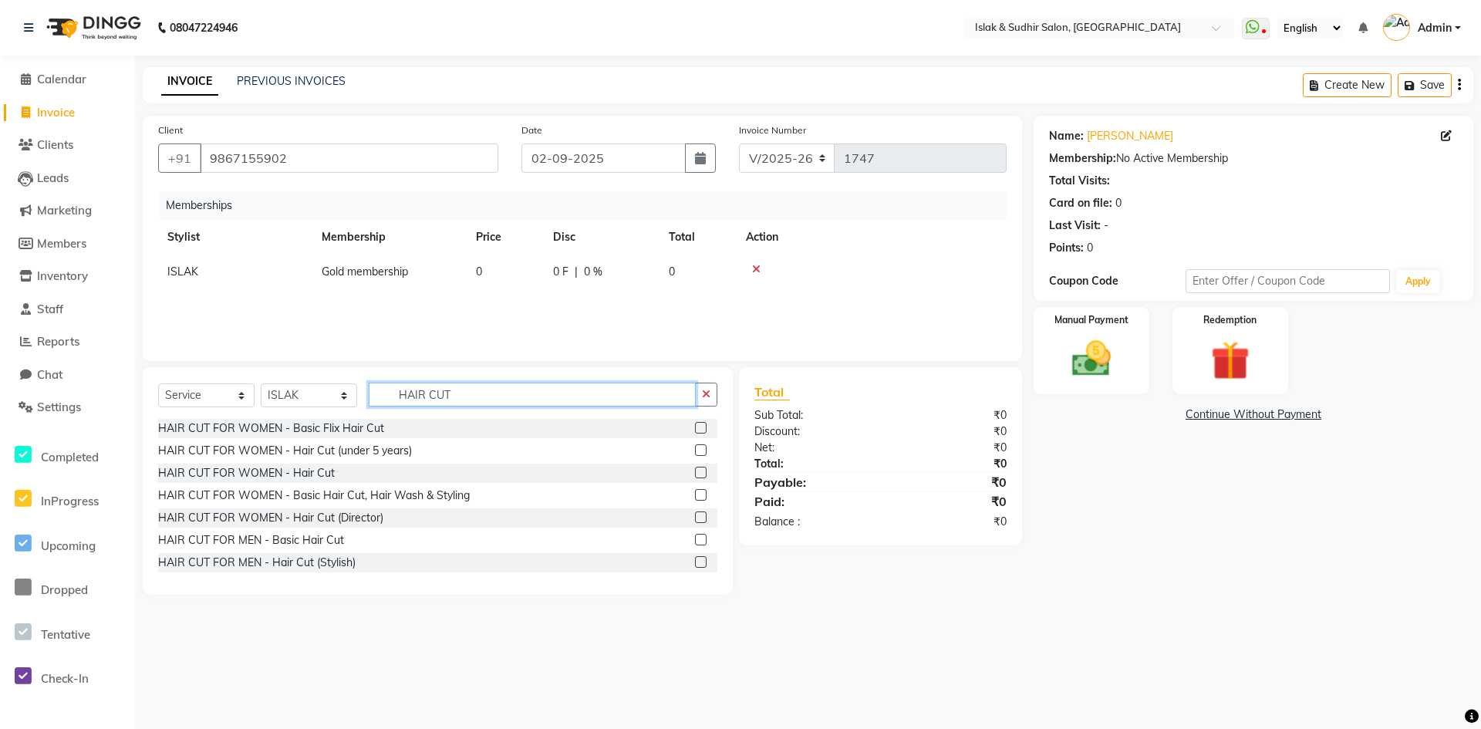
type input "HAIR CUT"
click at [695, 493] on label at bounding box center [701, 495] width 12 height 12
click at [695, 493] on input "checkbox" at bounding box center [700, 495] width 10 height 10
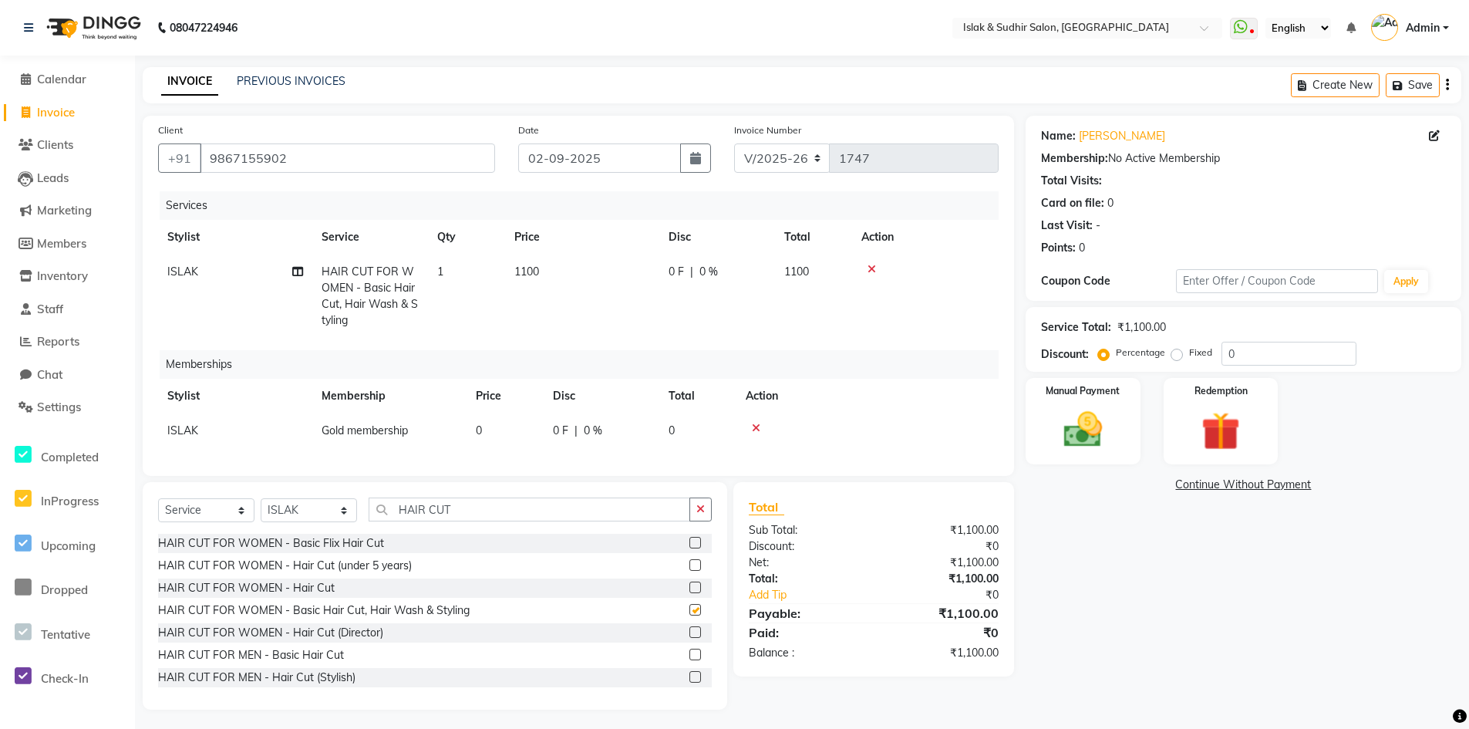
checkbox input "false"
click at [1294, 342] on input "0" at bounding box center [1288, 354] width 135 height 24
type input "50"
click at [1100, 433] on img at bounding box center [1083, 429] width 66 height 46
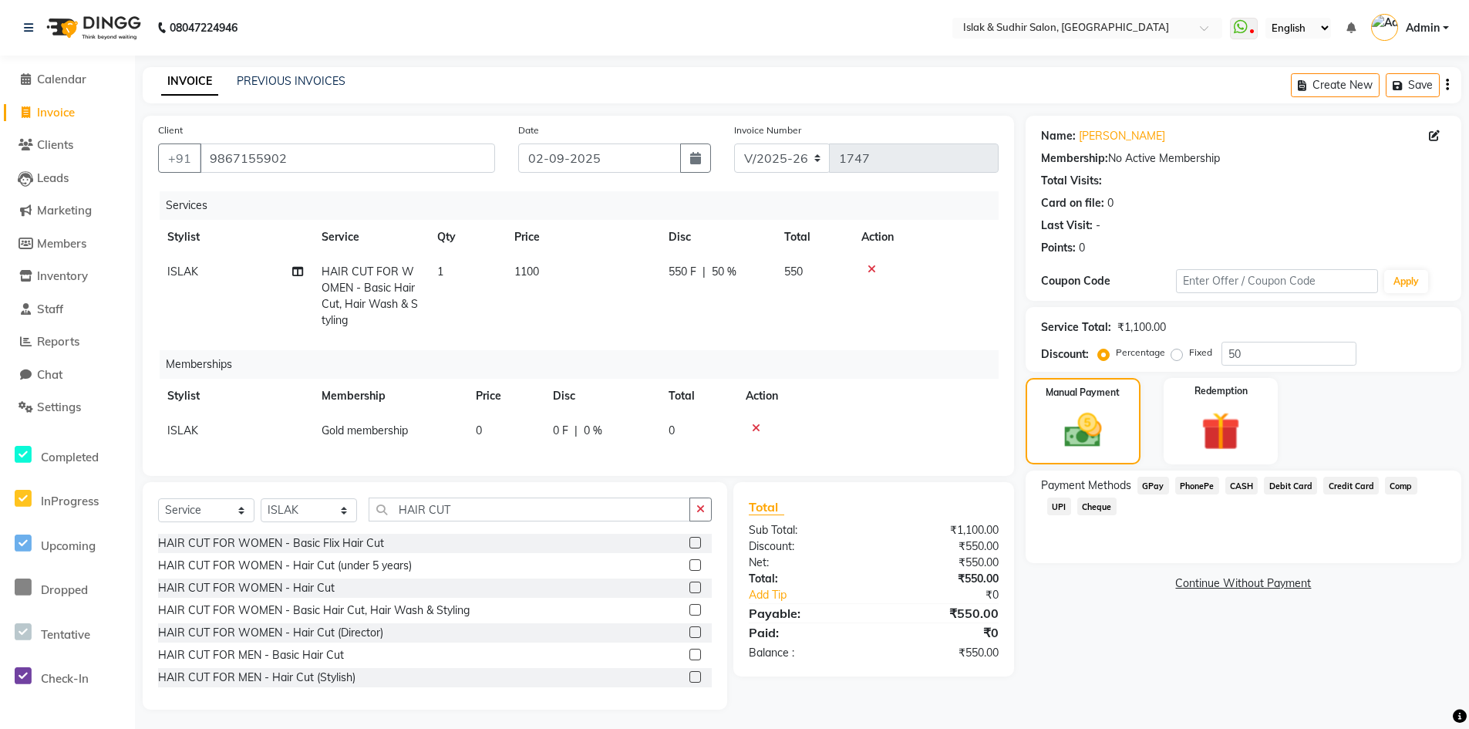
click at [1160, 491] on span "GPay" at bounding box center [1153, 486] width 32 height 18
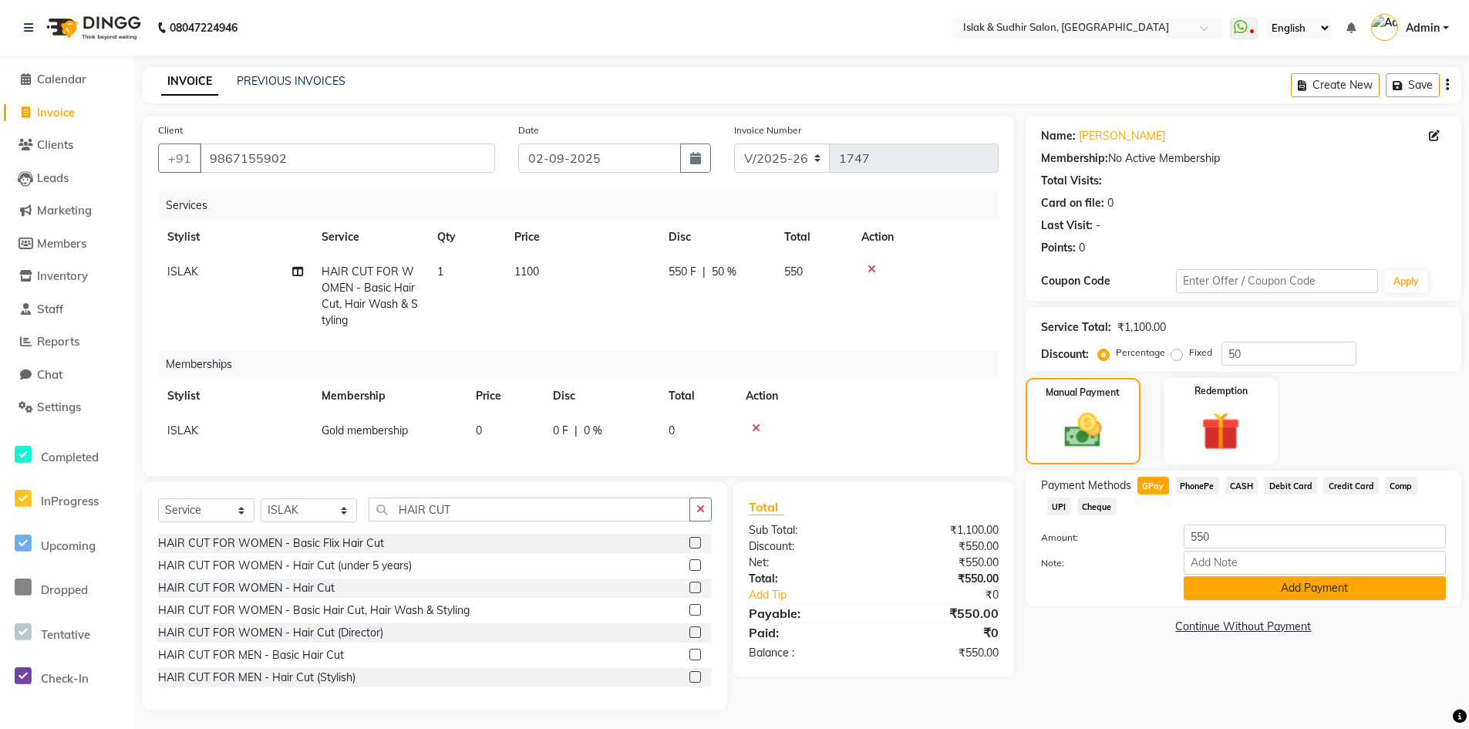
click at [1296, 591] on button "Add Payment" at bounding box center [1315, 588] width 262 height 24
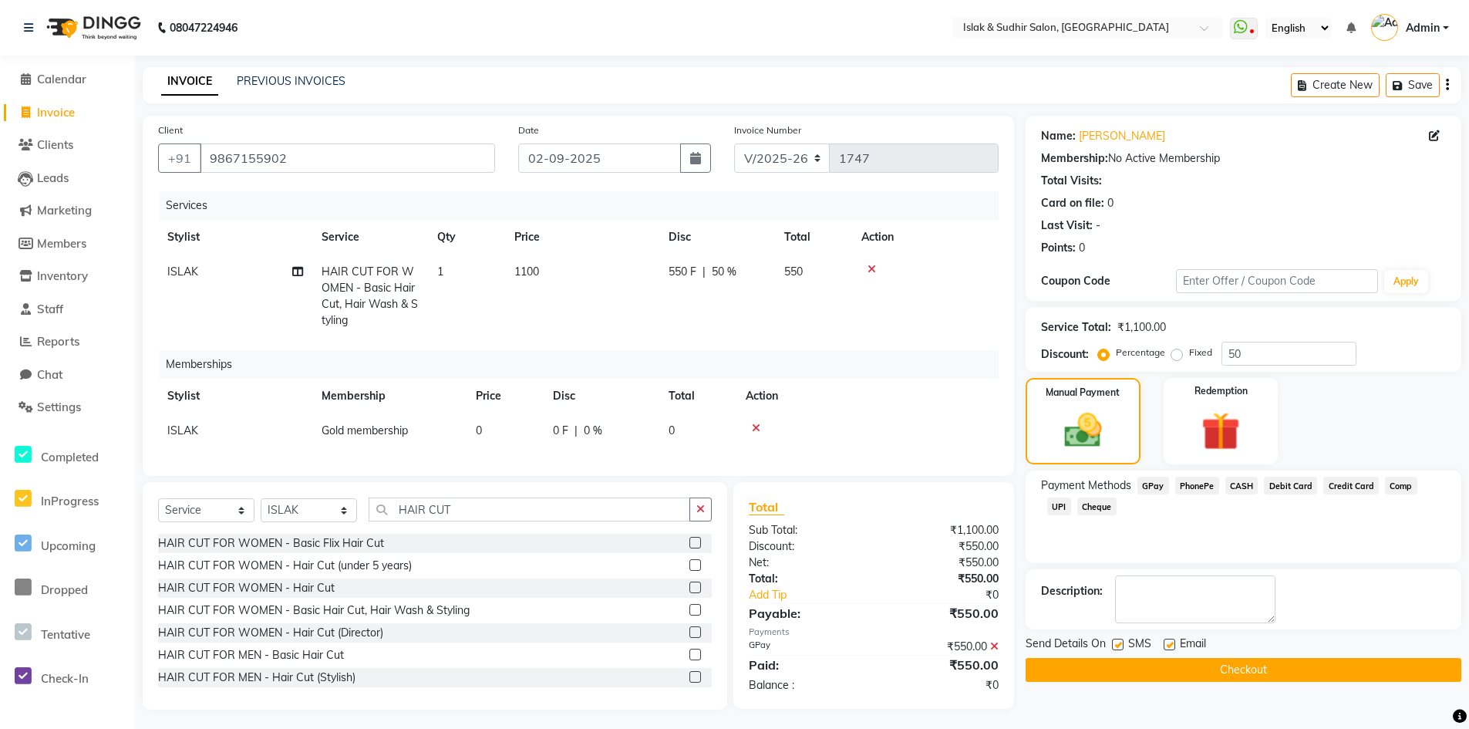
click at [1267, 661] on button "Checkout" at bounding box center [1244, 670] width 436 height 24
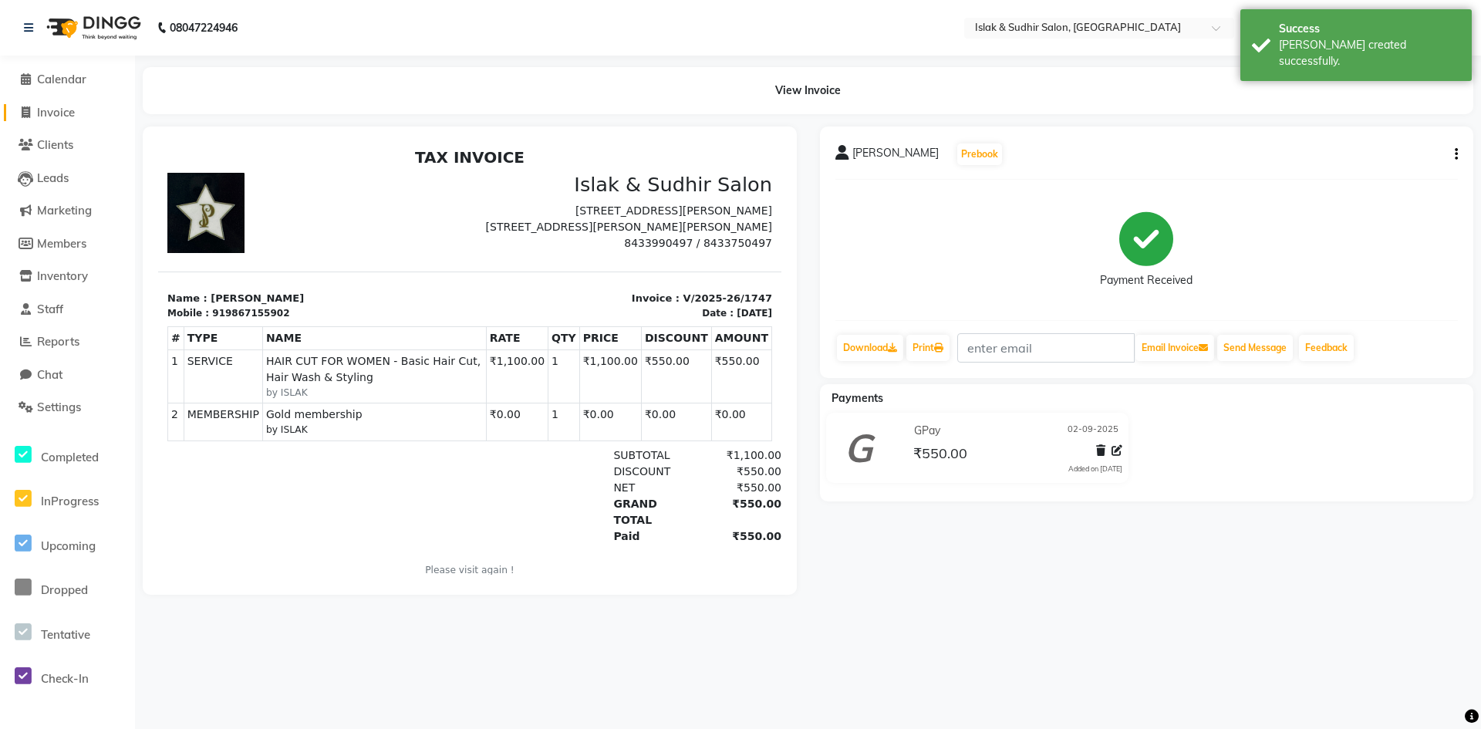
click at [59, 116] on span "Invoice" at bounding box center [56, 112] width 38 height 15
select select "service"
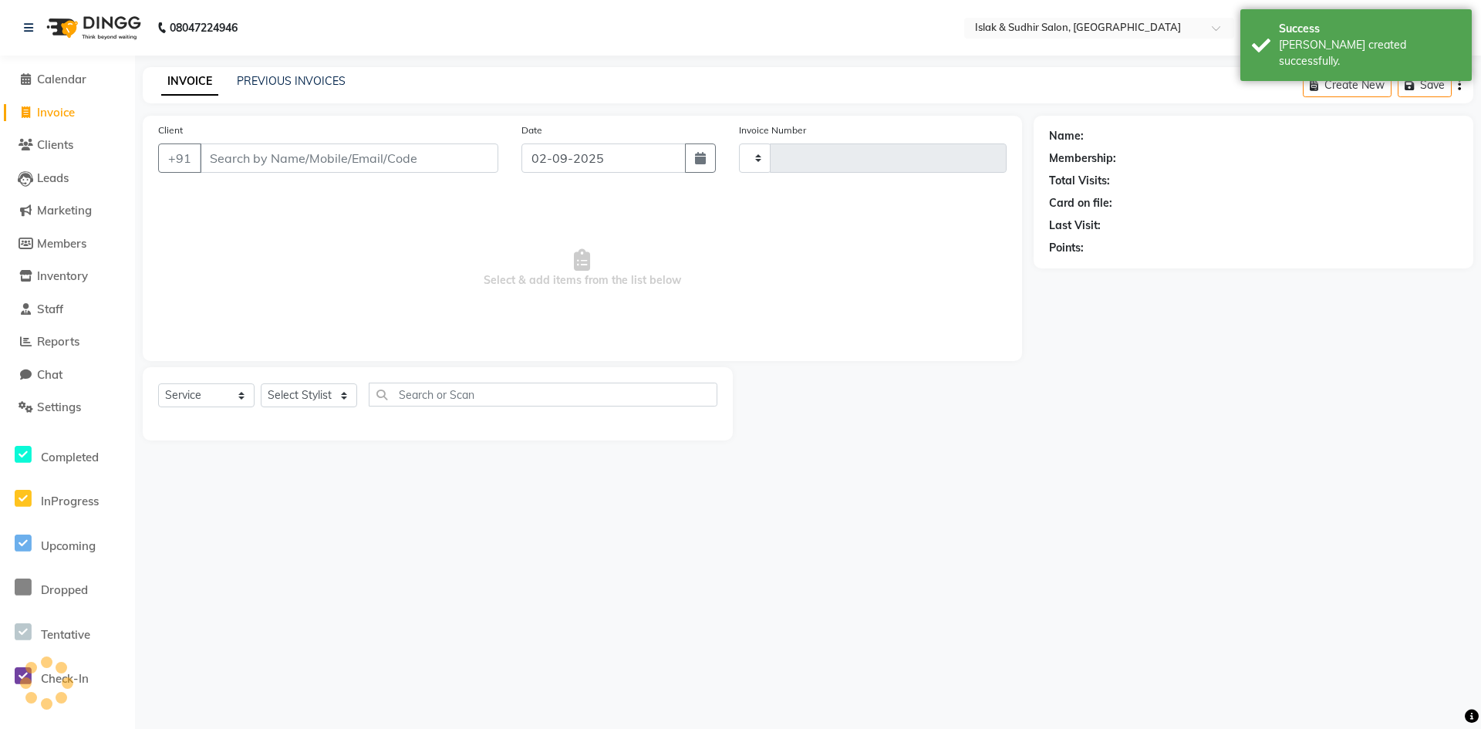
type input "1748"
select select "7859"
click at [224, 147] on input "Client" at bounding box center [349, 157] width 298 height 29
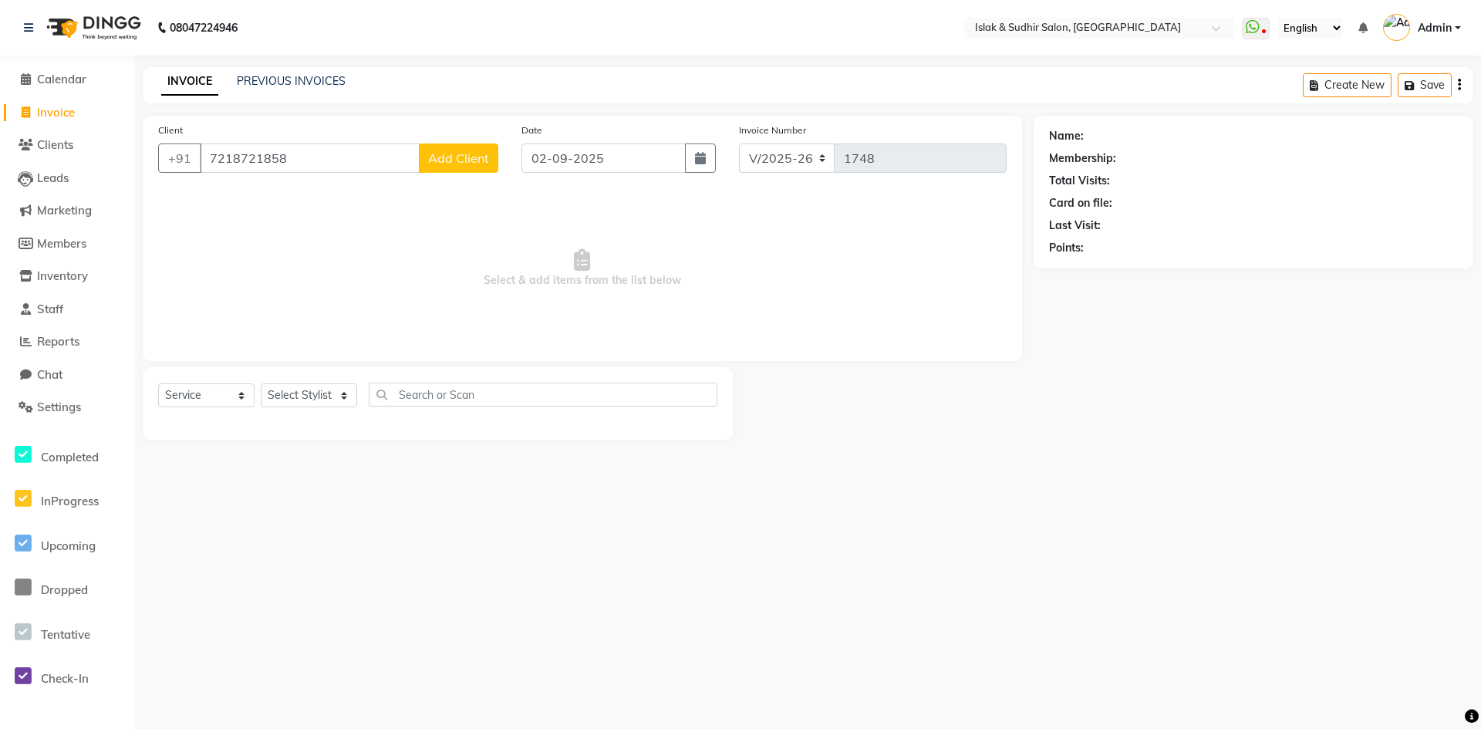
type input "7218721858"
click at [459, 157] on span "Add Client" at bounding box center [458, 157] width 61 height 15
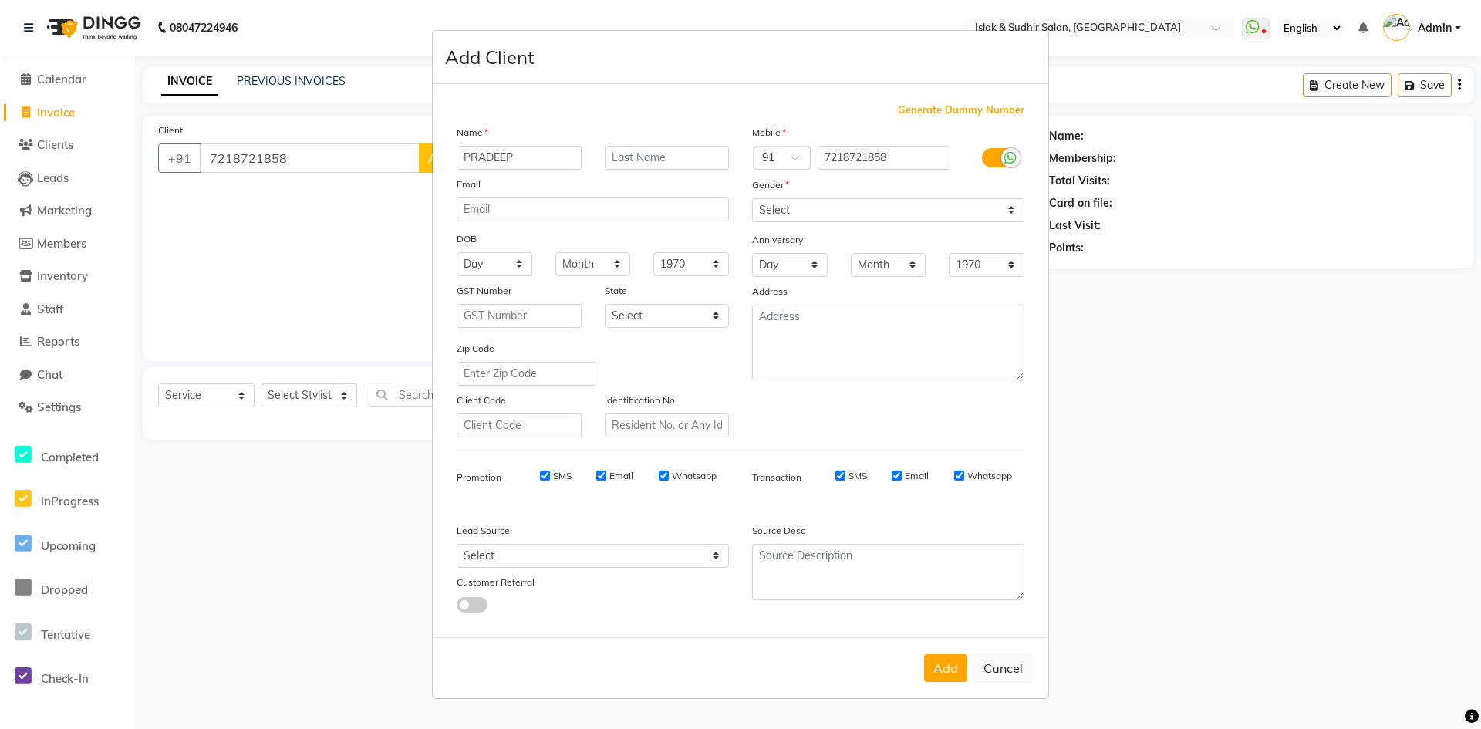
type input "PRADEEP"
type input "MELKUNDE"
drag, startPoint x: 827, startPoint y: 206, endPoint x: 822, endPoint y: 217, distance: 12.5
click at [827, 206] on select "Select Male Female Other Prefer Not To Say" at bounding box center [888, 210] width 272 height 24
select select "male"
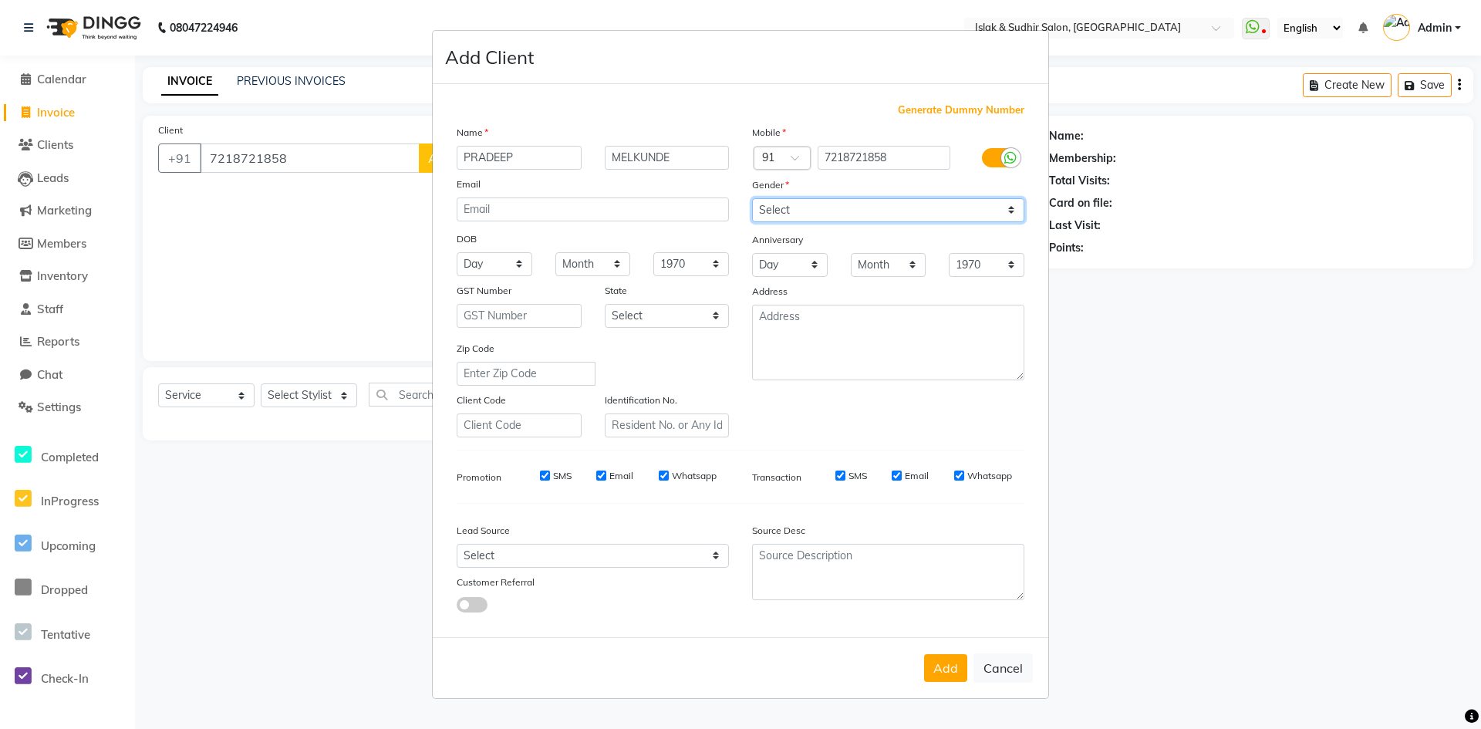
click at [752, 198] on select "Select Male Female Other Prefer Not To Say" at bounding box center [888, 210] width 272 height 24
click at [937, 669] on button "Add" at bounding box center [945, 668] width 43 height 28
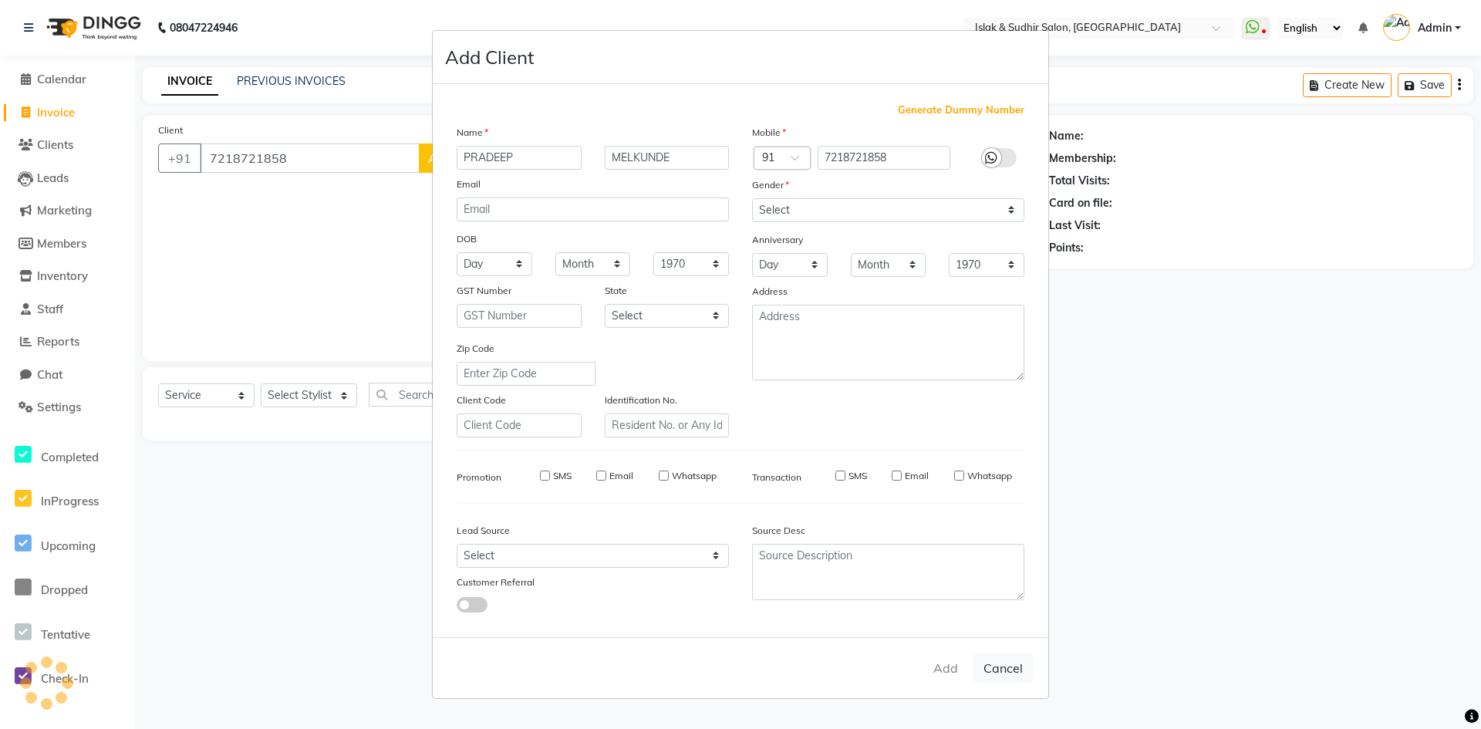
select select
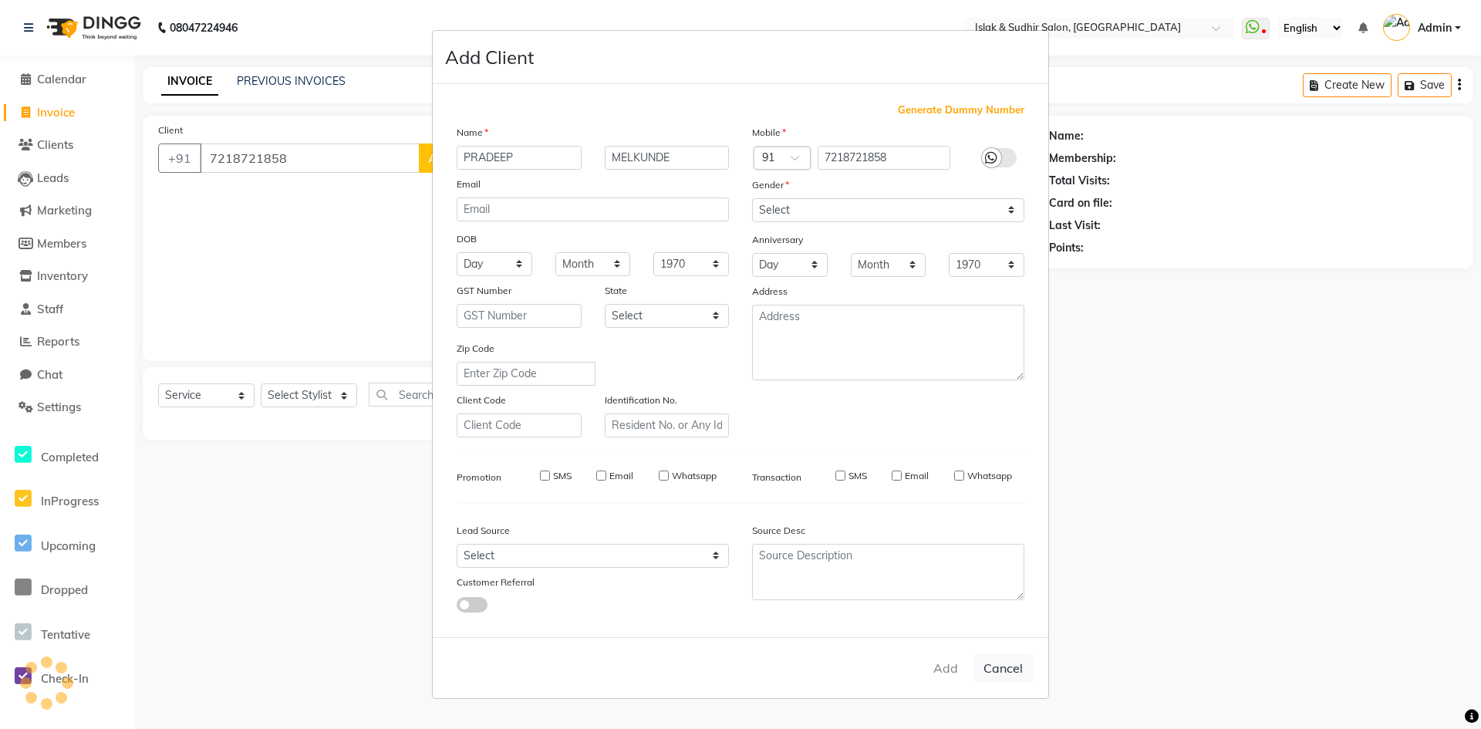
select select
checkbox input "false"
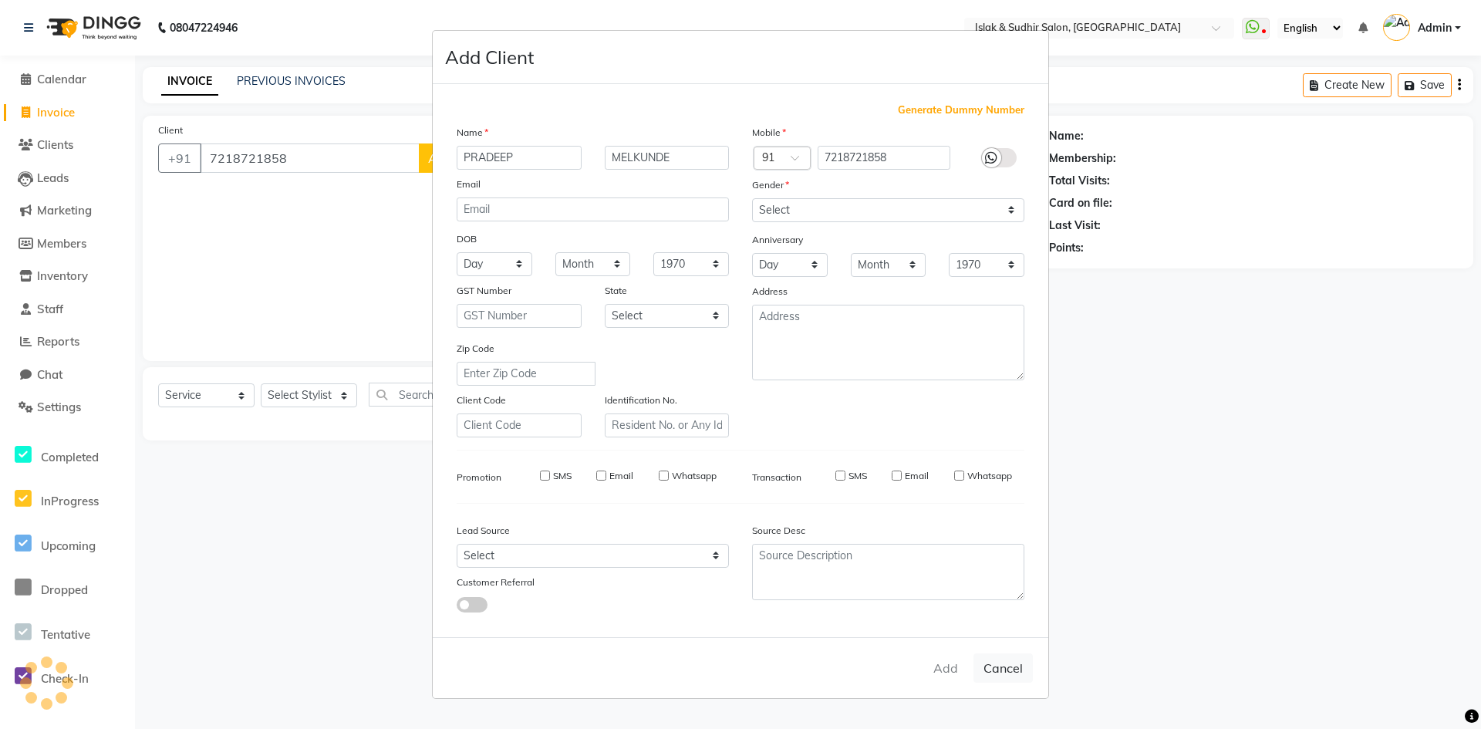
checkbox input "false"
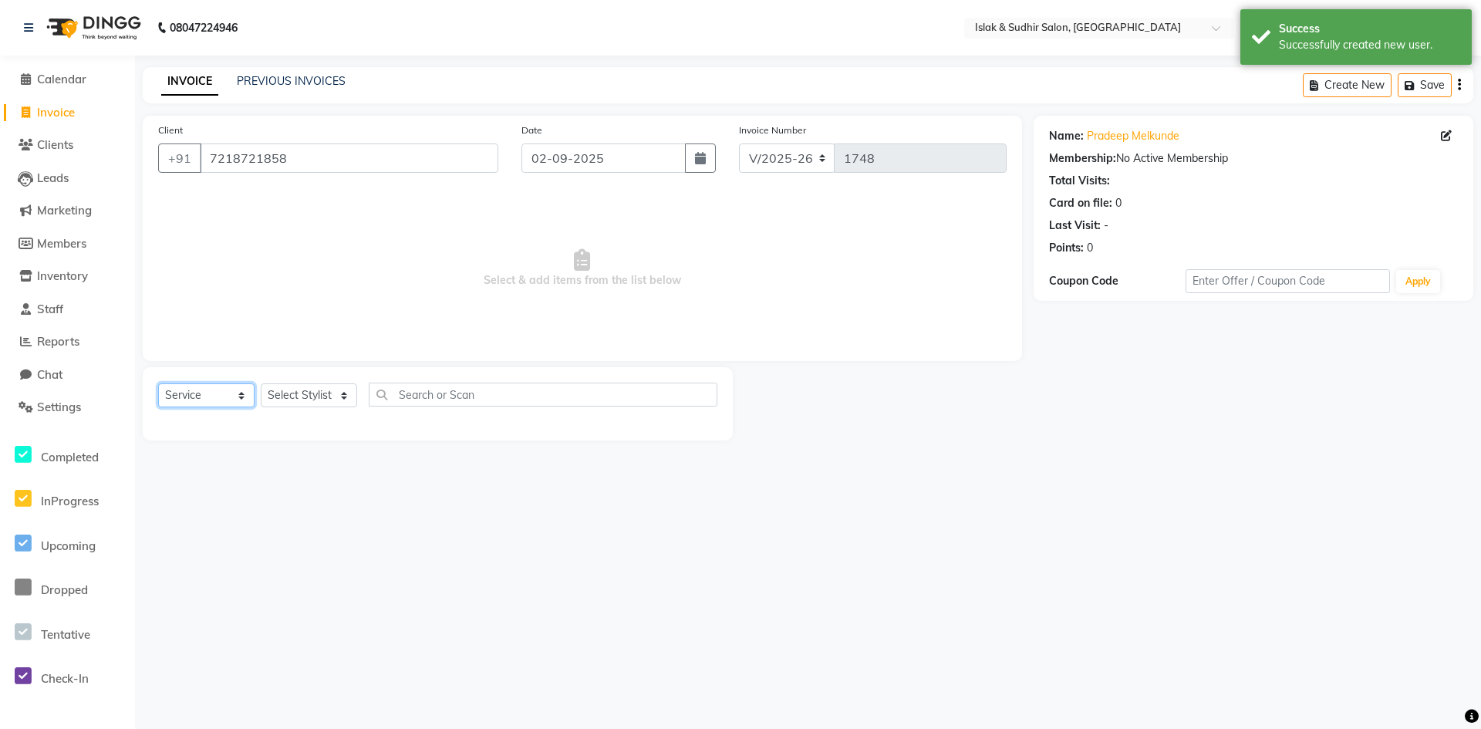
click at [160, 396] on select "Select Service Product Membership Package Voucher Prepaid Gift Card" at bounding box center [206, 395] width 96 height 24
select select "membership"
click at [158, 383] on select "Select Service Product Membership Package Voucher Prepaid Gift Card" at bounding box center [206, 395] width 96 height 24
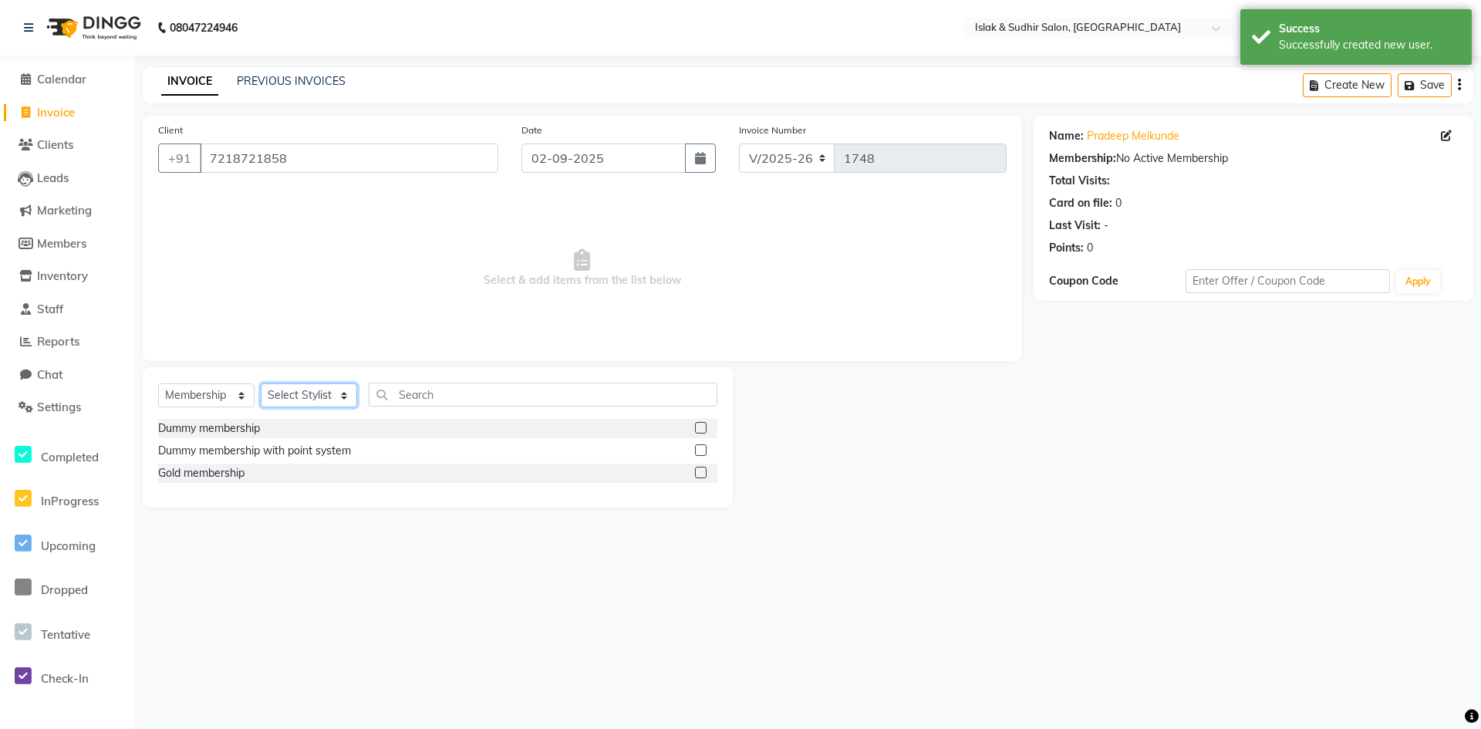
drag, startPoint x: 290, startPoint y: 394, endPoint x: 286, endPoint y: 406, distance: 12.2
click at [290, 394] on select "Select Stylist [PERSON_NAME] [PERSON_NAME] [PERSON_NAME] ISLAK ISLAK & SUDHIR S…" at bounding box center [309, 395] width 96 height 24
select select "88402"
click at [261, 383] on select "Select Stylist [PERSON_NAME] [PERSON_NAME] [PERSON_NAME] ISLAK ISLAK & SUDHIR S…" at bounding box center [309, 395] width 96 height 24
click at [701, 469] on label at bounding box center [701, 473] width 12 height 12
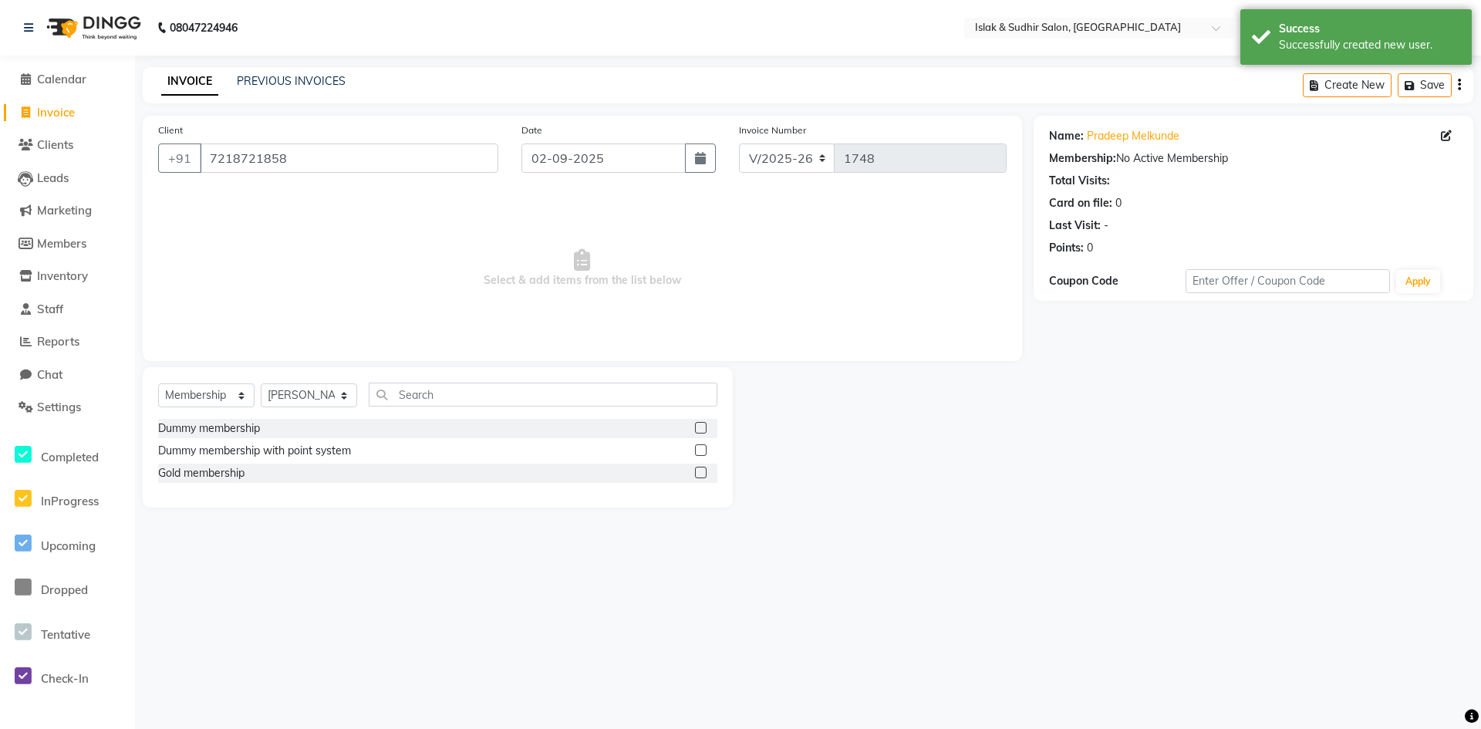
click at [701, 469] on input "checkbox" at bounding box center [700, 473] width 10 height 10
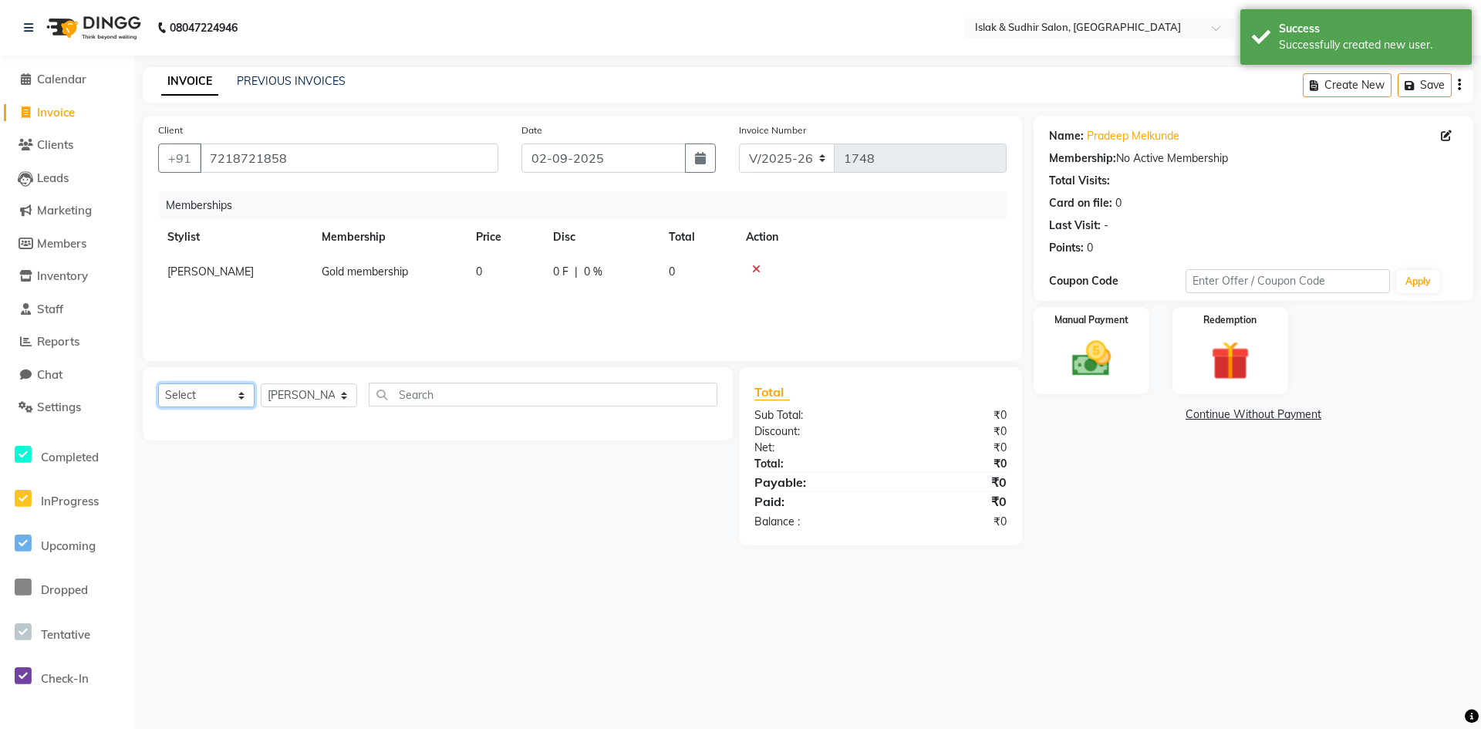
click at [247, 395] on select "Select Service Product Package Voucher Prepaid Gift Card" at bounding box center [206, 395] width 96 height 24
select select "service"
click at [158, 383] on select "Select Service Product Package Voucher Prepaid Gift Card" at bounding box center [206, 395] width 96 height 24
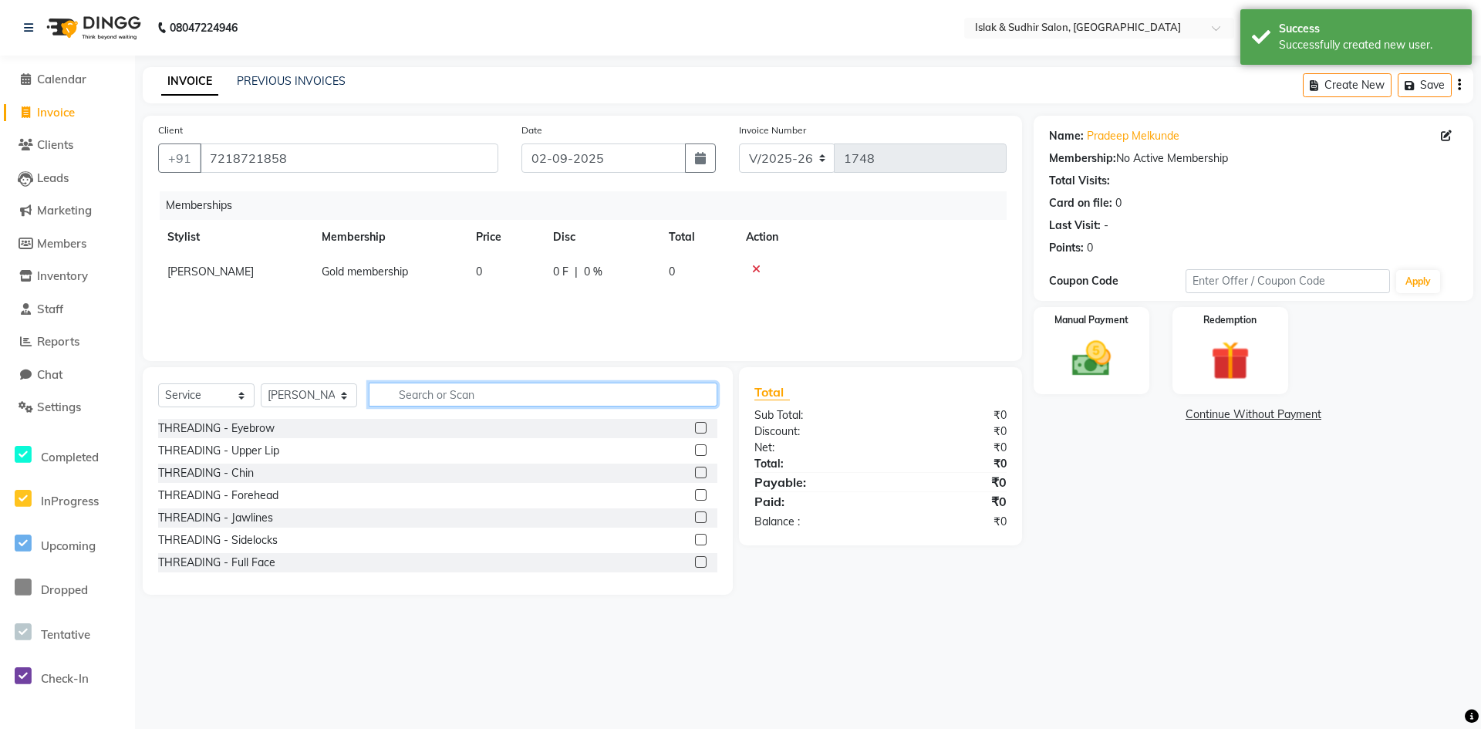
click at [422, 399] on input "text" at bounding box center [543, 394] width 349 height 24
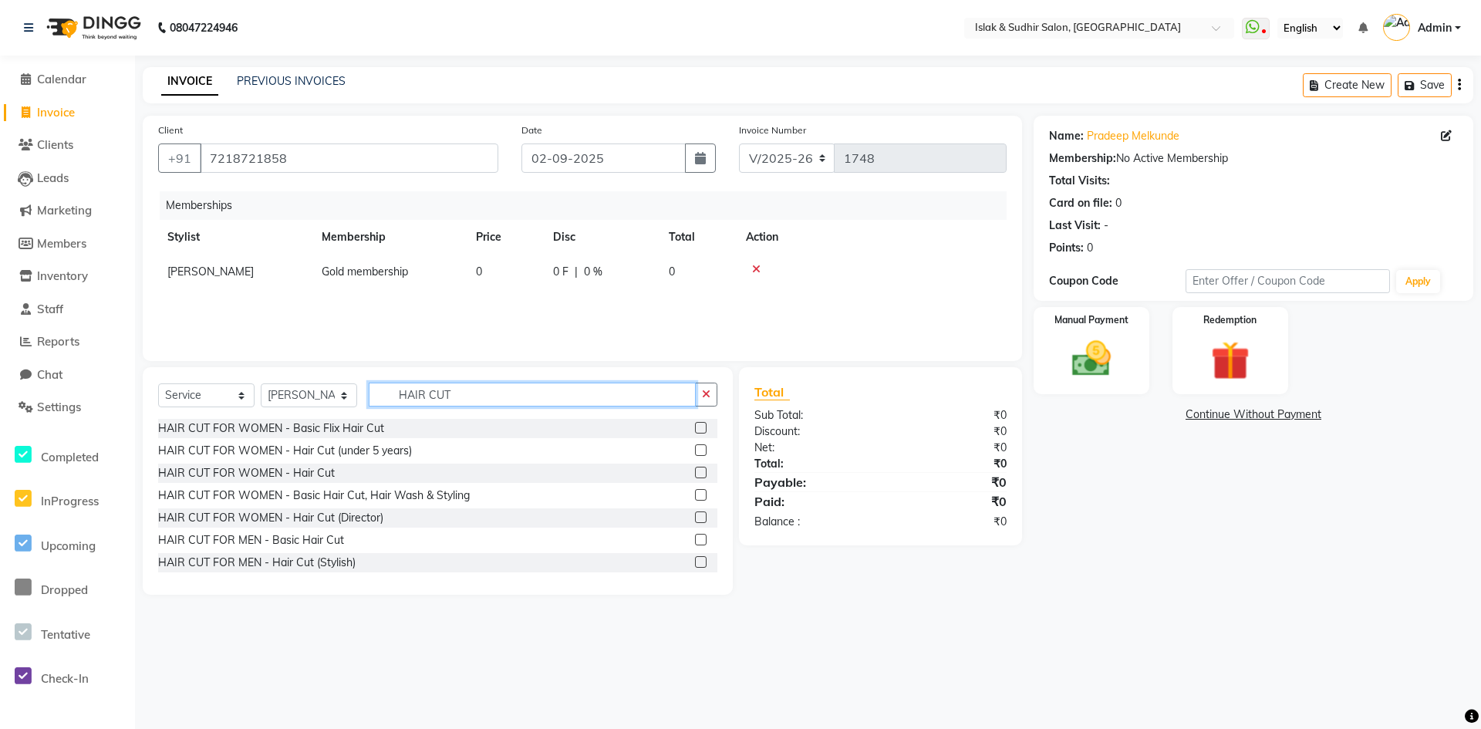
type input "HAIR CUT"
click at [695, 536] on label at bounding box center [701, 540] width 12 height 12
click at [695, 536] on input "checkbox" at bounding box center [700, 540] width 10 height 10
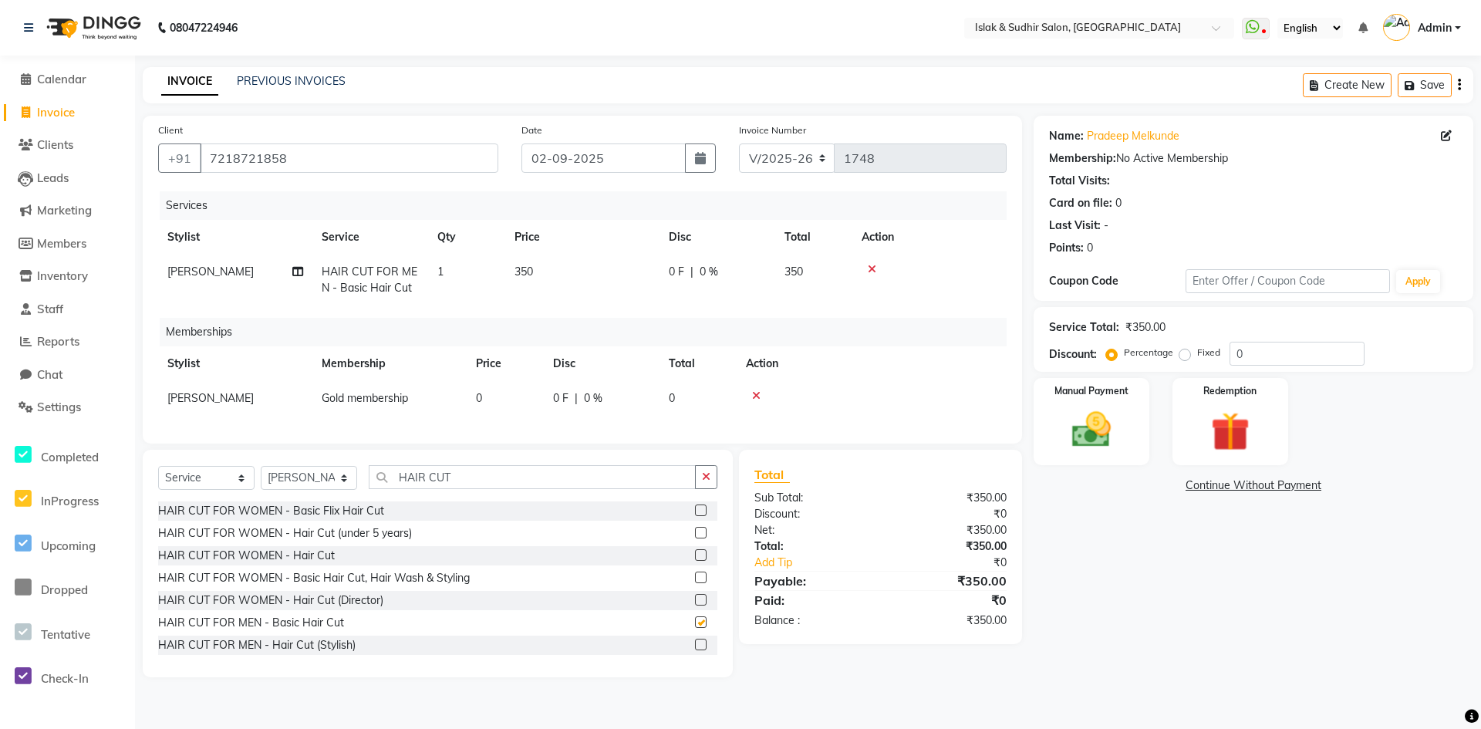
checkbox input "false"
click at [716, 486] on button "button" at bounding box center [706, 477] width 22 height 24
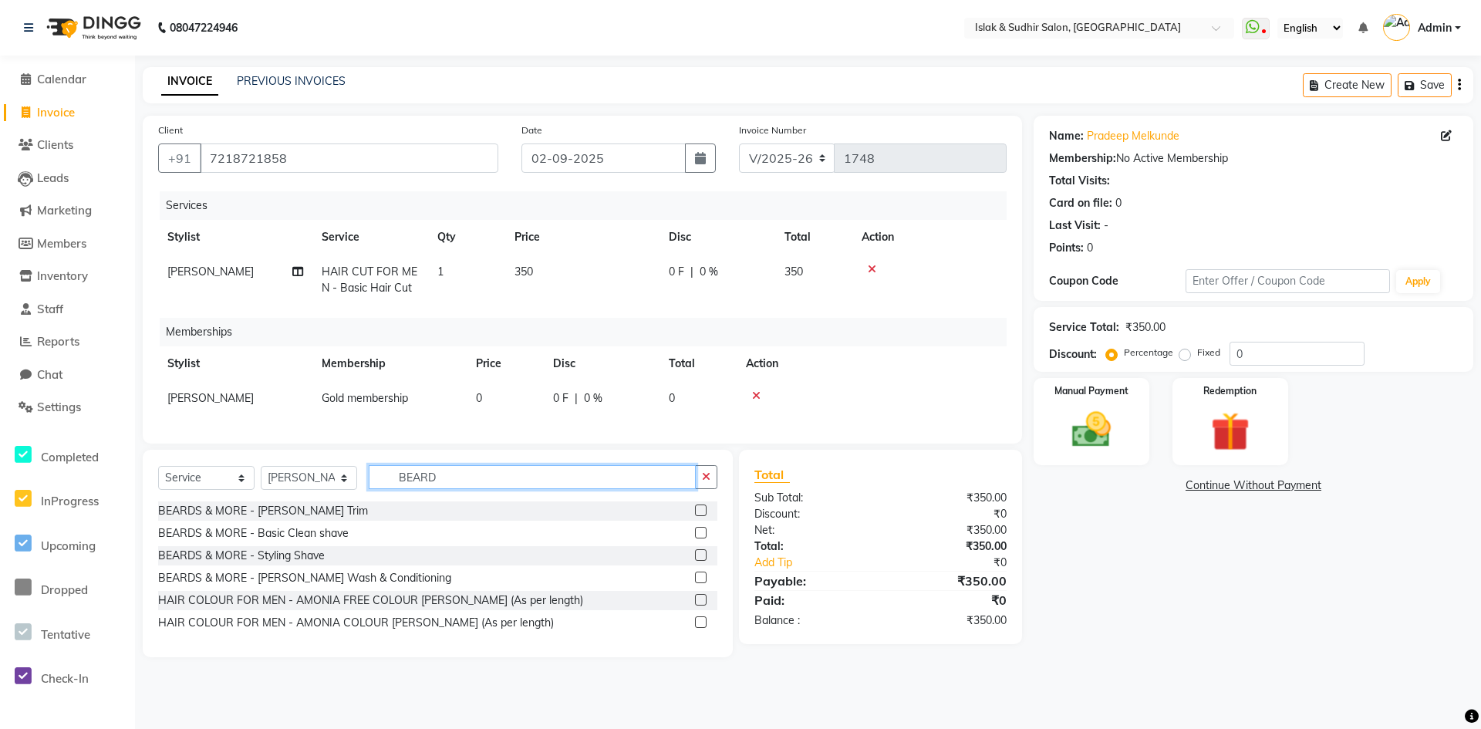
type input "BEARD"
click at [700, 561] on label at bounding box center [701, 555] width 12 height 12
click at [700, 561] on input "checkbox" at bounding box center [700, 556] width 10 height 10
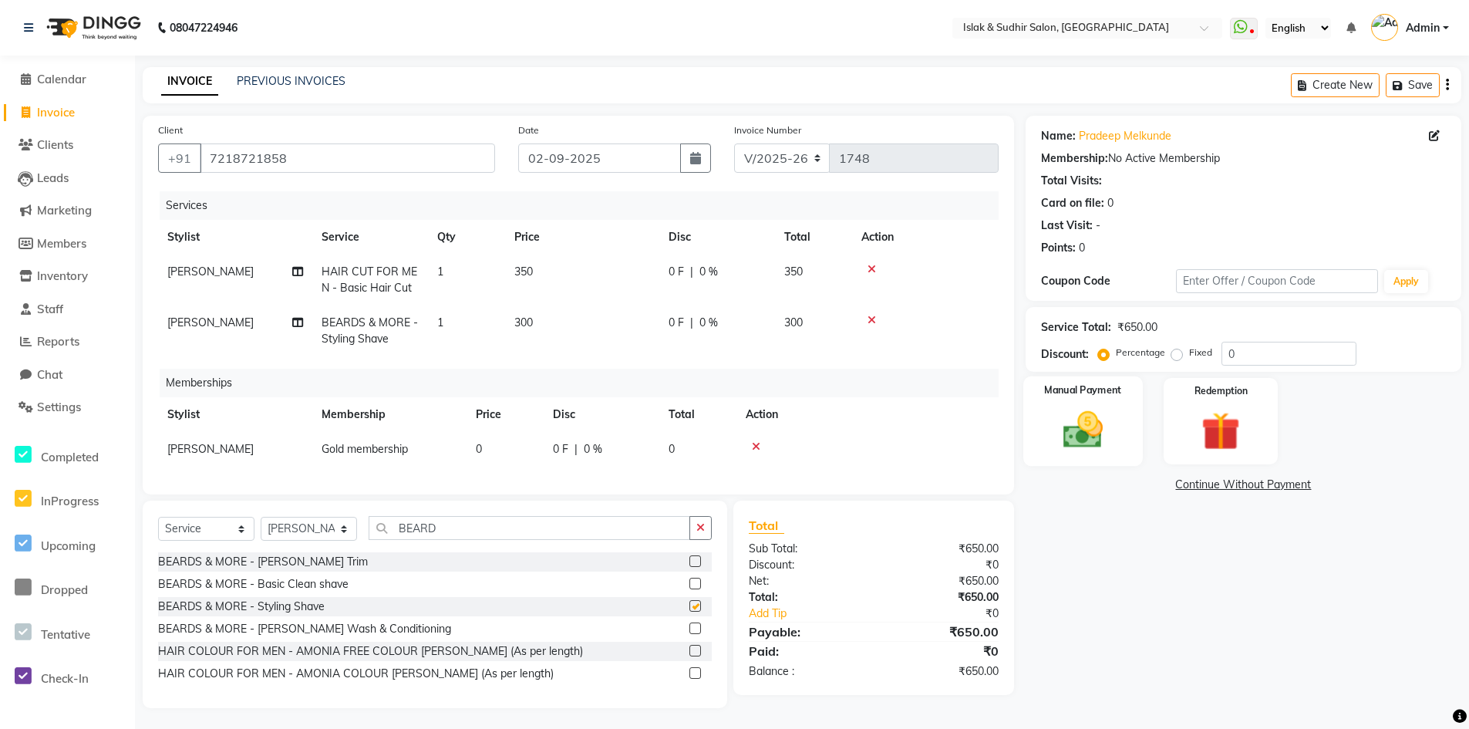
checkbox input "false"
click at [1234, 359] on input "0" at bounding box center [1288, 354] width 135 height 24
type input "50"
click at [1083, 438] on img at bounding box center [1083, 429] width 66 height 46
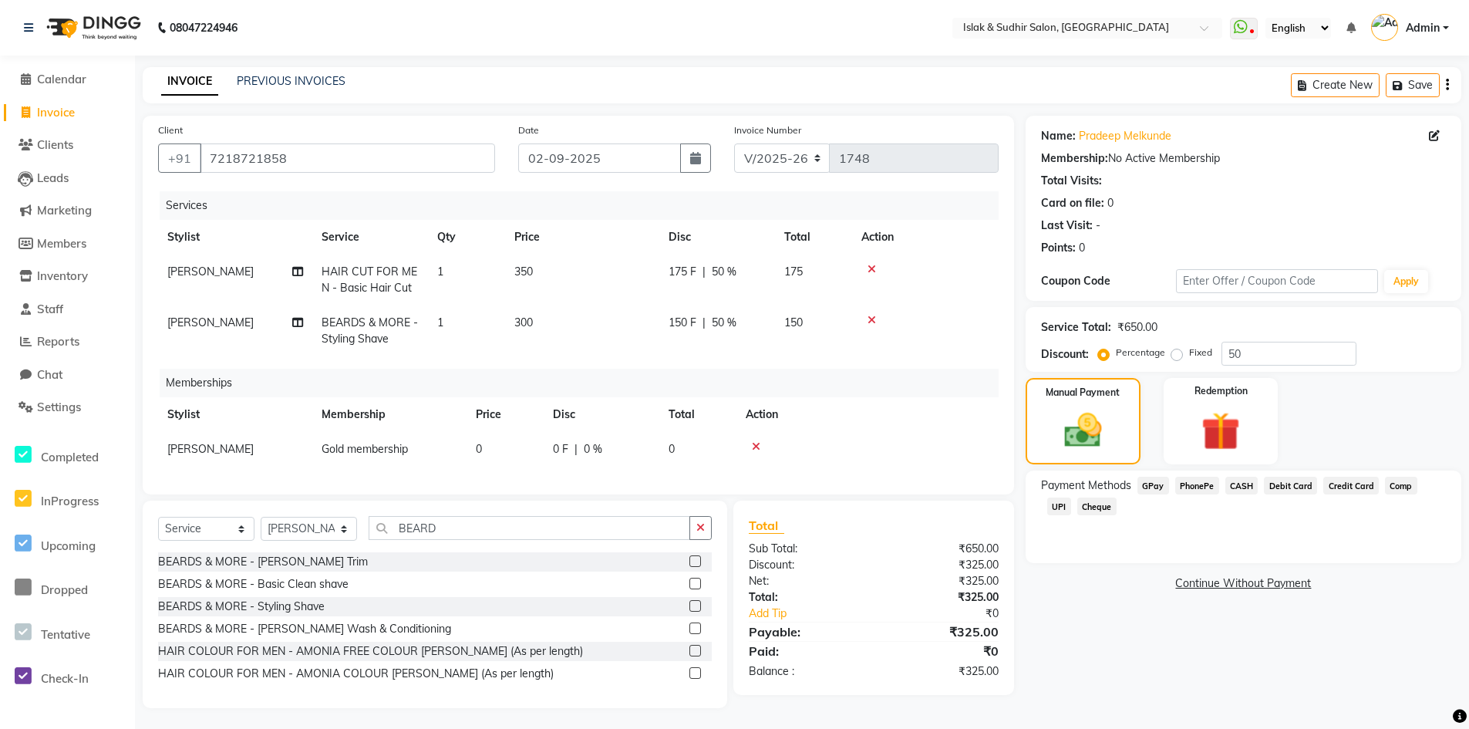
click at [1151, 481] on span "GPay" at bounding box center [1153, 486] width 32 height 18
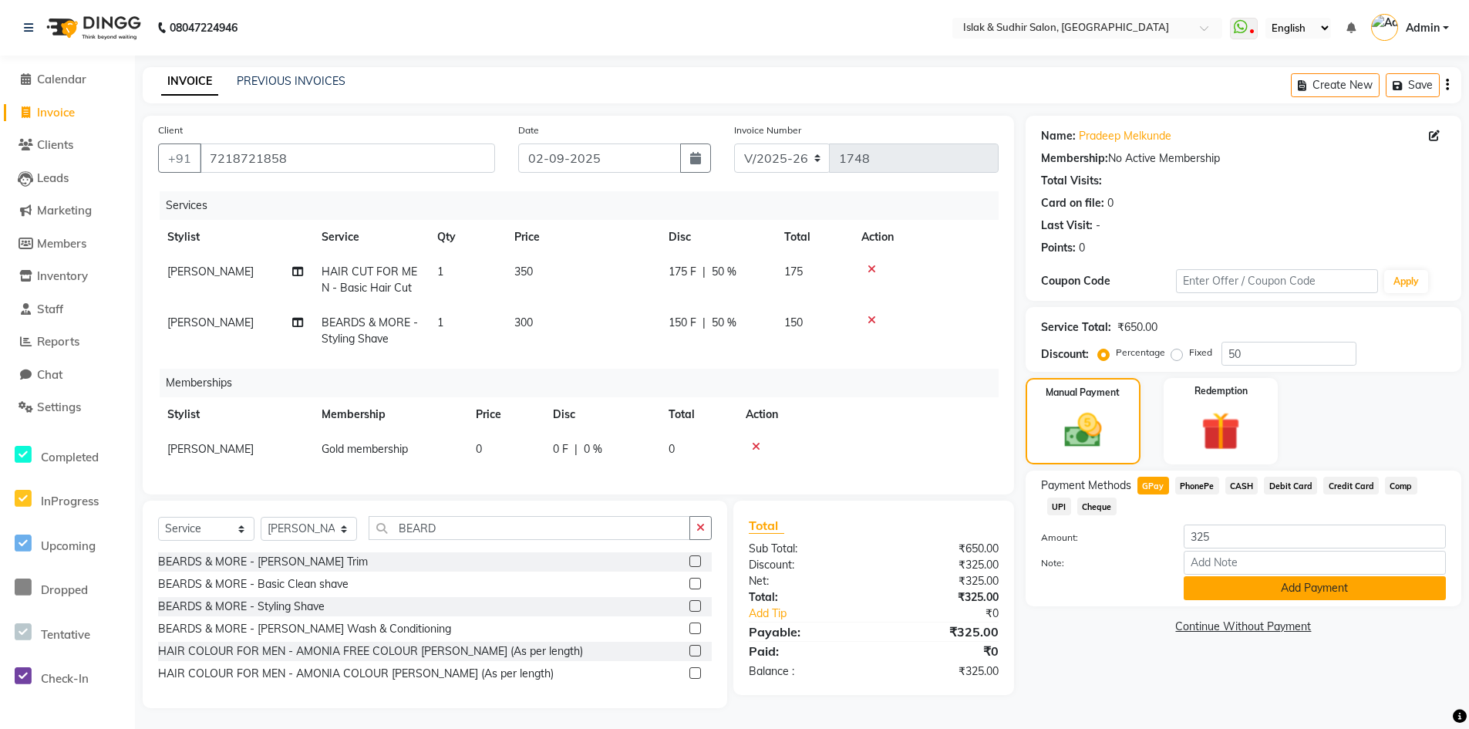
click at [1307, 579] on button "Add Payment" at bounding box center [1315, 588] width 262 height 24
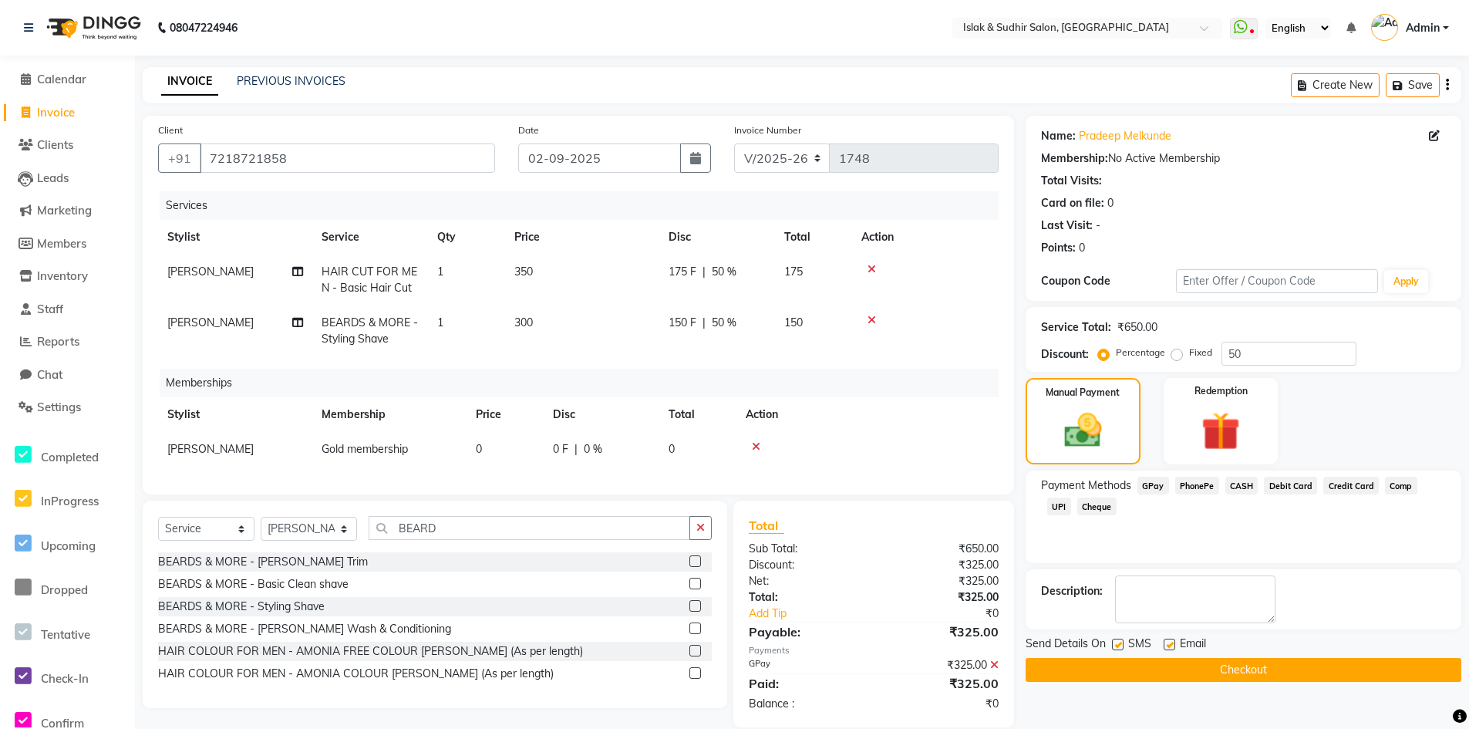
click at [1243, 669] on button "Checkout" at bounding box center [1244, 670] width 436 height 24
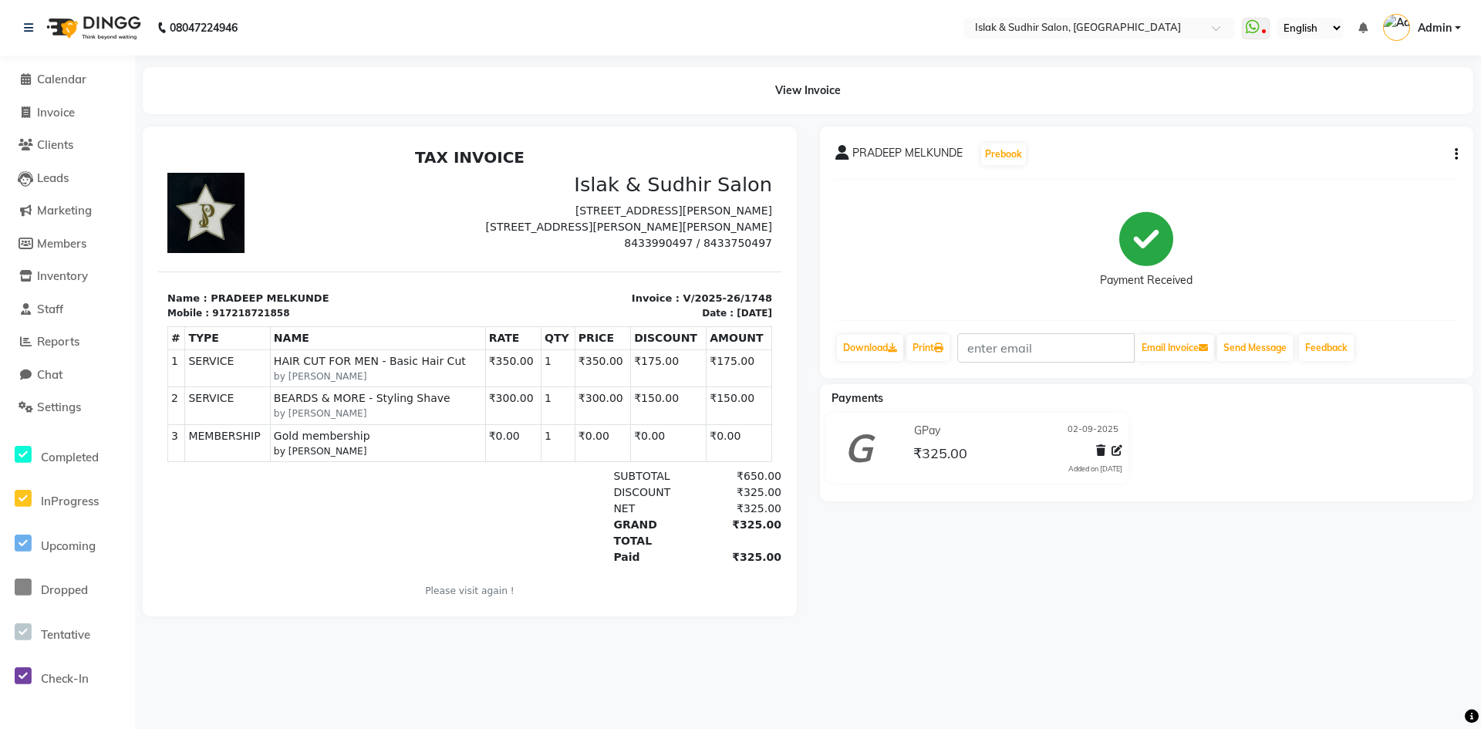
drag, startPoint x: 1243, startPoint y: 669, endPoint x: 1245, endPoint y: 765, distance: 95.6
click at [1245, 728] on html "08047224946 Select Location × Islak & Sudhir Salon, Vikhroli WhatsApp Status ✕ …" at bounding box center [740, 364] width 1481 height 729
